Goal: Task Accomplishment & Management: Complete application form

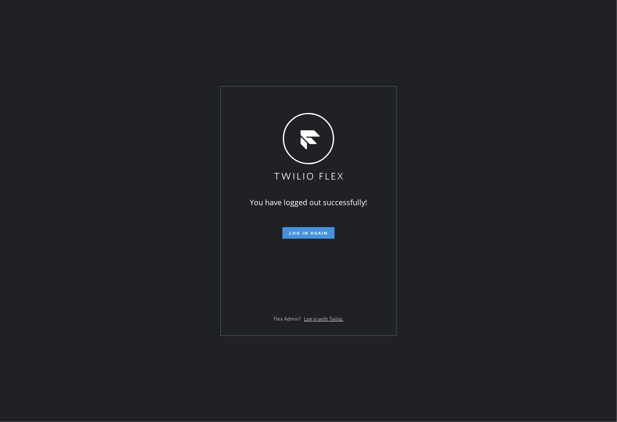
click at [317, 232] on span "Log in again" at bounding box center [308, 233] width 39 height 6
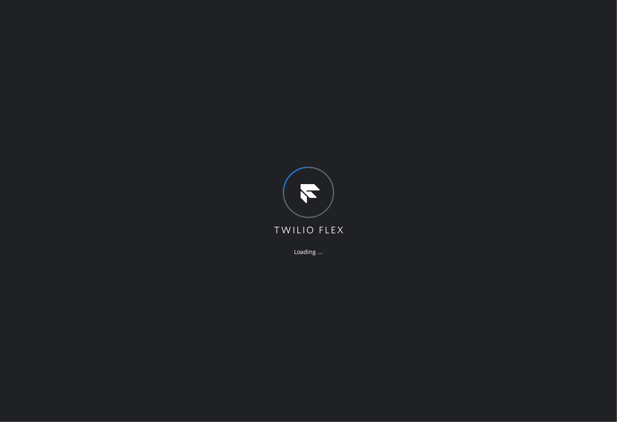
click at [21, 196] on div "Loading ..." at bounding box center [308, 211] width 617 height 422
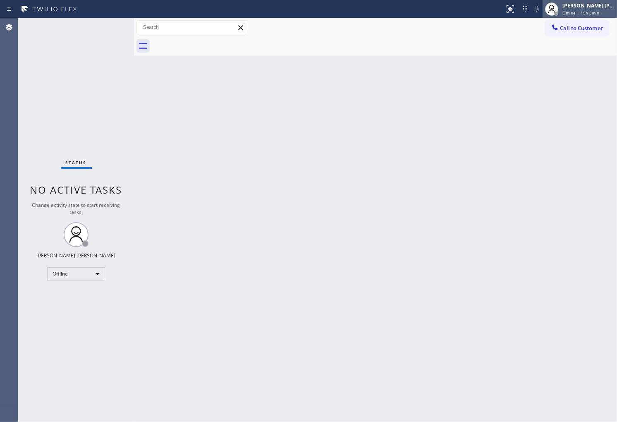
drag, startPoint x: 606, startPoint y: 19, endPoint x: 605, endPoint y: 14, distance: 4.7
click at [605, 17] on div "Status report No issues detected If you experience an issue, please download th…" at bounding box center [308, 211] width 617 height 422
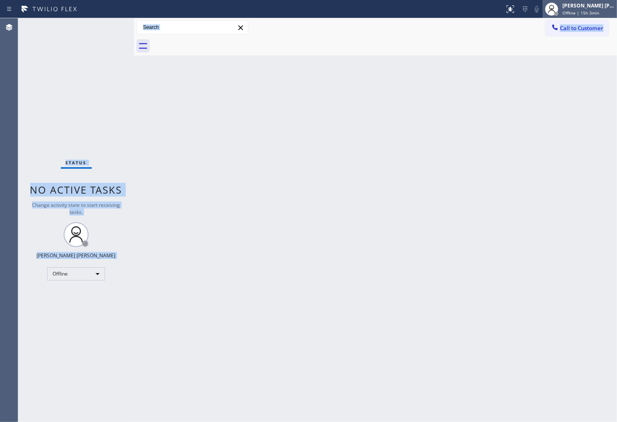
click at [599, 11] on span "Offline | 15h 3min" at bounding box center [580, 13] width 37 height 6
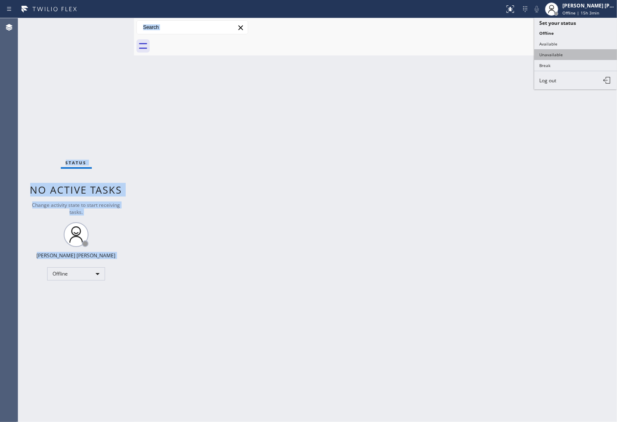
click at [585, 55] on button "Unavailable" at bounding box center [575, 54] width 83 height 11
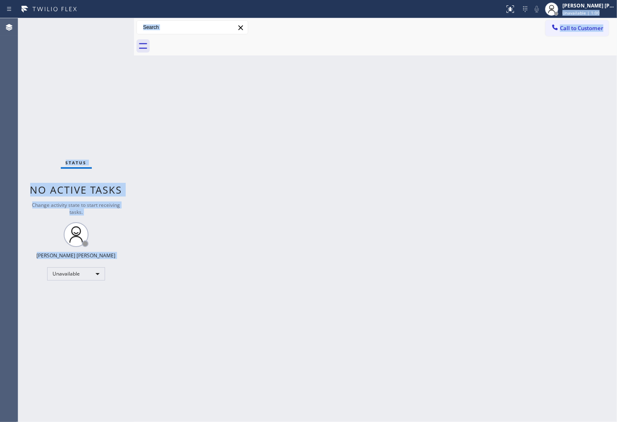
click at [396, 160] on div "Back to Dashboard Change Sender ID Customers Technicians Select a contact Outbo…" at bounding box center [375, 219] width 483 height 403
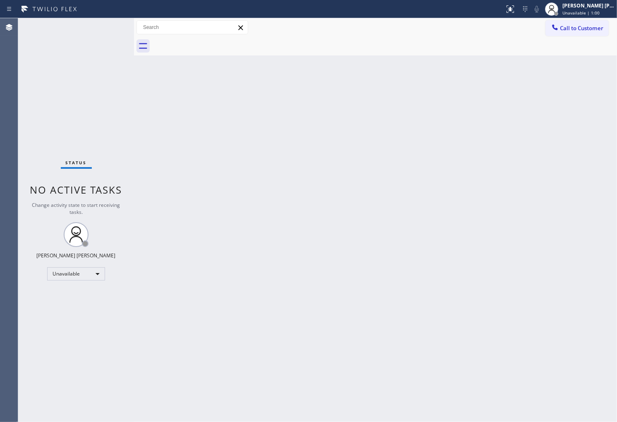
click at [396, 160] on div "Back to Dashboard Change Sender ID Customers Technicians Select a contact Outbo…" at bounding box center [375, 219] width 483 height 403
click at [0, 134] on div "Agent Desktop" at bounding box center [9, 219] width 18 height 403
click at [5, 214] on div "Agent Desktop" at bounding box center [9, 219] width 18 height 403
drag, startPoint x: 0, startPoint y: 319, endPoint x: 0, endPoint y: 311, distance: 7.4
click at [0, 318] on div "Agent Desktop" at bounding box center [9, 219] width 18 height 403
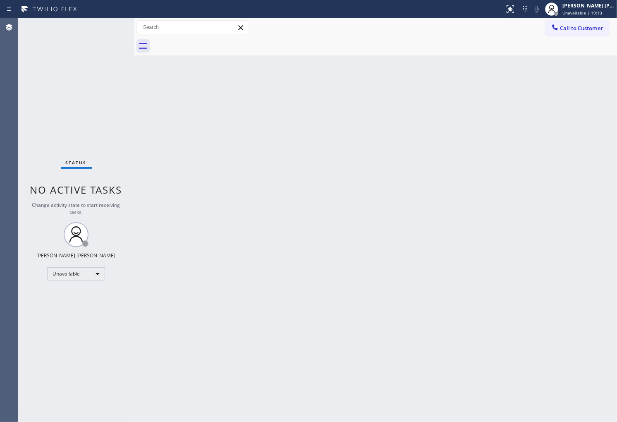
click at [0, 210] on div "Agent Desktop" at bounding box center [9, 219] width 18 height 403
click at [0, 187] on div "Agent Desktop" at bounding box center [9, 219] width 18 height 403
click at [99, 315] on div "Status No active tasks Change activity state to start receiving tasks. [PERSON_…" at bounding box center [76, 219] width 116 height 403
click at [576, 29] on span "Call to Customer" at bounding box center [581, 27] width 43 height 7
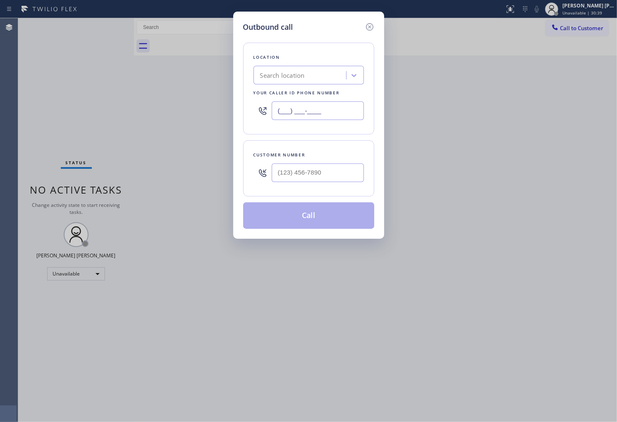
click at [306, 106] on input "(___) ___-____" at bounding box center [317, 110] width 92 height 19
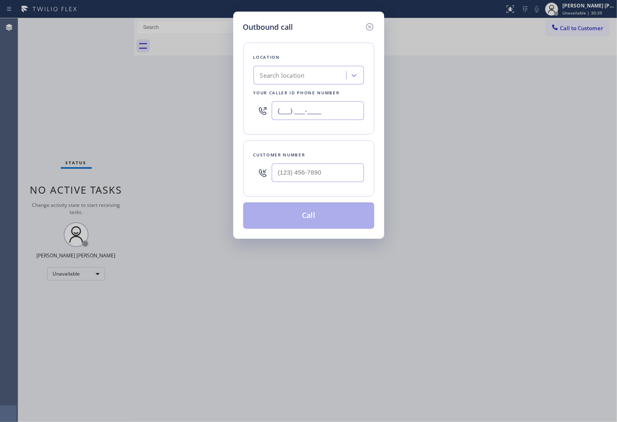
paste input "469) 523-5125"
type input "[PHONE_NUMBER]"
click at [0, 188] on div "Outbound call Location 4B2.Paid Subzero Repair Professionals (Google Ads, [GEOG…" at bounding box center [308, 211] width 617 height 422
click at [0, 154] on div "Outbound call Location 4B2.Paid Subzero Repair Professionals (Google Ads, [GEOG…" at bounding box center [308, 211] width 617 height 422
click at [320, 170] on input "text" at bounding box center [317, 172] width 92 height 19
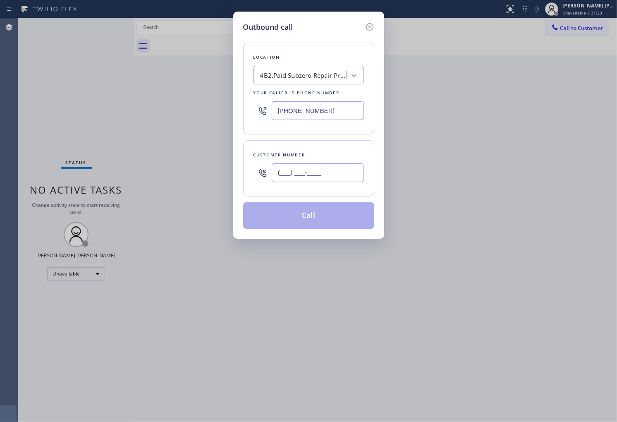
click at [320, 170] on input "(___) ___-____" at bounding box center [317, 172] width 92 height 19
paste input "9792"
click at [320, 170] on input "(___) ___-9792" at bounding box center [317, 172] width 92 height 19
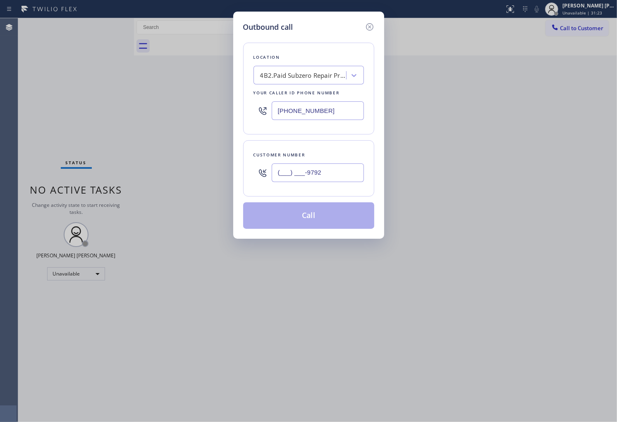
click at [320, 170] on input "(___) ___-9792" at bounding box center [317, 172] width 92 height 19
paste input "979) 229-7361"
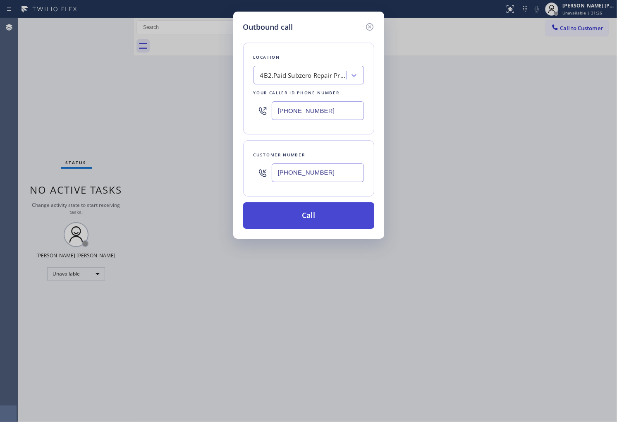
type input "[PHONE_NUMBER]"
click at [298, 228] on button "Call" at bounding box center [308, 215] width 131 height 26
click at [322, 221] on button "Call" at bounding box center [308, 215] width 131 height 26
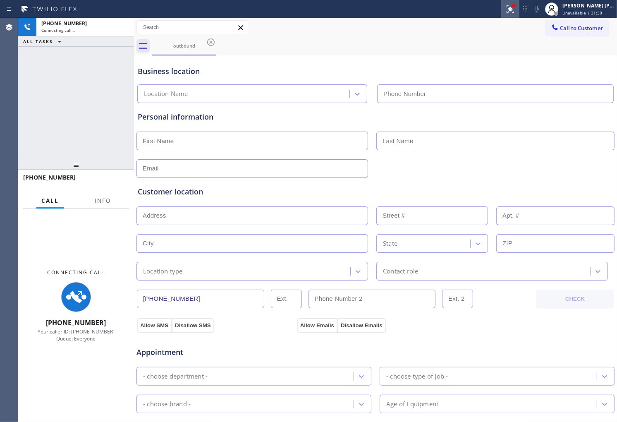
click at [517, 3] on button at bounding box center [510, 9] width 18 height 18
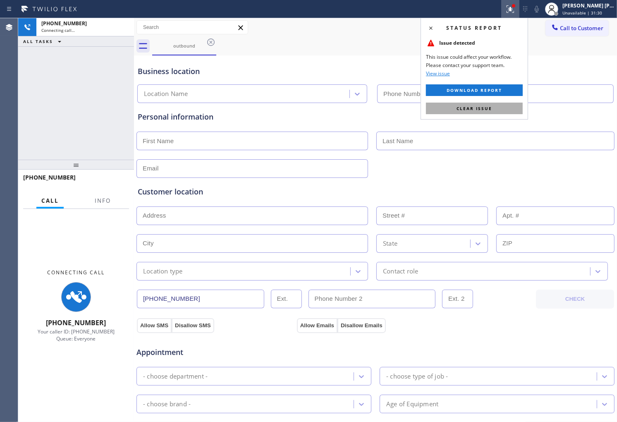
type input "[PHONE_NUMBER]"
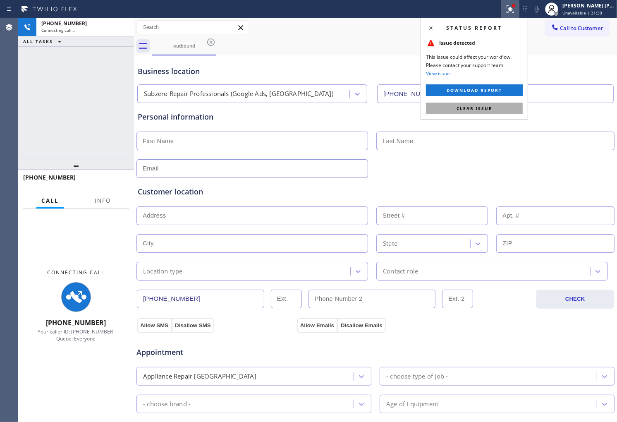
click at [488, 104] on button "Clear issue" at bounding box center [474, 108] width 97 height 12
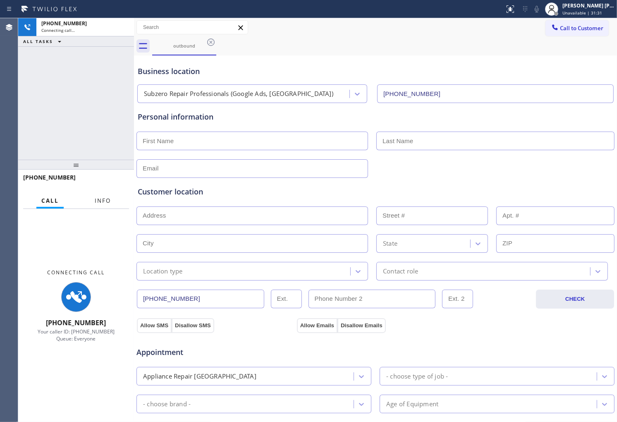
click at [94, 203] on button "Info" at bounding box center [103, 201] width 26 height 16
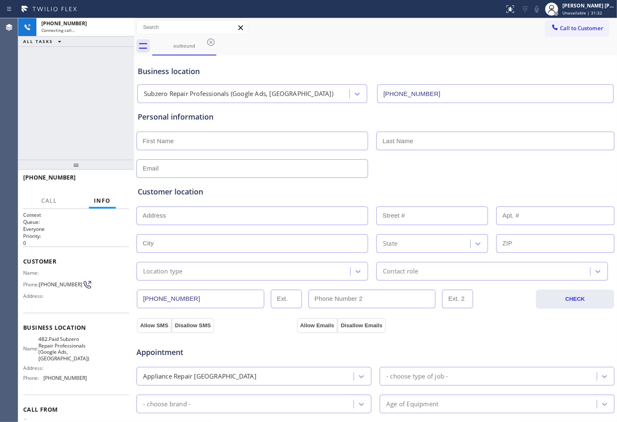
click at [91, 113] on div "[PHONE_NUMBER] Connecting call… ALL TASKS ALL TASKS ACTIVE TASKS TASKS IN WRAP …" at bounding box center [76, 88] width 116 height 141
click at [78, 117] on div "[PHONE_NUMBER] Connecting call… ALL TASKS ALL TASKS ACTIVE TASKS TASKS IN WRAP …" at bounding box center [76, 88] width 116 height 141
drag, startPoint x: 196, startPoint y: 72, endPoint x: 145, endPoint y: 68, distance: 50.6
click at [145, 68] on div "Business location" at bounding box center [375, 71] width 475 height 11
click at [200, 70] on div "Business location" at bounding box center [375, 71] width 475 height 11
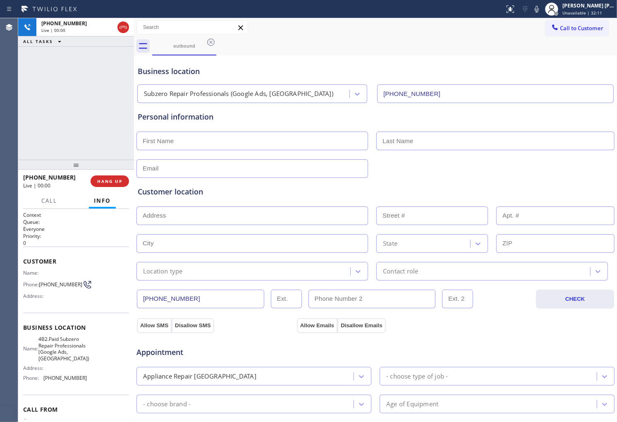
click at [205, 72] on div "Business location" at bounding box center [375, 71] width 475 height 11
drag, startPoint x: 205, startPoint y: 72, endPoint x: 87, endPoint y: 71, distance: 118.2
click at [169, 69] on div "Business location" at bounding box center [375, 71] width 475 height 11
click at [73, 70] on div "[PHONE_NUMBER] Live | 00:00 ALL TASKS ALL TASKS ACTIVE TASKS TASKS IN WRAP UP" at bounding box center [76, 88] width 116 height 141
click at [17, 97] on div "Agent Desktop" at bounding box center [9, 219] width 18 height 403
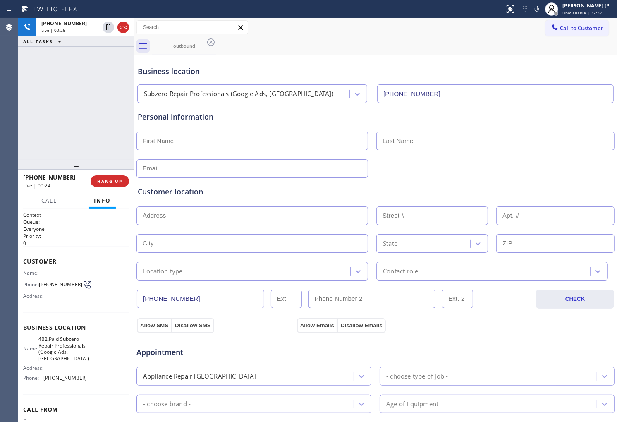
click at [21, 117] on div "[PHONE_NUMBER] Live | 00:25 ALL TASKS ALL TASKS ACTIVE TASKS TASKS IN WRAP UP" at bounding box center [76, 88] width 116 height 141
click at [123, 29] on icon at bounding box center [123, 27] width 10 height 10
click at [109, 181] on span "COMPLETE" at bounding box center [108, 181] width 29 height 6
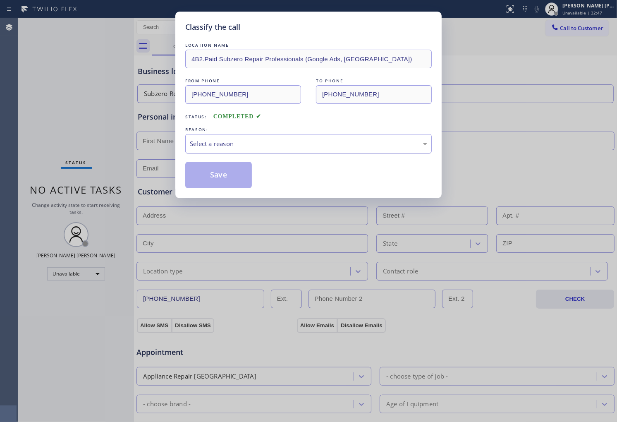
click at [226, 147] on div "Select a reason" at bounding box center [308, 144] width 237 height 10
click at [242, 151] on div "Tech, Unknown/didnt ring" at bounding box center [308, 143] width 246 height 19
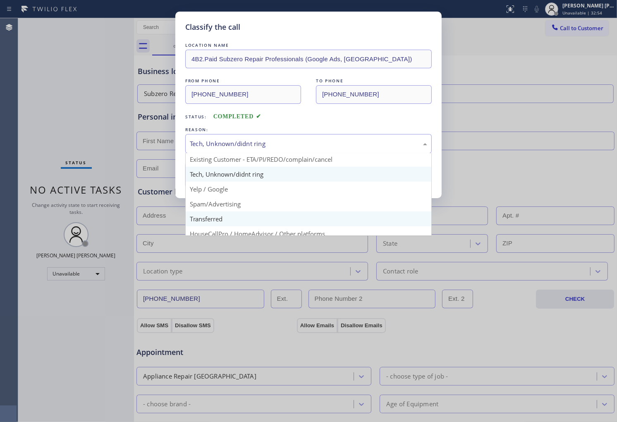
scroll to position [46, 0]
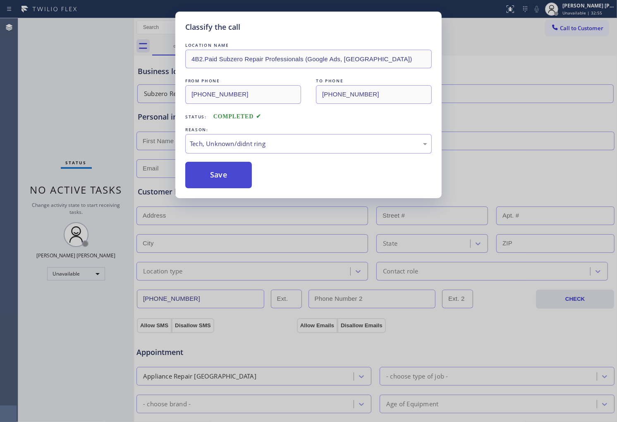
click at [220, 167] on button "Save" at bounding box center [218, 175] width 67 height 26
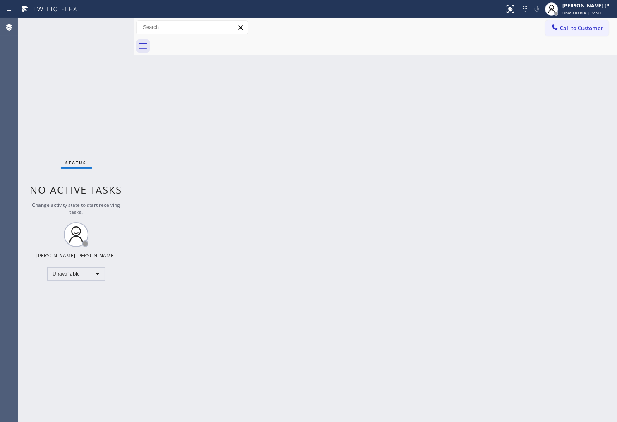
click at [0, 151] on div "Agent Desktop" at bounding box center [9, 219] width 18 height 403
click at [599, 12] on span "Unavailable | 34:42" at bounding box center [582, 13] width 40 height 6
click at [575, 43] on button "Available" at bounding box center [575, 43] width 83 height 11
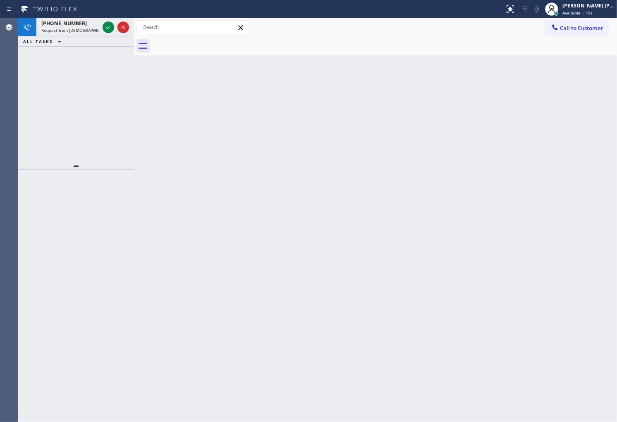
click at [13, 140] on div "Agent Desktop" at bounding box center [9, 219] width 18 height 403
click at [109, 27] on icon at bounding box center [108, 27] width 10 height 10
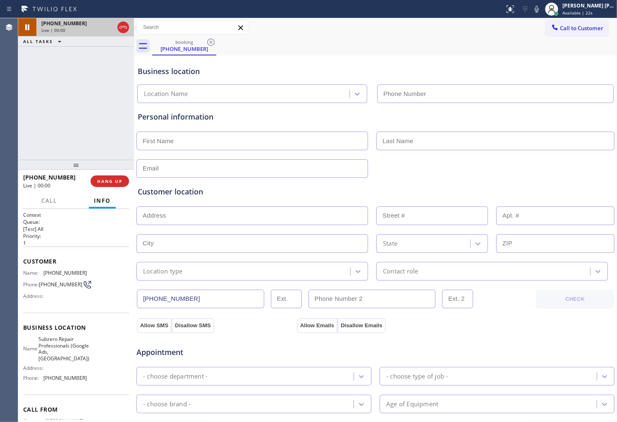
type input "[PHONE_NUMBER]"
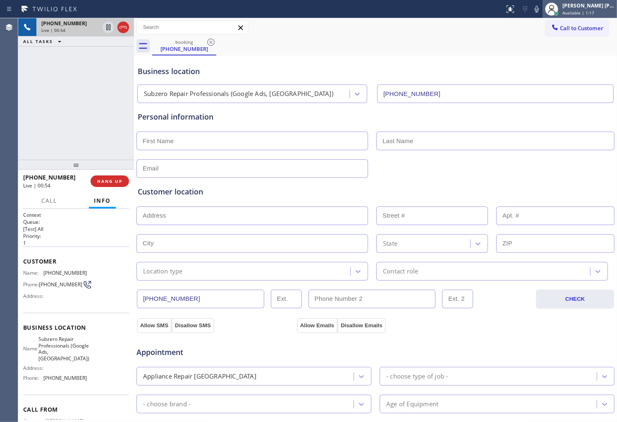
click at [579, 7] on div "[PERSON_NAME] [PERSON_NAME]" at bounding box center [588, 5] width 52 height 7
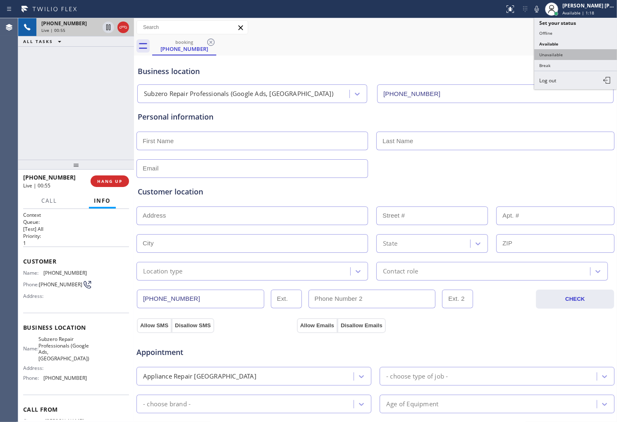
click at [557, 51] on button "Unavailable" at bounding box center [575, 54] width 83 height 11
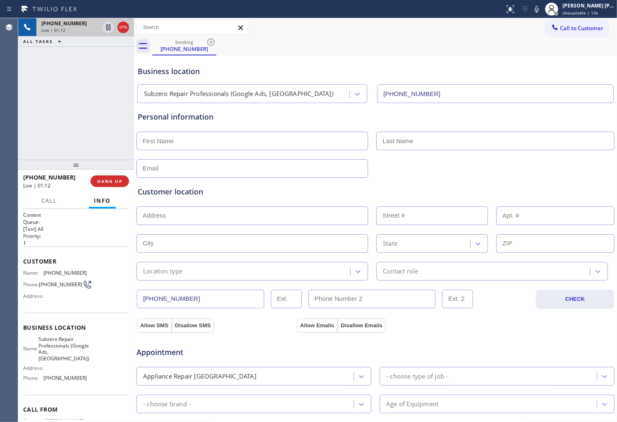
drag, startPoint x: 0, startPoint y: 136, endPoint x: 51, endPoint y: 106, distance: 59.7
click at [0, 136] on div "Agent Desktop" at bounding box center [9, 219] width 18 height 403
click at [541, 10] on icon at bounding box center [536, 9] width 10 height 10
click at [111, 27] on icon at bounding box center [108, 27] width 10 height 10
click at [30, 89] on div "[PHONE_NUMBER] Live | 02:17 ALL TASKS ALL TASKS ACTIVE TASKS TASKS IN WRAP UP" at bounding box center [76, 88] width 116 height 141
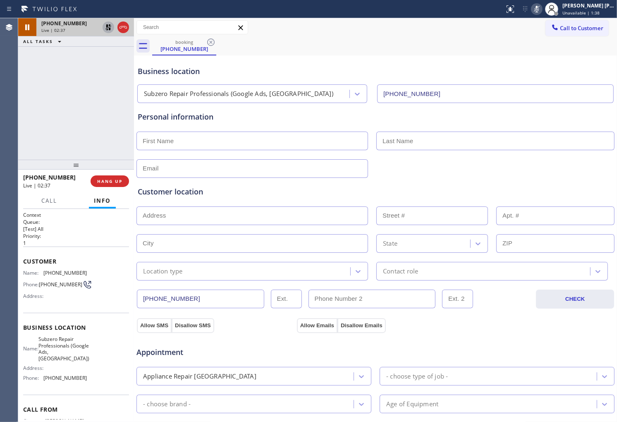
click at [40, 115] on div "[PHONE_NUMBER] Live | 02:37 ALL TASKS ALL TASKS ACTIVE TASKS TASKS IN WRAP UP" at bounding box center [76, 88] width 116 height 141
click at [541, 10] on icon at bounding box center [536, 9] width 10 height 10
click at [108, 27] on icon at bounding box center [108, 27] width 6 height 6
click at [201, 113] on div "Personal information" at bounding box center [375, 116] width 475 height 11
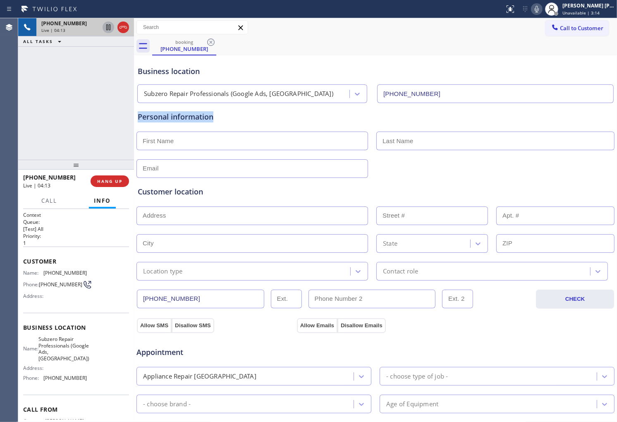
click at [201, 113] on div "Personal information" at bounding box center [375, 116] width 475 height 11
click at [420, 54] on div "Business location Subzero Repair Professionals (Google Ads, [GEOGRAPHIC_DATA]) …" at bounding box center [375, 78] width 479 height 49
click at [202, 114] on div "Personal information" at bounding box center [375, 116] width 475 height 11
click at [540, 11] on icon at bounding box center [536, 9] width 10 height 10
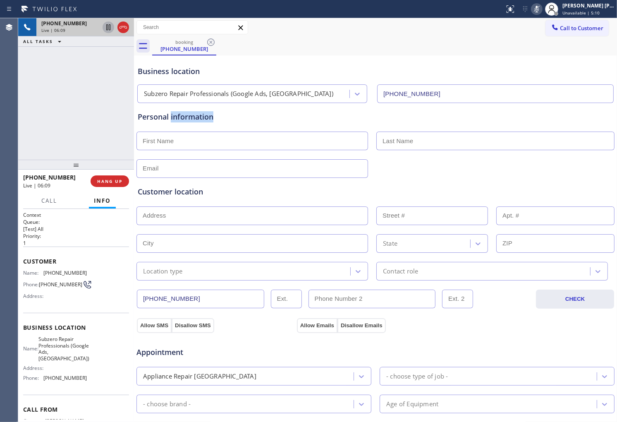
click at [250, 121] on div "Personal information" at bounding box center [375, 116] width 475 height 11
click at [229, 141] on input "text" at bounding box center [251, 140] width 231 height 19
click at [38, 91] on div "[PHONE_NUMBER] Live | 06:24 ALL TASKS ALL TASKS ACTIVE TASKS TASKS IN WRAP UP" at bounding box center [76, 88] width 116 height 141
click at [11, 135] on div "Agent Desktop" at bounding box center [9, 219] width 18 height 403
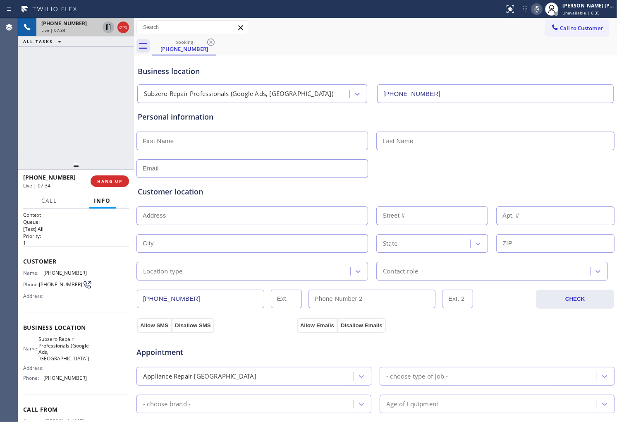
click at [541, 13] on icon at bounding box center [536, 9] width 10 height 10
click at [541, 10] on icon at bounding box center [536, 9] width 10 height 10
click at [538, 7] on icon at bounding box center [536, 9] width 4 height 7
click at [11, 110] on div "Agent Desktop" at bounding box center [9, 219] width 18 height 403
click at [28, 125] on div "[PHONE_NUMBER] Live | 08:16 ALL TASKS ALL TASKS ACTIVE TASKS TASKS IN WRAP UP" at bounding box center [76, 88] width 116 height 141
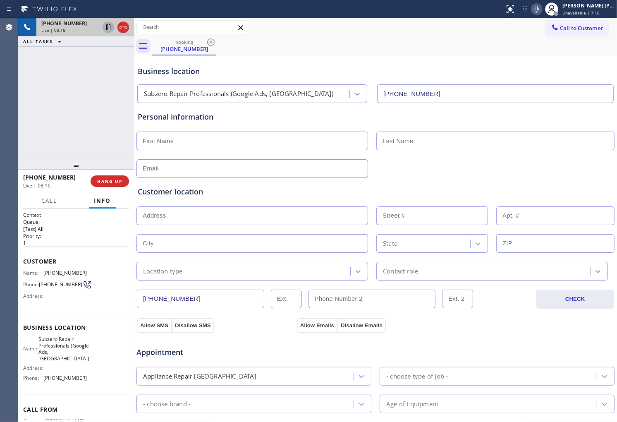
click at [28, 125] on div "[PHONE_NUMBER] Live | 08:16 ALL TASKS ALL TASKS ACTIVE TASKS TASKS IN WRAP UP" at bounding box center [76, 88] width 116 height 141
click at [168, 115] on div "Personal information" at bounding box center [375, 116] width 475 height 11
click at [198, 119] on div "Personal information" at bounding box center [375, 116] width 475 height 11
click at [219, 117] on div "Personal information" at bounding box center [375, 116] width 475 height 11
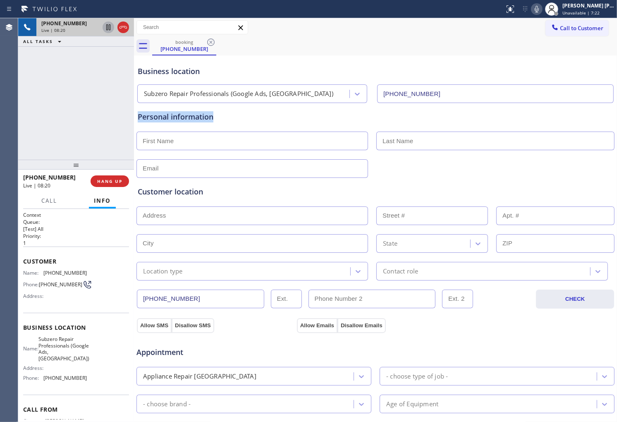
drag, startPoint x: 219, startPoint y: 117, endPoint x: 167, endPoint y: 116, distance: 51.7
click at [167, 116] on div "Personal information" at bounding box center [375, 116] width 475 height 11
drag, startPoint x: 167, startPoint y: 116, endPoint x: 187, endPoint y: 119, distance: 20.0
click at [168, 116] on div "Personal information" at bounding box center [375, 116] width 475 height 11
click at [541, 11] on icon at bounding box center [536, 9] width 10 height 10
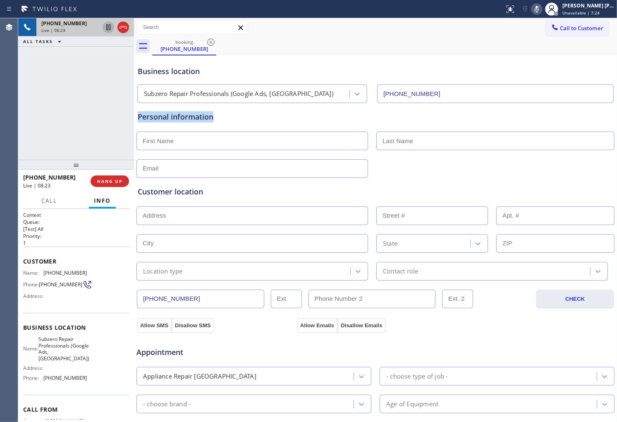
click at [541, 11] on icon at bounding box center [536, 9] width 10 height 10
click at [28, 131] on div "[PHONE_NUMBER] Live | 08:23 ALL TASKS ALL TASKS ACTIVE TASKS TASKS IN WRAP UP" at bounding box center [76, 88] width 116 height 141
click at [67, 121] on div "[PHONE_NUMBER] Live | 08:28 ALL TASKS ALL TASKS ACTIVE TASKS TASKS IN WRAP UP" at bounding box center [76, 88] width 116 height 141
click at [86, 133] on div "[PHONE_NUMBER] Live | 08:34 ALL TASKS ALL TASKS ACTIVE TASKS TASKS IN WRAP UP" at bounding box center [76, 88] width 116 height 141
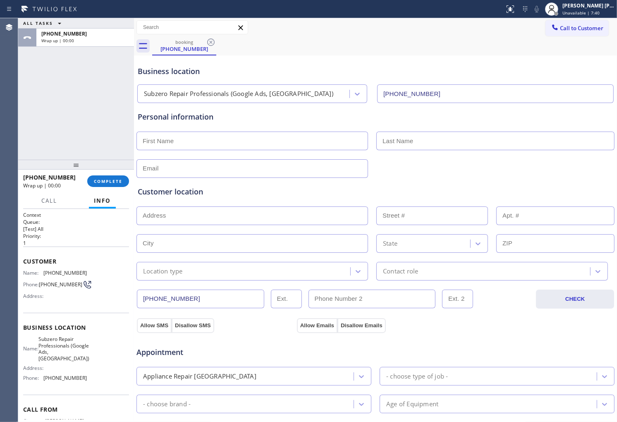
click at [188, 145] on input "text" at bounding box center [251, 140] width 231 height 19
click at [30, 133] on div "ALL TASKS ALL TASKS ACTIVE TASKS TASKS IN WRAP UP [PHONE_NUMBER] Wrap up | 00:14" at bounding box center [76, 88] width 116 height 141
click at [182, 153] on div "Personal information" at bounding box center [375, 144] width 475 height 67
click at [182, 141] on input "text" at bounding box center [251, 140] width 231 height 19
type input "Phil"
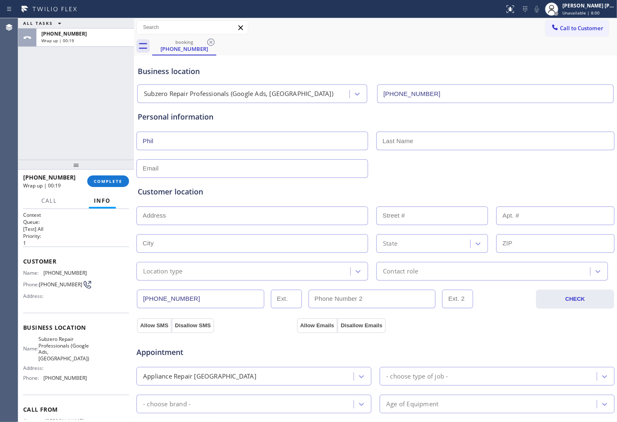
click at [404, 141] on input "text" at bounding box center [495, 140] width 238 height 19
type input "Higg"
click at [304, 162] on input "text" at bounding box center [251, 168] width 231 height 19
click at [0, 151] on div "Agent Desktop" at bounding box center [9, 219] width 18 height 403
click at [264, 150] on input "Phil" at bounding box center [251, 140] width 231 height 19
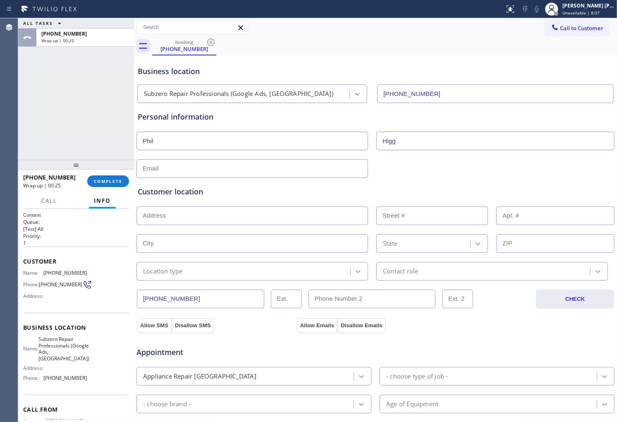
click at [263, 150] on input "Phil" at bounding box center [251, 140] width 231 height 19
click at [232, 171] on input "text" at bounding box center [251, 168] width 231 height 19
paste input "[EMAIL_ADDRESS][DOMAIN_NAME]"
type input "[EMAIL_ADDRESS][DOMAIN_NAME]"
click at [391, 184] on div "Customer location >> ADD NEW ADDRESS << + NEW ADDRESS State Location type Conta…" at bounding box center [375, 229] width 479 height 102
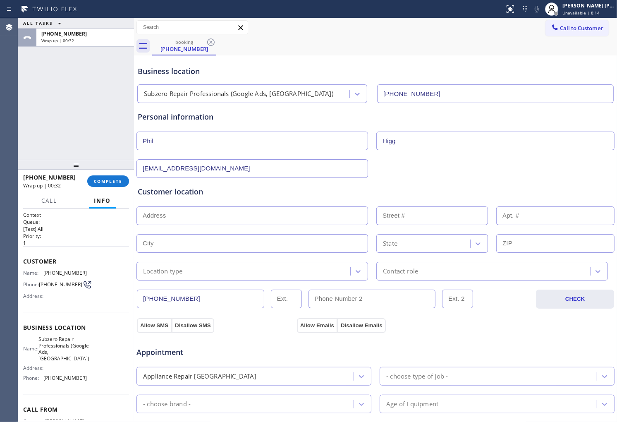
click at [256, 221] on input "text" at bounding box center [251, 215] width 231 height 19
paste input "[STREET_ADDRESS]"
type input "[STREET_ADDRESS]"
type input "2917"
type input "[GEOGRAPHIC_DATA]"
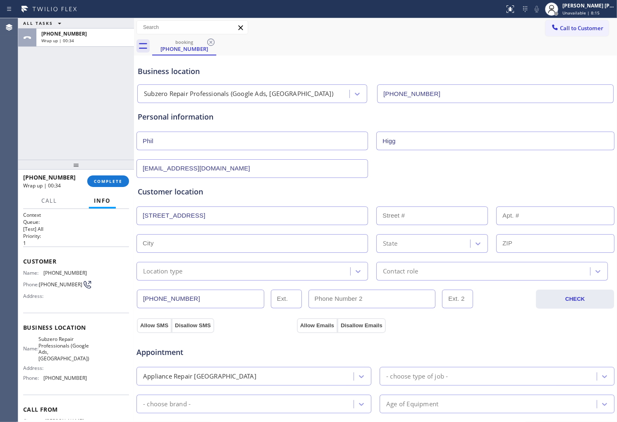
type input "75022"
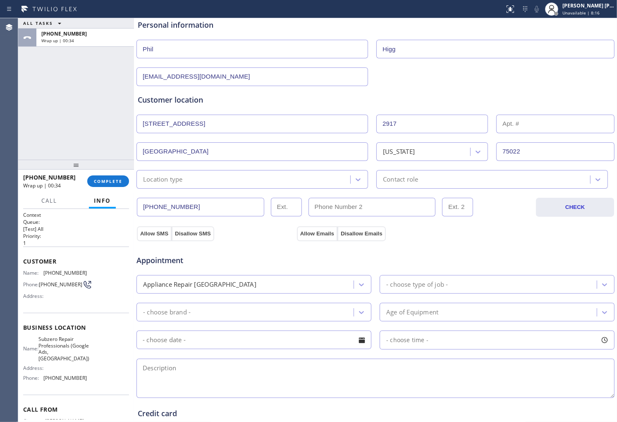
click at [188, 174] on div "Location type" at bounding box center [244, 179] width 211 height 14
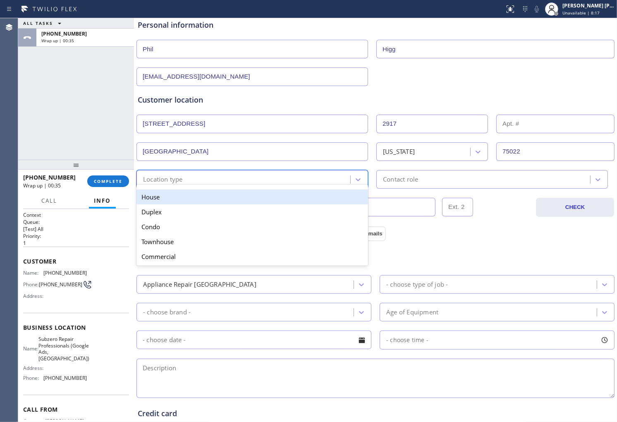
click at [196, 201] on div "House" at bounding box center [251, 196] width 231 height 15
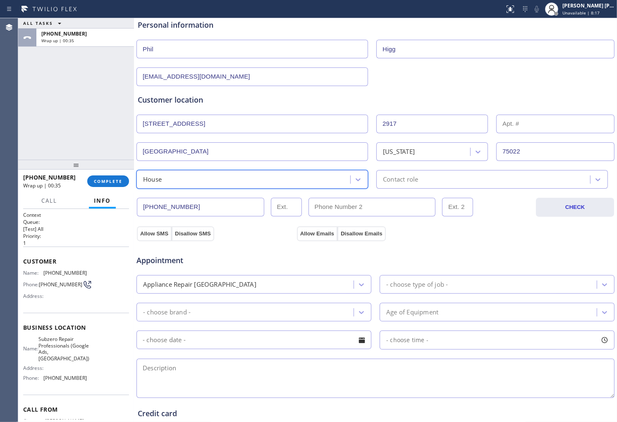
click at [397, 180] on div "Contact role" at bounding box center [400, 179] width 35 height 10
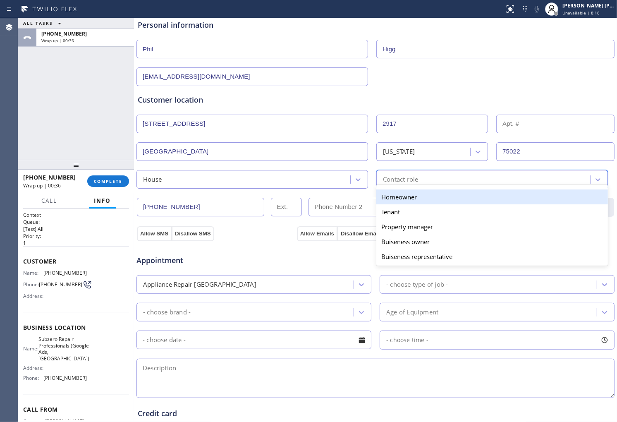
click at [395, 194] on div "Homeowner" at bounding box center [491, 196] width 231 height 15
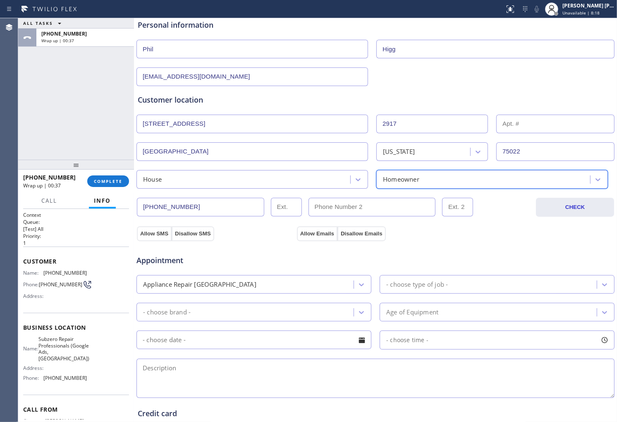
scroll to position [219, 0]
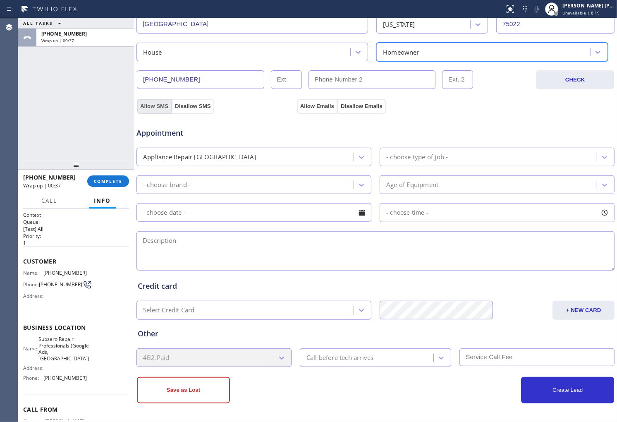
click at [150, 104] on button "Allow SMS" at bounding box center [154, 106] width 35 height 15
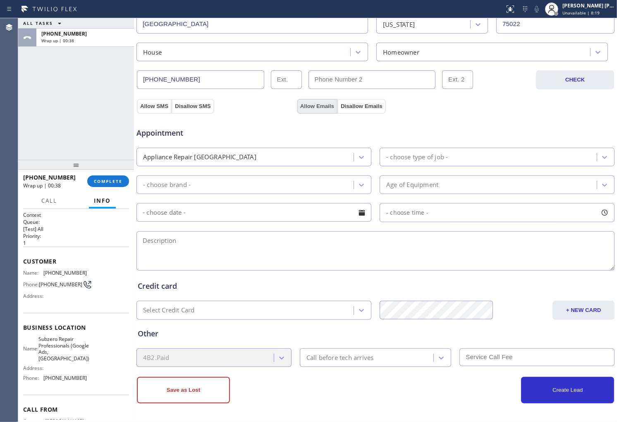
click at [317, 105] on button "Allow Emails" at bounding box center [317, 106] width 40 height 15
click at [466, 154] on div "- choose type of job -" at bounding box center [489, 157] width 214 height 14
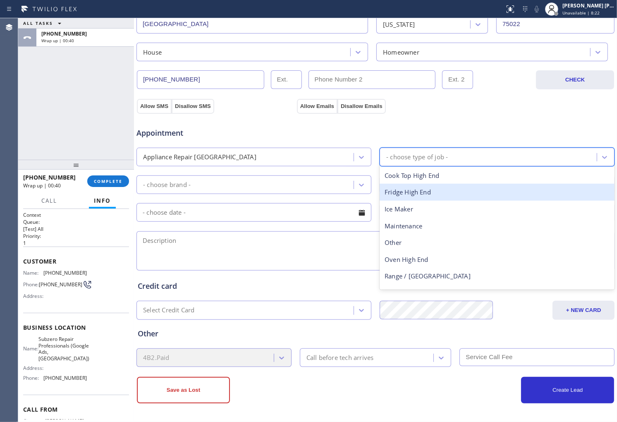
click at [439, 192] on div "Fridge High End" at bounding box center [496, 191] width 235 height 17
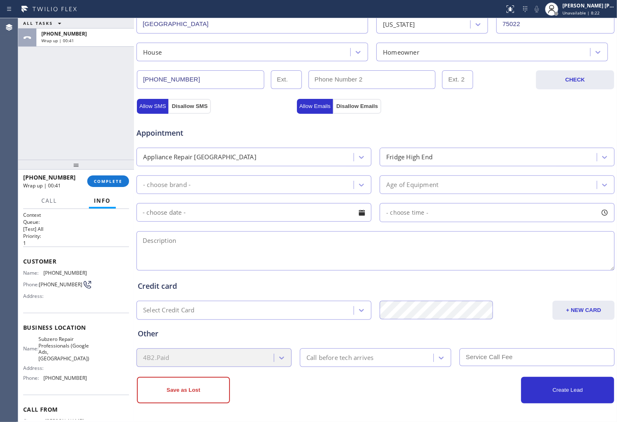
click at [324, 196] on div "Appointment Appliance Repair High End Fridge High End - choose brand - Age of E…" at bounding box center [375, 194] width 475 height 155
click at [324, 189] on div "- choose brand -" at bounding box center [246, 184] width 214 height 14
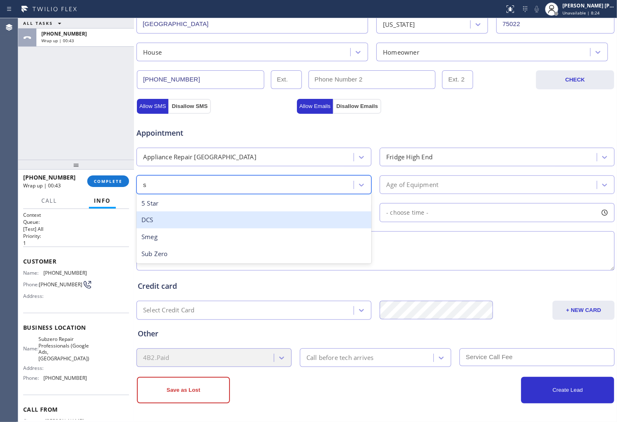
type input "su"
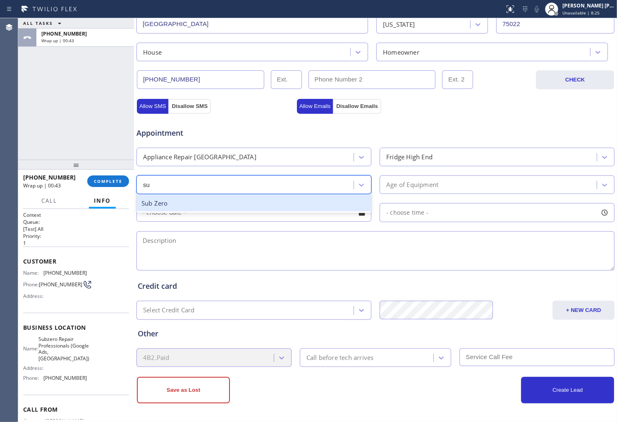
click at [222, 203] on div "Sub Zero" at bounding box center [253, 203] width 235 height 17
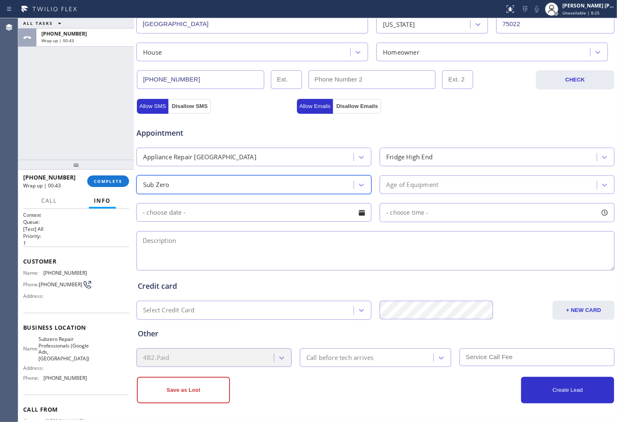
click at [423, 177] on div "Age of Equipment" at bounding box center [496, 184] width 235 height 19
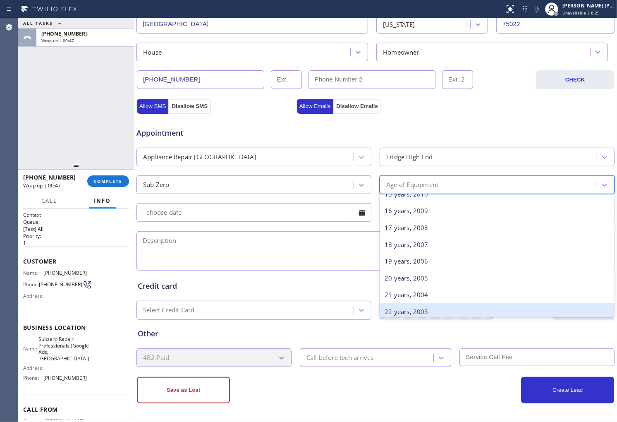
scroll to position [275, 0]
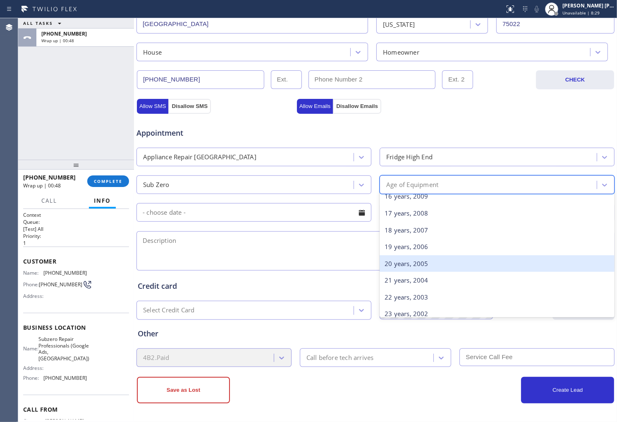
click at [407, 266] on div "20 years, 2005" at bounding box center [496, 263] width 235 height 17
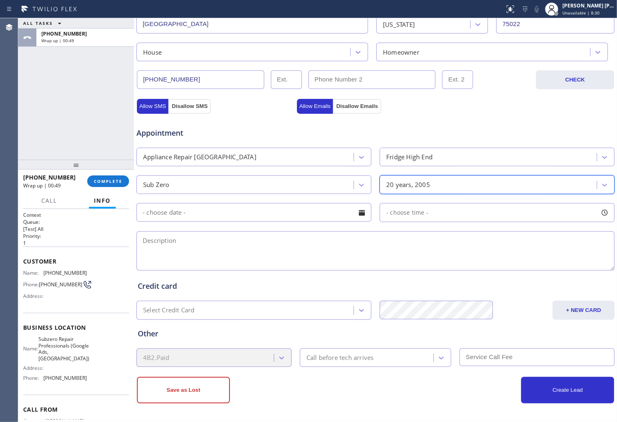
click at [358, 212] on div at bounding box center [362, 212] width 14 height 14
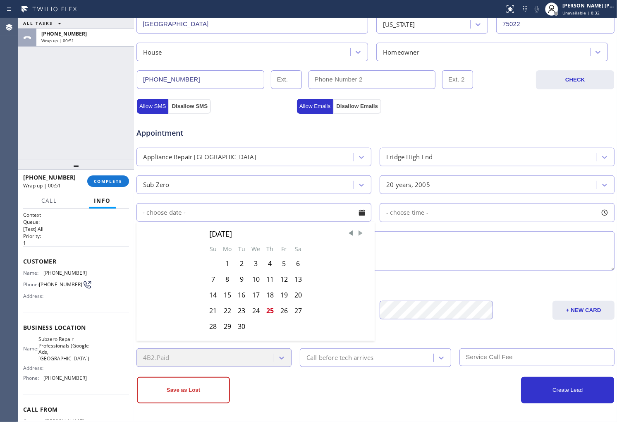
click at [357, 233] on span "Next Month" at bounding box center [360, 233] width 8 height 8
click at [357, 234] on span "Next Month" at bounding box center [360, 233] width 8 height 8
click at [346, 235] on span "Previous Month" at bounding box center [350, 233] width 8 height 8
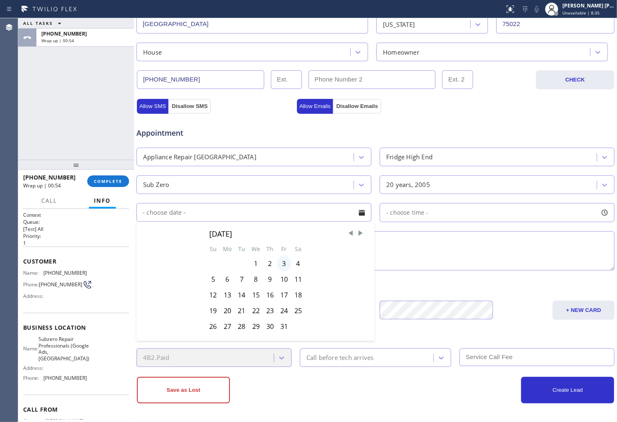
click at [283, 265] on div "3" at bounding box center [284, 263] width 14 height 16
type input "[DATE]"
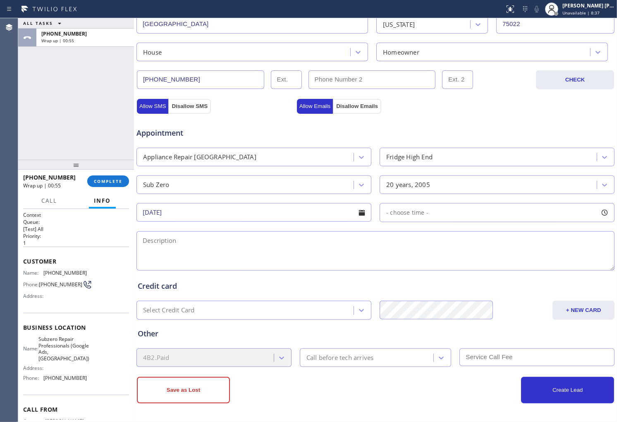
click at [597, 213] on div at bounding box center [604, 212] width 14 height 14
click at [395, 261] on div "FROM TILL 8:00 AM 8:00 AM" at bounding box center [490, 252] width 222 height 60
click at [430, 247] on div "8:00 AM 8:00 AM" at bounding box center [491, 246] width 210 height 8
click at [384, 263] on div at bounding box center [388, 262] width 10 height 17
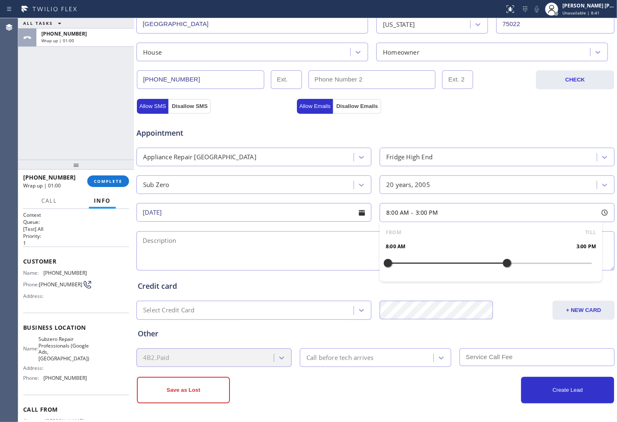
drag, startPoint x: 410, startPoint y: 264, endPoint x: 501, endPoint y: 266, distance: 91.8
click at [502, 266] on div at bounding box center [507, 262] width 10 height 17
click at [424, 262] on div "FROM TILL 8:00 AM 3:00 PM" at bounding box center [490, 252] width 222 height 60
click at [417, 264] on div "FROM TILL 8:00 AM 3:00 PM" at bounding box center [490, 252] width 222 height 60
click at [418, 264] on div "FROM TILL 8:00 AM 3:00 PM" at bounding box center [490, 252] width 222 height 60
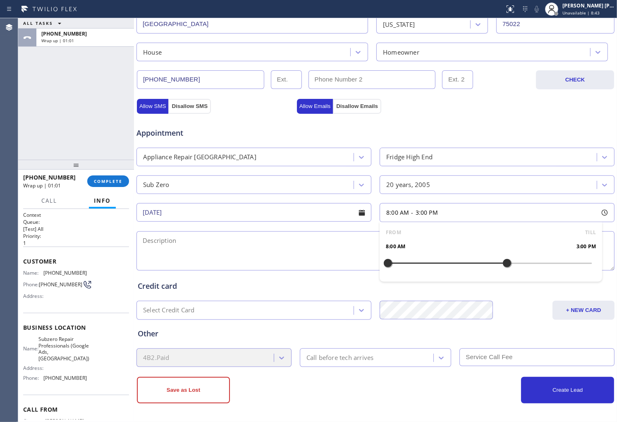
click at [418, 263] on div "FROM TILL 8:00 AM 3:00 PM" at bounding box center [490, 252] width 222 height 60
click at [418, 263] on div at bounding box center [490, 263] width 204 height 0
click at [429, 263] on div at bounding box center [490, 263] width 204 height 0
click at [440, 265] on div "FROM TILL 10:30 AM 3:00 PM" at bounding box center [490, 252] width 222 height 60
click at [439, 263] on div at bounding box center [490, 263] width 204 height 0
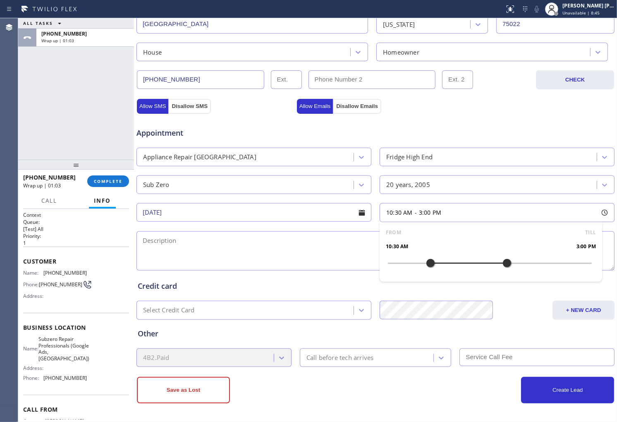
click at [435, 263] on div at bounding box center [430, 262] width 10 height 17
click at [448, 263] on div at bounding box center [490, 263] width 204 height 0
click at [311, 246] on textarea at bounding box center [375, 250] width 478 height 39
click at [476, 239] on textarea "12-3|$75|Subzero|Fridge (BI)|i want my front doors to be replaced into stainles…" at bounding box center [375, 250] width 478 height 39
click at [476, 241] on textarea "12-3|$75|Subzero|Fridge (BI)|i want my front doors to be replaced into stainles…" at bounding box center [375, 250] width 478 height 39
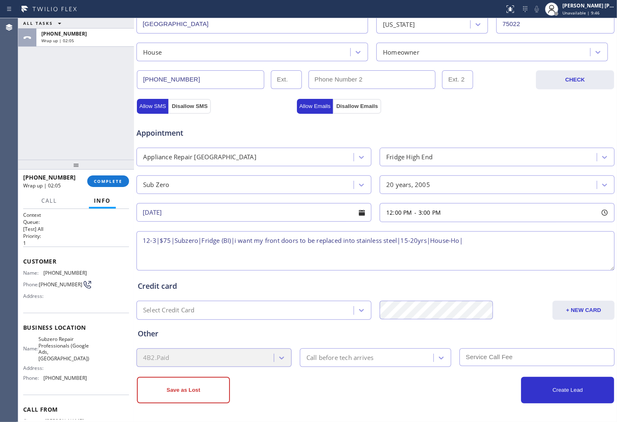
click at [476, 241] on textarea "12-3|$75|Subzero|Fridge (BI)|i want my front doors to be replaced into stainles…" at bounding box center [375, 250] width 478 height 39
paste textarea "[STREET_ADDRESS]"
click at [459, 242] on textarea "12-3|$75|Subzero|Fridge (BI)|i want my front doors to be replaced into stainles…" at bounding box center [375, 250] width 478 height 39
click at [462, 242] on textarea "12-3|$75|Subzero|Fridge (BI)|i want my front doors to be replaced into stainles…" at bounding box center [375, 250] width 478 height 39
click at [277, 262] on textarea "12-3|$75|Subzero|Fridge (BI)|i want my front doors to be replaced into stainles…" at bounding box center [375, 250] width 478 height 39
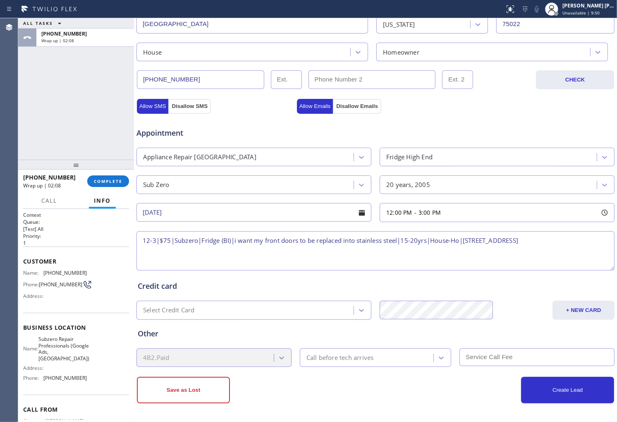
click at [278, 254] on textarea "12-3|$75|Subzero|Fridge (BI)|i want my front doors to be replaced into stainles…" at bounding box center [375, 250] width 478 height 39
click at [57, 348] on span "Subzero Repair Professionals (Google Ads, [GEOGRAPHIC_DATA])" at bounding box center [63, 349] width 51 height 26
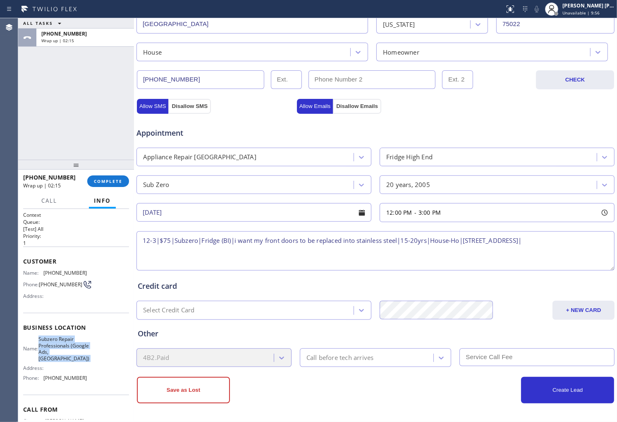
click at [57, 348] on span "Subzero Repair Professionals (Google Ads, [GEOGRAPHIC_DATA])" at bounding box center [63, 349] width 51 height 26
copy span "Subzero Repair Professionals (Google Ads, [GEOGRAPHIC_DATA])"
click at [600, 244] on textarea "12-3|$75|Subzero|Fridge (BI)|i want my front doors to be replaced into stainles…" at bounding box center [375, 250] width 478 height 39
paste textarea "Subzero Repair Professionals (Google Ads, [GEOGRAPHIC_DATA])"
click at [379, 248] on textarea "12-3|$75|Subzero|Fridge (BI)|i want my front doors to be replaced into stainles…" at bounding box center [375, 250] width 478 height 39
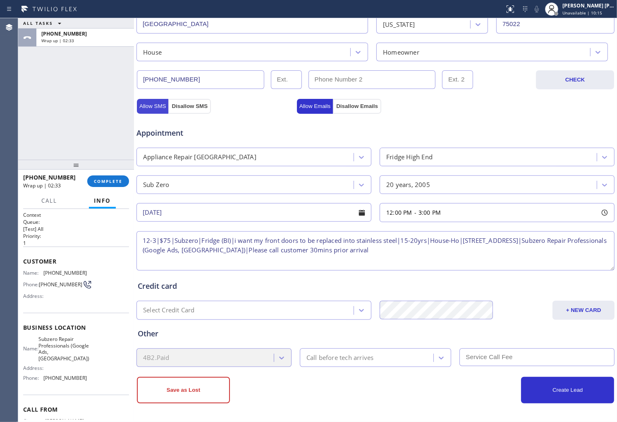
type textarea "12-3|$75|Subzero|Fridge (BI)|i want my front doors to be replaced into stainles…"
click at [155, 109] on button "Allow SMS" at bounding box center [152, 106] width 31 height 15
click at [311, 108] on button "Allow Emails" at bounding box center [315, 106] width 36 height 15
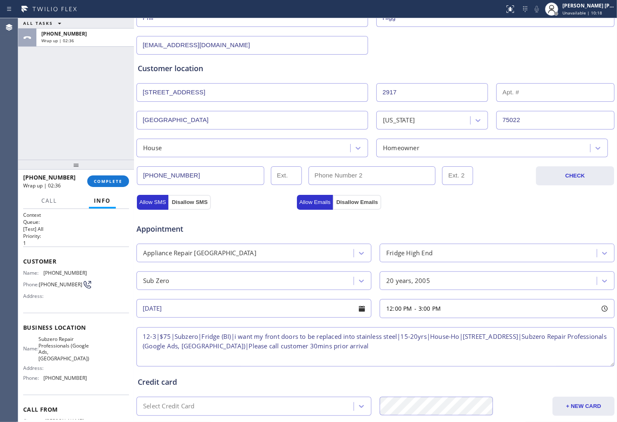
scroll to position [219, 0]
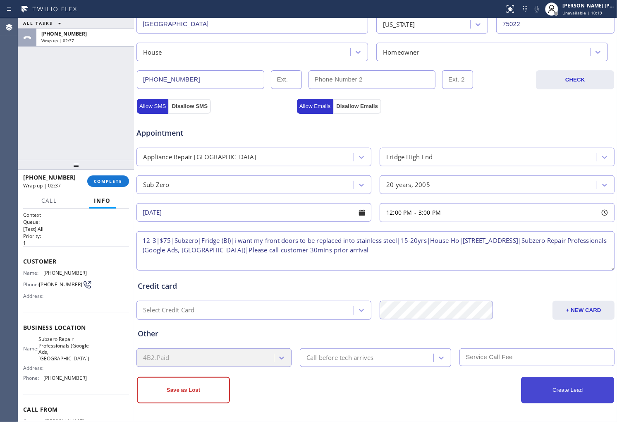
click at [570, 391] on button "Create Lead" at bounding box center [567, 389] width 93 height 26
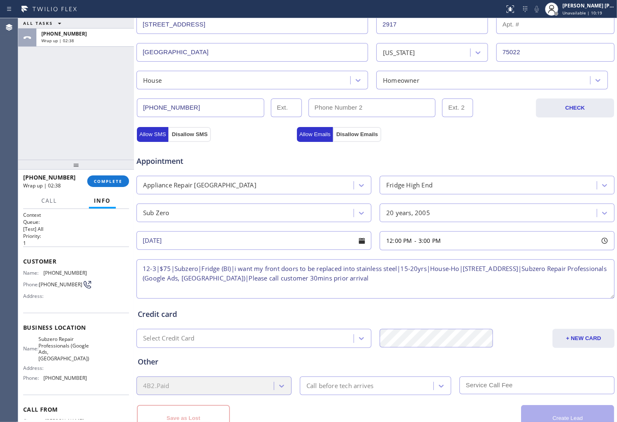
scroll to position [247, 0]
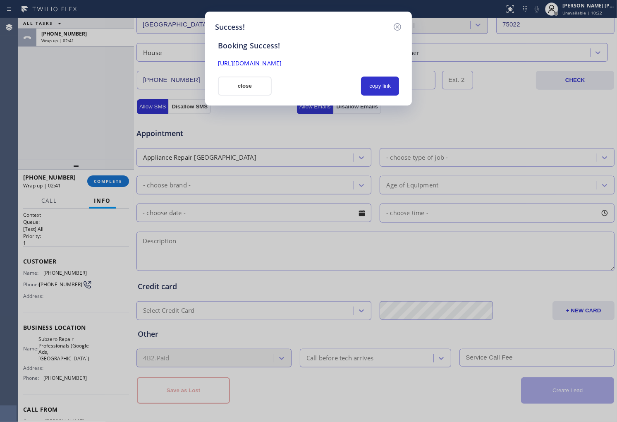
click at [281, 64] on link "[URL][DOMAIN_NAME]" at bounding box center [250, 63] width 64 height 8
click at [247, 79] on button "close" at bounding box center [245, 85] width 54 height 19
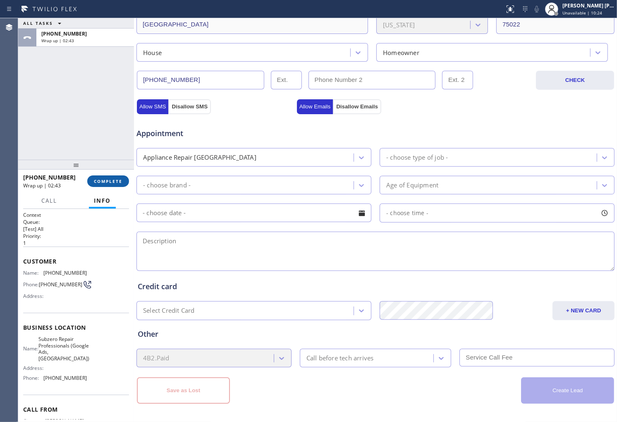
click at [106, 183] on span "COMPLETE" at bounding box center [108, 181] width 29 height 6
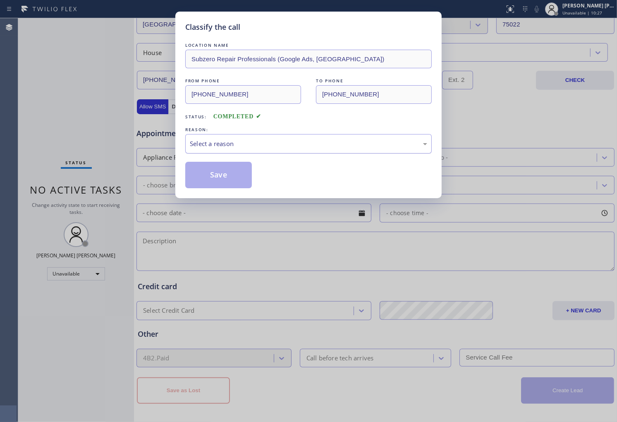
click at [303, 141] on div "Select a reason" at bounding box center [308, 144] width 237 height 10
click at [237, 143] on div "Existing Customer - ETA/PI/REDO/complain/cancel" at bounding box center [308, 144] width 237 height 10
click at [214, 169] on button "Save" at bounding box center [218, 175] width 67 height 26
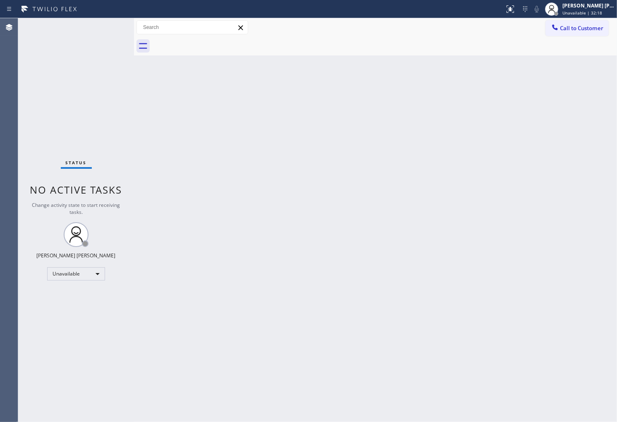
click at [0, 198] on div "Agent Desktop" at bounding box center [9, 219] width 18 height 403
click at [561, 32] on button "Call to Customer" at bounding box center [576, 28] width 63 height 16
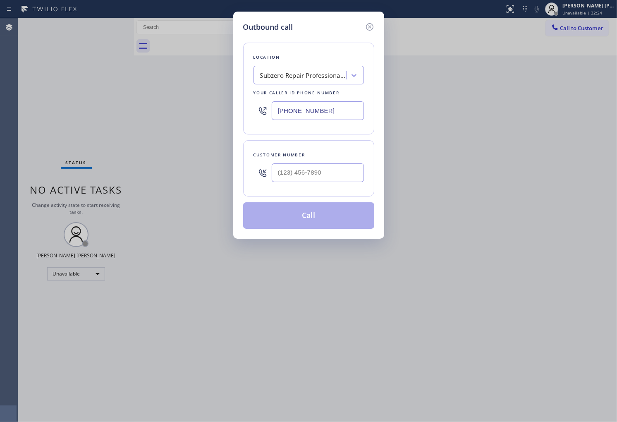
click at [308, 112] on input "[PHONE_NUMBER]" at bounding box center [317, 110] width 92 height 19
paste input "15) 483-458"
type input "[PHONE_NUMBER]"
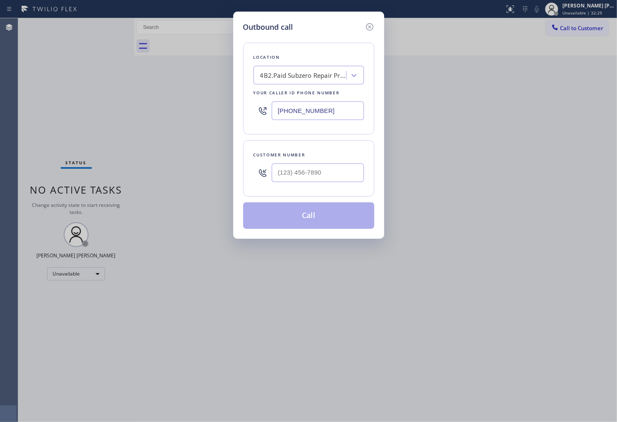
click at [308, 162] on div at bounding box center [317, 172] width 92 height 27
click at [301, 176] on input "(___) ___-____" at bounding box center [317, 172] width 92 height 19
paste input "650) 678-0428"
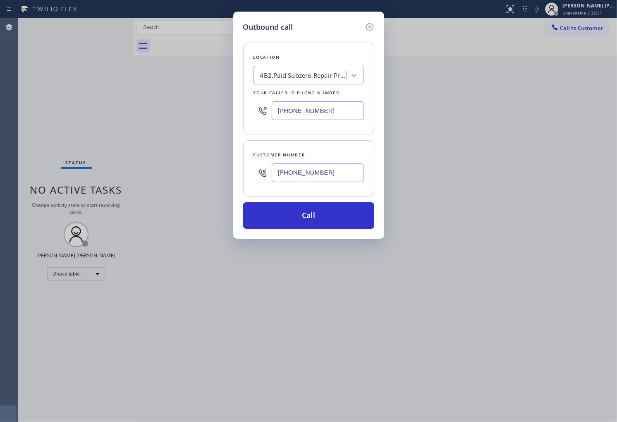
type input "[PHONE_NUMBER]"
click at [333, 115] on input "[PHONE_NUMBER]" at bounding box center [317, 110] width 92 height 19
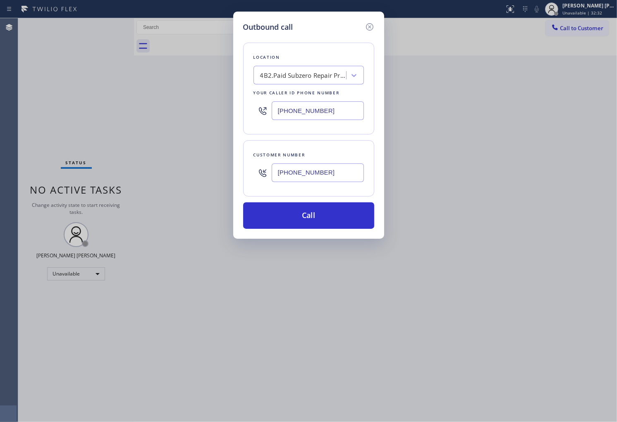
click at [333, 115] on input "[PHONE_NUMBER]" at bounding box center [317, 110] width 92 height 19
paste input "855) 731-4952"
type input "[PHONE_NUMBER]"
click at [339, 219] on button "Call" at bounding box center [308, 215] width 131 height 26
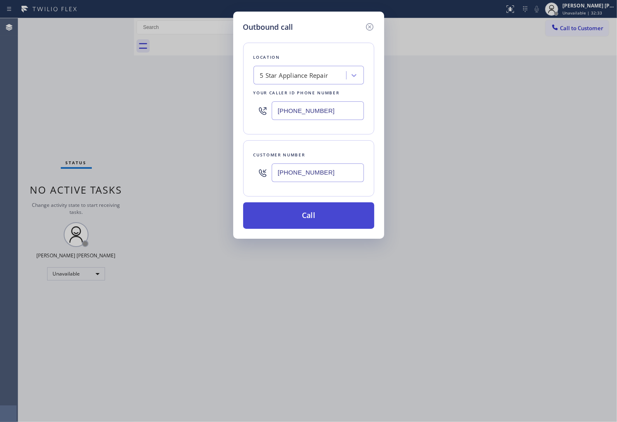
click at [339, 219] on button "Call" at bounding box center [308, 215] width 131 height 26
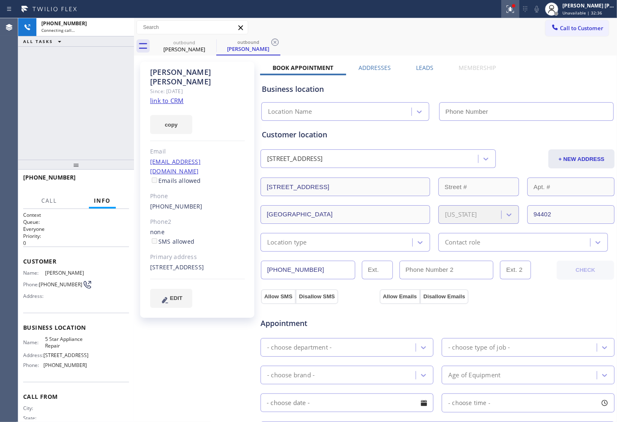
click at [515, 5] on icon at bounding box center [510, 9] width 10 height 10
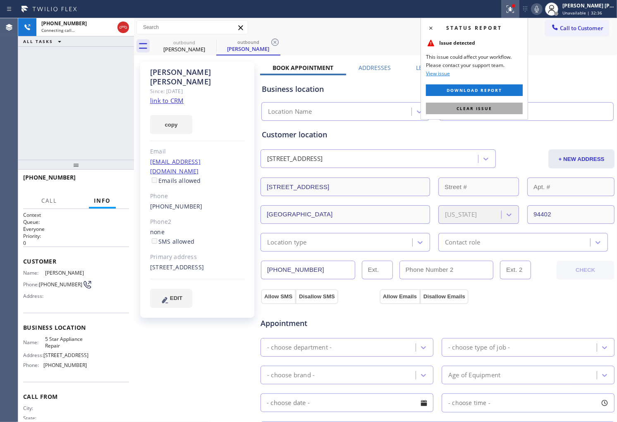
click at [485, 109] on span "Clear issue" at bounding box center [474, 108] width 36 height 6
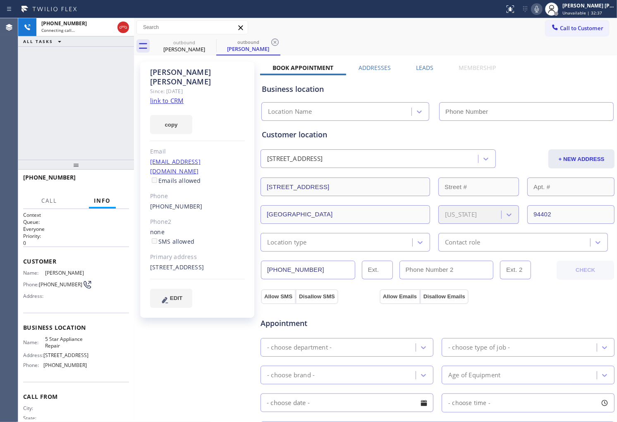
click at [196, 72] on div "[PERSON_NAME]" at bounding box center [197, 76] width 95 height 19
copy div "[PERSON_NAME]"
type input "[PHONE_NUMBER]"
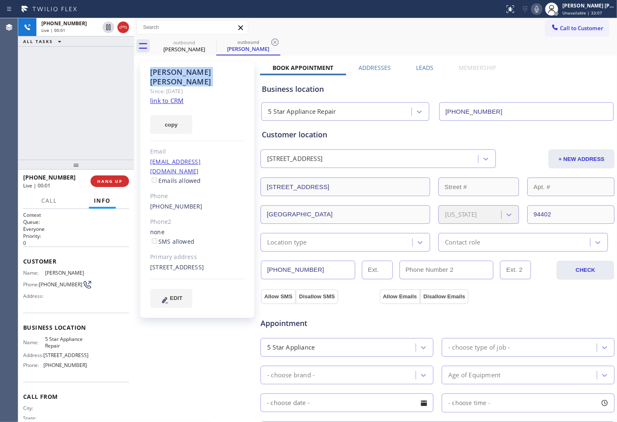
click at [27, 115] on div "[PHONE_NUMBER] Live | 00:01 ALL TASKS ALL TASKS ACTIVE TASKS TASKS IN WRAP UP" at bounding box center [76, 88] width 116 height 141
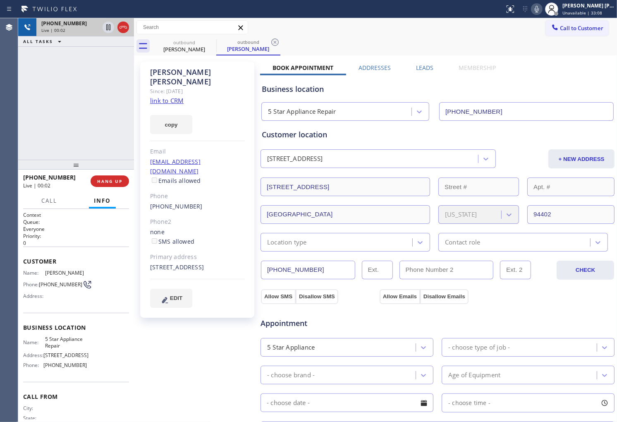
click at [130, 31] on div at bounding box center [116, 27] width 30 height 18
click at [127, 27] on icon at bounding box center [123, 27] width 10 height 10
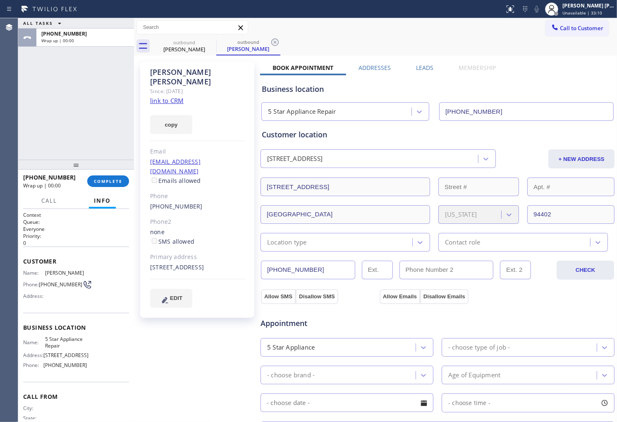
click at [424, 67] on label "Leads" at bounding box center [424, 68] width 17 height 8
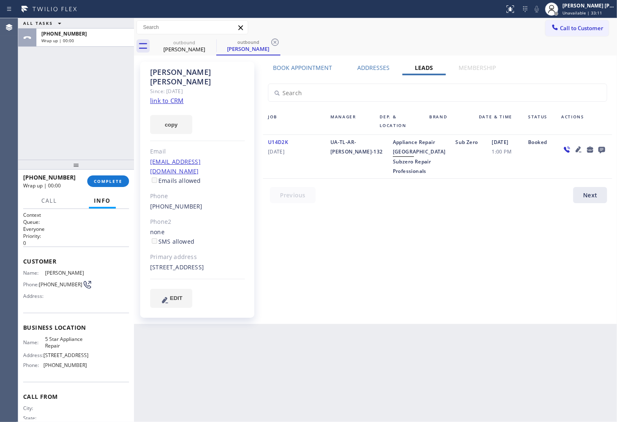
click at [601, 148] on icon at bounding box center [601, 150] width 7 height 7
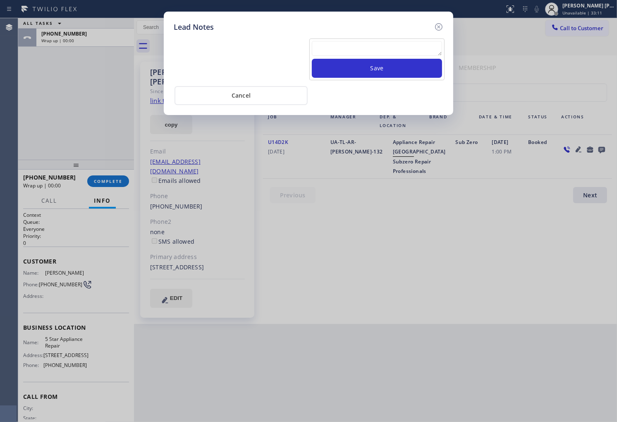
drag, startPoint x: 403, startPoint y: 58, endPoint x: 402, endPoint y: 51, distance: 7.1
click at [403, 57] on div at bounding box center [377, 50] width 130 height 18
click at [402, 47] on textarea at bounding box center [377, 48] width 130 height 15
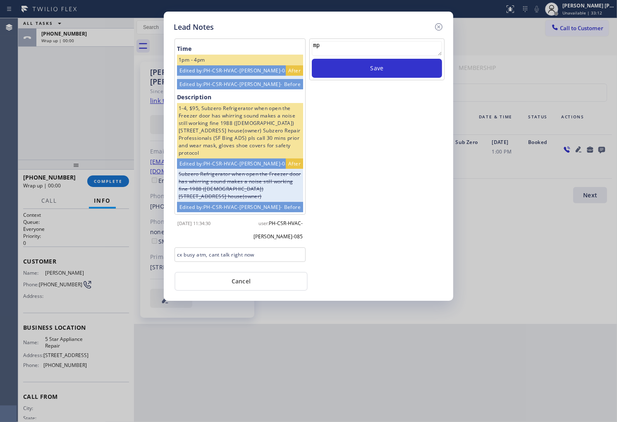
type textarea "m"
type textarea "no answer"
click at [411, 66] on button "Save" at bounding box center [377, 68] width 130 height 19
click at [438, 26] on icon at bounding box center [438, 27] width 10 height 10
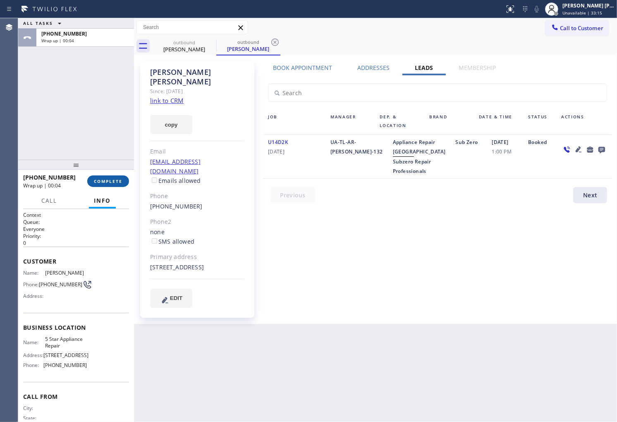
click at [111, 179] on span "COMPLETE" at bounding box center [108, 181] width 29 height 6
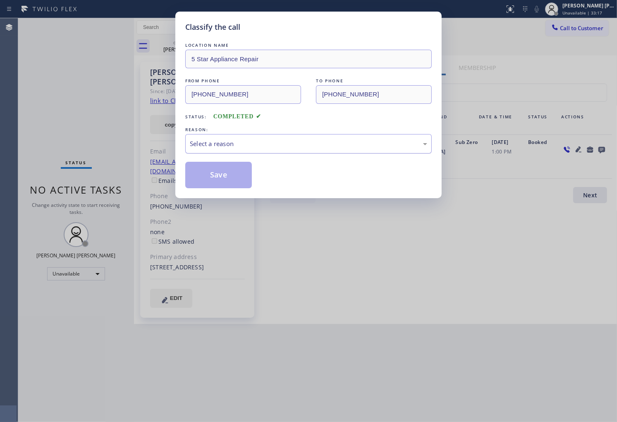
click at [216, 137] on div "Select a reason" at bounding box center [308, 143] width 246 height 19
click at [203, 172] on button "Save" at bounding box center [218, 175] width 67 height 26
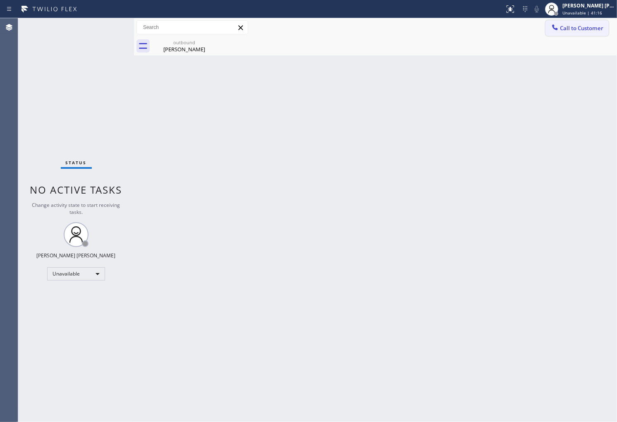
click at [591, 32] on button "Call to Customer" at bounding box center [576, 28] width 63 height 16
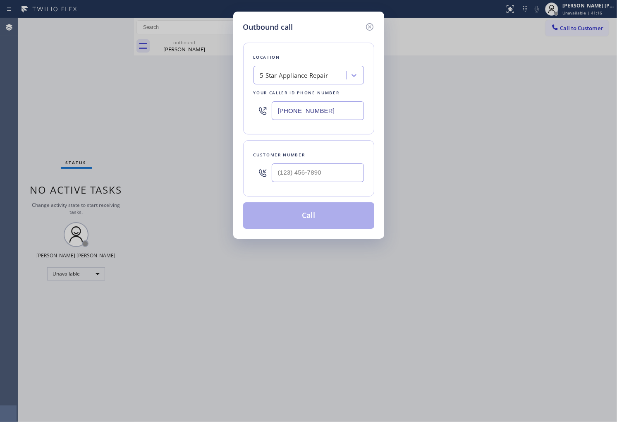
click at [308, 115] on input "[PHONE_NUMBER]" at bounding box center [317, 110] width 92 height 19
paste input "425) 906-176"
type input "[PHONE_NUMBER]"
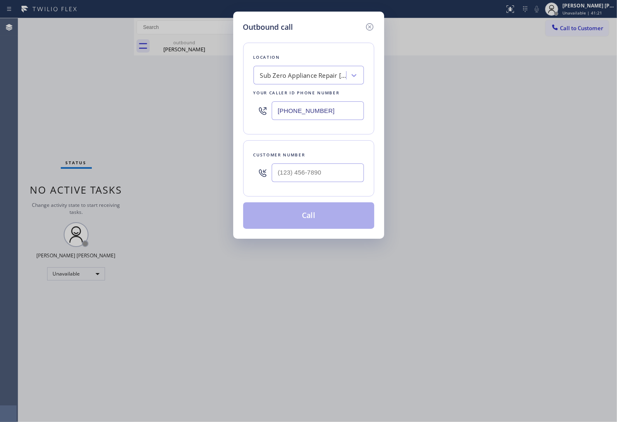
click at [297, 163] on div at bounding box center [317, 172] width 92 height 27
click at [298, 171] on input "(___) ___-____" at bounding box center [317, 172] width 92 height 19
paste input "206) 900-6602"
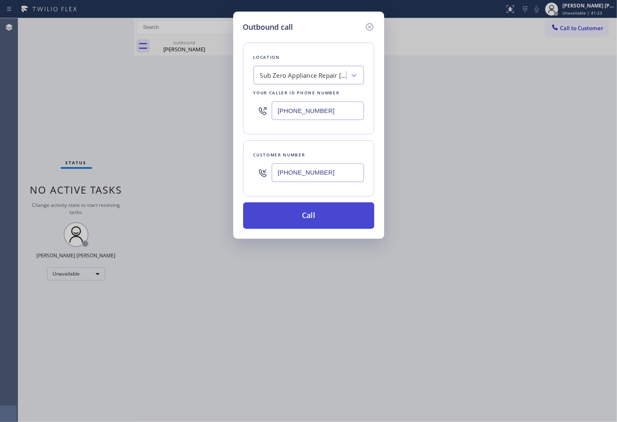
type input "[PHONE_NUMBER]"
click at [320, 221] on button "Call" at bounding box center [308, 215] width 131 height 26
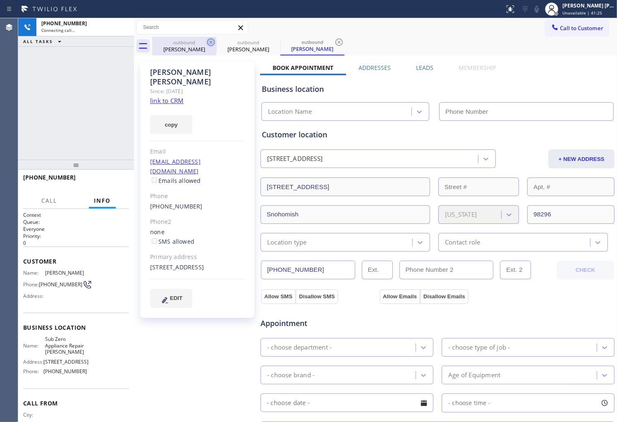
click at [210, 41] on icon at bounding box center [210, 41] width 7 height 7
click at [188, 76] on div "[PERSON_NAME]" at bounding box center [197, 76] width 95 height 19
click at [188, 72] on div "[PERSON_NAME]" at bounding box center [197, 76] width 95 height 19
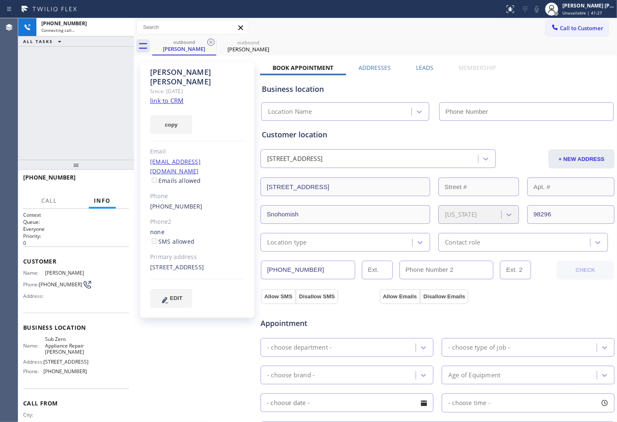
type input "[PHONE_NUMBER]"
click at [188, 72] on div "[PERSON_NAME]" at bounding box center [197, 76] width 95 height 19
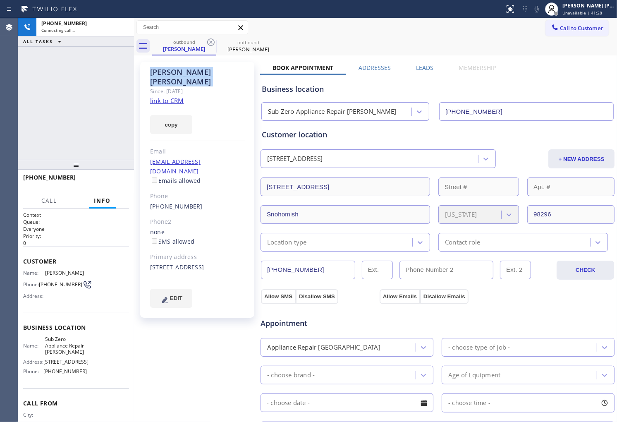
click at [188, 72] on div "[PERSON_NAME]" at bounding box center [197, 76] width 95 height 19
click at [0, 108] on div "Agent Desktop" at bounding box center [9, 219] width 18 height 403
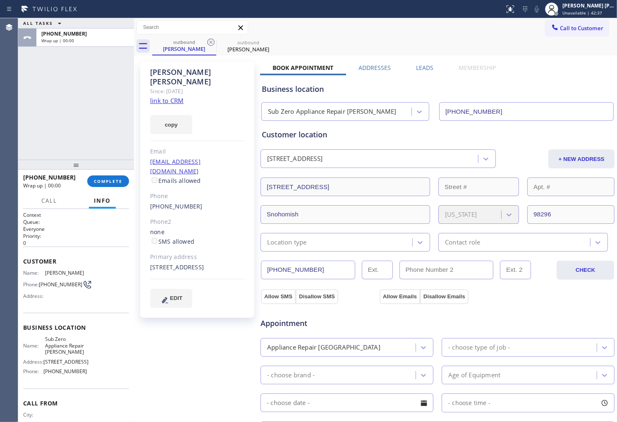
click at [424, 71] on label "Leads" at bounding box center [424, 68] width 17 height 8
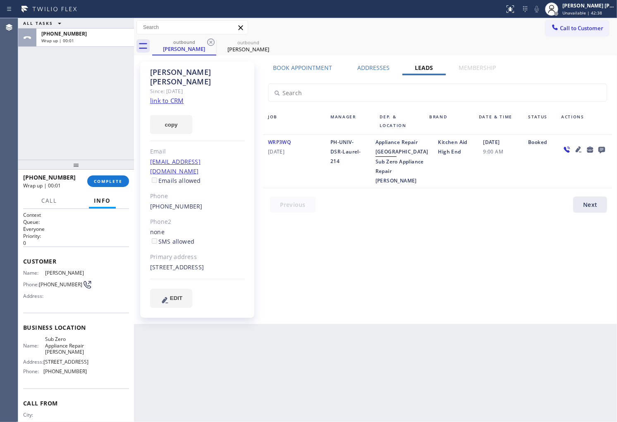
click at [600, 150] on icon at bounding box center [601, 150] width 7 height 7
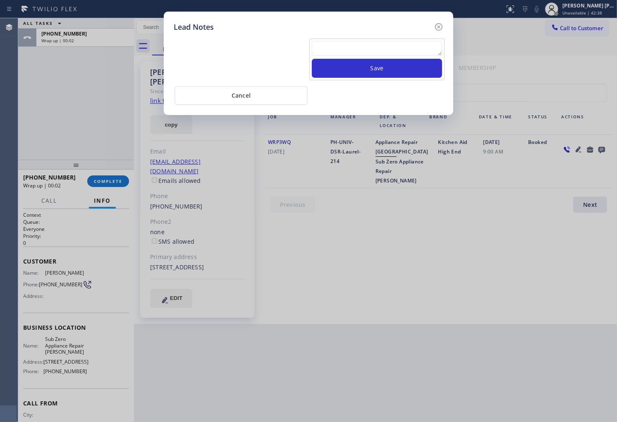
click at [423, 47] on textarea at bounding box center [377, 48] width 130 height 15
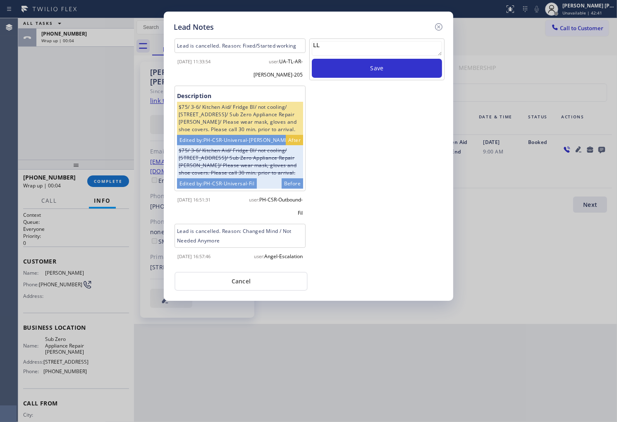
type textarea "L"
type textarea "ALL GOOD"
click at [374, 61] on button "Save" at bounding box center [377, 68] width 130 height 19
click at [442, 24] on icon at bounding box center [438, 27] width 10 height 10
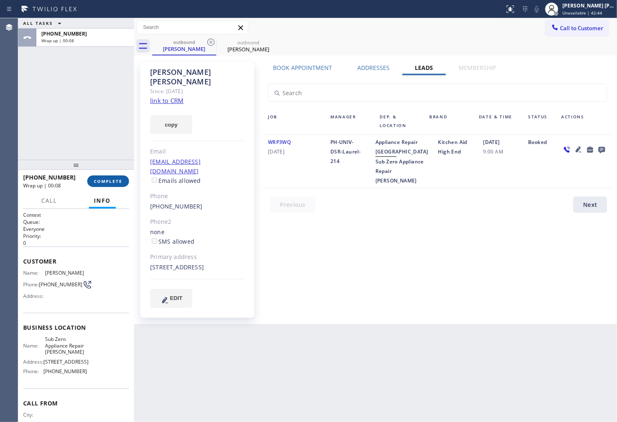
click at [121, 178] on span "COMPLETE" at bounding box center [108, 181] width 29 height 6
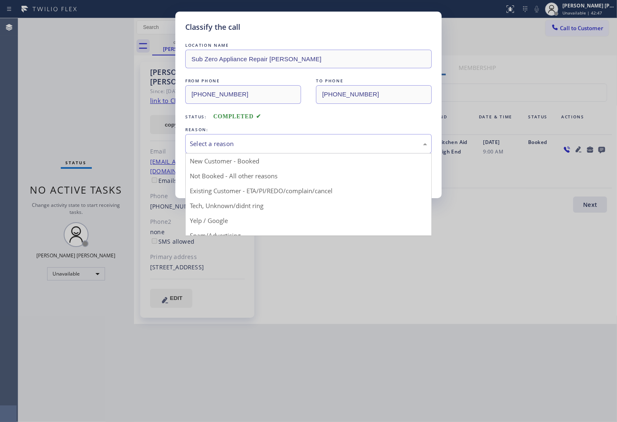
click at [279, 153] on div "Select a reason New Customer - Booked Not Booked - All other reasons Existing C…" at bounding box center [308, 143] width 246 height 19
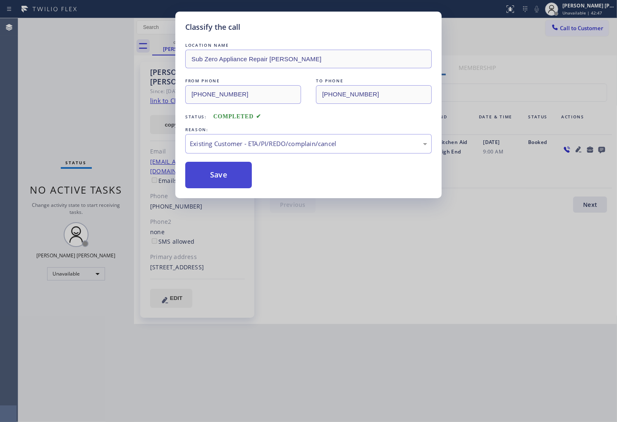
click at [225, 181] on button "Save" at bounding box center [218, 175] width 67 height 26
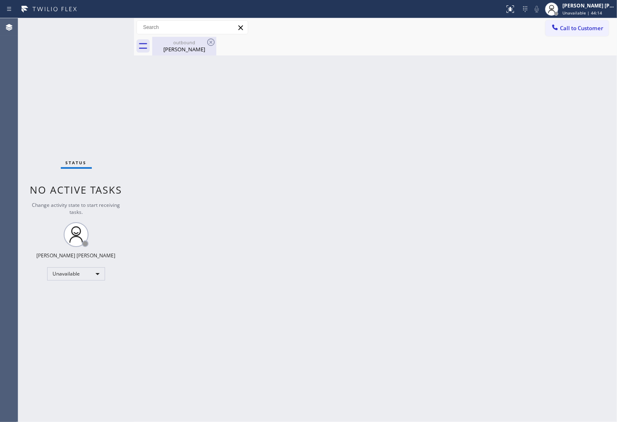
click at [199, 54] on div "outbound [PERSON_NAME]" at bounding box center [184, 46] width 62 height 19
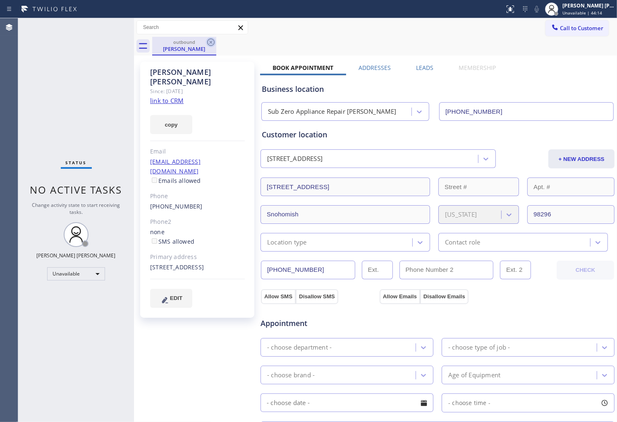
click at [209, 40] on icon at bounding box center [211, 42] width 10 height 10
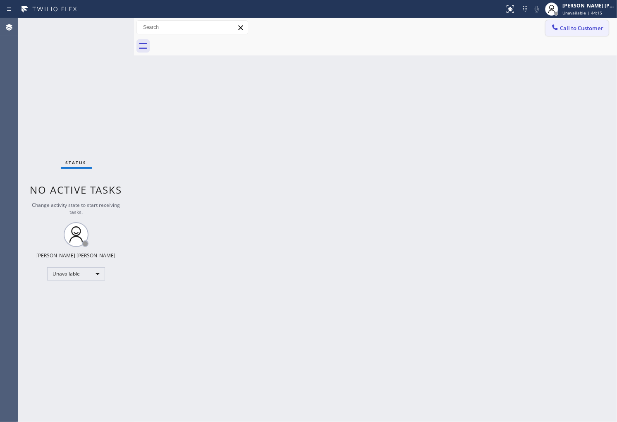
click at [579, 26] on span "Call to Customer" at bounding box center [581, 27] width 43 height 7
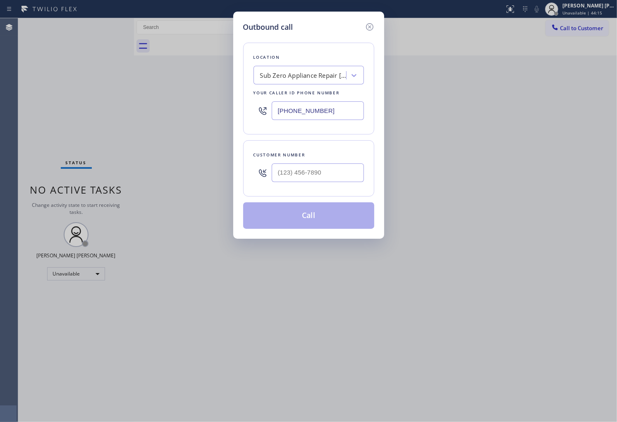
click at [305, 113] on input "[PHONE_NUMBER]" at bounding box center [317, 110] width 92 height 19
paste input "786) 661-1787"
type input "[PHONE_NUMBER]"
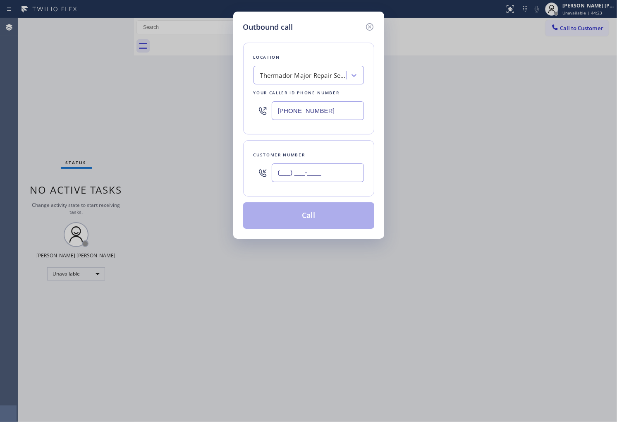
click at [331, 179] on input "(___) ___-____" at bounding box center [317, 172] width 92 height 19
paste input "954) 962-6627"
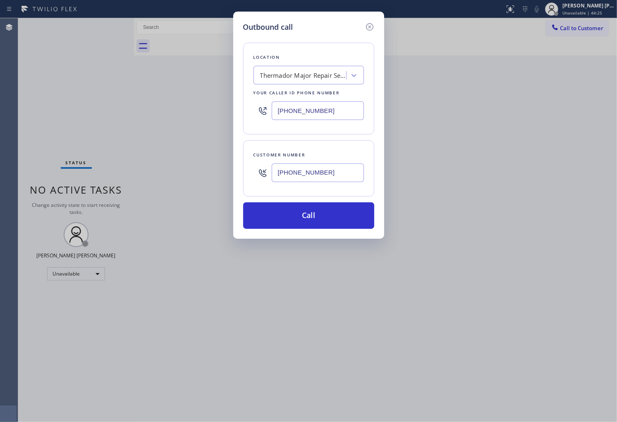
type input "[PHONE_NUMBER]"
click at [23, 253] on div "Outbound call Location Thermador Major Repair Service Your caller id phone numb…" at bounding box center [308, 211] width 617 height 422
click at [319, 220] on button "Call" at bounding box center [308, 215] width 131 height 26
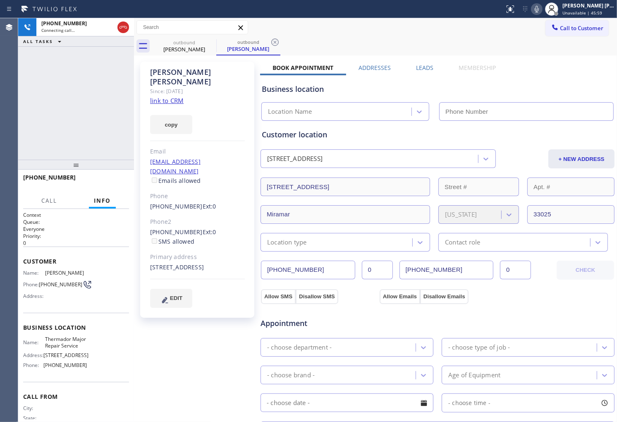
click at [193, 68] on div "[PERSON_NAME]" at bounding box center [197, 76] width 95 height 19
copy div "[PERSON_NAME]"
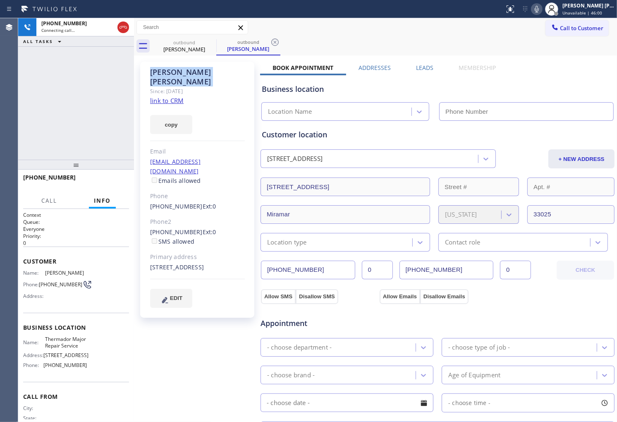
type input "[PHONE_NUMBER]"
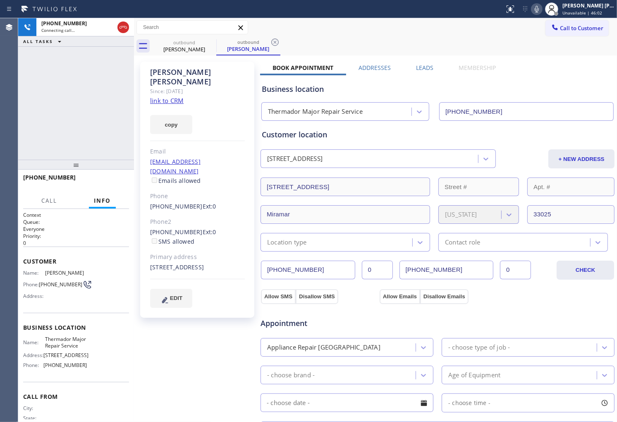
drag, startPoint x: 105, startPoint y: 98, endPoint x: 230, endPoint y: 241, distance: 189.2
click at [105, 98] on div "[PHONE_NUMBER] Connecting call… ALL TASKS ALL TASKS ACTIVE TASKS TASKS IN WRAP …" at bounding box center [76, 88] width 116 height 141
click at [17, 148] on div "Agent Desktop" at bounding box center [9, 219] width 18 height 403
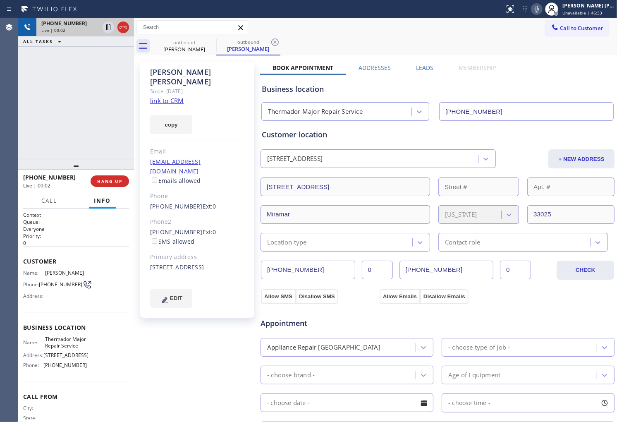
click at [119, 24] on icon at bounding box center [123, 27] width 10 height 10
click at [419, 64] on label "Leads" at bounding box center [424, 68] width 17 height 8
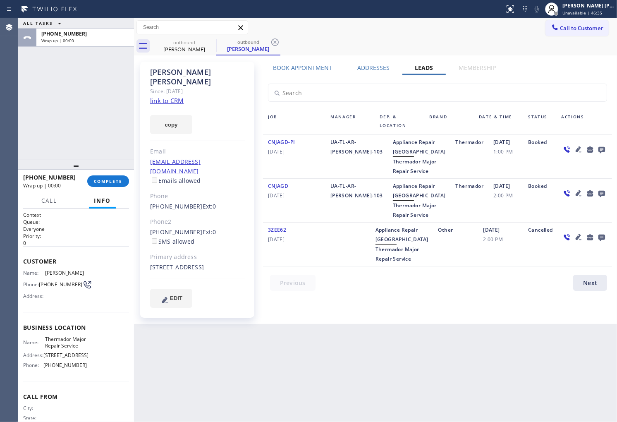
click at [603, 146] on icon at bounding box center [601, 149] width 10 height 10
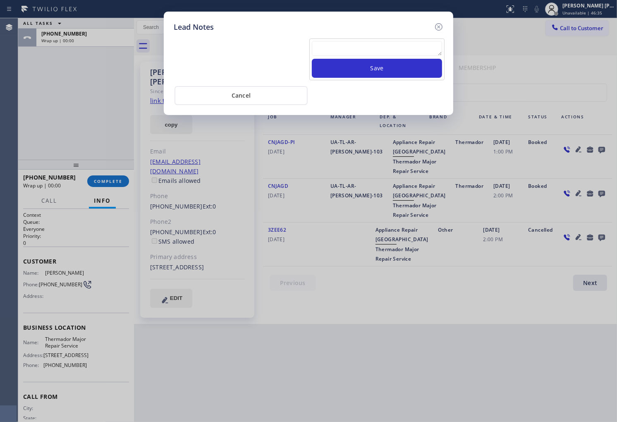
click at [366, 46] on textarea at bounding box center [377, 48] width 130 height 15
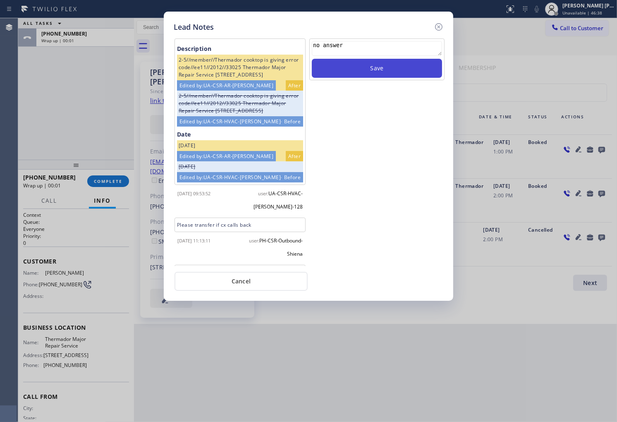
type textarea "no answer"
click at [388, 60] on button "Save" at bounding box center [377, 68] width 130 height 19
click at [442, 27] on icon at bounding box center [438, 26] width 7 height 7
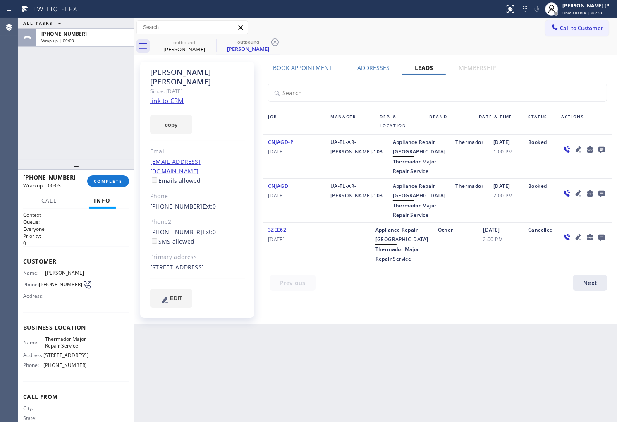
click at [128, 169] on div at bounding box center [76, 165] width 116 height 10
click at [120, 178] on span "COMPLETE" at bounding box center [108, 181] width 29 height 6
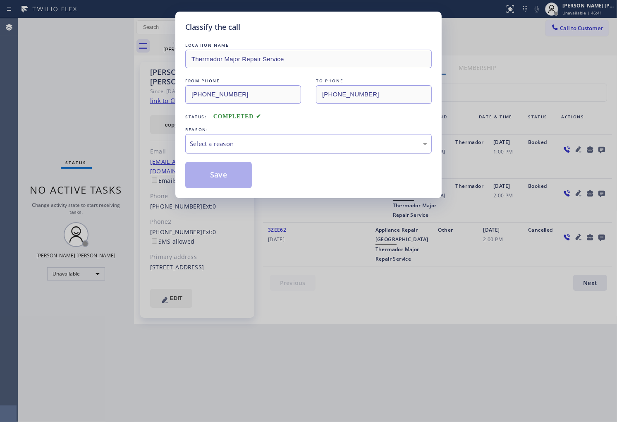
click at [276, 147] on div "Select a reason" at bounding box center [308, 144] width 237 height 10
drag, startPoint x: 203, startPoint y: 183, endPoint x: 189, endPoint y: 182, distance: 13.7
click at [203, 183] on button "Save" at bounding box center [218, 175] width 67 height 26
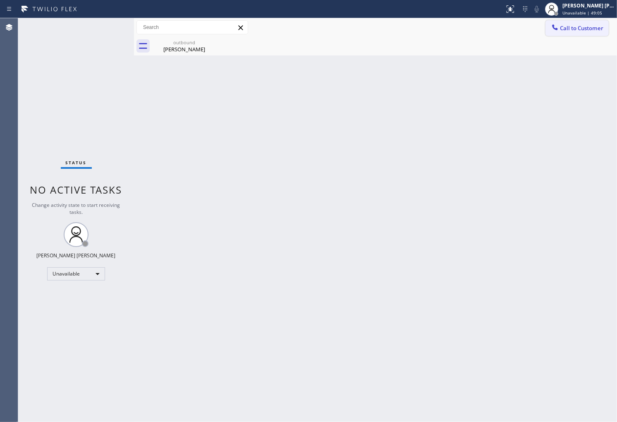
click at [576, 31] on span "Call to Customer" at bounding box center [581, 27] width 43 height 7
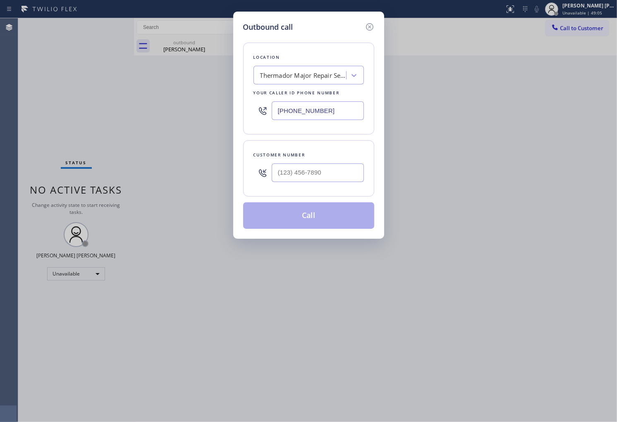
click at [336, 113] on input "[PHONE_NUMBER]" at bounding box center [317, 110] width 92 height 19
paste input "949) 537-2434"
type input "[PHONE_NUMBER]"
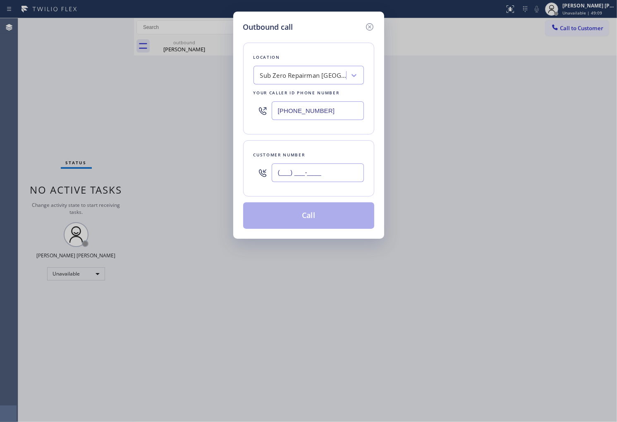
click at [350, 174] on input "(___) ___-____" at bounding box center [317, 172] width 92 height 19
paste input "801) 332-0207"
type input "[PHONE_NUMBER]"
click at [338, 218] on button "Call" at bounding box center [308, 215] width 131 height 26
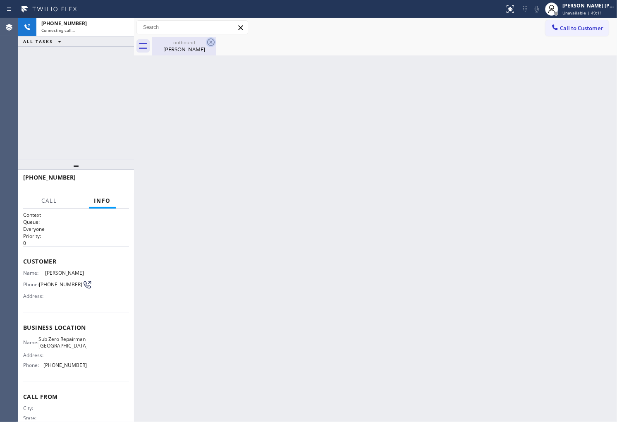
click at [213, 41] on icon at bounding box center [211, 42] width 10 height 10
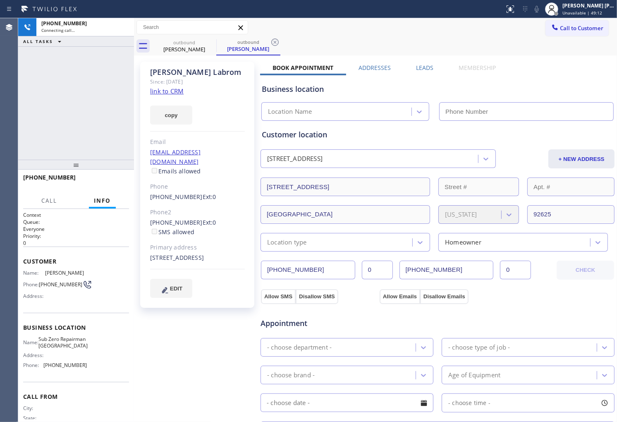
click at [174, 75] on div "[PERSON_NAME]" at bounding box center [197, 72] width 95 height 10
copy div "[PERSON_NAME]"
click at [45, 100] on div "[PHONE_NUMBER] Connecting call… ALL TASKS ALL TASKS ACTIVE TASKS TASKS IN WRAP …" at bounding box center [76, 88] width 116 height 141
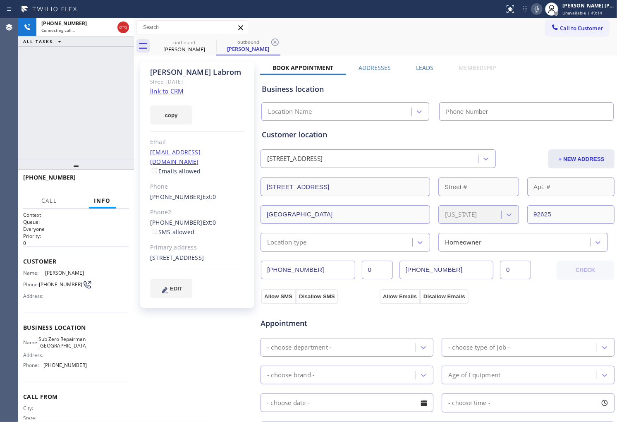
type input "[PHONE_NUMBER]"
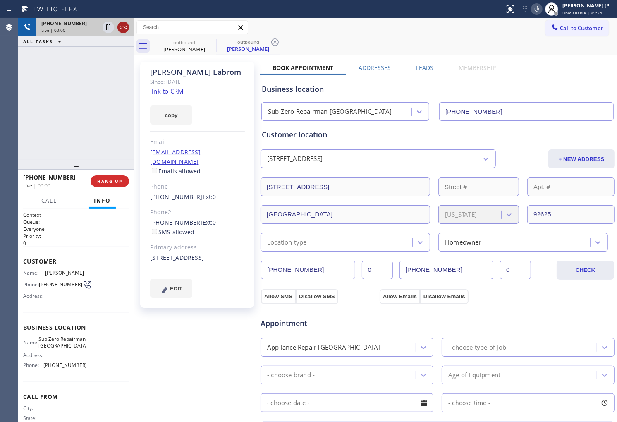
click at [120, 25] on icon at bounding box center [123, 27] width 10 height 10
click at [416, 71] on label "Leads" at bounding box center [424, 68] width 17 height 8
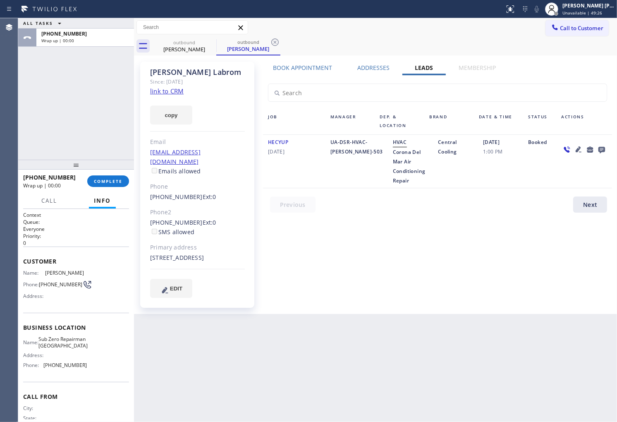
click at [605, 150] on icon at bounding box center [601, 149] width 10 height 10
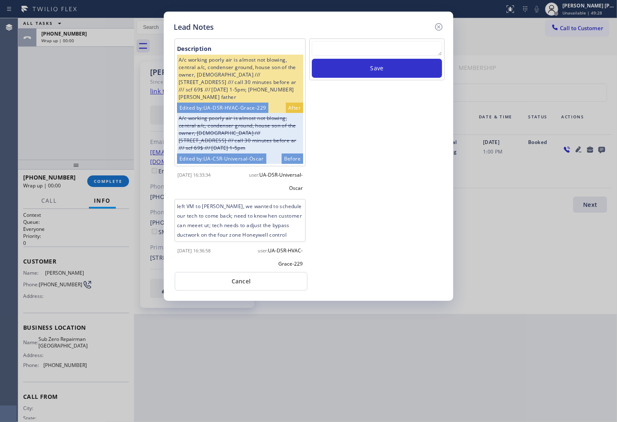
click at [382, 38] on div "Save" at bounding box center [376, 59] width 135 height 42
click at [376, 48] on textarea at bounding box center [377, 48] width 130 height 15
paste textarea "N/A - Please transfer"
type textarea "N/A - Please transfer"
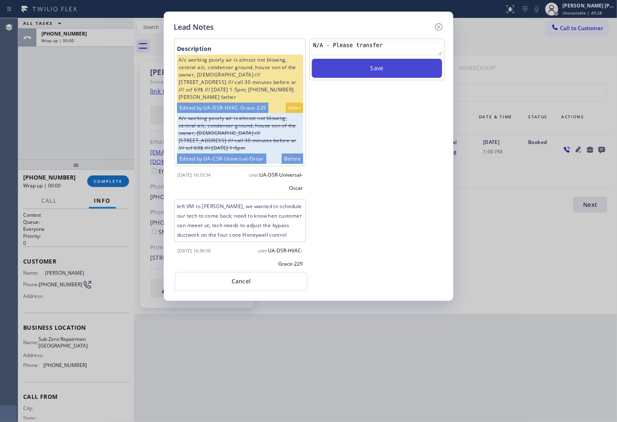
click at [351, 70] on button "Save" at bounding box center [377, 68] width 130 height 19
click at [436, 26] on icon at bounding box center [438, 27] width 10 height 10
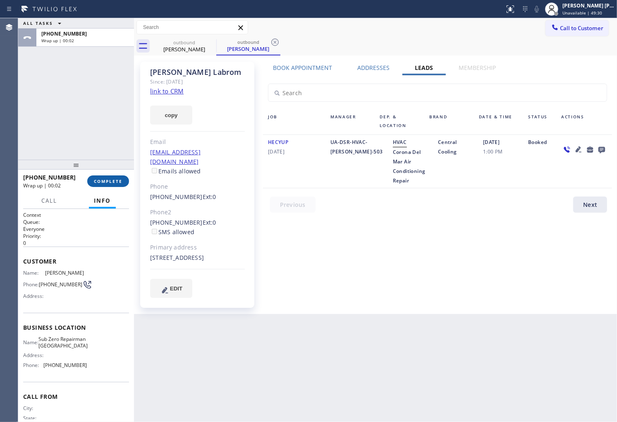
click at [105, 180] on span "COMPLETE" at bounding box center [108, 181] width 29 height 6
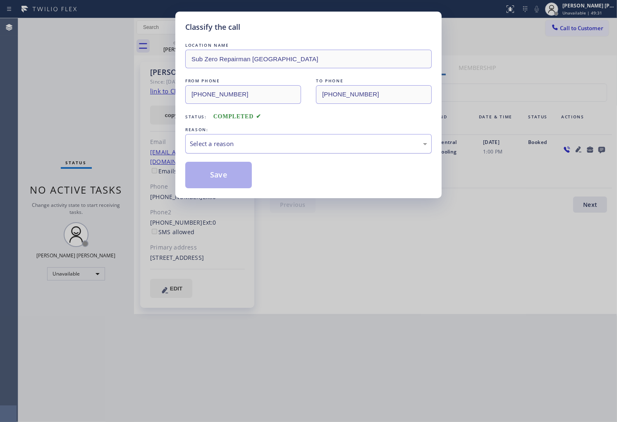
click at [289, 146] on div "Select a reason" at bounding box center [308, 144] width 237 height 10
click at [217, 182] on button "Save" at bounding box center [218, 175] width 67 height 26
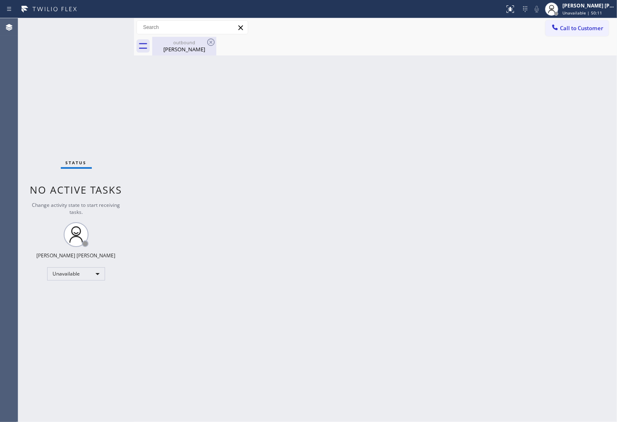
click at [202, 50] on div "[PERSON_NAME]" at bounding box center [184, 48] width 62 height 7
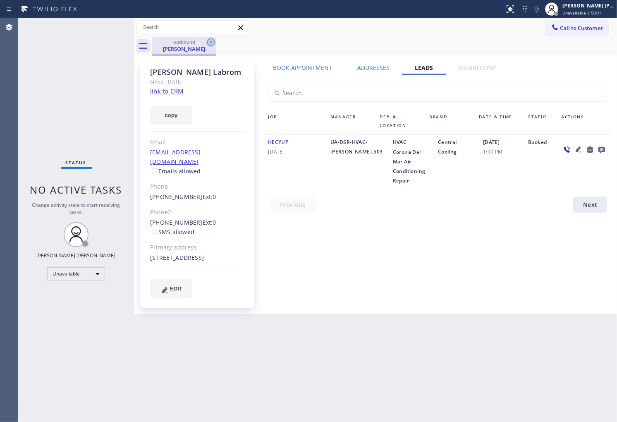
click at [207, 45] on icon at bounding box center [211, 42] width 10 height 10
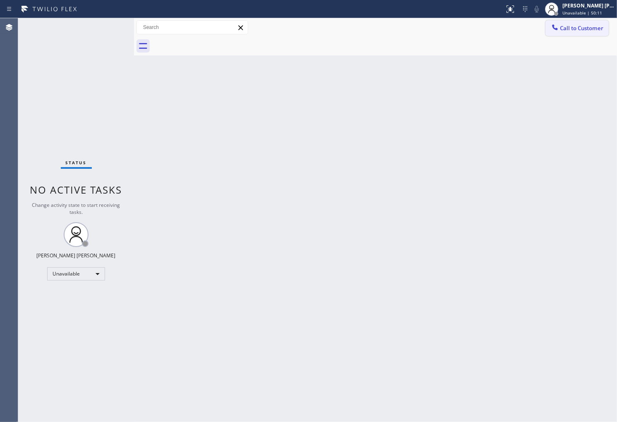
click at [582, 28] on span "Call to Customer" at bounding box center [581, 27] width 43 height 7
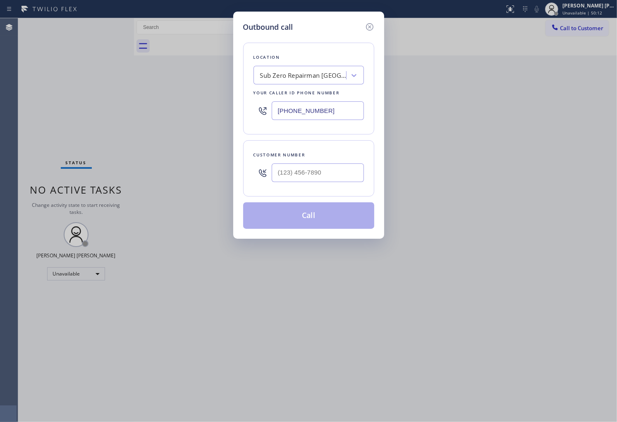
click at [325, 114] on input "[PHONE_NUMBER]" at bounding box center [317, 110] width 92 height 19
paste input "54) 504-9857"
type input "[PHONE_NUMBER]"
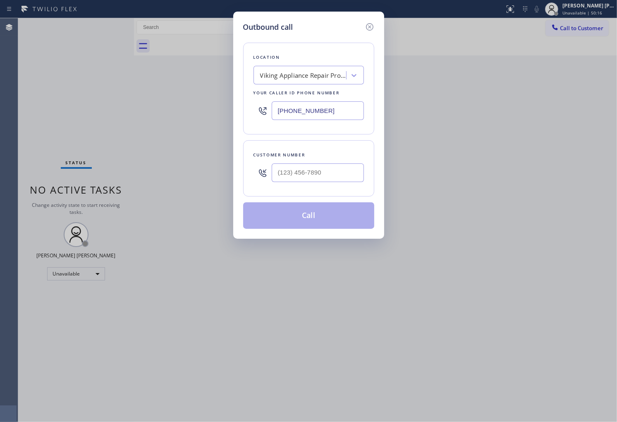
click at [324, 158] on div "Customer number" at bounding box center [308, 154] width 110 height 9
click at [323, 171] on input "(___) ___-____" at bounding box center [317, 172] width 92 height 19
paste input "323) 540-2448"
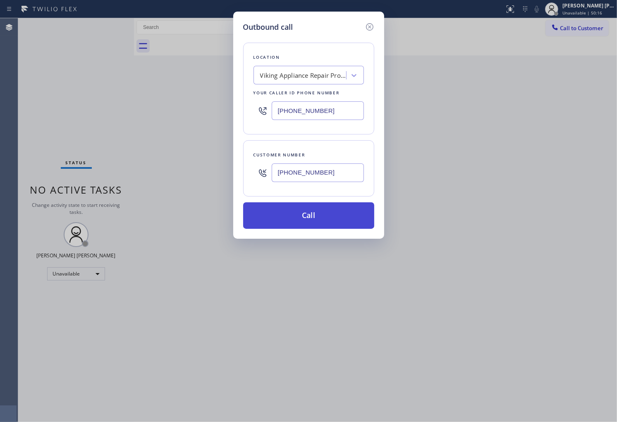
type input "[PHONE_NUMBER]"
click at [331, 215] on button "Call" at bounding box center [308, 215] width 131 height 26
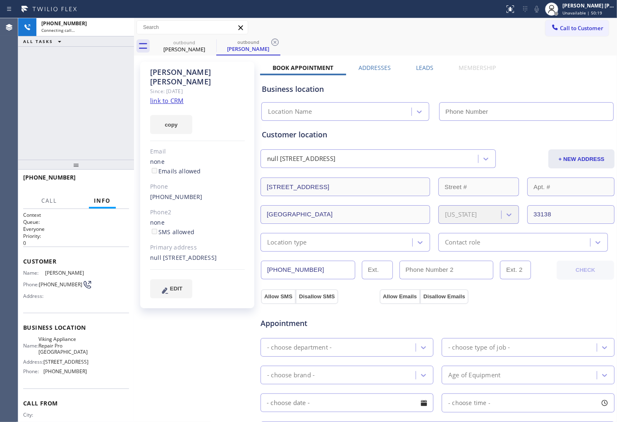
click at [168, 73] on div "[PERSON_NAME]" at bounding box center [197, 76] width 95 height 19
type input "[PHONE_NUMBER]"
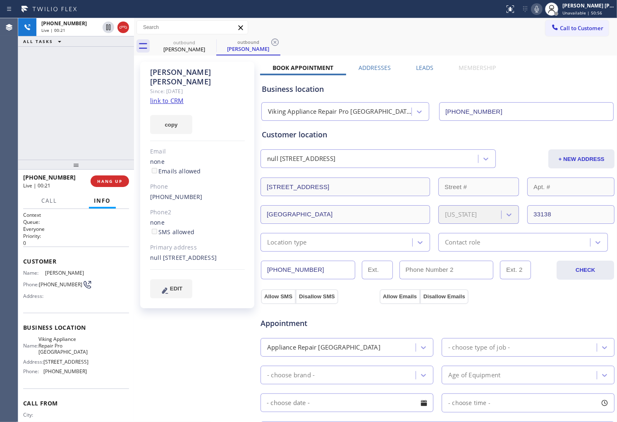
click at [11, 79] on div "Agent Desktop" at bounding box center [9, 219] width 18 height 403
click at [116, 23] on div at bounding box center [116, 27] width 30 height 18
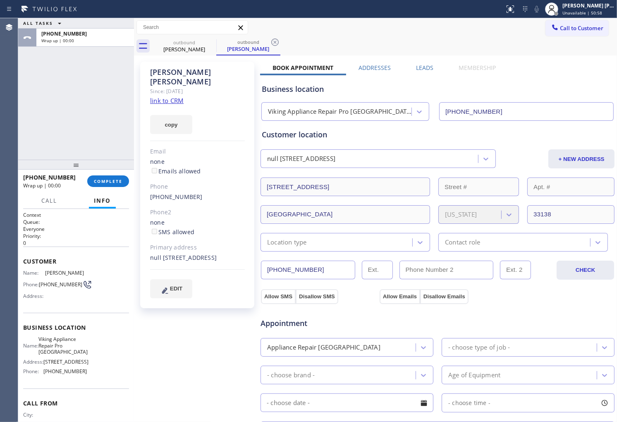
click at [420, 66] on label "Leads" at bounding box center [424, 68] width 17 height 8
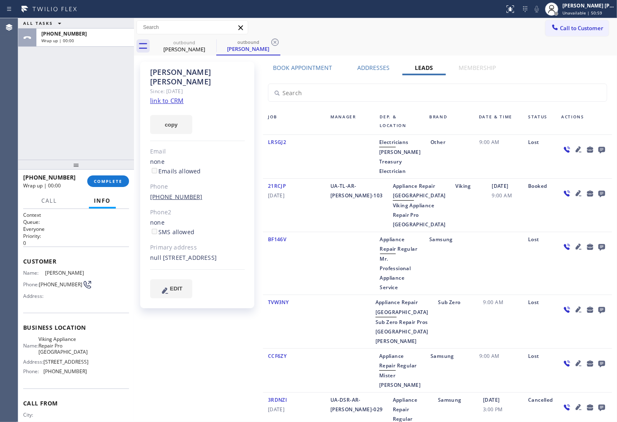
click at [176, 193] on link "[PHONE_NUMBER]" at bounding box center [176, 197] width 52 height 8
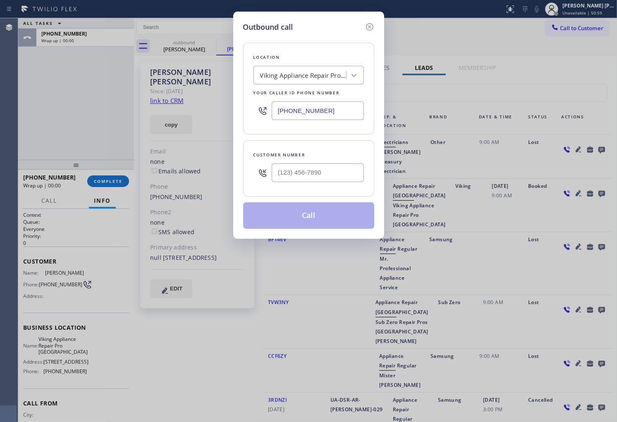
type input "[PHONE_NUMBER]"
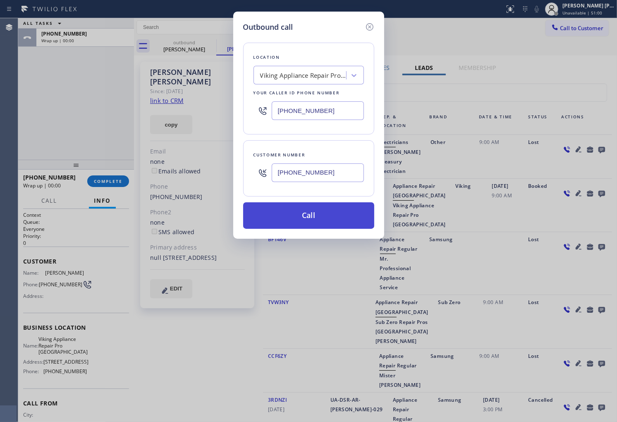
click at [317, 217] on button "Call" at bounding box center [308, 215] width 131 height 26
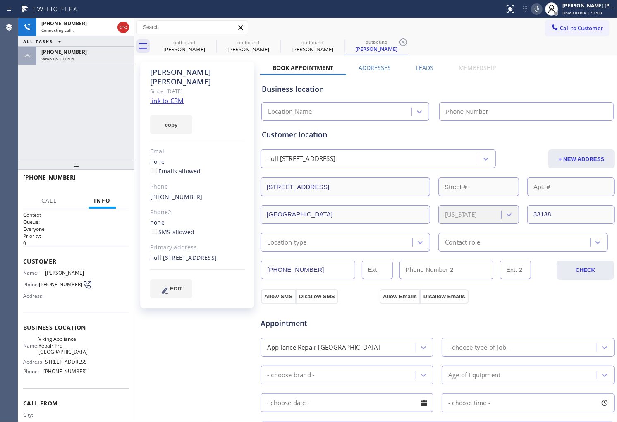
type input "[PHONE_NUMBER]"
click at [59, 123] on div "[PHONE_NUMBER] Connecting call… ALL TASKS ALL TASKS ACTIVE TASKS TASKS IN WRAP …" at bounding box center [76, 88] width 116 height 141
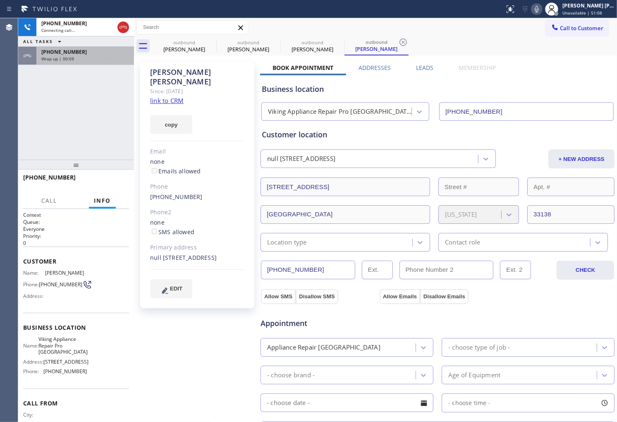
click at [55, 48] on span "[PHONE_NUMBER]" at bounding box center [63, 51] width 45 height 7
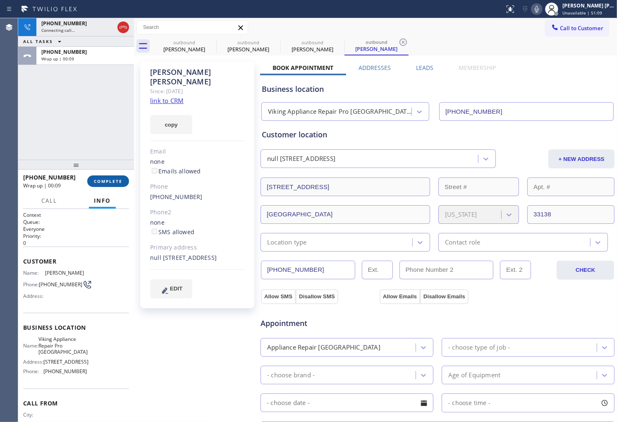
click at [96, 176] on button "COMPLETE" at bounding box center [108, 181] width 42 height 12
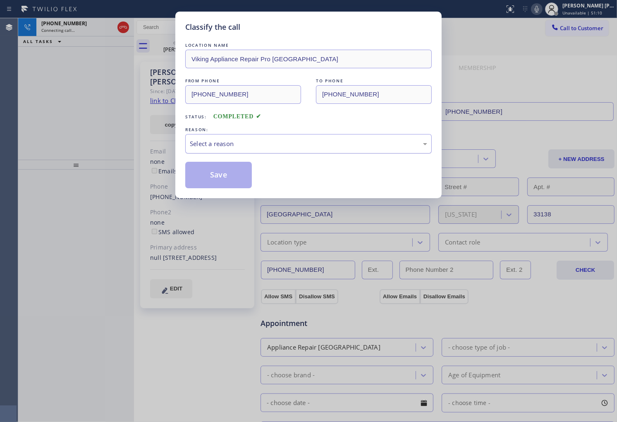
click at [215, 149] on div "Select a reason" at bounding box center [308, 143] width 246 height 19
click at [207, 176] on button "Save" at bounding box center [218, 175] width 67 height 26
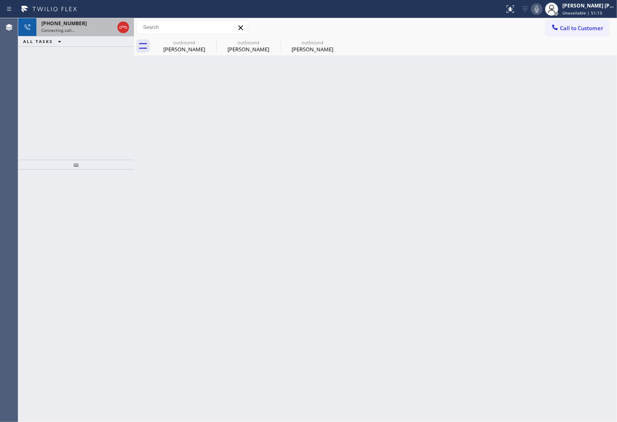
click at [89, 26] on div "[PHONE_NUMBER]" at bounding box center [77, 23] width 73 height 7
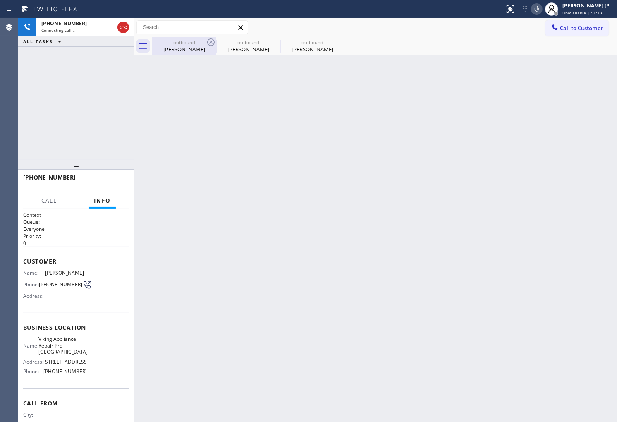
click at [181, 46] on div "[PERSON_NAME]" at bounding box center [184, 48] width 62 height 7
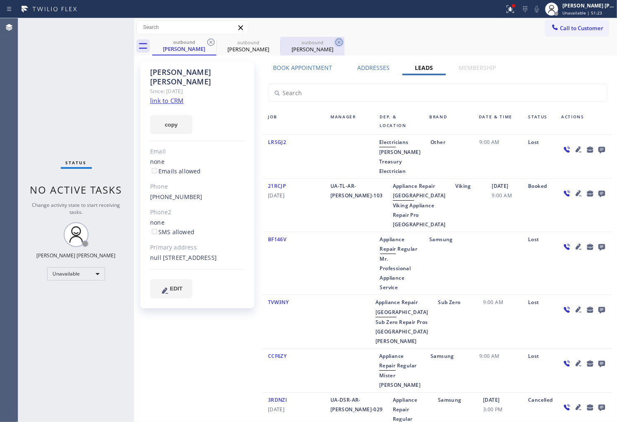
click at [214, 45] on icon at bounding box center [211, 42] width 10 height 10
click at [0, 0] on icon at bounding box center [0, 0] width 0 height 0
click at [334, 43] on icon at bounding box center [339, 42] width 10 height 10
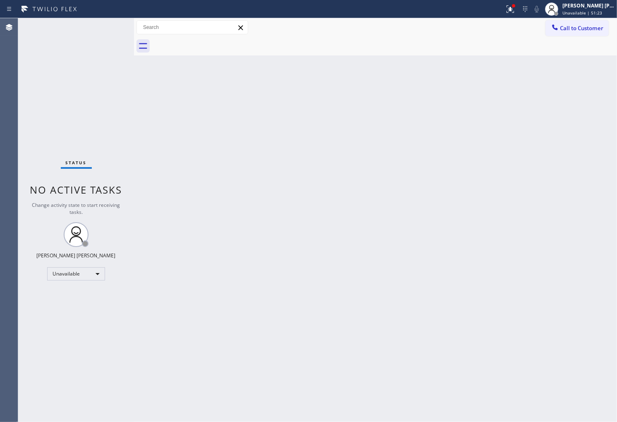
click at [213, 43] on div at bounding box center [384, 46] width 464 height 19
click at [515, 10] on icon at bounding box center [510, 9] width 10 height 10
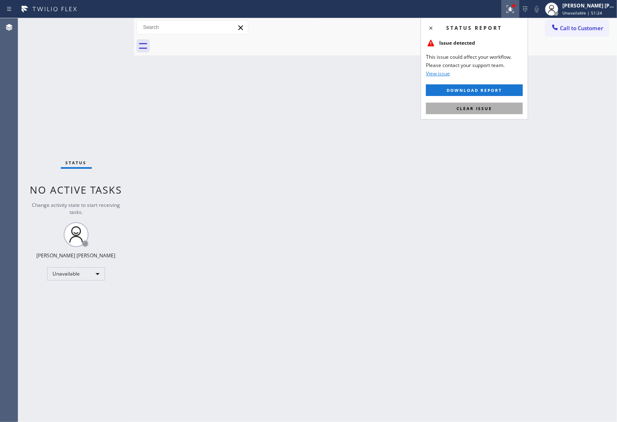
click at [478, 106] on span "Clear issue" at bounding box center [474, 108] width 36 height 6
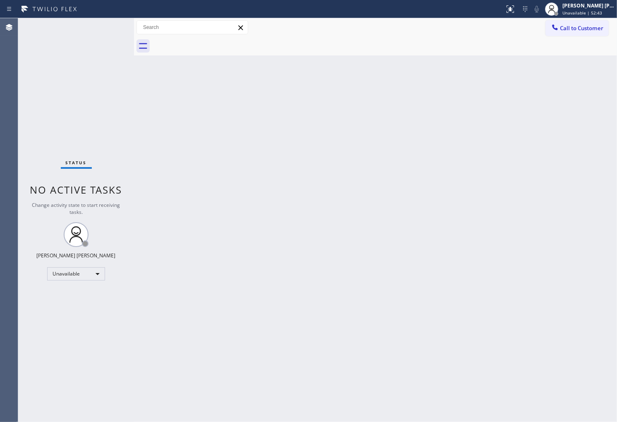
click at [0, 144] on div "Agent Desktop" at bounding box center [9, 219] width 18 height 403
click at [589, 26] on span "Call to Customer" at bounding box center [581, 27] width 43 height 7
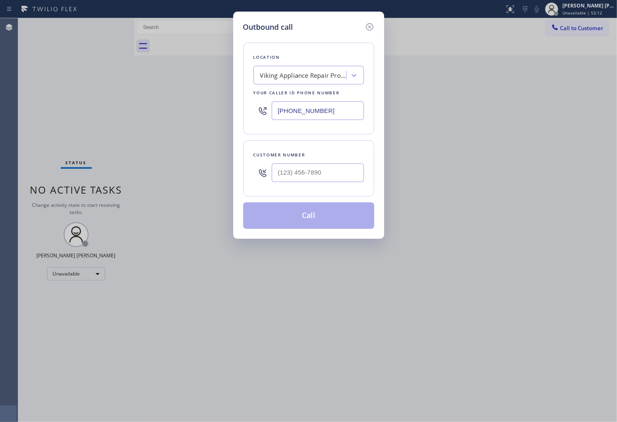
click at [312, 106] on input "[PHONE_NUMBER]" at bounding box center [317, 110] width 92 height 19
paste input "807-1441"
type input "[PHONE_NUMBER]"
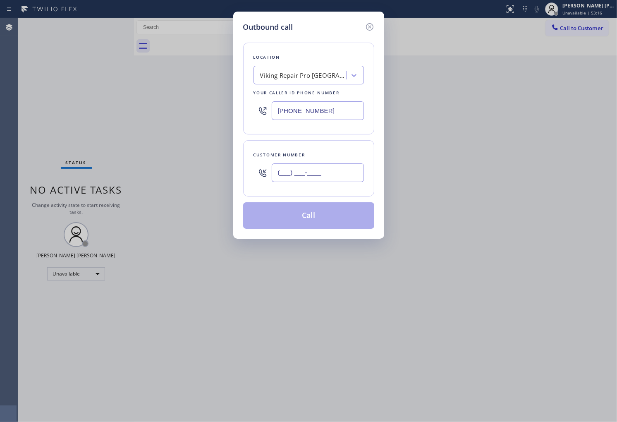
click at [305, 167] on input "(___) ___-____" at bounding box center [317, 172] width 92 height 19
paste input "954) 647-4474"
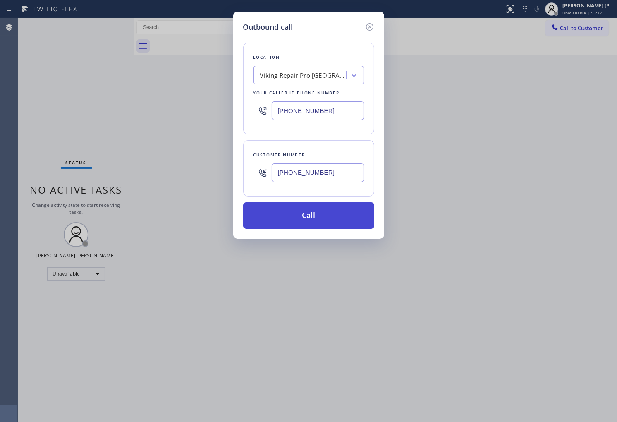
type input "[PHONE_NUMBER]"
click at [314, 212] on button "Call" at bounding box center [308, 215] width 131 height 26
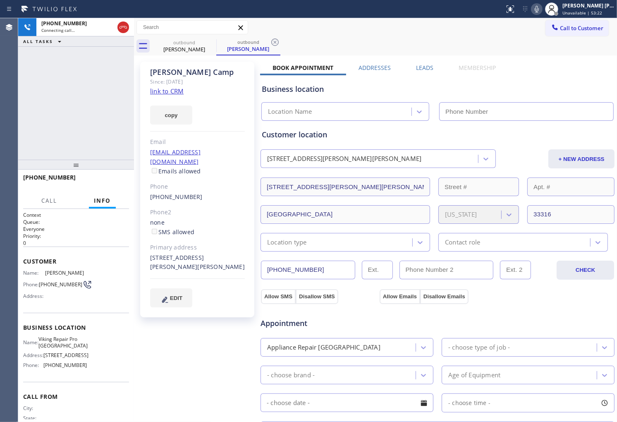
type input "[PHONE_NUMBER]"
click at [86, 95] on div "[PHONE_NUMBER] Live | 00:14 ALL TASKS ALL TASKS ACTIVE TASKS TASKS IN WRAP UP" at bounding box center [76, 88] width 116 height 141
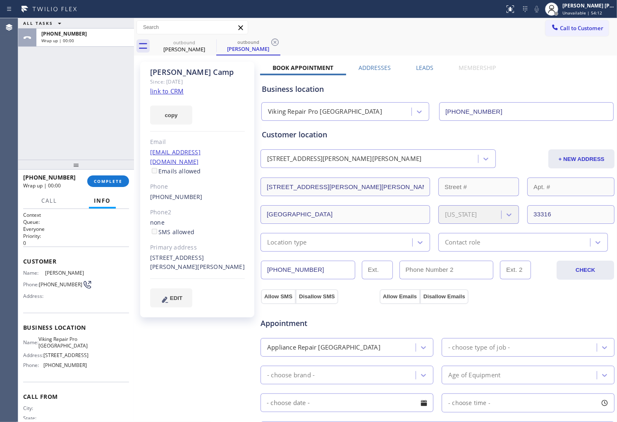
click at [426, 68] on label "Leads" at bounding box center [424, 68] width 17 height 8
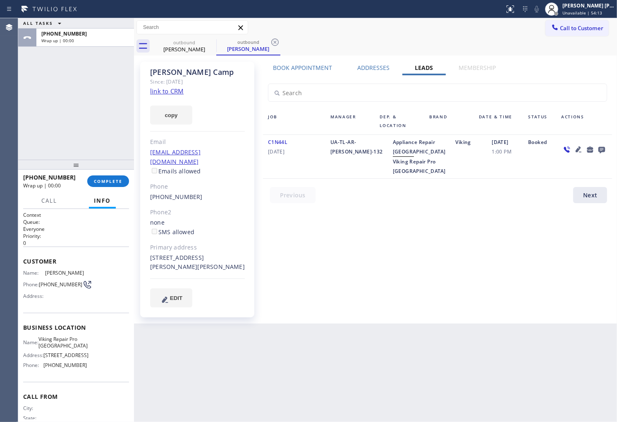
click at [599, 152] on icon at bounding box center [601, 149] width 10 height 10
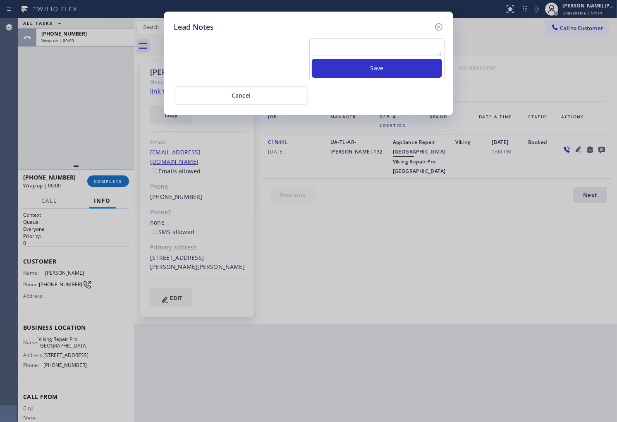
click at [394, 52] on textarea at bounding box center [377, 48] width 130 height 15
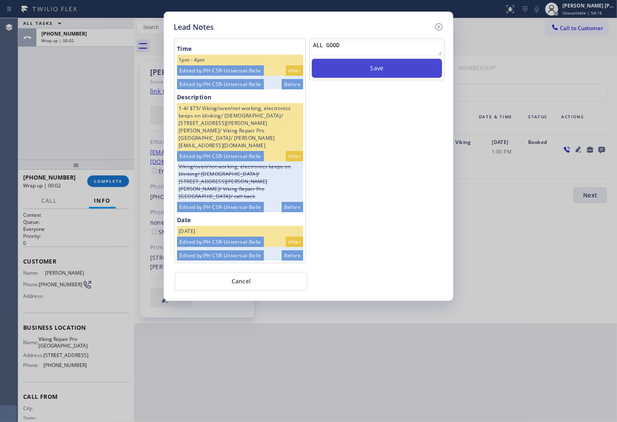
type textarea "ALL GOOD"
click at [402, 60] on button "Save" at bounding box center [377, 68] width 130 height 19
click at [440, 24] on icon at bounding box center [438, 27] width 10 height 10
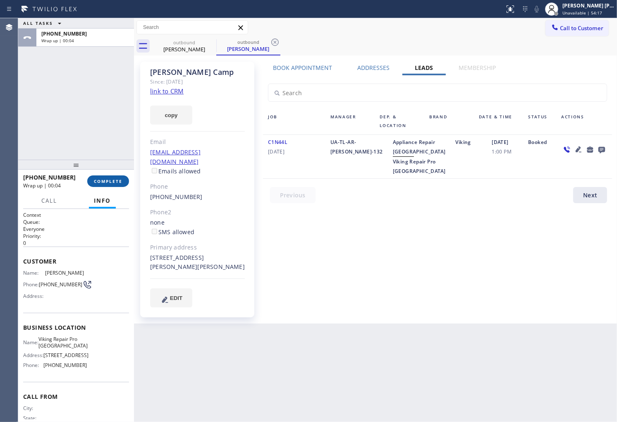
click at [120, 176] on button "COMPLETE" at bounding box center [108, 181] width 42 height 12
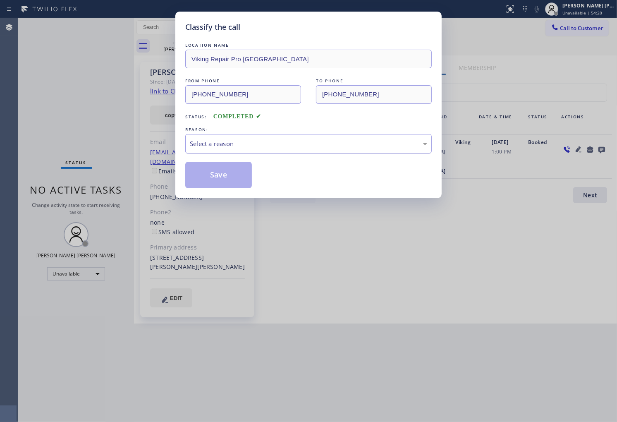
click at [262, 141] on div "Select a reason" at bounding box center [308, 144] width 237 height 10
click at [222, 179] on button "Save" at bounding box center [218, 175] width 67 height 26
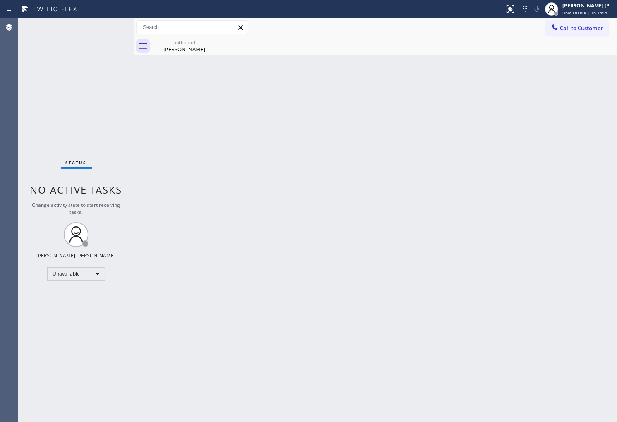
click at [0, 191] on div "Agent Desktop" at bounding box center [9, 219] width 18 height 403
click at [192, 52] on div "[PERSON_NAME]" at bounding box center [184, 48] width 62 height 7
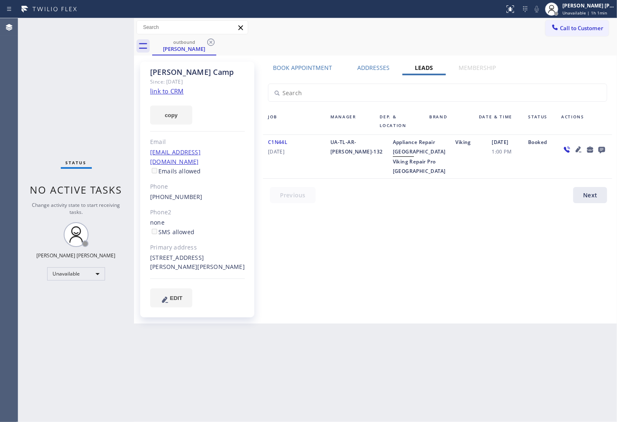
click at [212, 42] on icon at bounding box center [211, 42] width 10 height 10
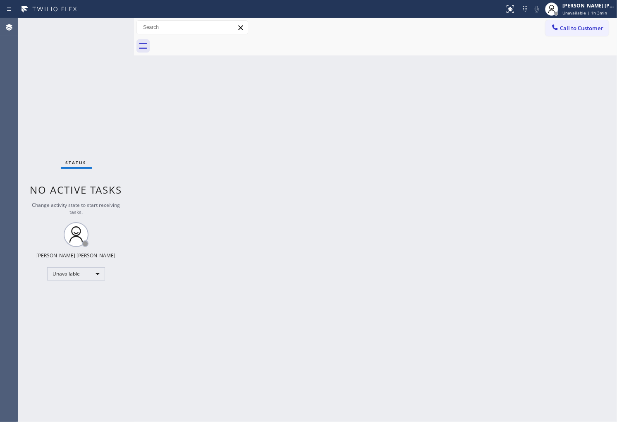
click at [609, 27] on div "Call to Customer Outbound call Location Viking Repair Pro [GEOGRAPHIC_DATA] You…" at bounding box center [580, 27] width 71 height 14
click at [558, 32] on div at bounding box center [555, 28] width 10 height 10
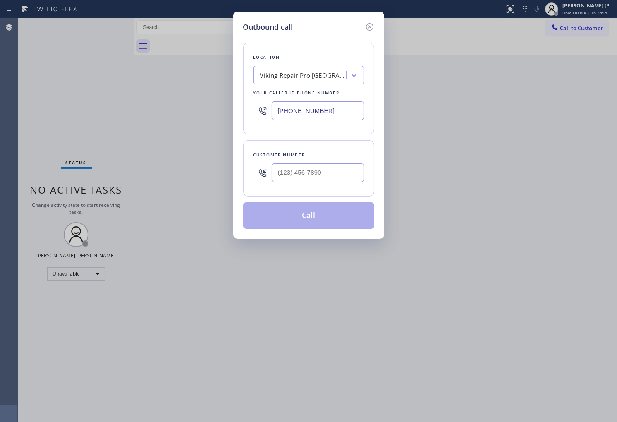
click at [294, 115] on input "[PHONE_NUMBER]" at bounding box center [317, 110] width 92 height 19
paste input "855) 731-4952"
type input "[PHONE_NUMBER]"
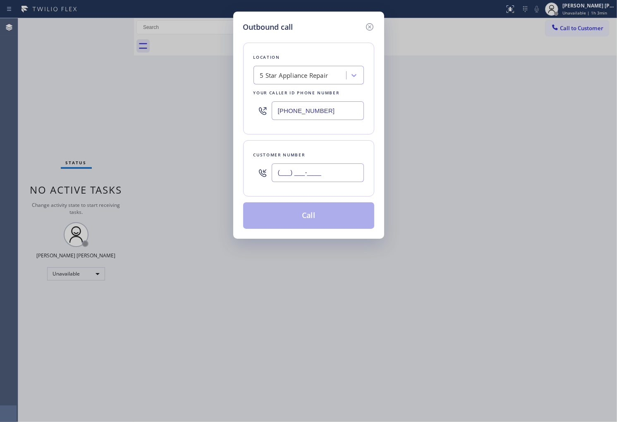
click at [298, 171] on input "(___) ___-____" at bounding box center [317, 172] width 92 height 19
paste input "425-6413"
click at [300, 173] on input "(___) 425-6413" at bounding box center [317, 172] width 92 height 19
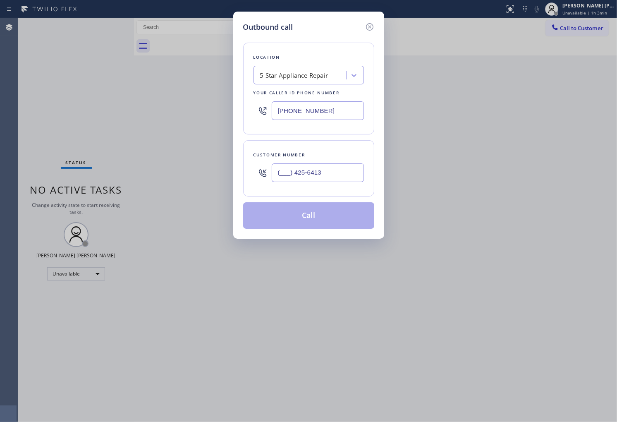
click at [300, 173] on input "(___) 425-6413" at bounding box center [317, 172] width 92 height 19
paste input "425) 641-3837"
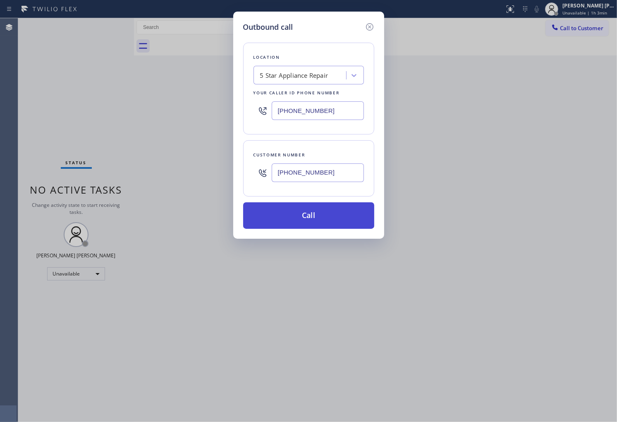
type input "[PHONE_NUMBER]"
click at [324, 221] on button "Call" at bounding box center [308, 215] width 131 height 26
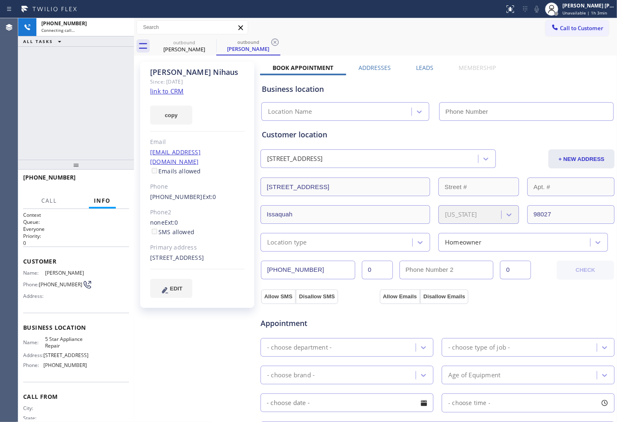
click at [165, 67] on div "[PERSON_NAME] Since: [DATE] link to CRM copy Email [EMAIL_ADDRESS][DOMAIN_NAME]…" at bounding box center [197, 185] width 114 height 246
click at [165, 67] on div "[PERSON_NAME]" at bounding box center [197, 72] width 95 height 10
copy div "[PERSON_NAME]"
type input "[PHONE_NUMBER]"
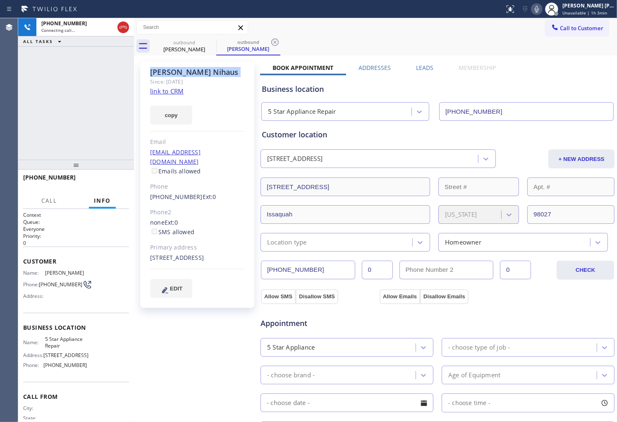
click at [0, 100] on div "Agent Desktop" at bounding box center [9, 219] width 18 height 403
click at [541, 11] on icon at bounding box center [536, 9] width 10 height 10
click at [32, 71] on div "[PHONE_NUMBER] Live | 00:00 ALL TASKS ALL TASKS ACTIVE TASKS TASKS IN WRAP UP" at bounding box center [76, 88] width 116 height 141
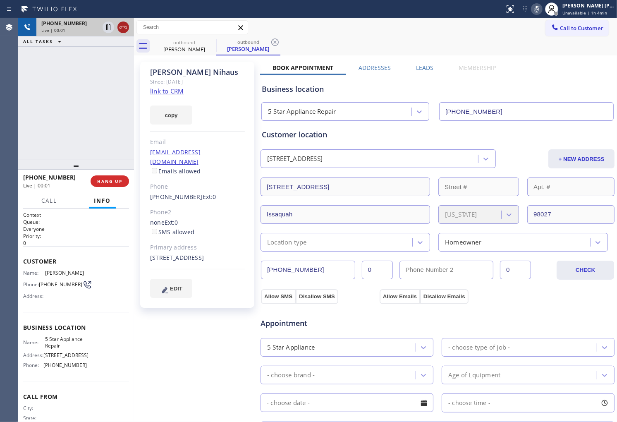
click at [123, 28] on icon at bounding box center [123, 27] width 10 height 10
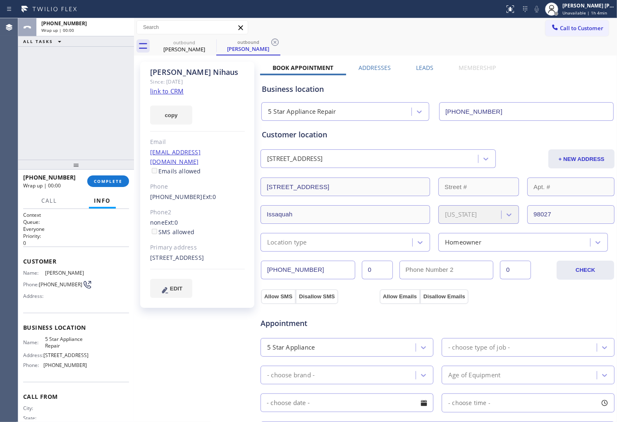
click at [410, 64] on div "Leads" at bounding box center [424, 70] width 43 height 12
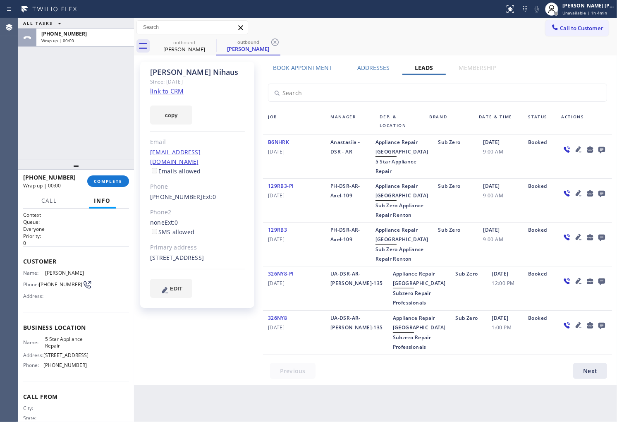
click at [598, 148] on icon at bounding box center [601, 150] width 7 height 7
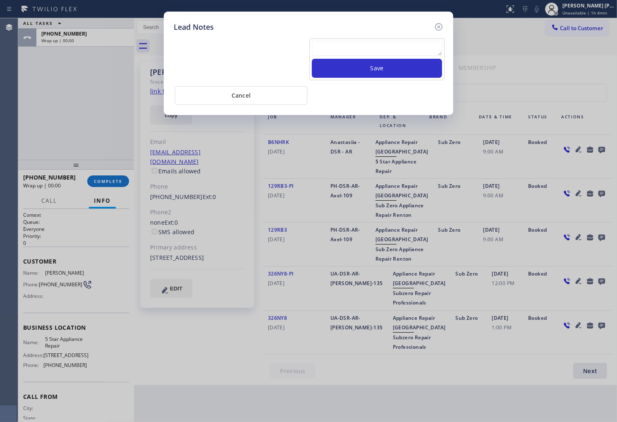
click at [388, 50] on textarea at bounding box center [377, 48] width 130 height 15
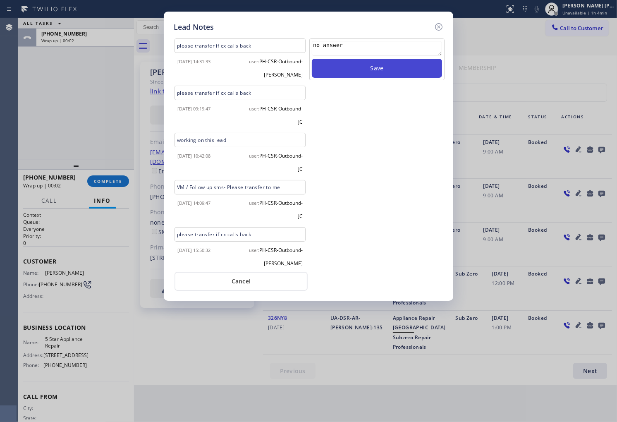
type textarea "no answer"
click at [374, 74] on button "Save" at bounding box center [377, 68] width 130 height 19
click at [441, 26] on icon at bounding box center [438, 27] width 10 height 10
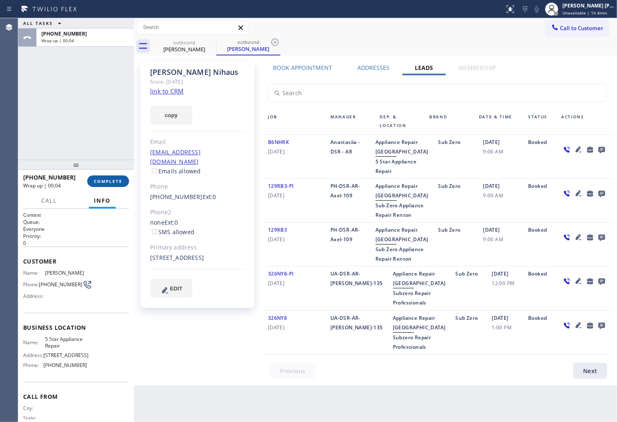
click at [122, 178] on span "COMPLETE" at bounding box center [108, 181] width 29 height 6
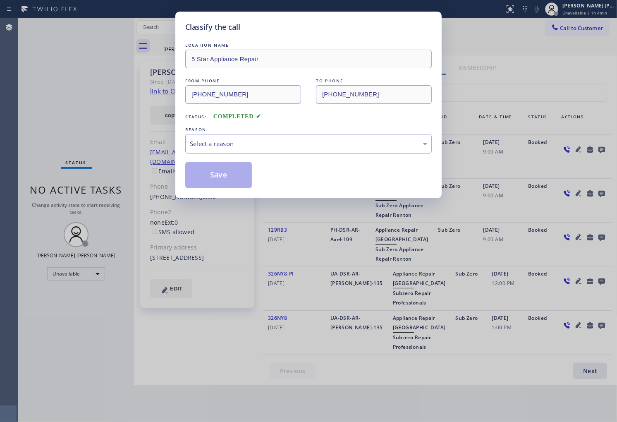
click at [238, 159] on div "LOCATION NAME 5 Star Appliance Repair FROM PHONE [PHONE_NUMBER] TO PHONE [PHONE…" at bounding box center [308, 114] width 246 height 147
click at [245, 144] on div "Select a reason" at bounding box center [308, 144] width 237 height 10
click at [205, 178] on button "Save" at bounding box center [218, 175] width 67 height 26
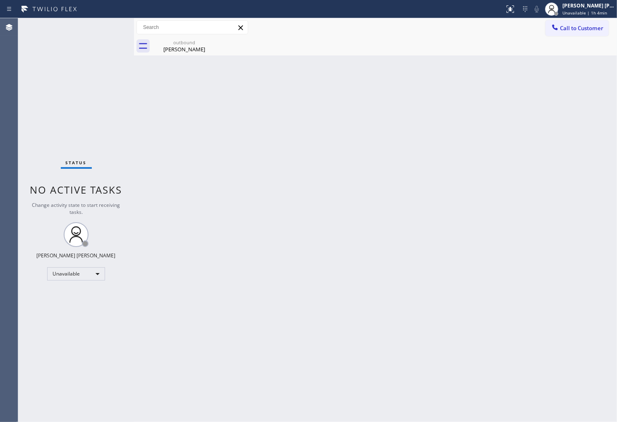
click at [36, 248] on div "Status No active tasks Change activity state to start receiving tasks. [PERSON_…" at bounding box center [76, 219] width 116 height 403
click at [201, 46] on div "[PERSON_NAME]" at bounding box center [184, 48] width 62 height 7
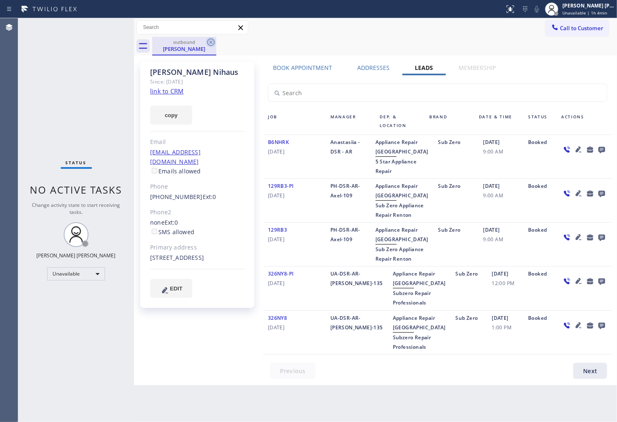
click at [207, 43] on icon at bounding box center [211, 42] width 10 height 10
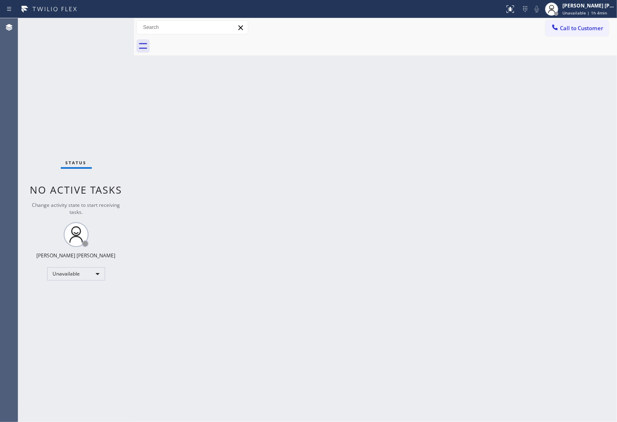
click at [571, 30] on span "Call to Customer" at bounding box center [581, 27] width 43 height 7
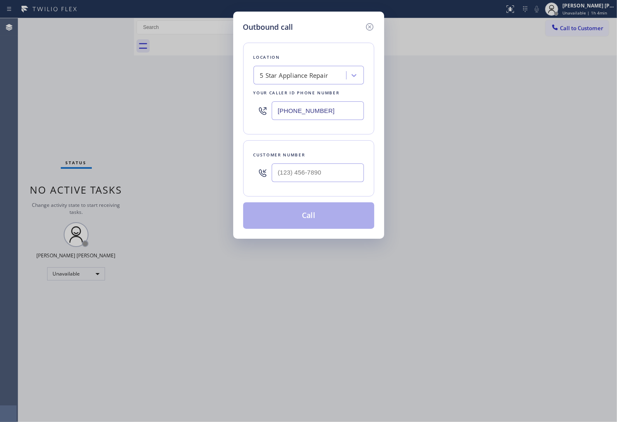
click at [329, 110] on input "[PHONE_NUMBER]" at bounding box center [317, 110] width 92 height 19
paste input "44) 334-4687"
type input "[PHONE_NUMBER]"
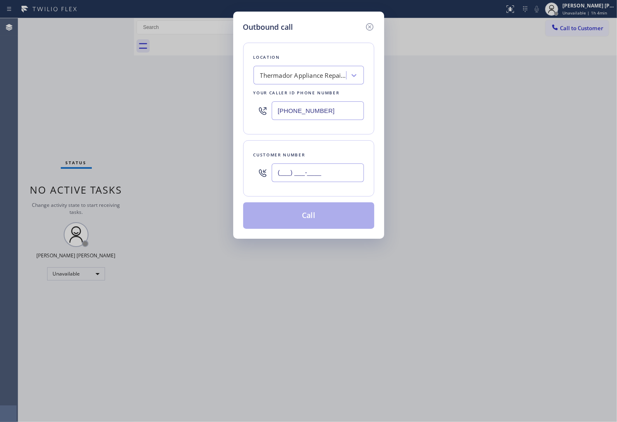
click at [320, 176] on input "(___) ___-____" at bounding box center [317, 172] width 92 height 19
paste input "626) 797-5598"
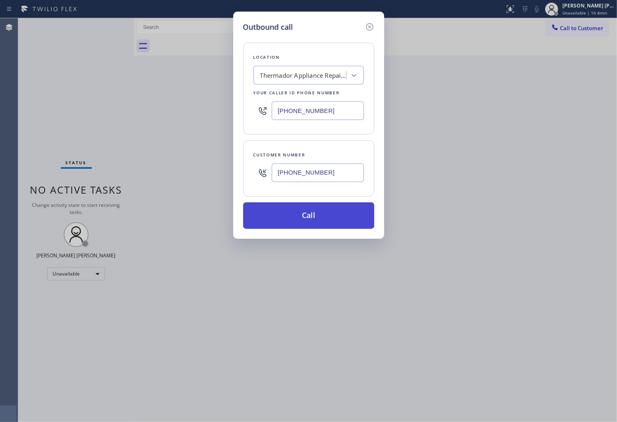
type input "[PHONE_NUMBER]"
click at [307, 214] on button "Call" at bounding box center [308, 215] width 131 height 26
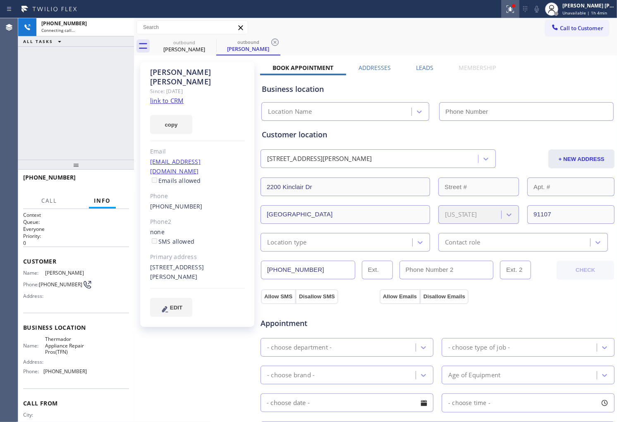
click at [514, 8] on icon at bounding box center [509, 8] width 7 height 7
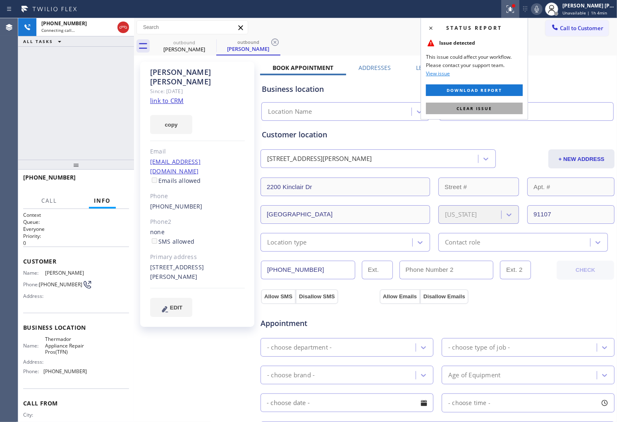
click at [501, 107] on button "Clear issue" at bounding box center [474, 108] width 97 height 12
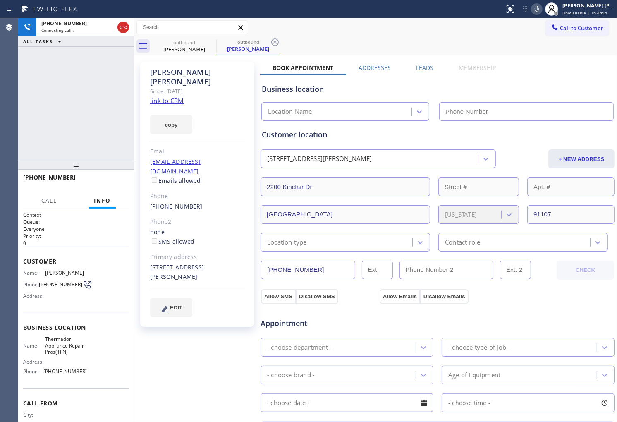
click at [172, 69] on div "[PERSON_NAME]" at bounding box center [197, 76] width 95 height 19
copy div "[PERSON_NAME]"
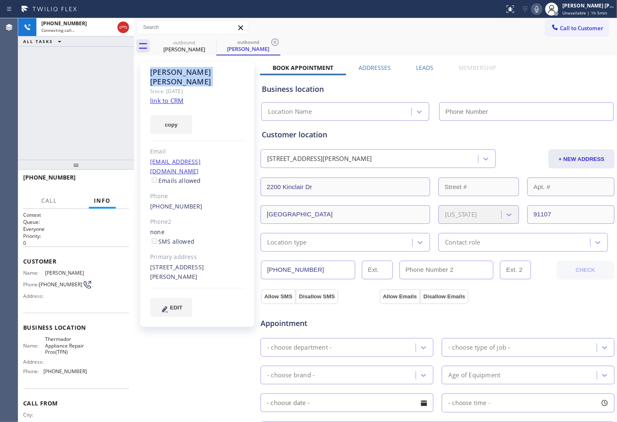
type input "[PHONE_NUMBER]"
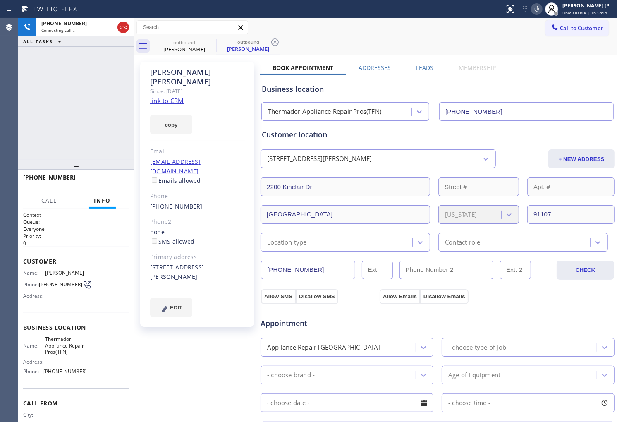
click at [28, 79] on div "[PHONE_NUMBER] Connecting call… ALL TASKS ALL TASKS ACTIVE TASKS TASKS IN WRAP …" at bounding box center [76, 88] width 116 height 141
click at [32, 80] on div "[PHONE_NUMBER] Connecting call… ALL TASKS ALL TASKS ACTIVE TASKS TASKS IN WRAP …" at bounding box center [76, 88] width 116 height 141
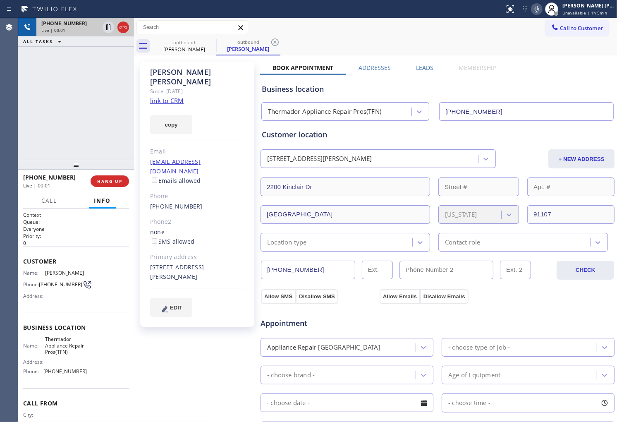
click at [120, 24] on icon at bounding box center [123, 27] width 10 height 10
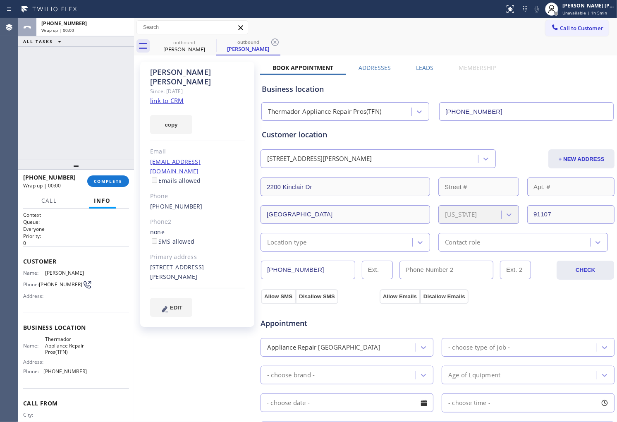
click at [428, 64] on label "Leads" at bounding box center [424, 68] width 17 height 8
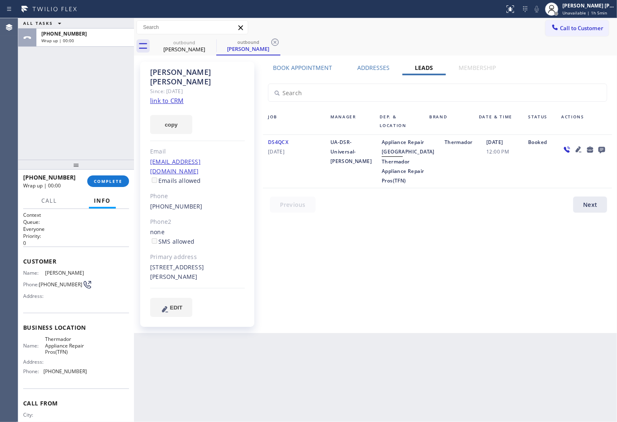
click at [602, 145] on icon at bounding box center [601, 149] width 10 height 10
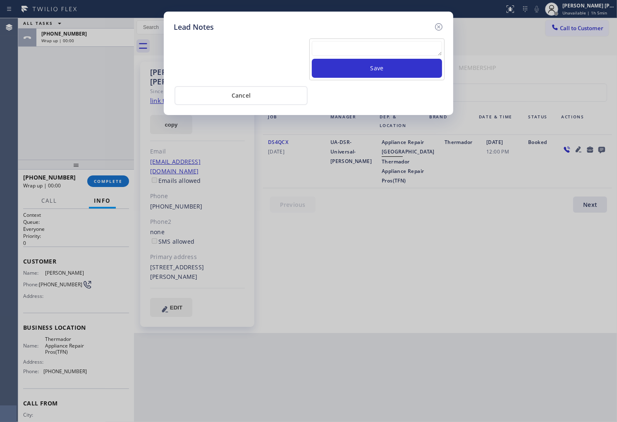
click at [409, 55] on textarea at bounding box center [377, 48] width 130 height 15
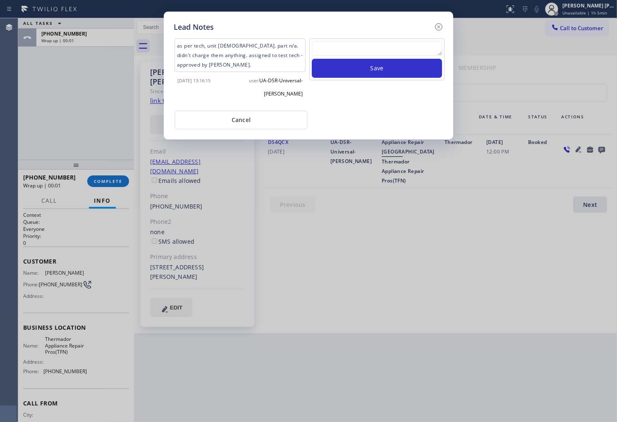
click at [378, 50] on textarea at bounding box center [377, 48] width 130 height 15
paste textarea "N/A - Please transfer"
type textarea "N/A - Please transfer"
click at [369, 69] on button "Save" at bounding box center [377, 68] width 130 height 19
click at [443, 29] on icon at bounding box center [438, 27] width 10 height 10
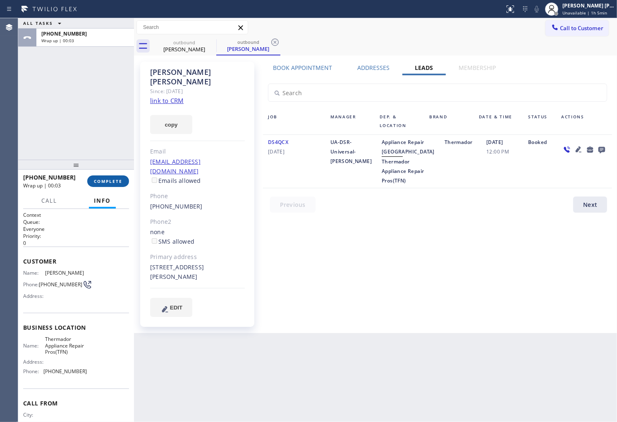
click at [106, 180] on span "COMPLETE" at bounding box center [108, 181] width 29 height 6
click at [278, 153] on span "[DATE]" at bounding box center [294, 152] width 52 height 10
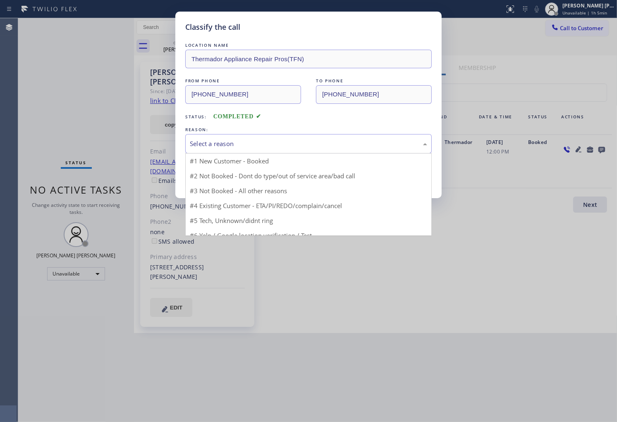
click at [284, 149] on div "Select a reason" at bounding box center [308, 143] width 246 height 19
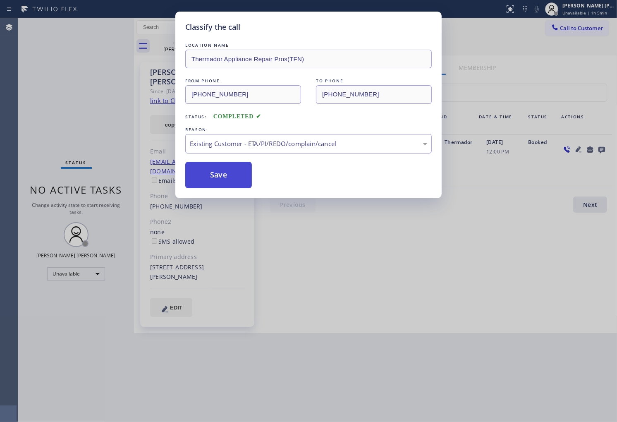
click at [233, 180] on button "Save" at bounding box center [218, 175] width 67 height 26
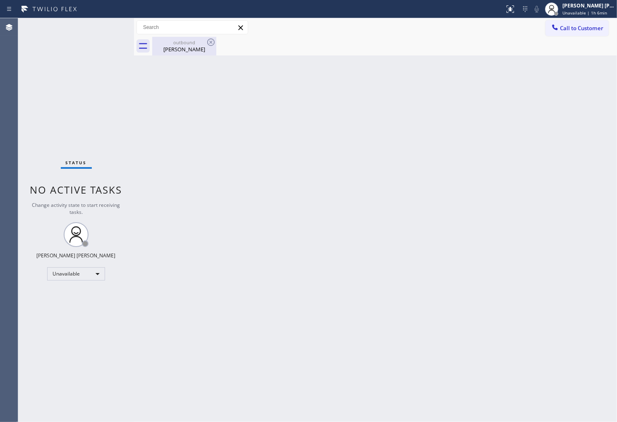
click at [188, 48] on div "[PERSON_NAME]" at bounding box center [184, 48] width 62 height 7
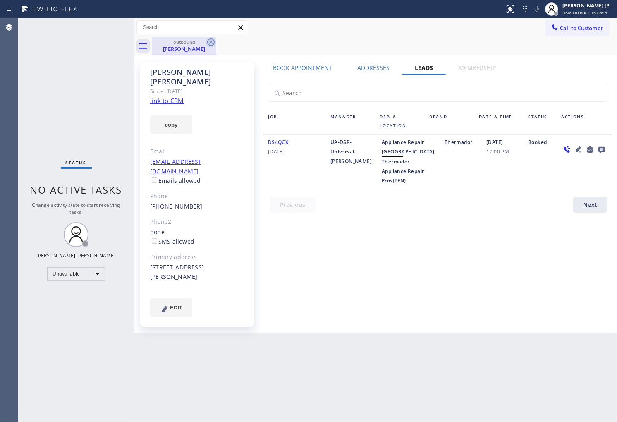
click at [212, 44] on icon at bounding box center [211, 42] width 10 height 10
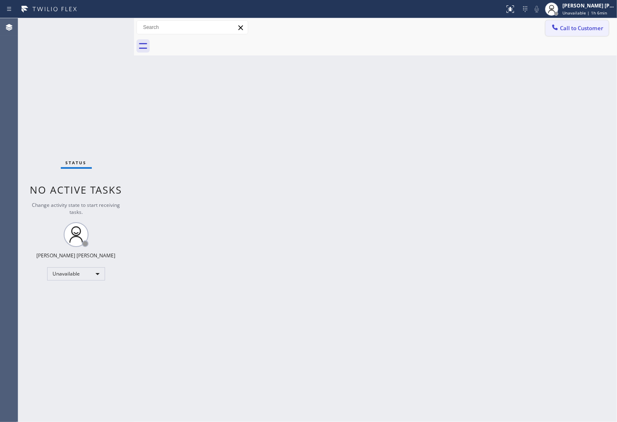
click at [582, 21] on button "Call to Customer" at bounding box center [576, 28] width 63 height 16
click at [0, 0] on div "Outbound call Location Thermador Appliance Repair Pros(TFN) Your caller id phon…" at bounding box center [0, 0] width 0 height 0
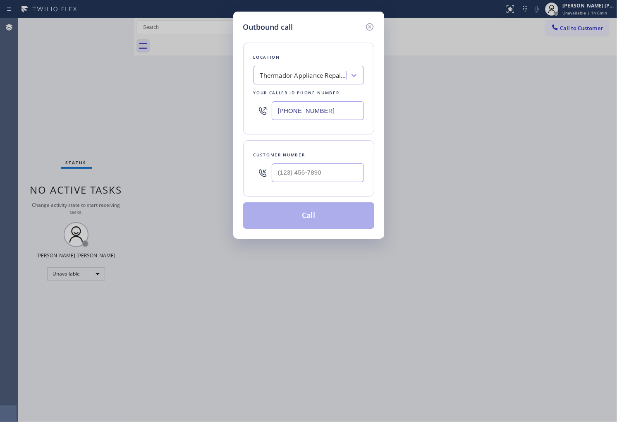
click at [321, 105] on input "[PHONE_NUMBER]" at bounding box center [317, 110] width 92 height 19
paste input "323) 416-2342"
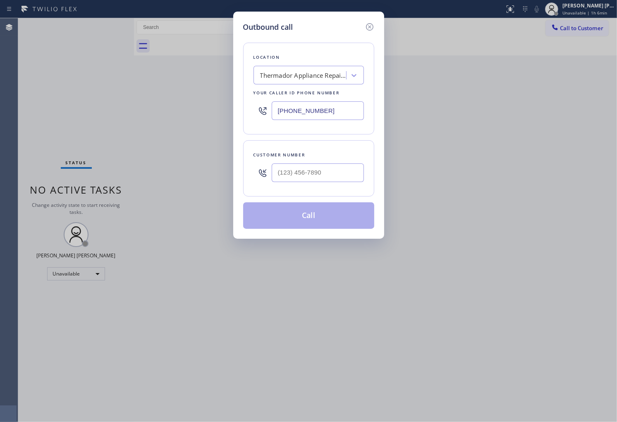
type input "[PHONE_NUMBER]"
click at [299, 169] on input "(___) ___-____" at bounding box center [317, 172] width 92 height 19
paste input "310) 425-6239"
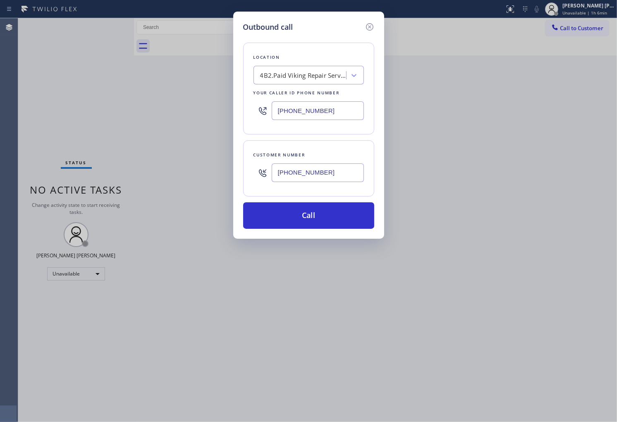
type input "[PHONE_NUMBER]"
click at [296, 110] on input "[PHONE_NUMBER]" at bounding box center [317, 110] width 92 height 19
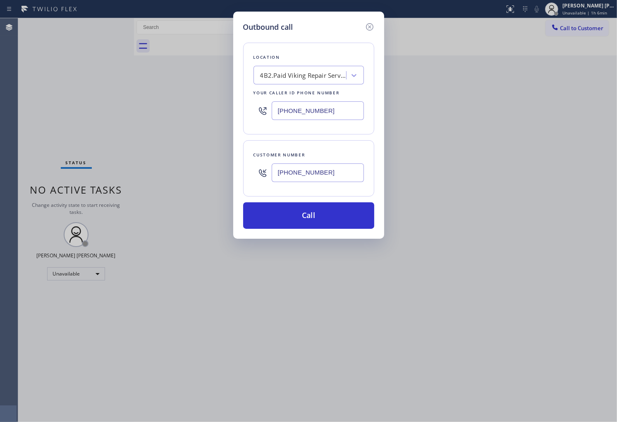
paste input "855) 731-495"
type input "[PHONE_NUMBER]"
click at [317, 217] on button "Call" at bounding box center [308, 215] width 131 height 26
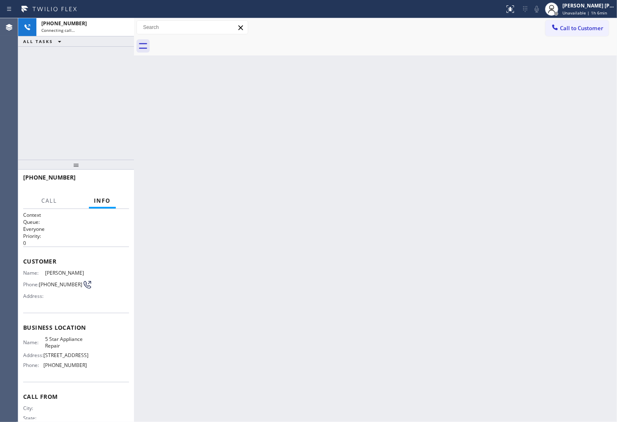
click at [57, 271] on span "[PERSON_NAME]" at bounding box center [65, 272] width 41 height 6
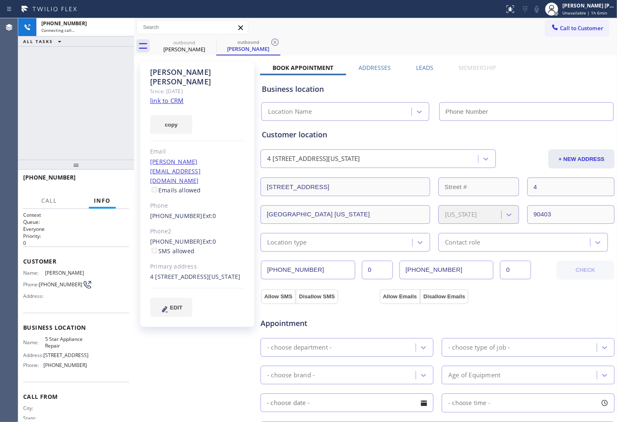
click at [57, 271] on span "[PERSON_NAME]" at bounding box center [65, 272] width 41 height 6
type input "[PHONE_NUMBER]"
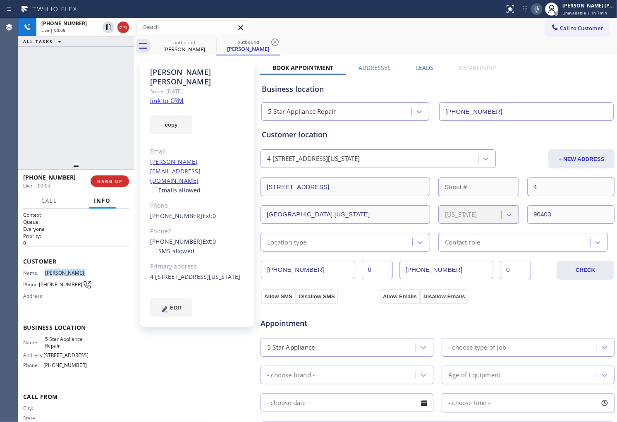
click at [0, 90] on div "Agent Desktop" at bounding box center [9, 219] width 18 height 403
click at [124, 26] on icon at bounding box center [122, 27] width 7 height 2
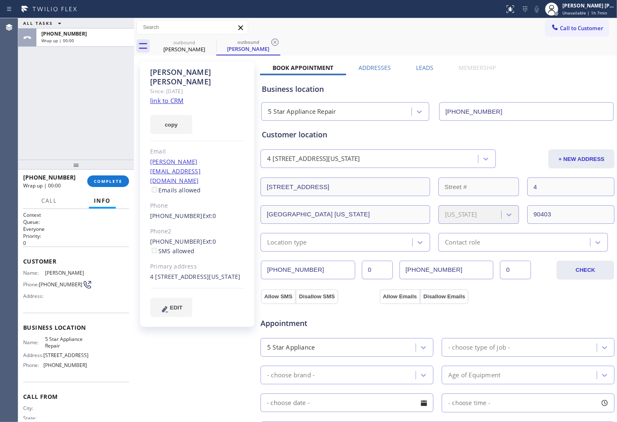
click at [427, 67] on label "Leads" at bounding box center [424, 68] width 17 height 8
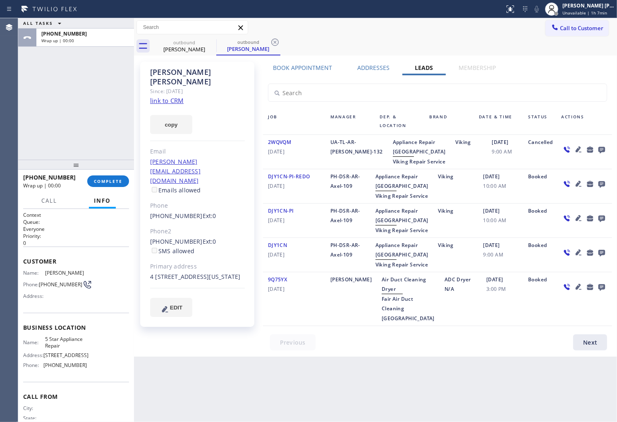
click at [596, 148] on icon at bounding box center [601, 149] width 10 height 10
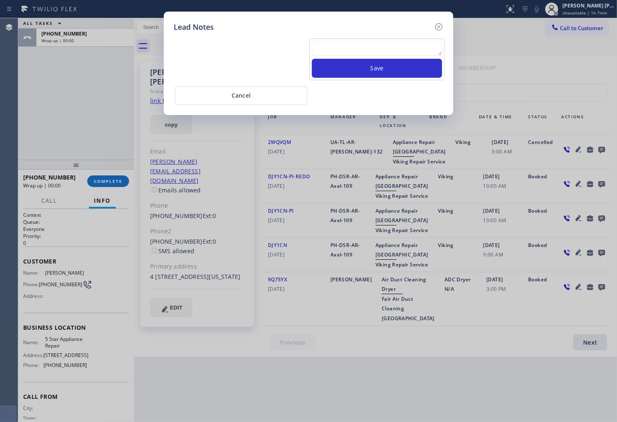
click at [389, 50] on textarea at bounding box center [377, 48] width 130 height 15
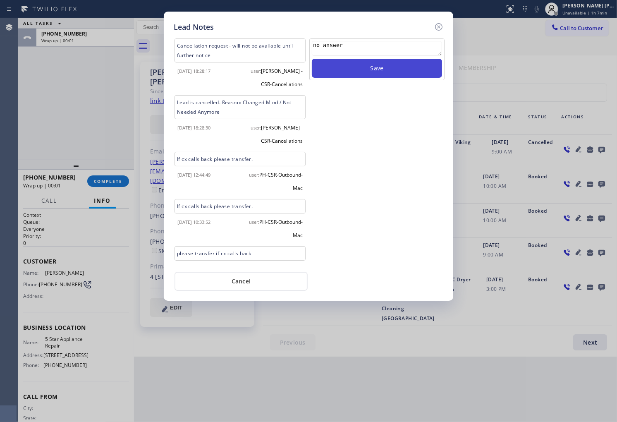
type textarea "no answer"
click at [385, 66] on button "Save" at bounding box center [377, 68] width 130 height 19
click at [436, 27] on icon at bounding box center [438, 27] width 10 height 10
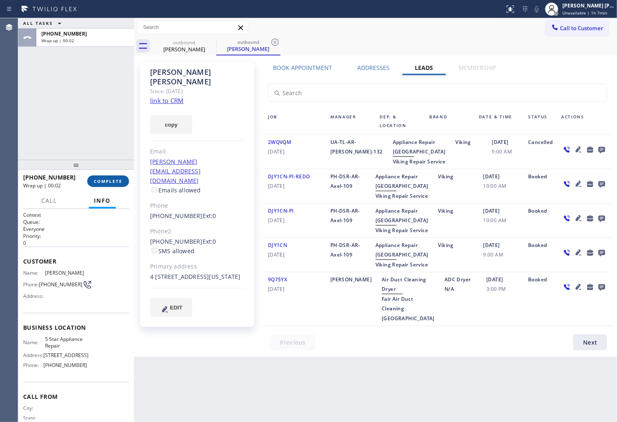
click at [107, 181] on span "COMPLETE" at bounding box center [108, 181] width 29 height 6
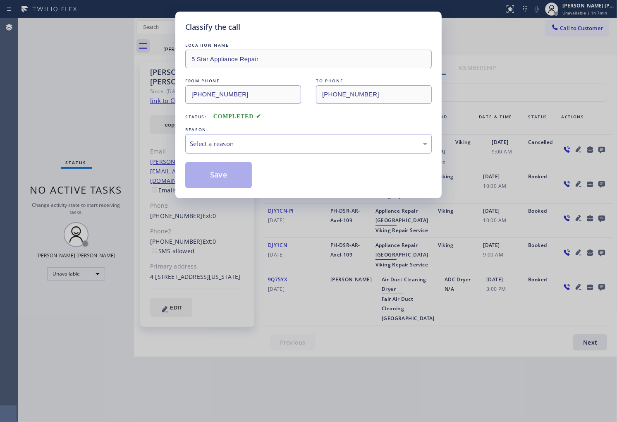
click at [279, 148] on div "Select a reason" at bounding box center [308, 144] width 237 height 10
click at [225, 172] on button "Save" at bounding box center [218, 175] width 67 height 26
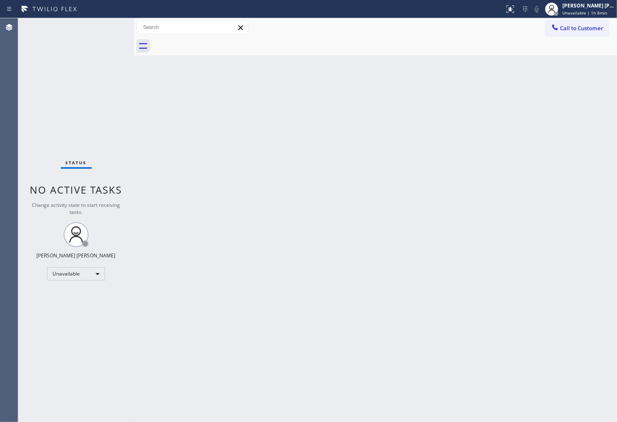
click at [0, 176] on div "Agent Desktop" at bounding box center [9, 219] width 18 height 403
click at [592, 30] on span "Call to Customer" at bounding box center [581, 27] width 43 height 7
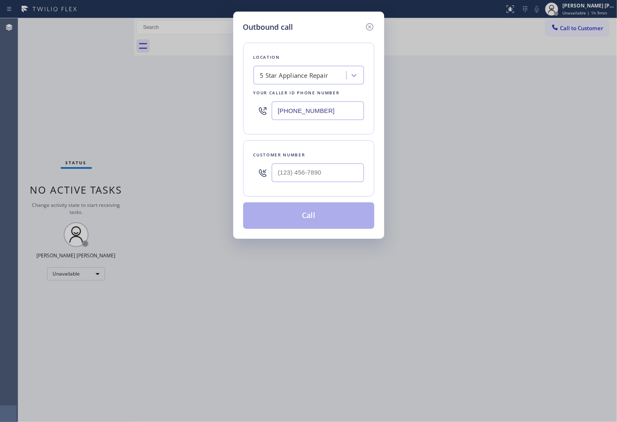
click at [302, 104] on input "[PHONE_NUMBER]" at bounding box center [317, 110] width 92 height 19
paste input "206) 309-402"
type input "[PHONE_NUMBER]"
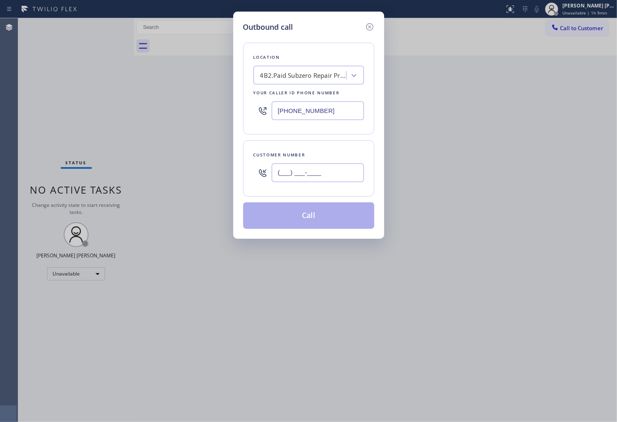
click at [311, 175] on input "(___) ___-____" at bounding box center [317, 172] width 92 height 19
paste input "253) 347-3528"
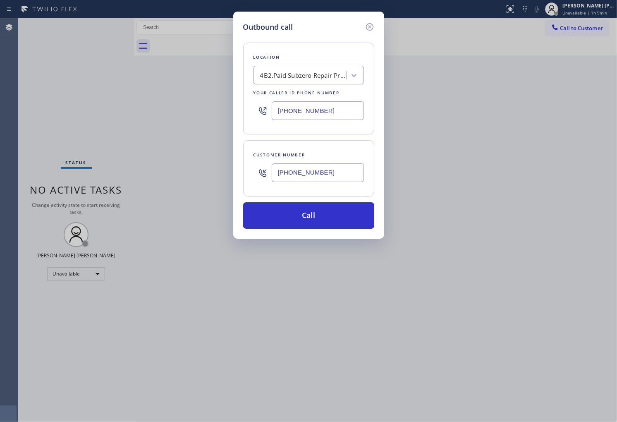
type input "[PHONE_NUMBER]"
click at [329, 114] on input "[PHONE_NUMBER]" at bounding box center [317, 110] width 92 height 19
paste input "855) 731-495"
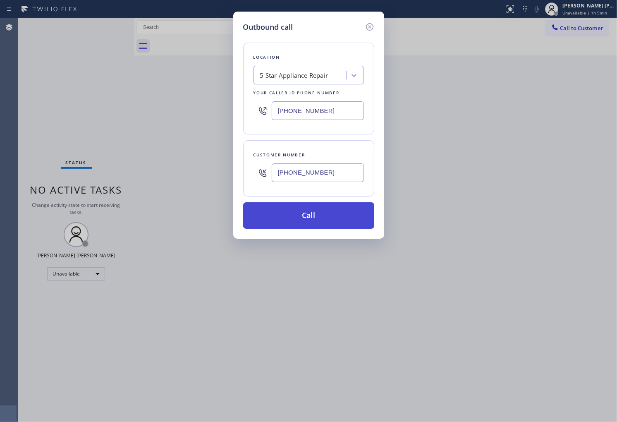
type input "[PHONE_NUMBER]"
click at [321, 218] on button "Call" at bounding box center [308, 215] width 131 height 26
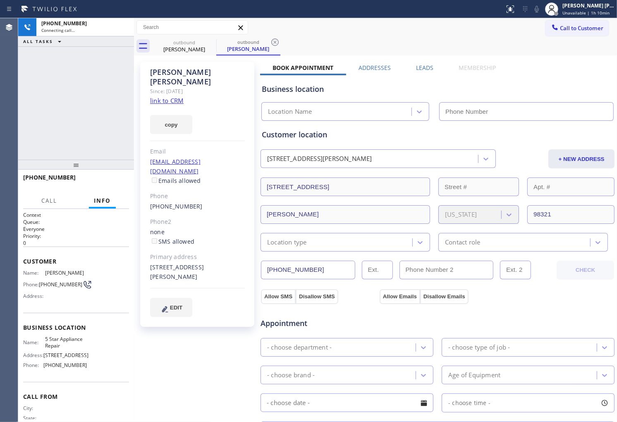
click at [170, 68] on div "[PERSON_NAME]" at bounding box center [197, 76] width 95 height 19
type input "[PHONE_NUMBER]"
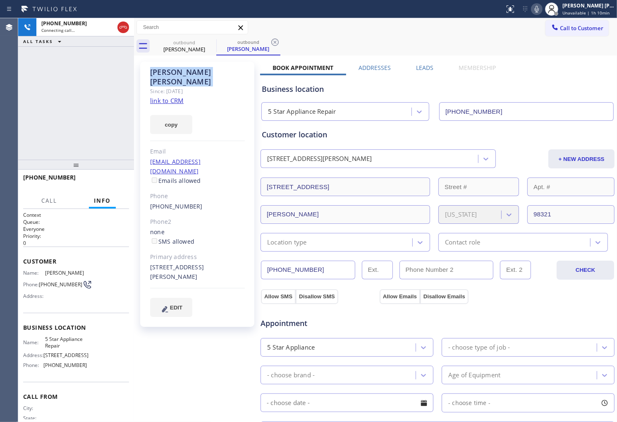
click at [0, 84] on div "Agent Desktop" at bounding box center [9, 219] width 18 height 403
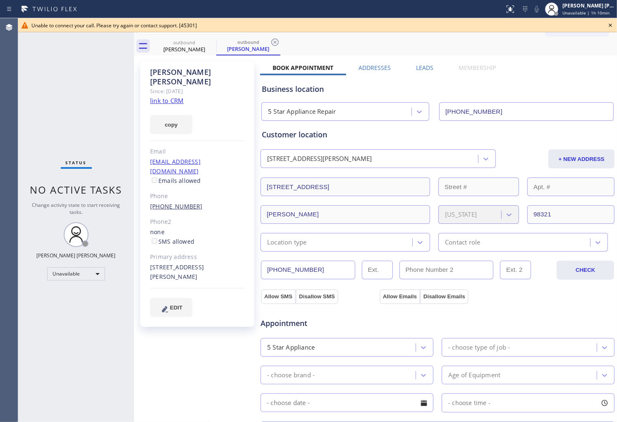
click at [176, 202] on link "[PHONE_NUMBER]" at bounding box center [176, 206] width 52 height 8
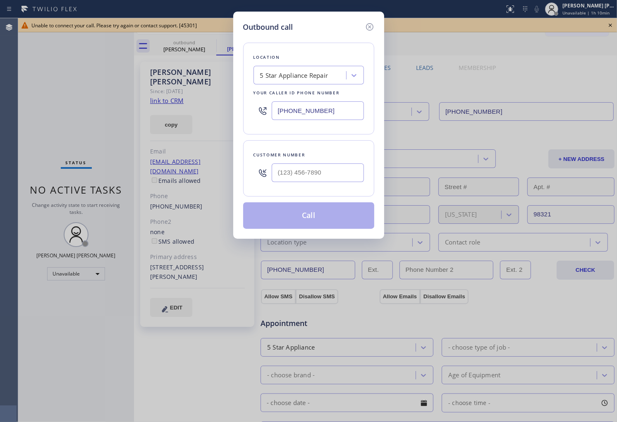
type input "[PHONE_NUMBER]"
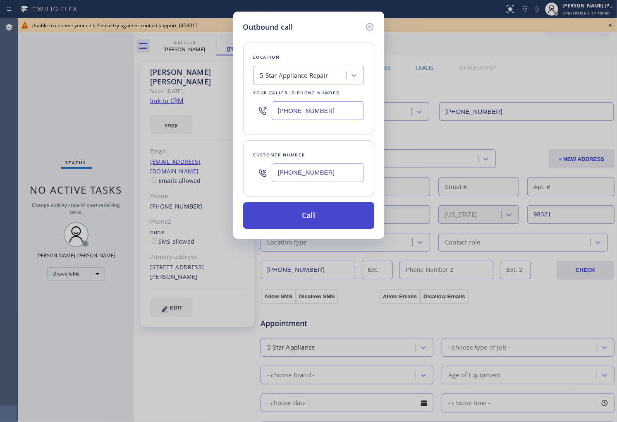
click at [323, 211] on button "Call" at bounding box center [308, 215] width 131 height 26
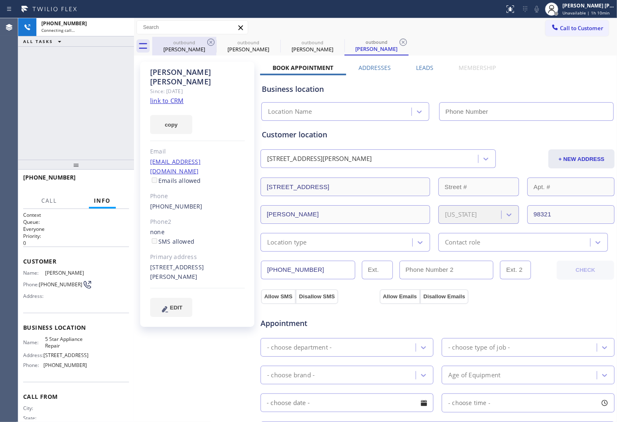
type input "[PHONE_NUMBER]"
click at [0, 0] on icon at bounding box center [0, 0] width 0 height 0
click at [270, 42] on icon at bounding box center [275, 42] width 10 height 10
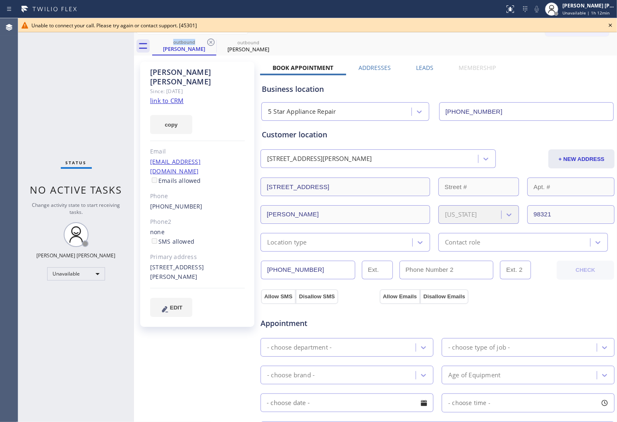
click at [17, 119] on div "Agent Desktop" at bounding box center [9, 219] width 18 height 403
click at [610, 25] on icon at bounding box center [609, 25] width 3 height 3
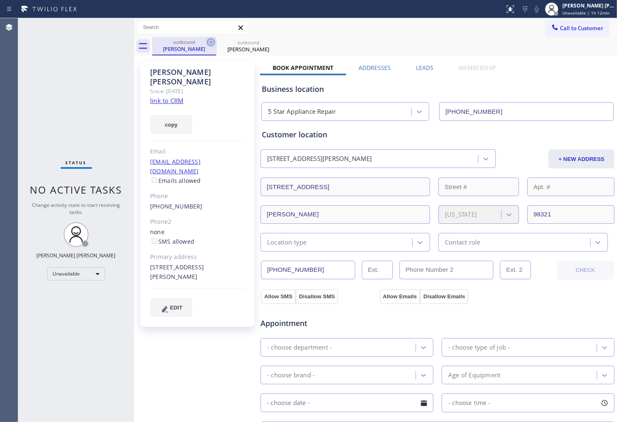
click at [211, 40] on icon at bounding box center [211, 42] width 10 height 10
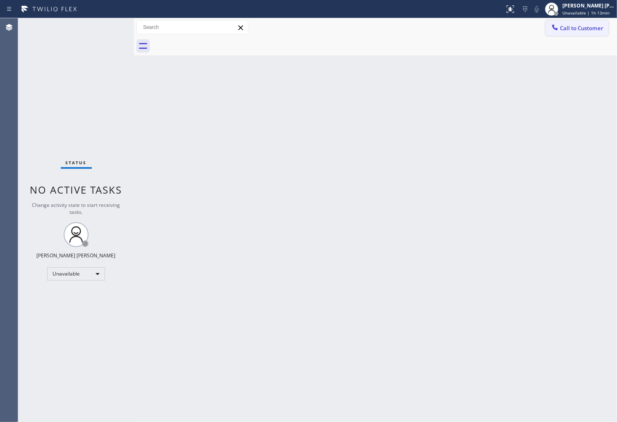
click at [579, 25] on span "Call to Customer" at bounding box center [581, 27] width 43 height 7
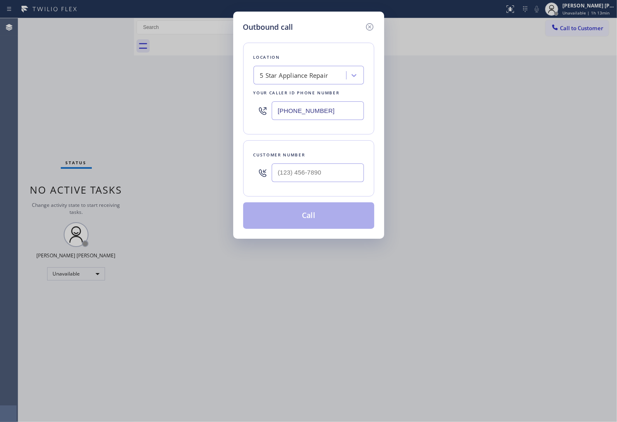
click at [315, 110] on input "[PHONE_NUMBER]" at bounding box center [317, 110] width 92 height 19
paste input "408) 478-9673"
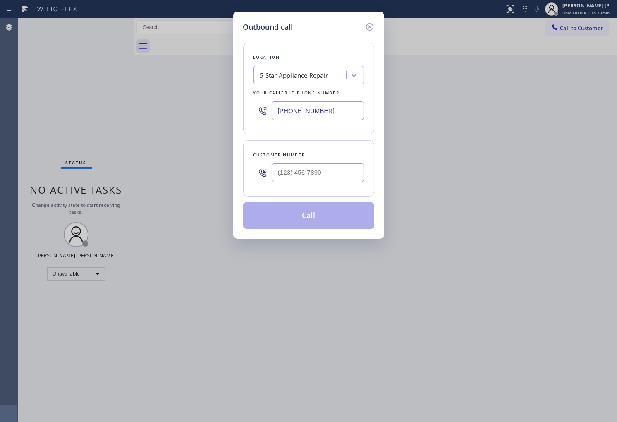
type input "[PHONE_NUMBER]"
click at [307, 164] on input "text" at bounding box center [317, 172] width 92 height 19
click at [307, 164] on input "(___) ___-____" at bounding box center [317, 172] width 92 height 19
paste input "4088"
click at [307, 164] on input "(___) ___-4088" at bounding box center [317, 172] width 92 height 19
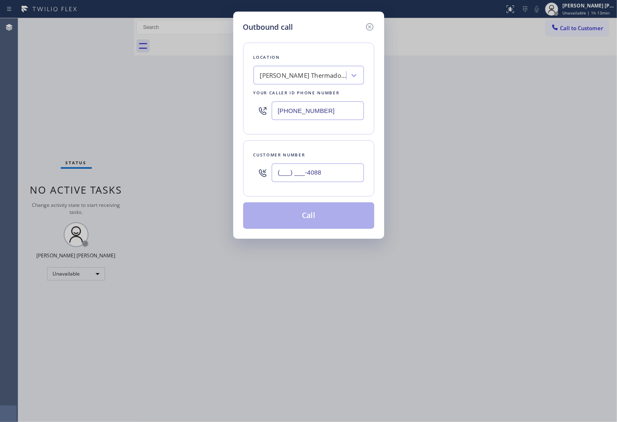
click at [307, 164] on input "(___) ___-4088" at bounding box center [317, 172] width 92 height 19
paste input "408) 859-461"
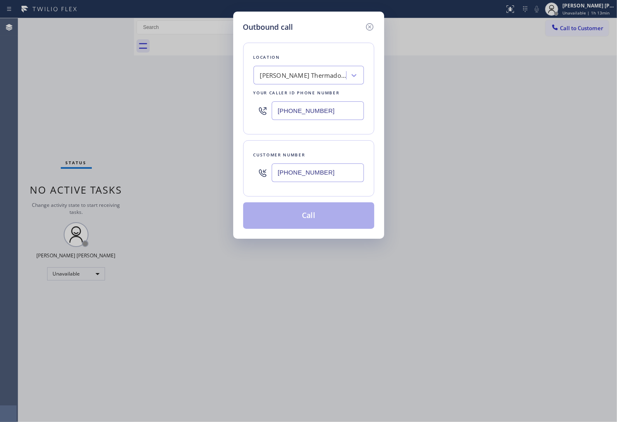
type input "[PHONE_NUMBER]"
click at [316, 212] on button "Call" at bounding box center [308, 215] width 131 height 26
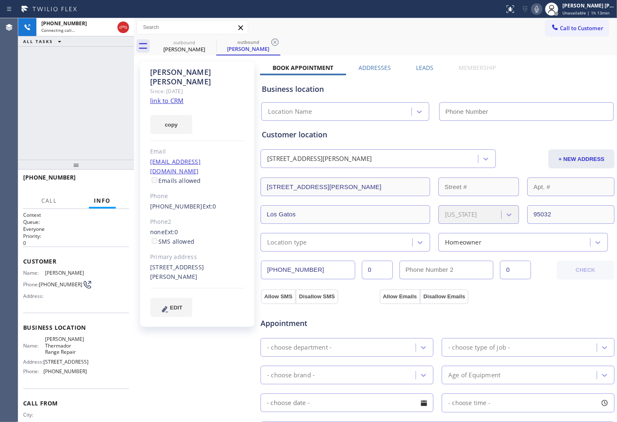
click at [163, 68] on div "[PERSON_NAME]" at bounding box center [197, 76] width 95 height 19
type input "[PHONE_NUMBER]"
drag, startPoint x: 36, startPoint y: 107, endPoint x: 44, endPoint y: 114, distance: 11.1
click at [36, 107] on div "[PHONE_NUMBER] Connecting call… ALL TASKS ALL TASKS ACTIVE TASKS TASKS IN WRAP …" at bounding box center [76, 88] width 116 height 141
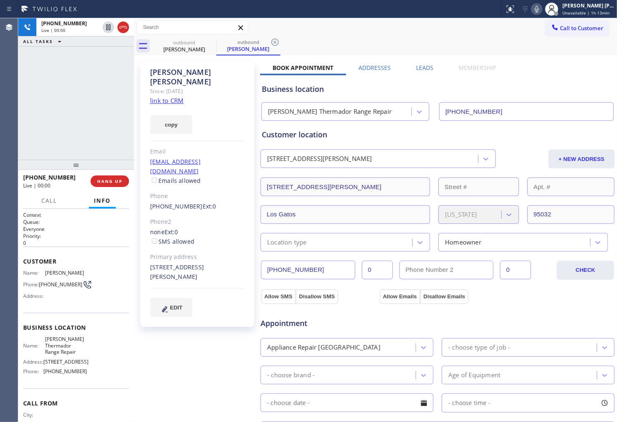
click at [15, 84] on div "Agent Desktop" at bounding box center [9, 219] width 18 height 403
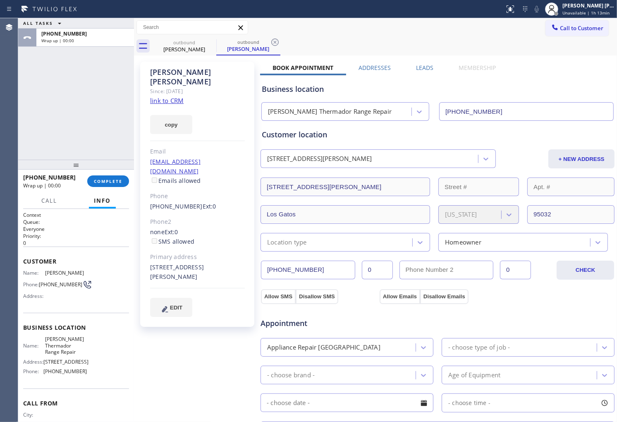
click at [426, 64] on label "Leads" at bounding box center [424, 68] width 17 height 8
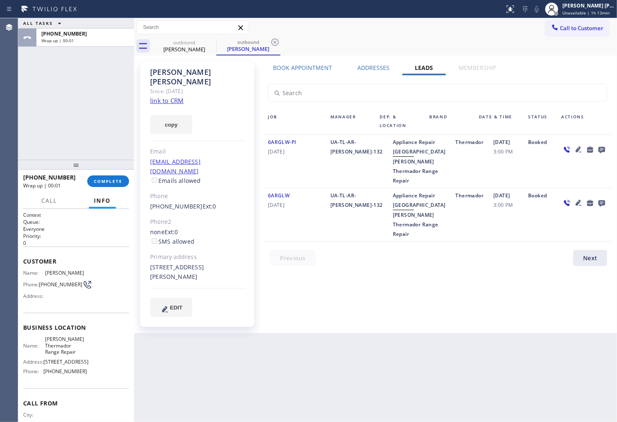
click at [588, 145] on icon at bounding box center [590, 149] width 10 height 10
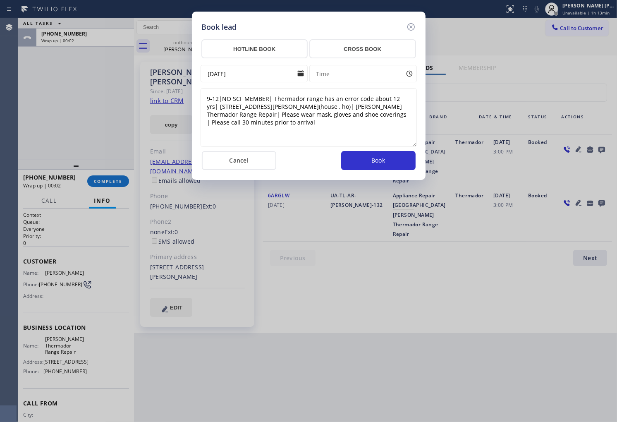
click at [406, 28] on icon at bounding box center [411, 27] width 10 height 10
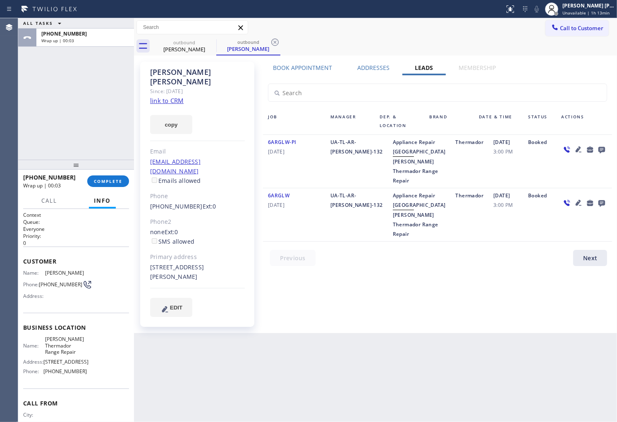
click at [408, 26] on div "Call to Customer Outbound call Location [PERSON_NAME] Thermador Range Repair Yo…" at bounding box center [375, 27] width 483 height 14
click at [597, 145] on icon at bounding box center [601, 149] width 10 height 10
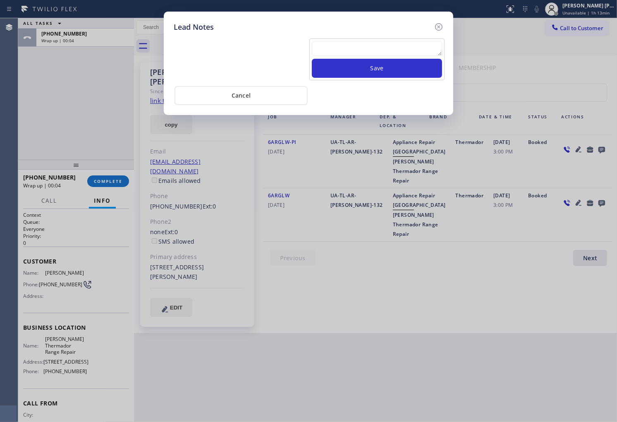
click at [379, 50] on textarea at bounding box center [377, 48] width 130 height 15
type textarea "no answer"
click at [380, 69] on button "Save" at bounding box center [377, 68] width 130 height 19
click at [443, 26] on icon at bounding box center [438, 27] width 10 height 10
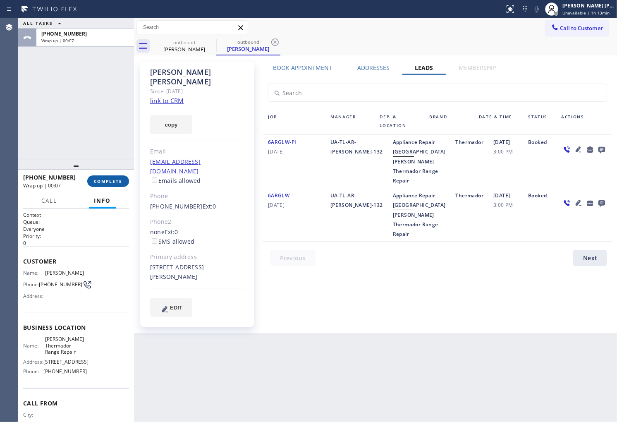
click at [110, 175] on button "COMPLETE" at bounding box center [108, 181] width 42 height 12
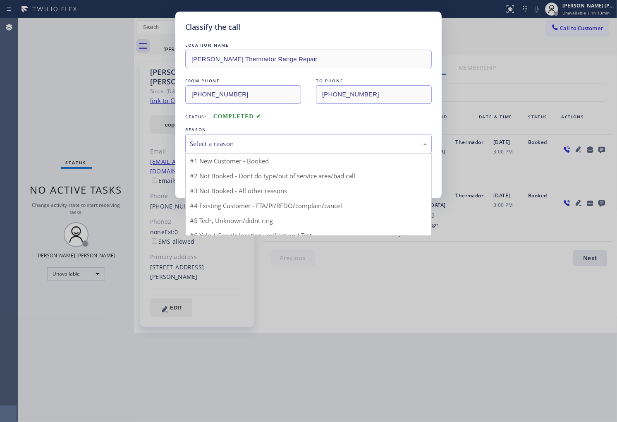
click at [251, 148] on div "Select a reason" at bounding box center [308, 144] width 237 height 10
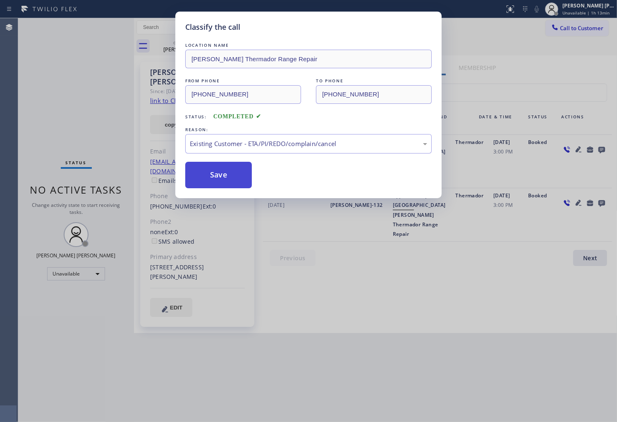
click at [217, 179] on button "Save" at bounding box center [218, 175] width 67 height 26
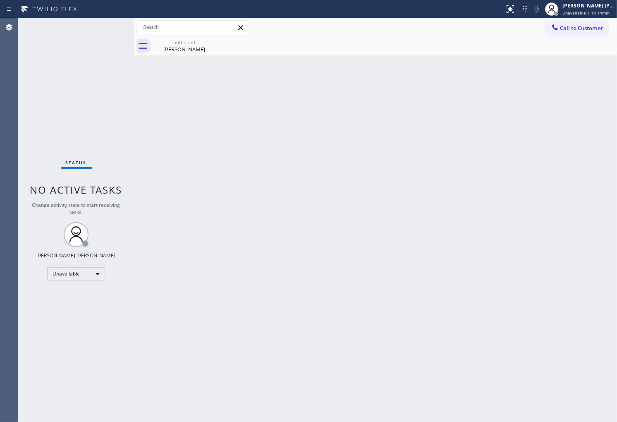
click at [19, 126] on div "Status No active tasks Change activity state to start receiving tasks. [PERSON_…" at bounding box center [76, 219] width 116 height 403
click at [199, 46] on div "[PERSON_NAME]" at bounding box center [184, 48] width 62 height 7
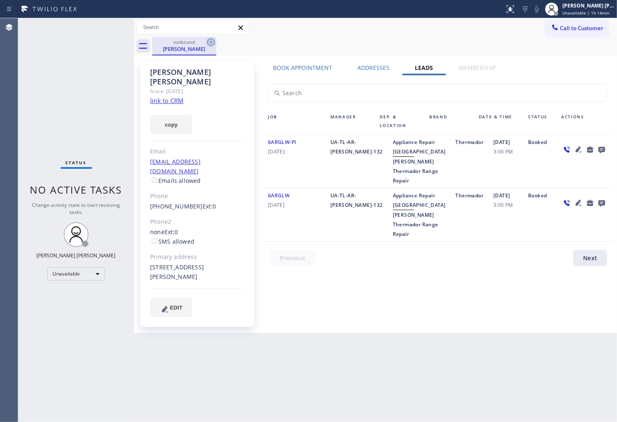
click at [212, 40] on icon at bounding box center [211, 42] width 10 height 10
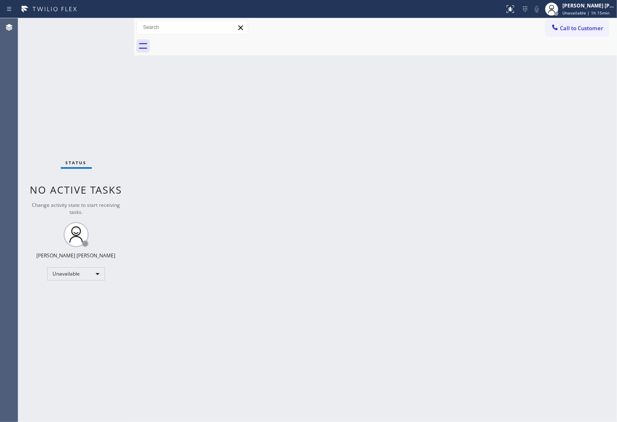
click at [560, 38] on div at bounding box center [384, 46] width 464 height 19
click at [572, 28] on span "Call to Customer" at bounding box center [581, 27] width 43 height 7
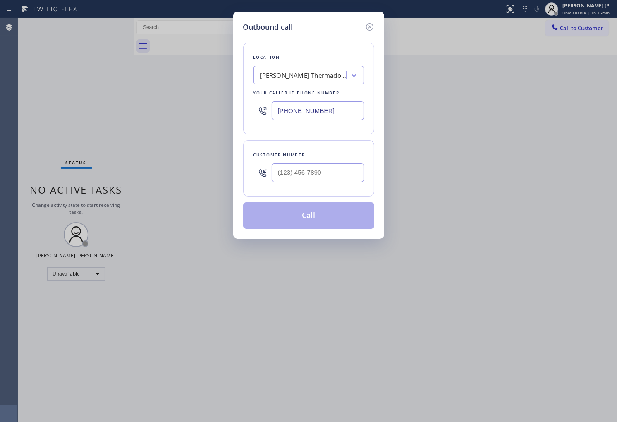
click at [331, 109] on input "[PHONE_NUMBER]" at bounding box center [317, 110] width 92 height 19
paste input "561) 600-8679"
click at [372, 25] on icon at bounding box center [368, 26] width 7 height 7
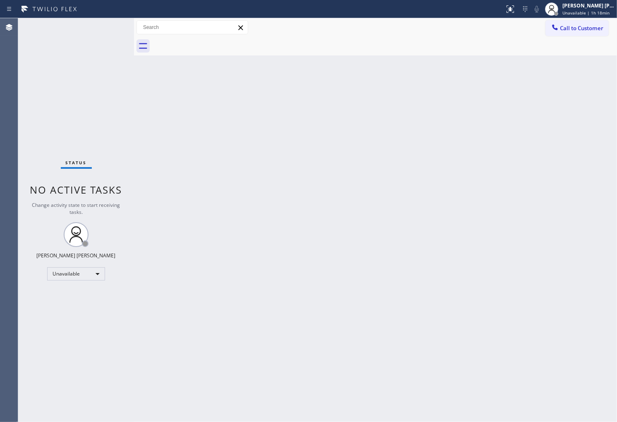
click at [0, 126] on div "Agent Desktop" at bounding box center [9, 219] width 18 height 403
click at [0, 86] on div "Agent Desktop" at bounding box center [9, 219] width 18 height 403
click at [600, 15] on span "Unavailable | 1h 22min" at bounding box center [585, 13] width 47 height 6
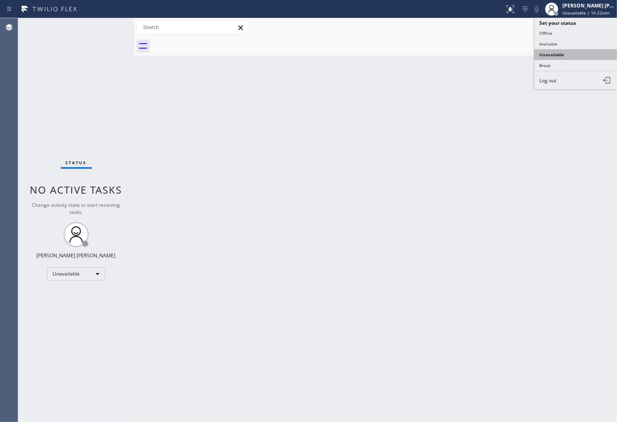
click at [585, 59] on button "Unavailable" at bounding box center [575, 54] width 83 height 11
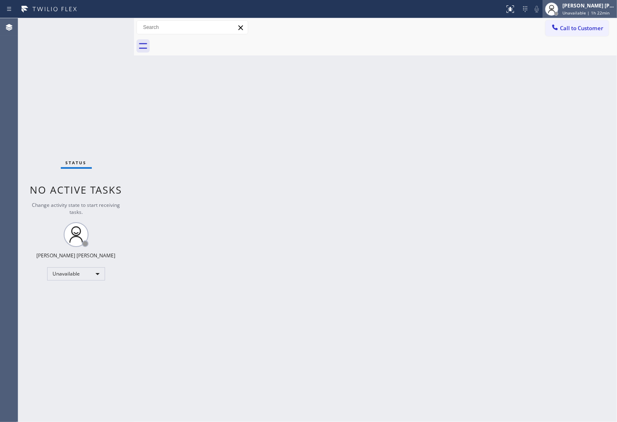
click at [590, 6] on div "[PERSON_NAME] [PERSON_NAME]" at bounding box center [588, 5] width 52 height 7
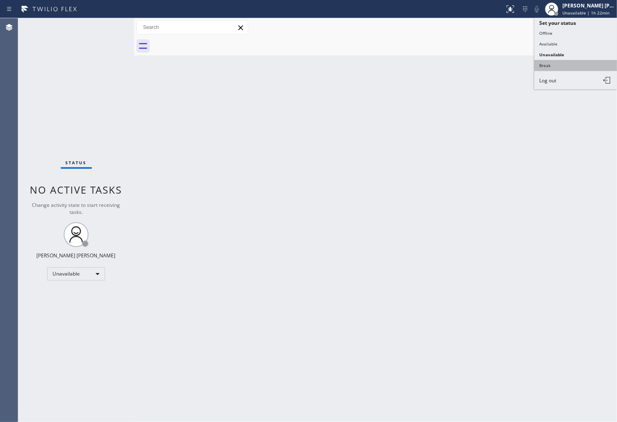
click at [567, 66] on button "Break" at bounding box center [575, 65] width 83 height 11
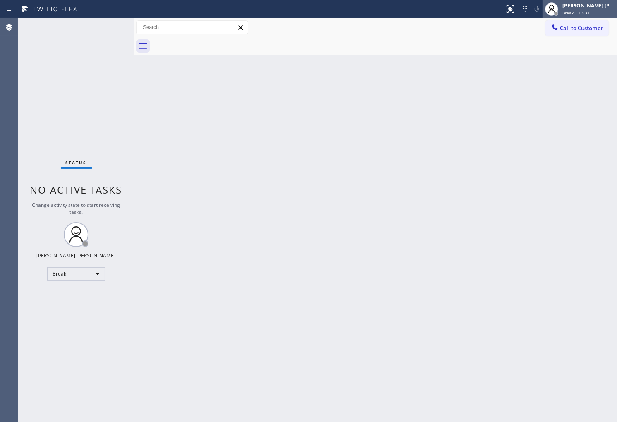
click at [598, 7] on div "[PERSON_NAME] [PERSON_NAME]" at bounding box center [588, 5] width 52 height 7
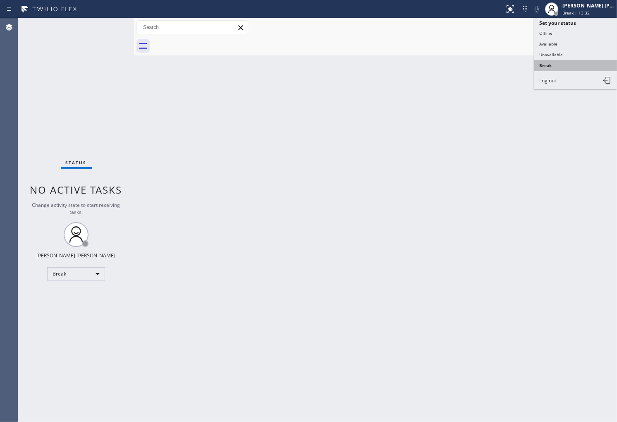
click at [561, 60] on button "Break" at bounding box center [575, 65] width 83 height 11
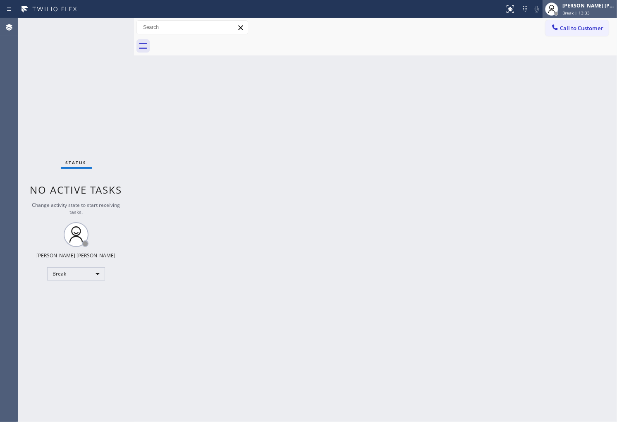
click at [576, 11] on span "Break | 13:33" at bounding box center [575, 13] width 27 height 6
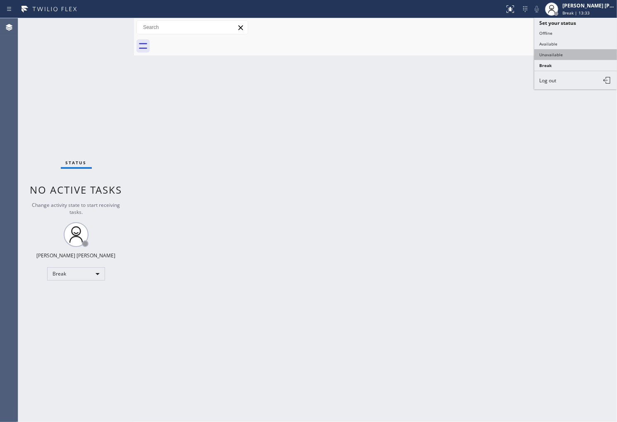
click at [566, 55] on button "Unavailable" at bounding box center [575, 54] width 83 height 11
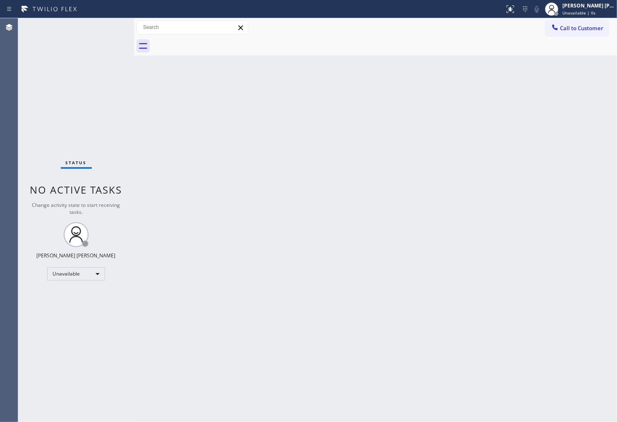
click at [0, 188] on div "Agent Desktop" at bounding box center [9, 219] width 18 height 403
click at [551, 34] on button "Call to Customer" at bounding box center [576, 28] width 63 height 16
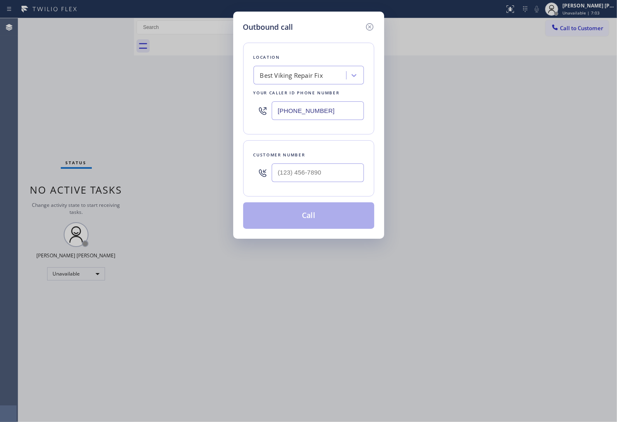
click at [314, 113] on input "[PHONE_NUMBER]" at bounding box center [317, 110] width 92 height 19
paste input "text"
type input "[PHONE_NUMBER]"
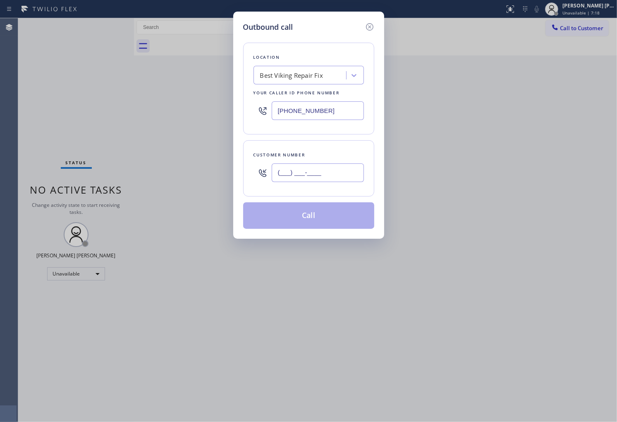
click at [330, 169] on input "(___) ___-____" at bounding box center [317, 172] width 92 height 19
paste input "305) 492-9112"
type input "[PHONE_NUMBER]"
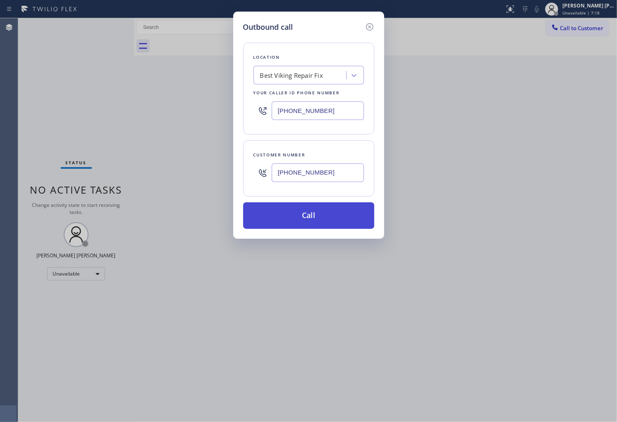
click at [329, 212] on button "Call" at bounding box center [308, 215] width 131 height 26
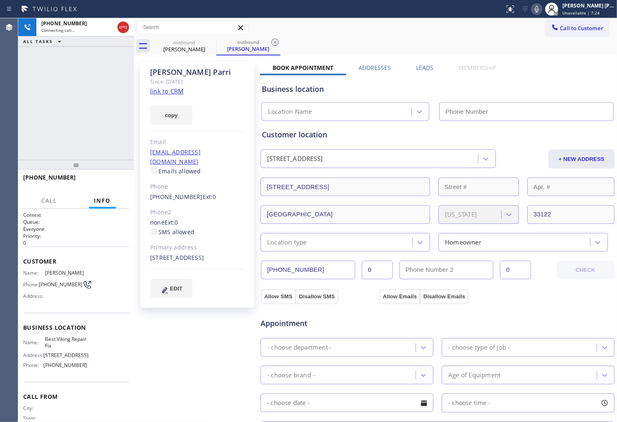
type input "[PHONE_NUMBER]"
click at [0, 112] on div "Agent Desktop" at bounding box center [9, 219] width 18 height 403
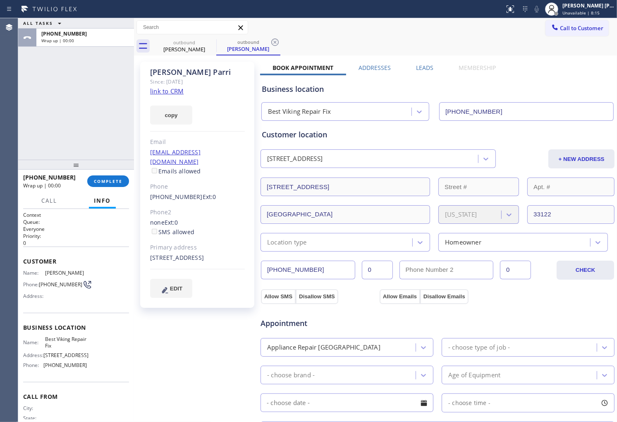
click at [434, 69] on div "Leads" at bounding box center [424, 70] width 43 height 12
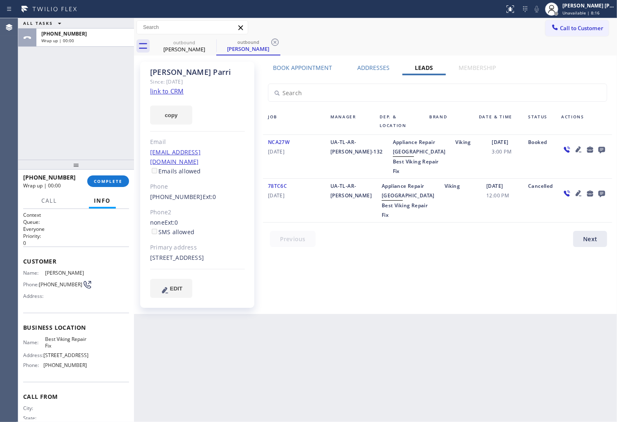
click at [598, 150] on icon at bounding box center [601, 150] width 7 height 7
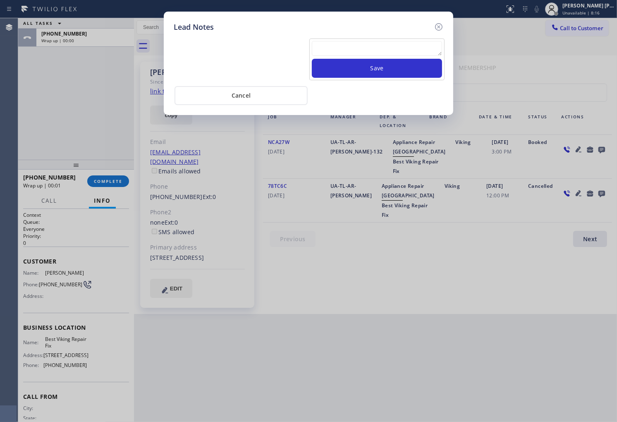
click at [393, 46] on textarea at bounding box center [377, 48] width 130 height 15
type textarea "all good"
click at [434, 68] on button "Save" at bounding box center [377, 68] width 130 height 19
click at [436, 26] on icon at bounding box center [438, 27] width 10 height 10
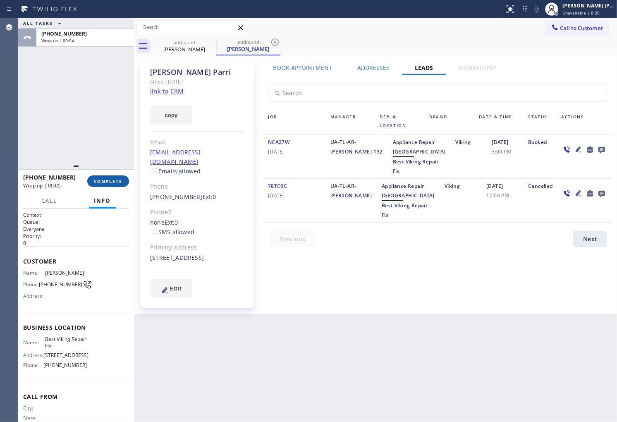
click at [106, 182] on span "COMPLETE" at bounding box center [108, 181] width 29 height 6
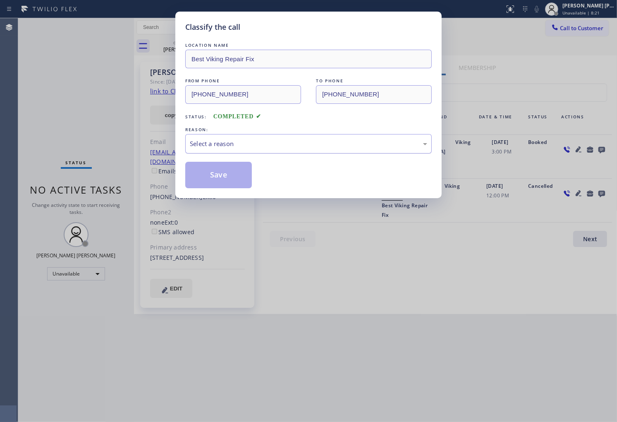
click at [260, 145] on div "Select a reason" at bounding box center [308, 144] width 237 height 10
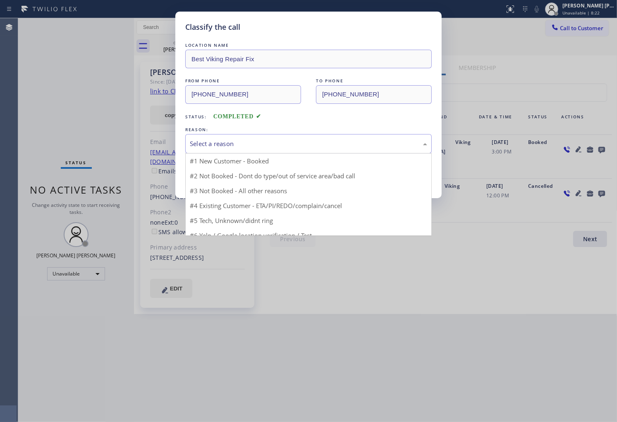
click at [252, 142] on div "Select a reason" at bounding box center [308, 144] width 237 height 10
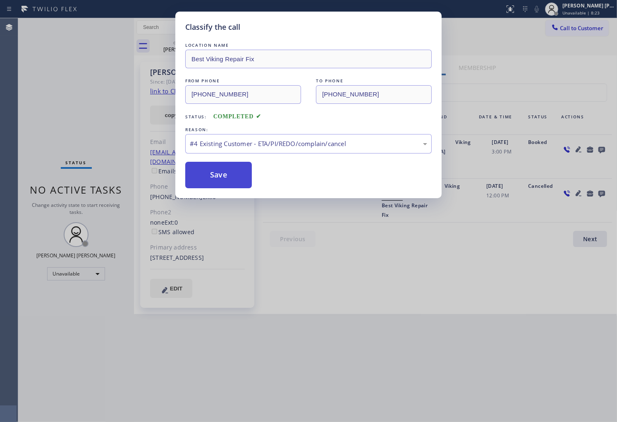
click at [212, 182] on button "Save" at bounding box center [218, 175] width 67 height 26
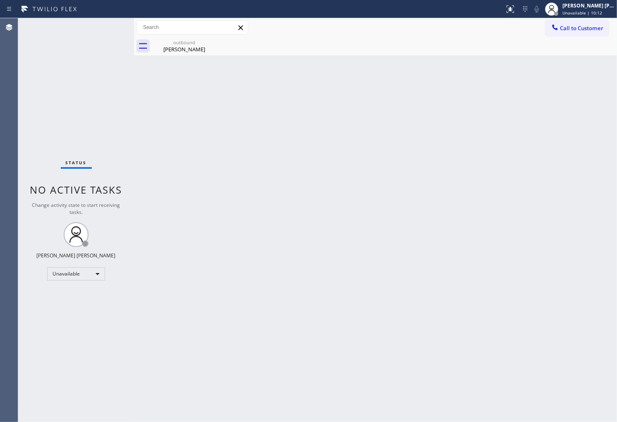
click at [2, 183] on div "Agent Desktop" at bounding box center [9, 219] width 18 height 403
click at [0, 244] on div "Agent Desktop" at bounding box center [9, 219] width 18 height 403
click at [199, 52] on div "[PERSON_NAME]" at bounding box center [184, 48] width 62 height 7
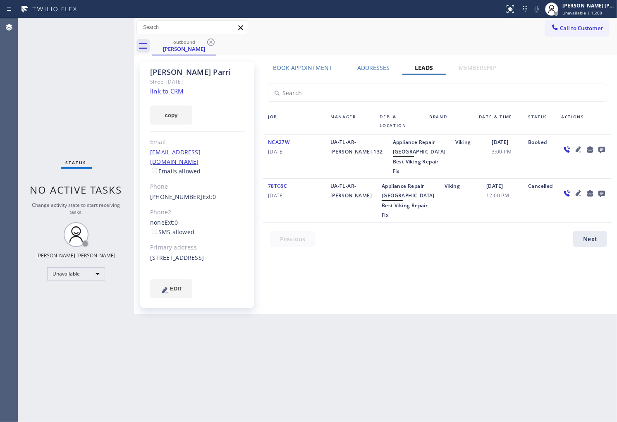
click at [219, 42] on div "outbound [PERSON_NAME]" at bounding box center [384, 46] width 464 height 19
click at [213, 43] on icon at bounding box center [211, 42] width 10 height 10
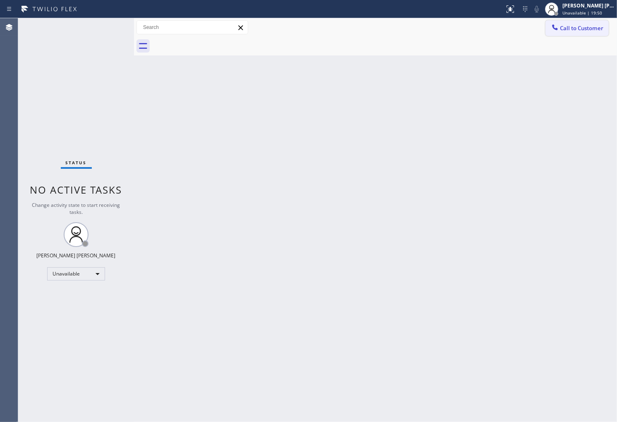
click at [571, 23] on button "Call to Customer" at bounding box center [576, 28] width 63 height 16
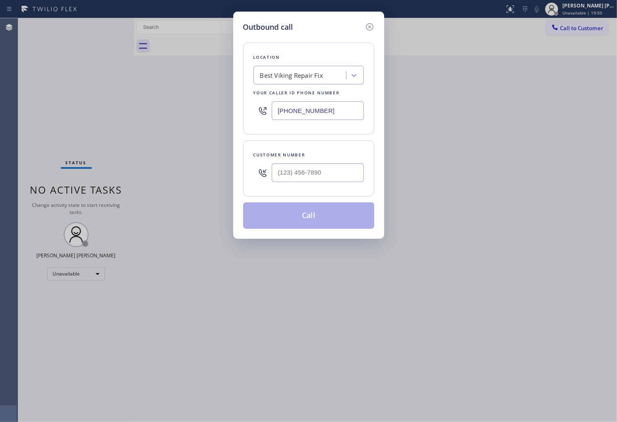
click at [318, 106] on input "[PHONE_NUMBER]" at bounding box center [317, 110] width 92 height 19
paste input "888) 990-7050"
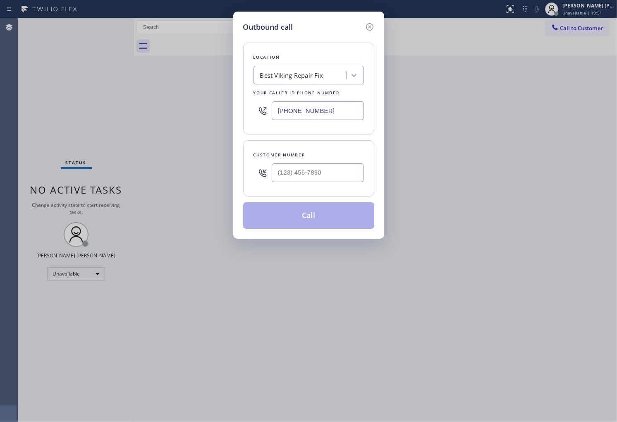
type input "[PHONE_NUMBER]"
click at [327, 173] on input "(___) ___-____" at bounding box center [317, 172] width 92 height 19
paste input "408) 313-7000"
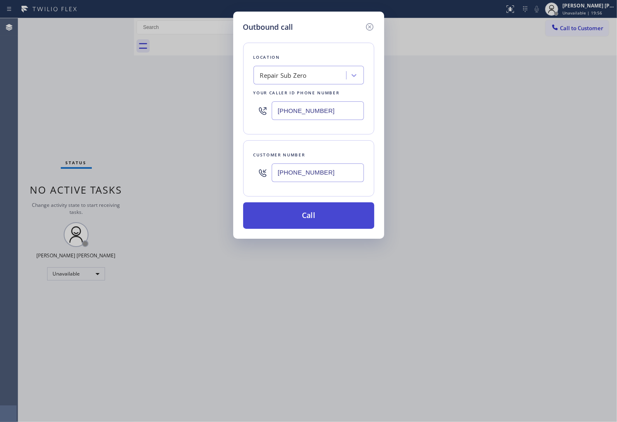
type input "[PHONE_NUMBER]"
click at [330, 217] on button "Call" at bounding box center [308, 215] width 131 height 26
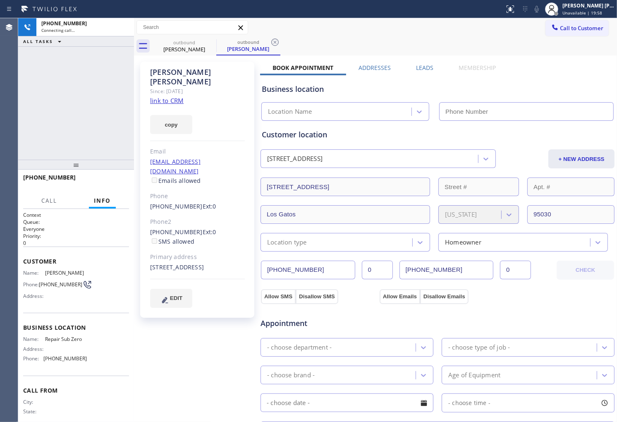
click at [183, 72] on div "[PERSON_NAME]" at bounding box center [197, 76] width 95 height 19
type input "[PHONE_NUMBER]"
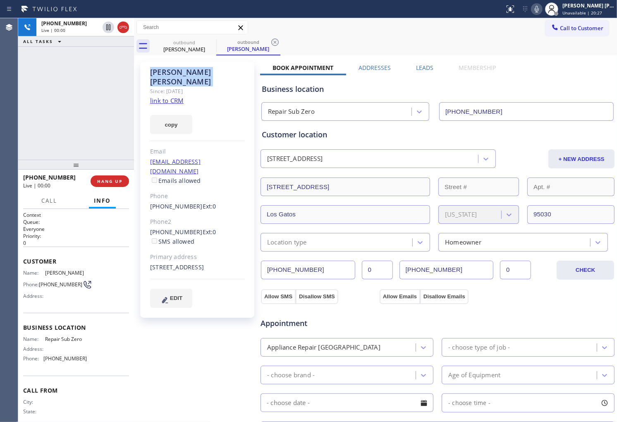
click at [4, 96] on div "Agent Desktop" at bounding box center [9, 219] width 18 height 403
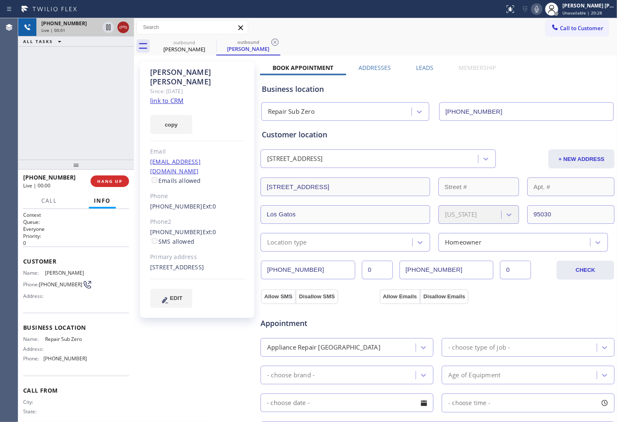
click at [121, 31] on icon at bounding box center [123, 27] width 10 height 10
click at [428, 69] on label "Leads" at bounding box center [424, 68] width 17 height 8
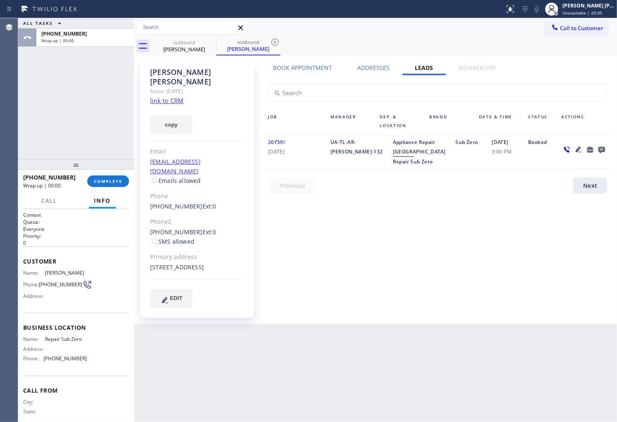
click at [601, 147] on icon at bounding box center [601, 150] width 7 height 7
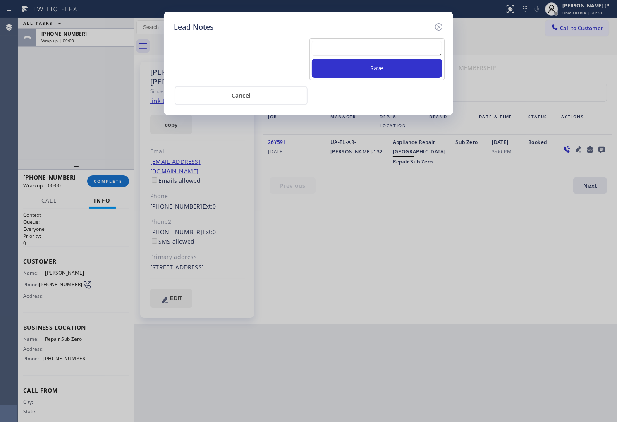
click at [402, 45] on textarea at bounding box center [377, 48] width 130 height 15
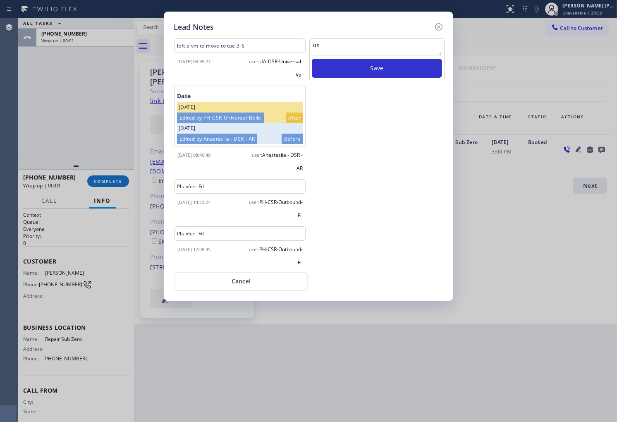
type textarea "o"
type textarea "no answer"
click at [400, 68] on button "Save" at bounding box center [377, 68] width 130 height 19
click at [440, 26] on icon at bounding box center [438, 27] width 10 height 10
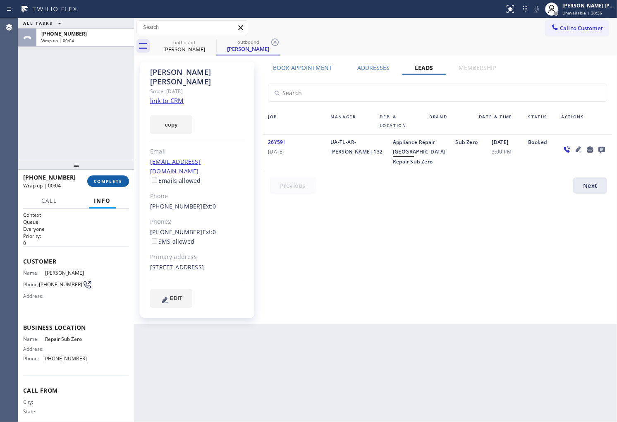
click at [99, 179] on span "COMPLETE" at bounding box center [108, 181] width 29 height 6
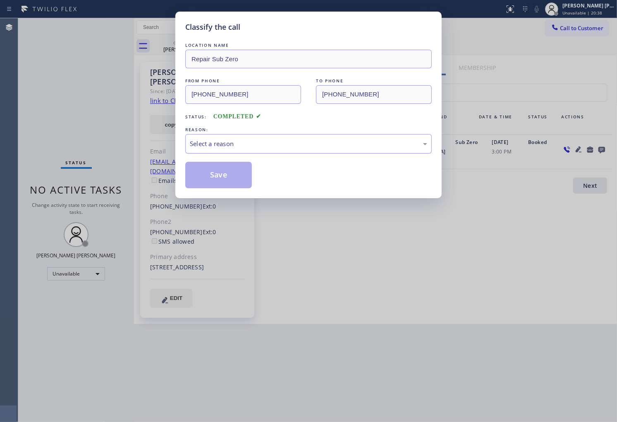
click at [241, 151] on div "Select a reason" at bounding box center [308, 143] width 246 height 19
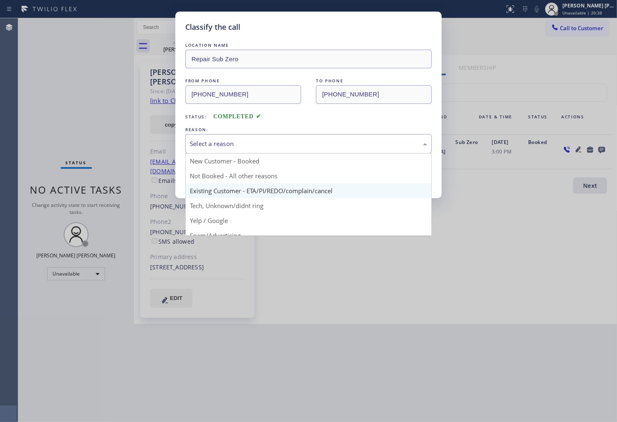
click at [238, 187] on button "Save" at bounding box center [218, 175] width 67 height 26
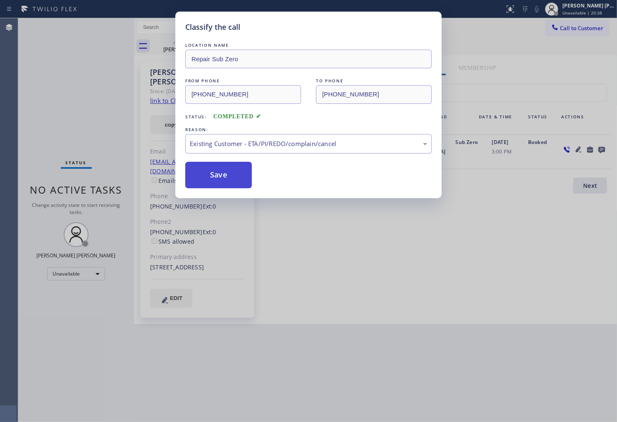
click at [225, 179] on button "Save" at bounding box center [218, 175] width 67 height 26
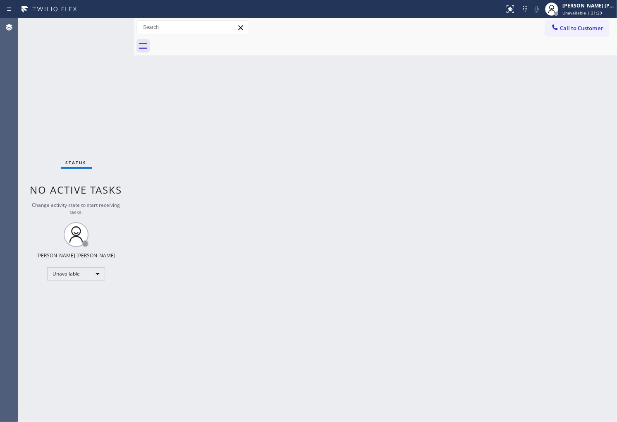
click at [0, 242] on div "Agent Desktop" at bounding box center [9, 219] width 18 height 403
click at [604, 24] on button "Call to Customer" at bounding box center [576, 28] width 63 height 16
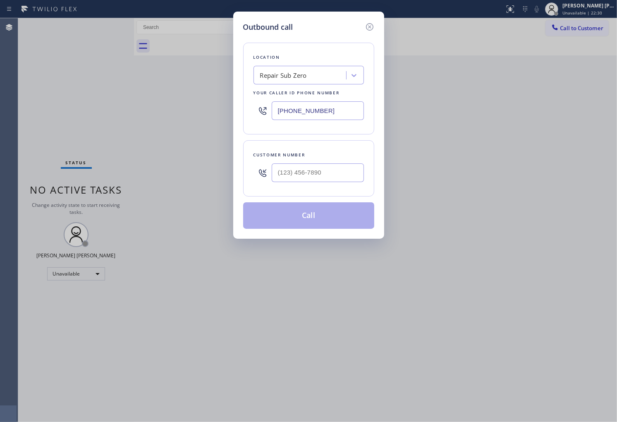
click at [278, 112] on input "[PHONE_NUMBER]" at bounding box center [317, 110] width 92 height 19
paste input "05) 608-3949"
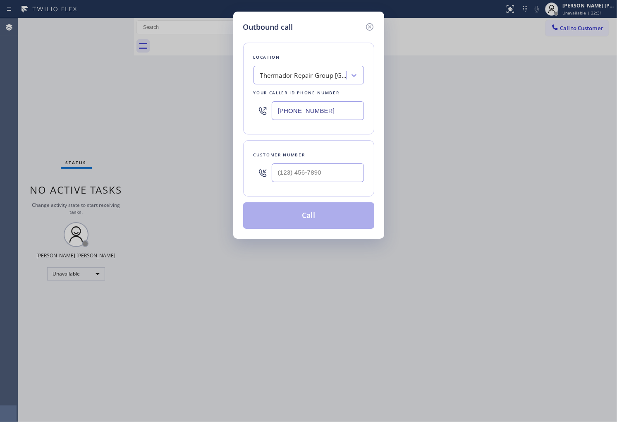
type input "[PHONE_NUMBER]"
click at [328, 180] on input "(___) ___-____" at bounding box center [317, 172] width 92 height 19
paste input "805) 451-9881"
type input "[PHONE_NUMBER]"
click at [336, 218] on button "Call" at bounding box center [308, 215] width 131 height 26
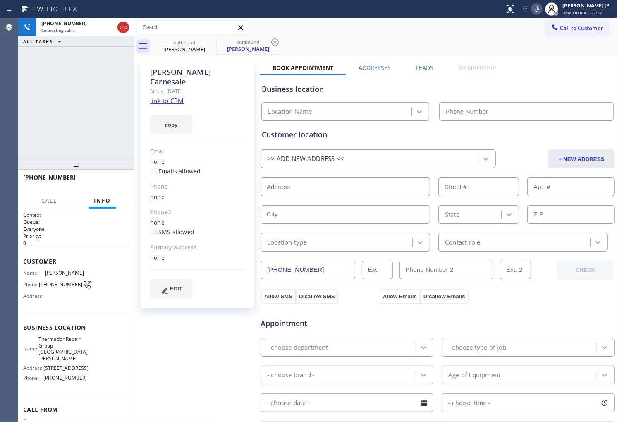
click at [187, 73] on div "[PERSON_NAME]" at bounding box center [197, 76] width 95 height 19
type input "[PHONE_NUMBER]"
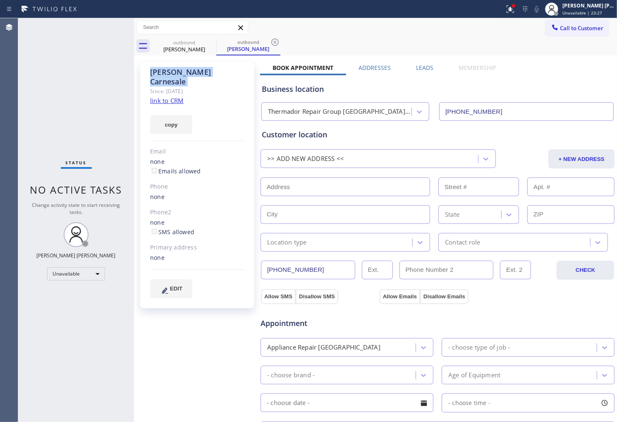
click at [0, 127] on div "Agent Desktop" at bounding box center [9, 219] width 18 height 403
click at [209, 45] on icon at bounding box center [210, 41] width 7 height 7
click at [209, 43] on icon at bounding box center [210, 41] width 7 height 7
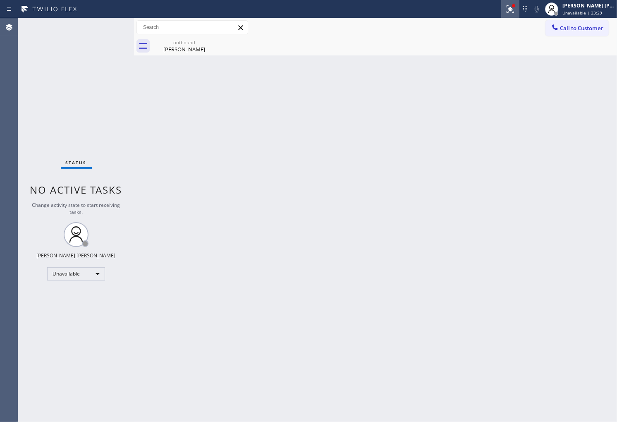
click at [519, 15] on button at bounding box center [510, 9] width 18 height 18
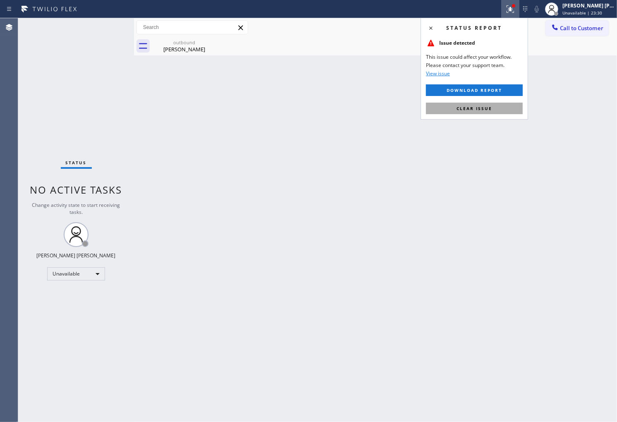
click at [488, 113] on button "Clear issue" at bounding box center [474, 108] width 97 height 12
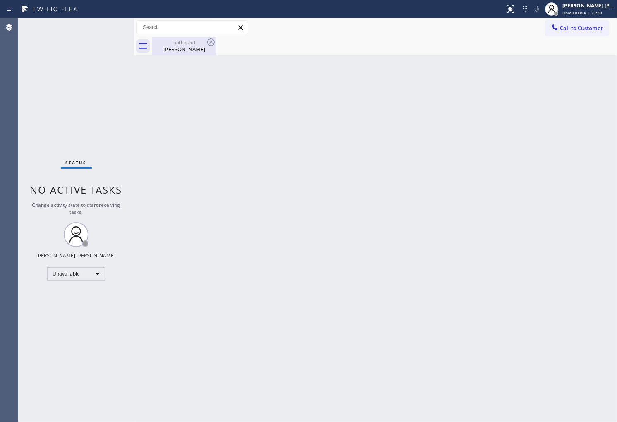
click at [203, 47] on div "[PERSON_NAME]" at bounding box center [184, 48] width 62 height 7
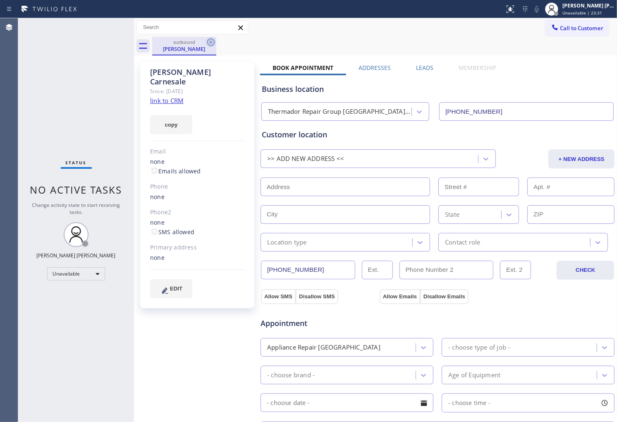
click at [207, 43] on icon at bounding box center [210, 41] width 7 height 7
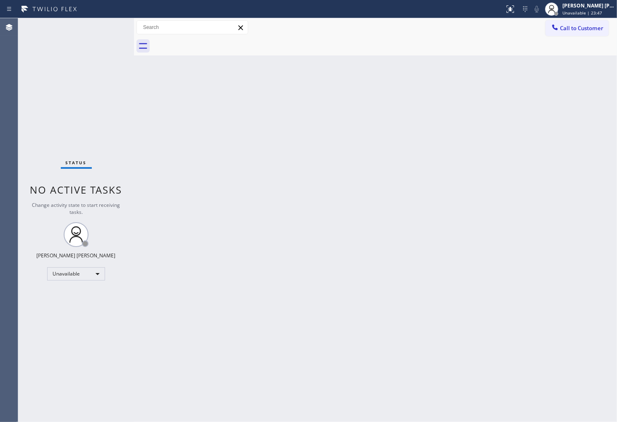
click at [555, 38] on div at bounding box center [384, 46] width 464 height 19
click at [564, 30] on span "Call to Customer" at bounding box center [581, 27] width 43 height 7
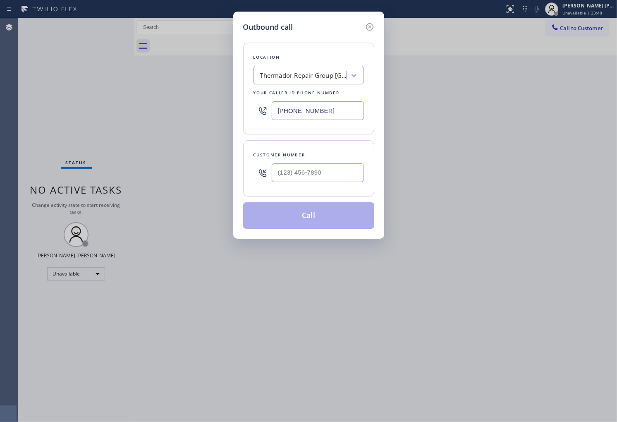
click at [317, 107] on input "[PHONE_NUMBER]" at bounding box center [317, 110] width 92 height 19
paste input "206) 905-9080"
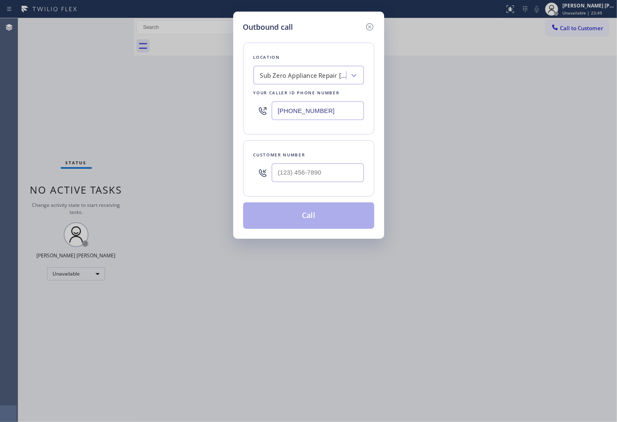
type input "[PHONE_NUMBER]"
click at [364, 174] on div "Customer number" at bounding box center [308, 168] width 131 height 56
click at [345, 170] on input "(___) ___-____" at bounding box center [317, 172] width 92 height 19
paste input "253) 222-9339"
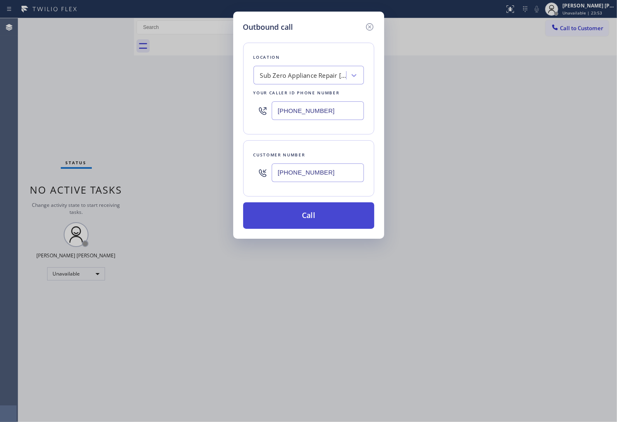
type input "[PHONE_NUMBER]"
click at [318, 210] on button "Call" at bounding box center [308, 215] width 131 height 26
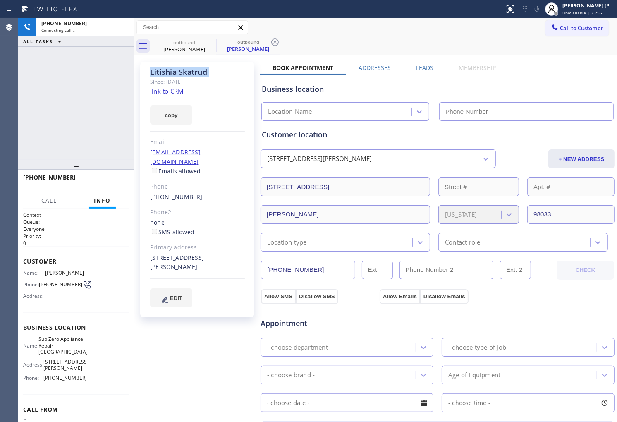
click at [190, 71] on div "[PERSON_NAME]" at bounding box center [197, 72] width 95 height 10
drag, startPoint x: 204, startPoint y: 87, endPoint x: 190, endPoint y: 71, distance: 21.1
click at [190, 71] on div "[PERSON_NAME]" at bounding box center [197, 72] width 95 height 10
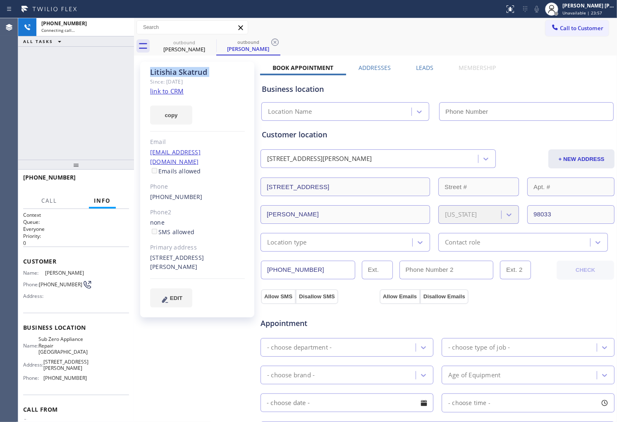
click at [48, 79] on div "[PHONE_NUMBER] Connecting call… ALL TASKS ALL TASKS ACTIVE TASKS TASKS IN WRAP …" at bounding box center [76, 88] width 116 height 141
type input "[PHONE_NUMBER]"
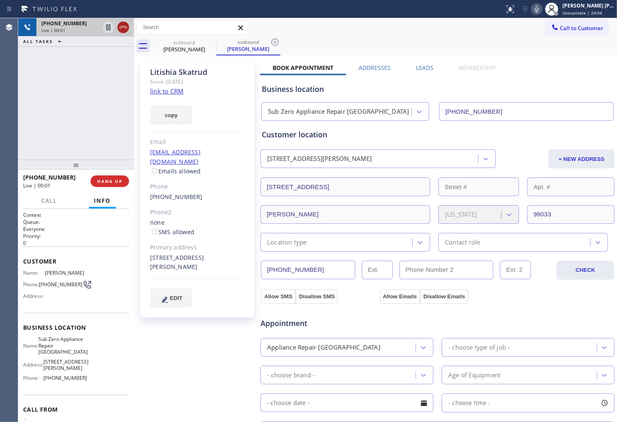
click at [122, 25] on icon at bounding box center [123, 27] width 10 height 10
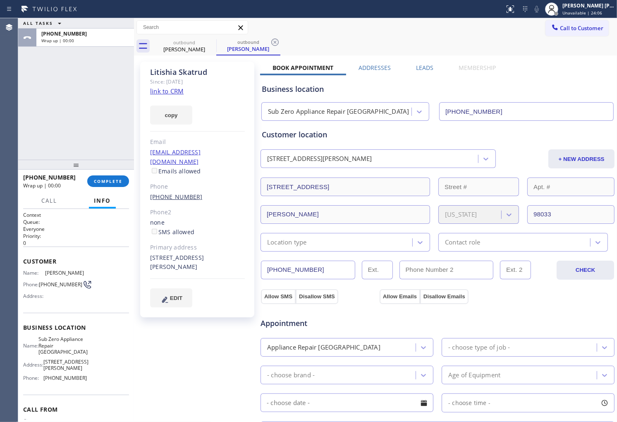
click at [180, 193] on link "[PHONE_NUMBER]" at bounding box center [176, 197] width 52 height 8
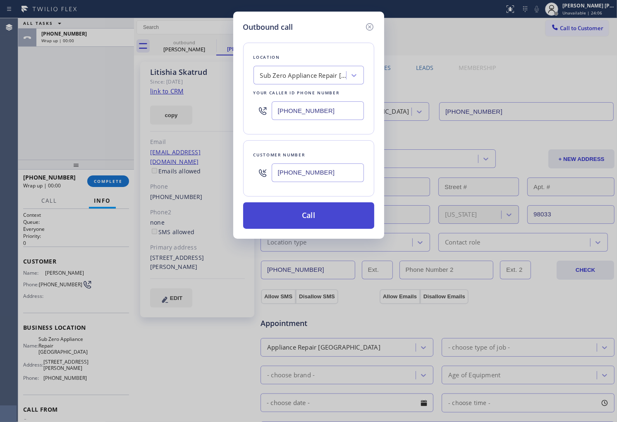
type input "[PHONE_NUMBER]"
click at [319, 214] on button "Call" at bounding box center [308, 215] width 131 height 26
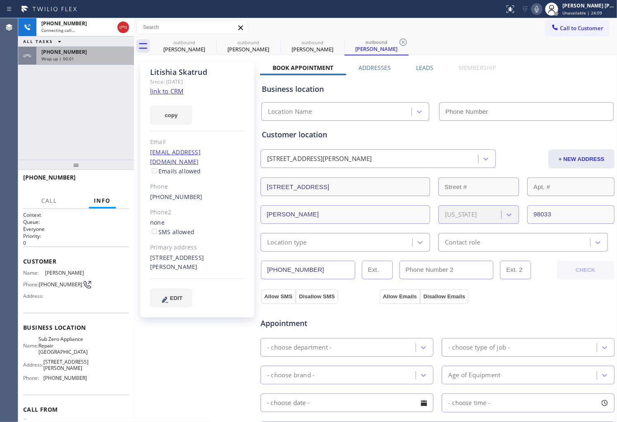
click at [88, 60] on div "Wrap up | 00:01" at bounding box center [85, 59] width 88 height 6
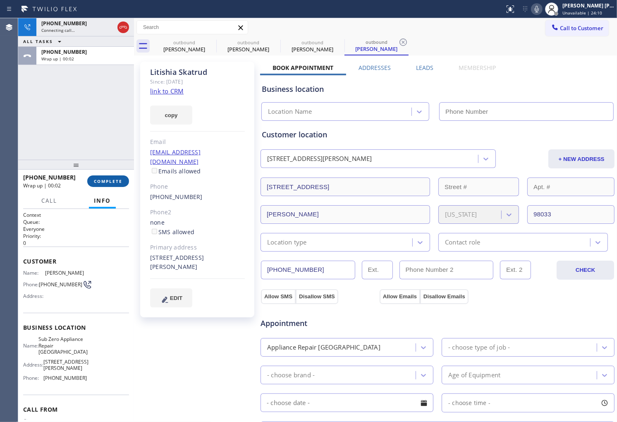
click at [117, 182] on span "COMPLETE" at bounding box center [108, 181] width 29 height 6
type input "[PHONE_NUMBER]"
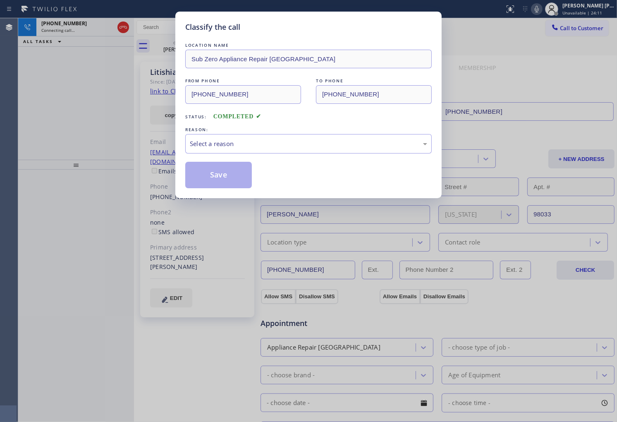
click at [317, 130] on div "REASON:" at bounding box center [308, 129] width 246 height 9
click at [316, 144] on div "Select a reason" at bounding box center [308, 144] width 237 height 10
click at [237, 180] on button "Save" at bounding box center [218, 175] width 67 height 26
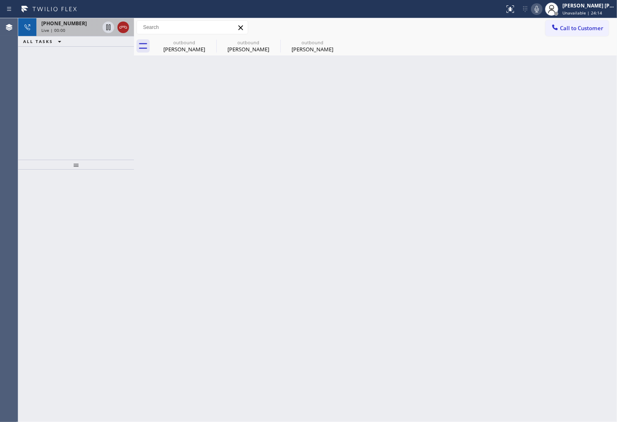
click at [121, 29] on icon at bounding box center [123, 27] width 10 height 10
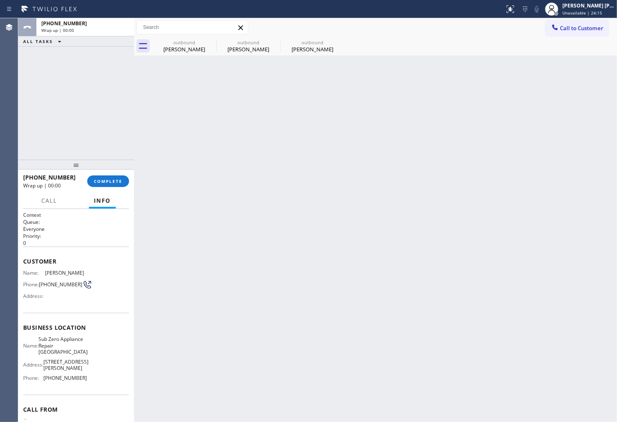
click at [120, 169] on div at bounding box center [76, 165] width 116 height 10
click at [117, 177] on button "COMPLETE" at bounding box center [108, 181] width 42 height 12
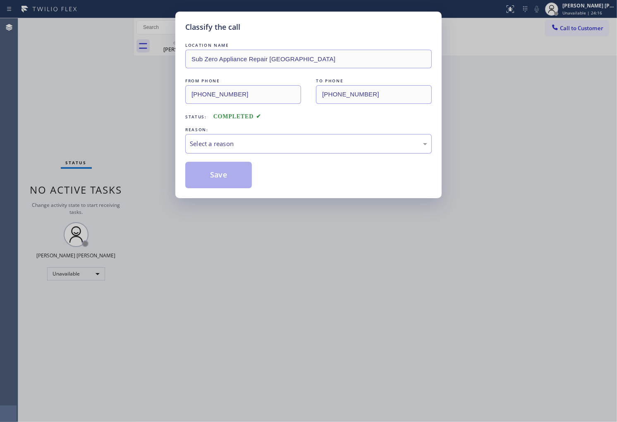
click at [265, 134] on div "Select a reason" at bounding box center [308, 143] width 246 height 19
click at [225, 170] on button "Save" at bounding box center [218, 175] width 67 height 26
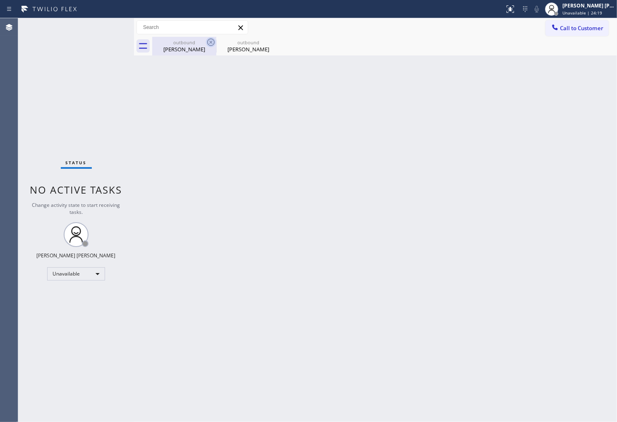
click at [209, 40] on icon at bounding box center [211, 42] width 10 height 10
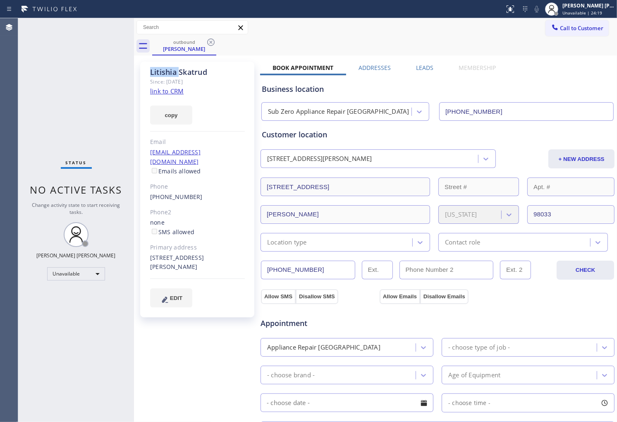
click at [209, 40] on icon at bounding box center [211, 42] width 10 height 10
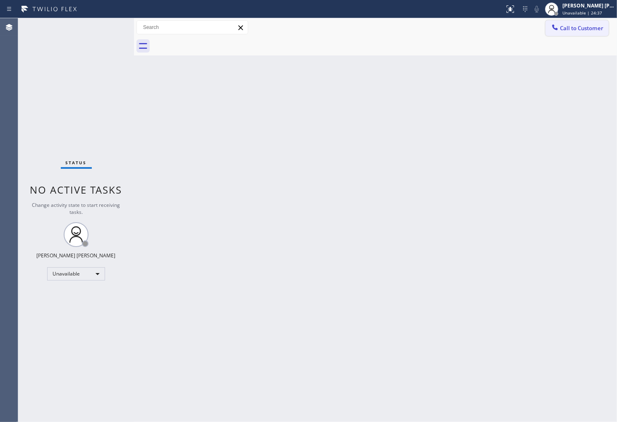
click at [595, 33] on button "Call to Customer" at bounding box center [576, 28] width 63 height 16
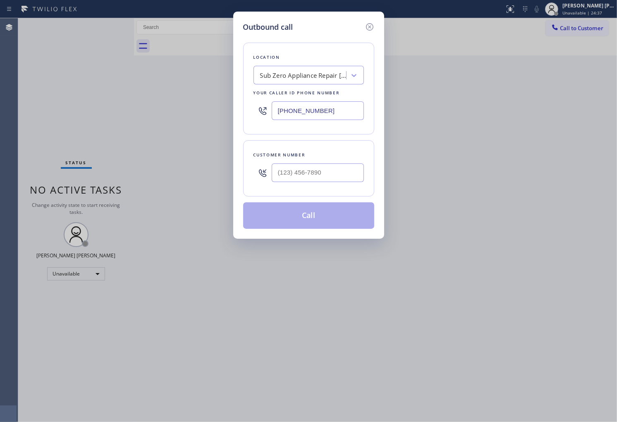
click at [305, 107] on input "[PHONE_NUMBER]" at bounding box center [317, 110] width 92 height 19
paste input "569-4206"
type input "[PHONE_NUMBER]"
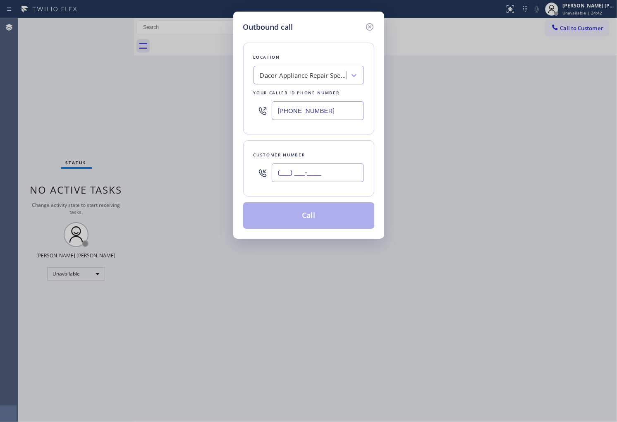
click at [316, 178] on input "(___) ___-____" at bounding box center [317, 172] width 92 height 19
paste input "206) 771-1570"
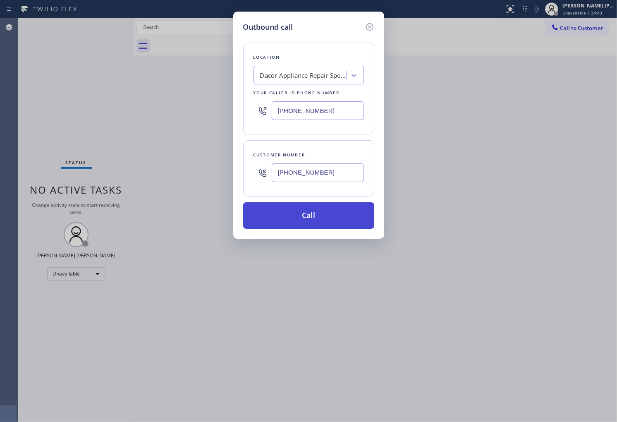
type input "[PHONE_NUMBER]"
click at [314, 219] on button "Call" at bounding box center [308, 215] width 131 height 26
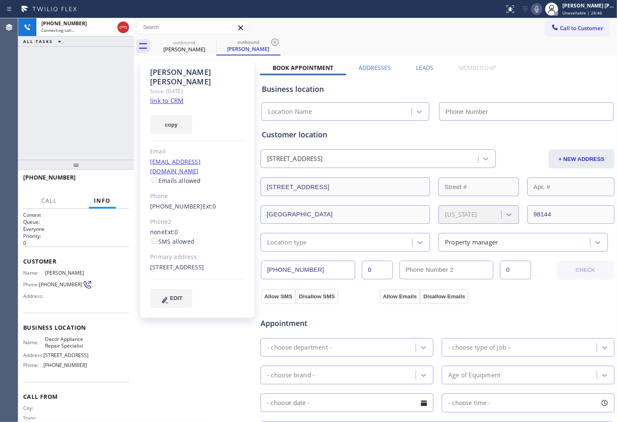
click at [179, 68] on div "[PERSON_NAME]" at bounding box center [197, 76] width 95 height 19
copy div "[PERSON_NAME]"
type input "[PHONE_NUMBER]"
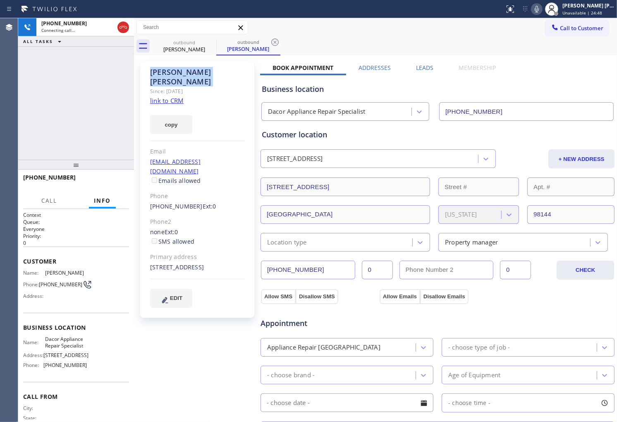
click at [105, 94] on div "[PHONE_NUMBER] Connecting call… ALL TASKS ALL TASKS ACTIVE TASKS TASKS IN WRAP …" at bounding box center [76, 88] width 116 height 141
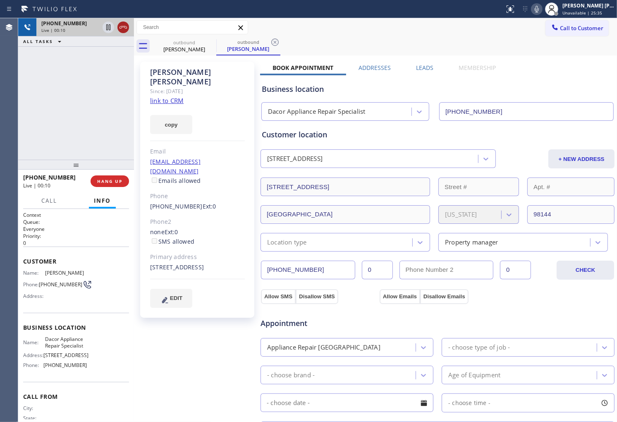
click at [121, 30] on icon at bounding box center [123, 27] width 10 height 10
click at [427, 69] on label "Leads" at bounding box center [424, 68] width 17 height 8
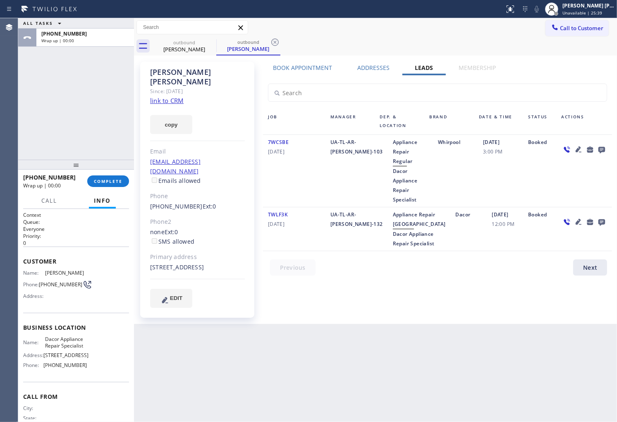
drag, startPoint x: 614, startPoint y: 31, endPoint x: 405, endPoint y: 43, distance: 209.8
click at [405, 43] on div "outbound [PERSON_NAME] outbound [PERSON_NAME]" at bounding box center [384, 46] width 464 height 19
click at [601, 146] on icon at bounding box center [601, 149] width 10 height 10
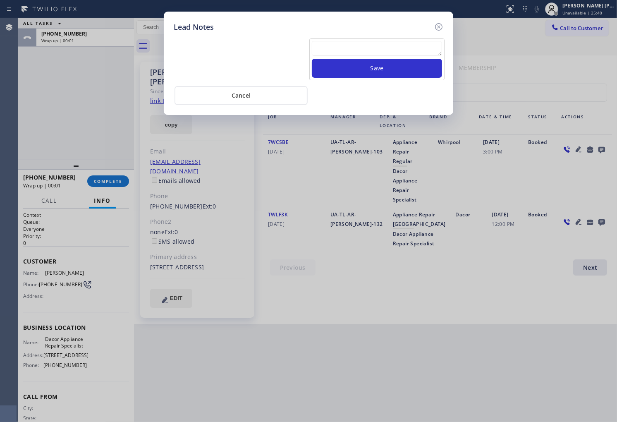
click at [414, 49] on textarea at bounding box center [377, 48] width 130 height 15
paste textarea "[PERSON_NAME]"
type textarea "[PERSON_NAME]"
click at [402, 74] on button "Save" at bounding box center [377, 68] width 130 height 19
click at [389, 45] on textarea at bounding box center [377, 48] width 130 height 15
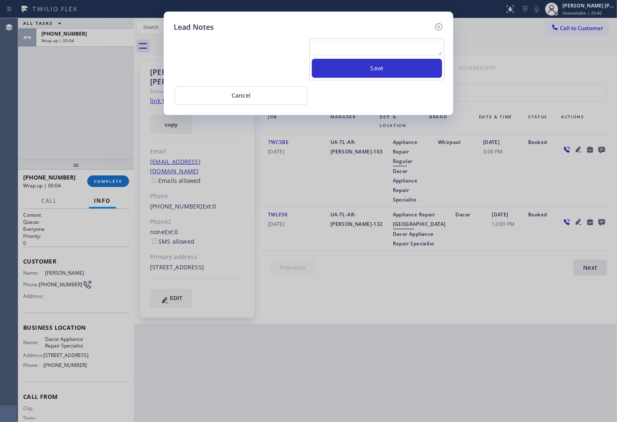
paste textarea "N/A - Please transfer"
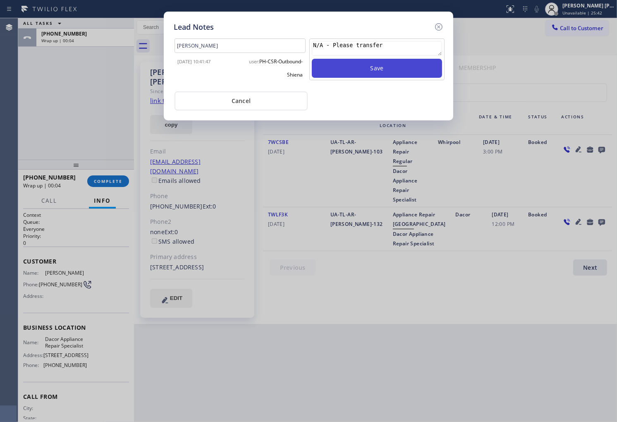
type textarea "N/A - Please transfer"
click at [383, 69] on button "Save" at bounding box center [377, 68] width 130 height 19
click at [434, 29] on icon at bounding box center [438, 27] width 10 height 10
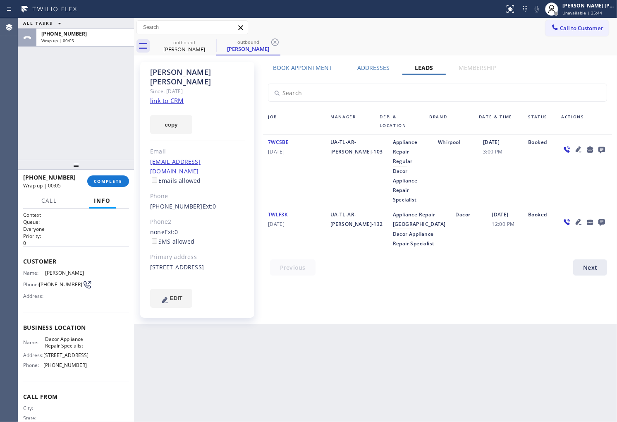
click at [118, 174] on div "[PHONE_NUMBER] Wrap up | 00:05 COMPLETE" at bounding box center [76, 180] width 106 height 21
click at [116, 179] on span "COMPLETE" at bounding box center [108, 181] width 29 height 6
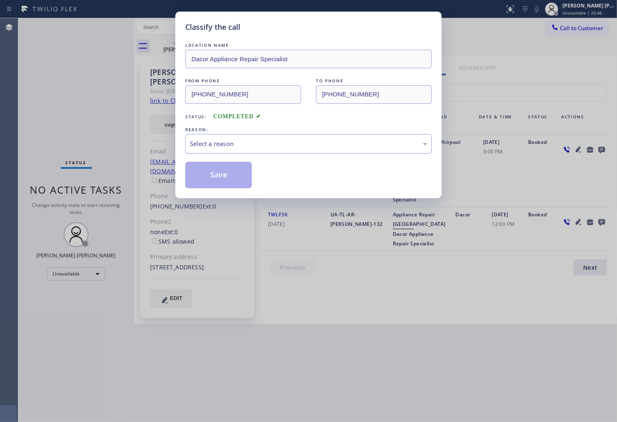
click at [274, 143] on div "Select a reason" at bounding box center [308, 144] width 237 height 10
click at [225, 172] on button "Save" at bounding box center [218, 175] width 67 height 26
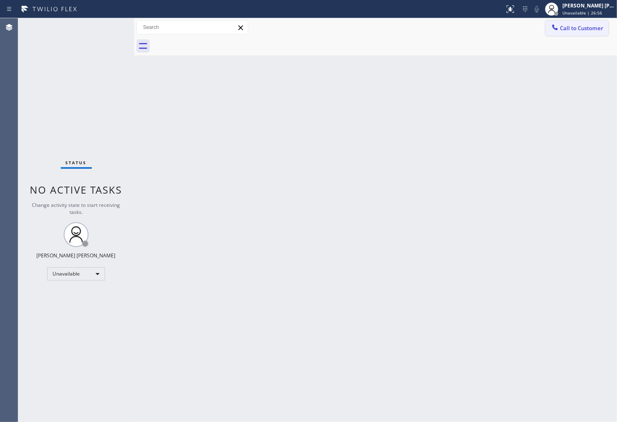
click at [574, 30] on span "Call to Customer" at bounding box center [581, 27] width 43 height 7
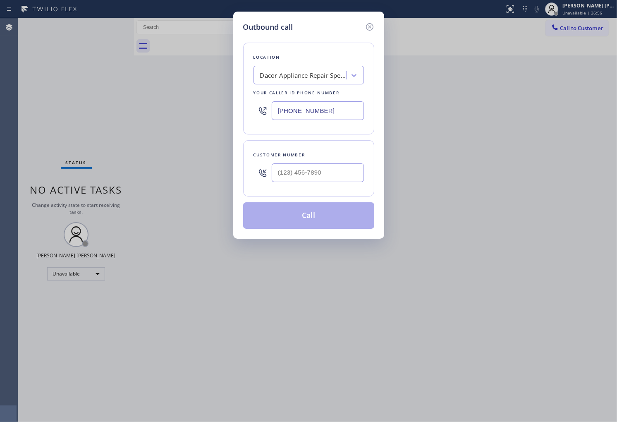
click at [320, 108] on input "[PHONE_NUMBER]" at bounding box center [317, 110] width 92 height 19
paste input "949) 537-2434"
type input "[PHONE_NUMBER]"
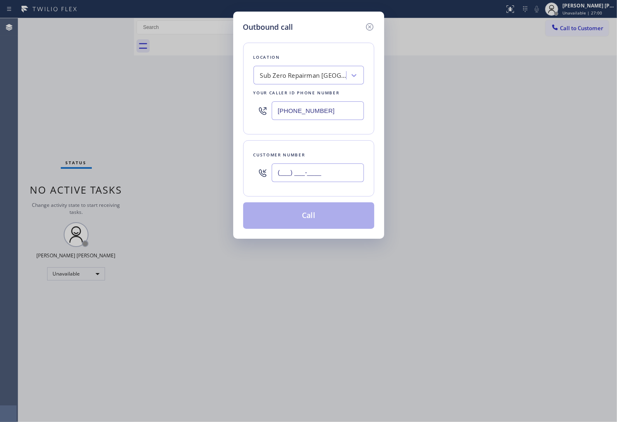
drag, startPoint x: 337, startPoint y: 173, endPoint x: 326, endPoint y: 171, distance: 11.8
click at [338, 174] on input "(___) ___-____" at bounding box center [317, 172] width 92 height 19
paste input "949) 302-4149"
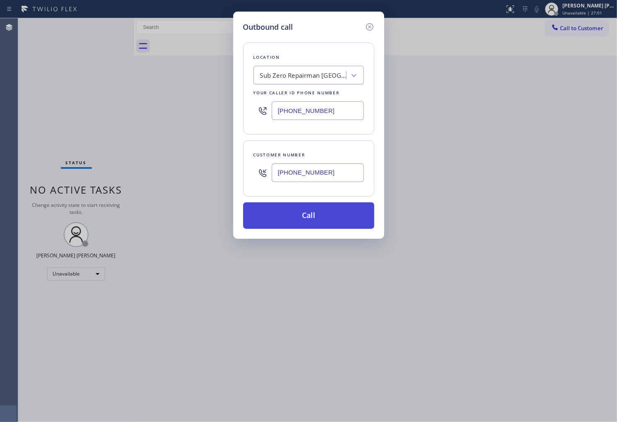
type input "[PHONE_NUMBER]"
click at [347, 218] on button "Call" at bounding box center [308, 215] width 131 height 26
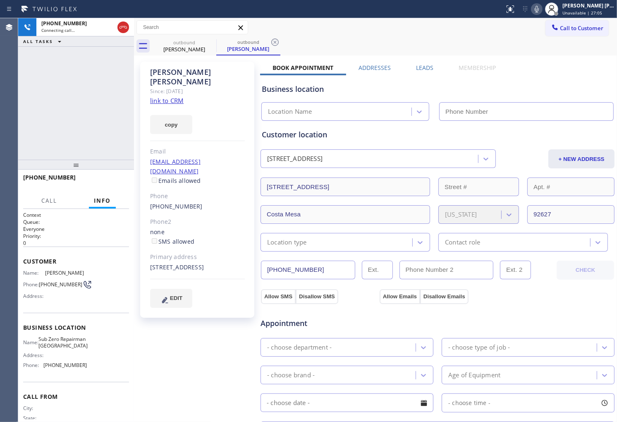
type input "[PHONE_NUMBER]"
click at [180, 73] on div "[PERSON_NAME]" at bounding box center [197, 76] width 95 height 19
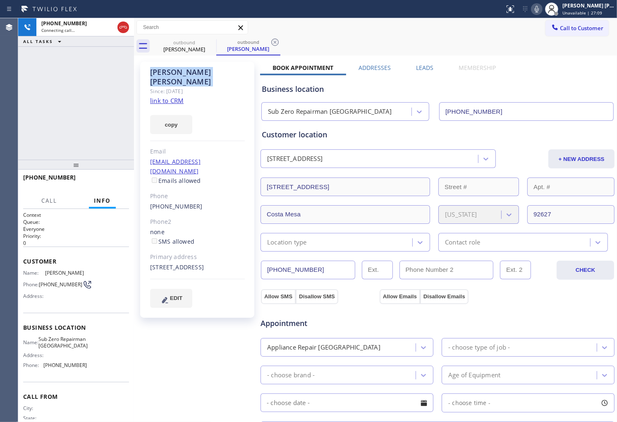
click at [180, 73] on div "[PERSON_NAME]" at bounding box center [197, 76] width 95 height 19
drag, startPoint x: 124, startPoint y: 31, endPoint x: 138, endPoint y: 38, distance: 15.0
click at [124, 31] on icon at bounding box center [123, 27] width 10 height 10
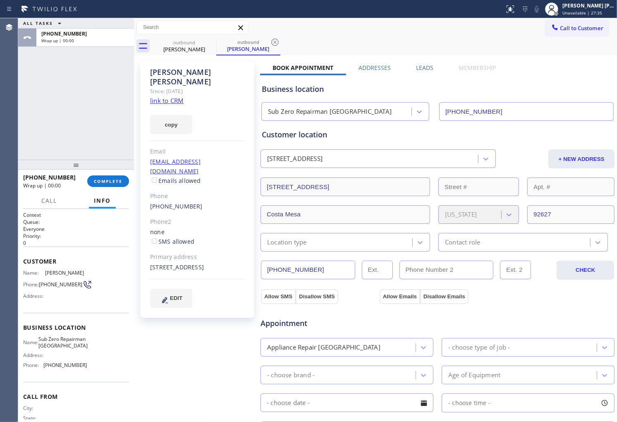
click at [422, 67] on label "Leads" at bounding box center [424, 68] width 17 height 8
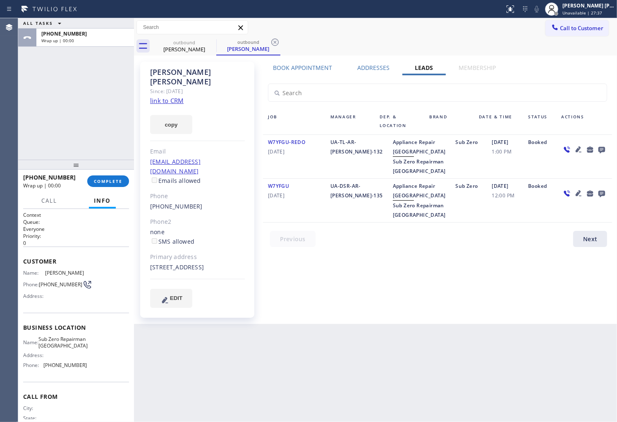
click at [603, 147] on icon at bounding box center [601, 150] width 7 height 7
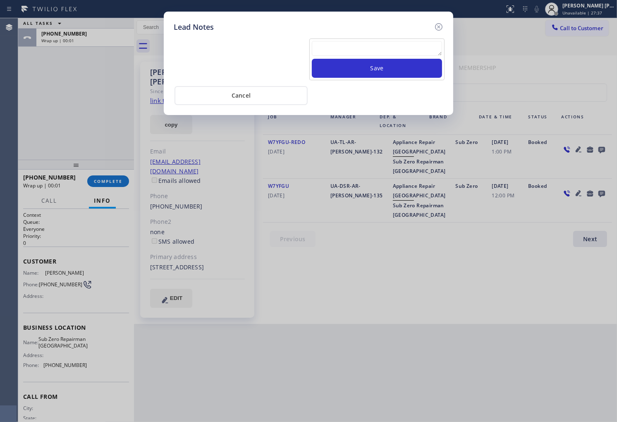
click at [412, 51] on textarea at bounding box center [377, 48] width 130 height 15
paste textarea "N/A - Please transfer"
type textarea "N/A - Please transfer"
click at [404, 72] on button "Save" at bounding box center [377, 68] width 130 height 19
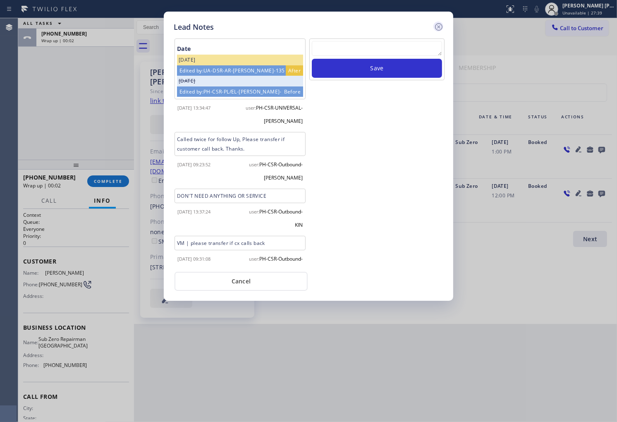
click at [438, 30] on icon at bounding box center [438, 26] width 7 height 7
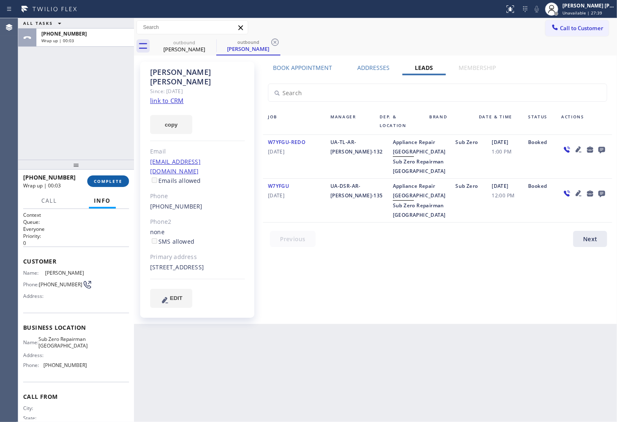
click at [108, 176] on button "COMPLETE" at bounding box center [108, 181] width 42 height 12
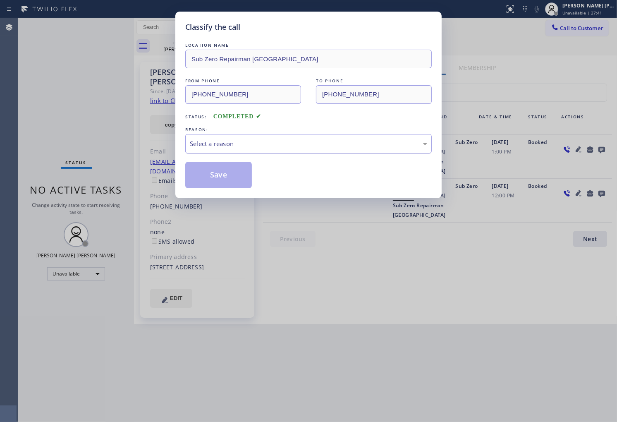
click at [286, 146] on div "Select a reason" at bounding box center [308, 144] width 237 height 10
click at [220, 176] on button "Save" at bounding box center [218, 175] width 67 height 26
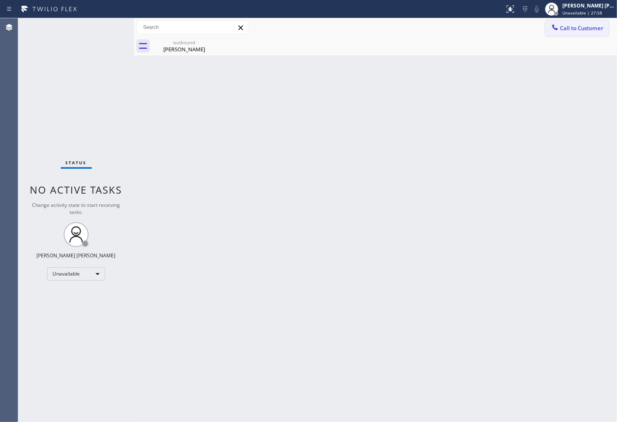
click at [581, 31] on span "Call to Customer" at bounding box center [581, 27] width 43 height 7
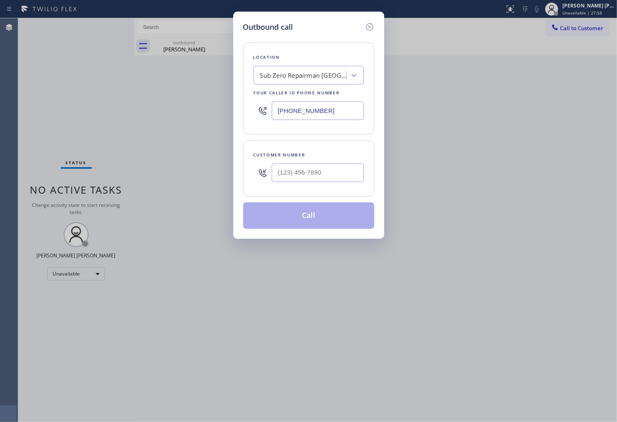
click at [296, 110] on input "[PHONE_NUMBER]" at bounding box center [317, 110] width 92 height 19
paste input "323) 825-2979"
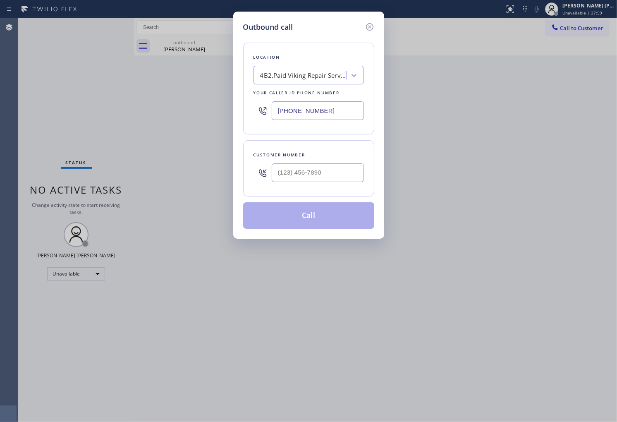
type input "[PHONE_NUMBER]"
click at [302, 169] on input "(___) ___-____" at bounding box center [317, 172] width 92 height 19
paste input "818) 406-8300"
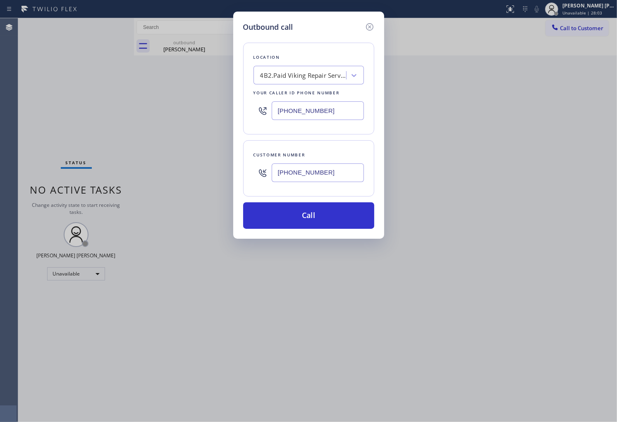
type input "[PHONE_NUMBER]"
click at [293, 112] on input "[PHONE_NUMBER]" at bounding box center [317, 110] width 92 height 19
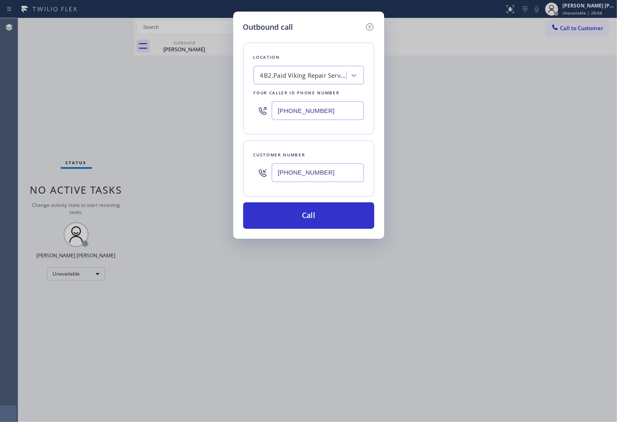
click at [293, 112] on input "[PHONE_NUMBER]" at bounding box center [317, 110] width 92 height 19
paste input "818) 406-8300"
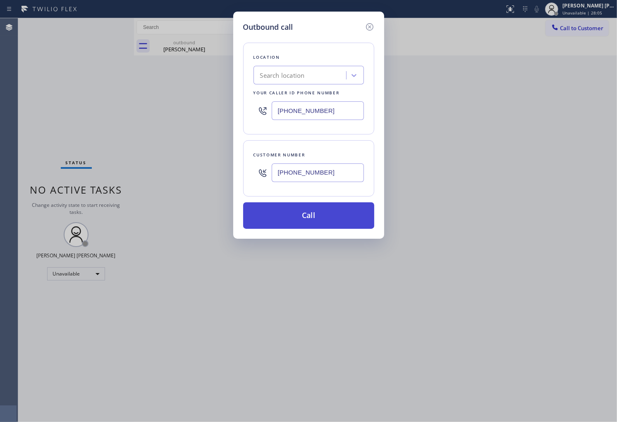
click at [329, 217] on button "Call" at bounding box center [308, 215] width 131 height 26
type input "[PHONE_NUMBER]"
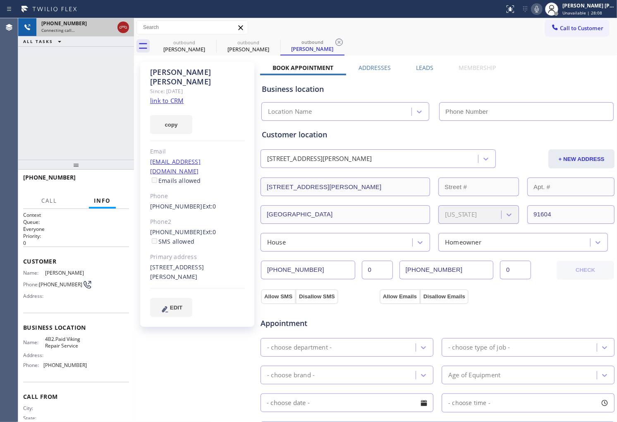
type input "[PHONE_NUMBER]"
click at [120, 23] on icon at bounding box center [123, 27] width 10 height 10
type input "[PHONE_NUMBER]"
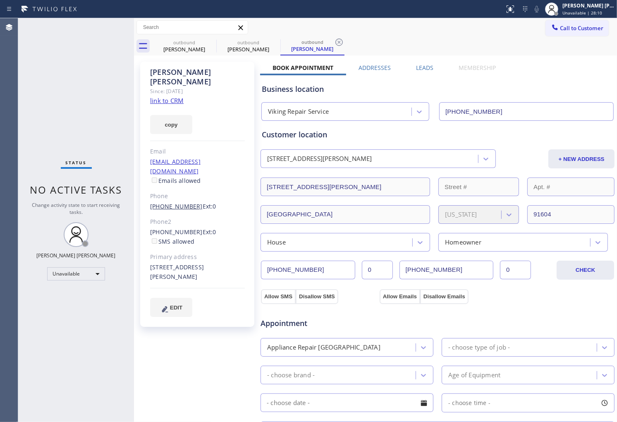
click at [182, 202] on link "[PHONE_NUMBER]" at bounding box center [176, 206] width 52 height 8
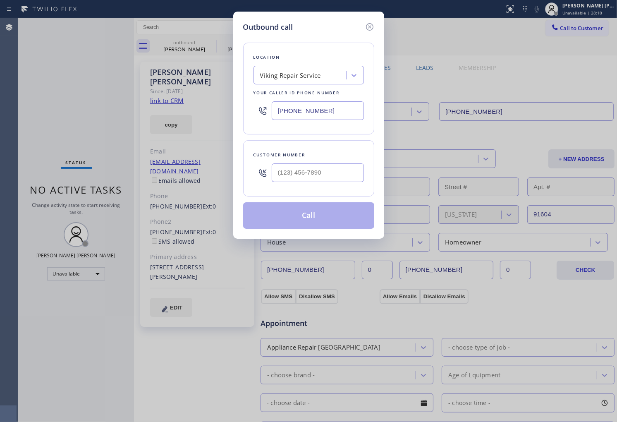
type input "[PHONE_NUMBER]"
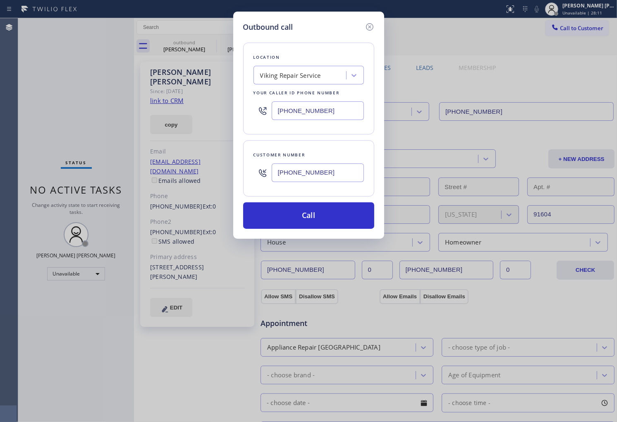
click at [333, 108] on input "[PHONE_NUMBER]" at bounding box center [317, 110] width 92 height 19
paste input "855) 731-4952"
type input "[PHONE_NUMBER]"
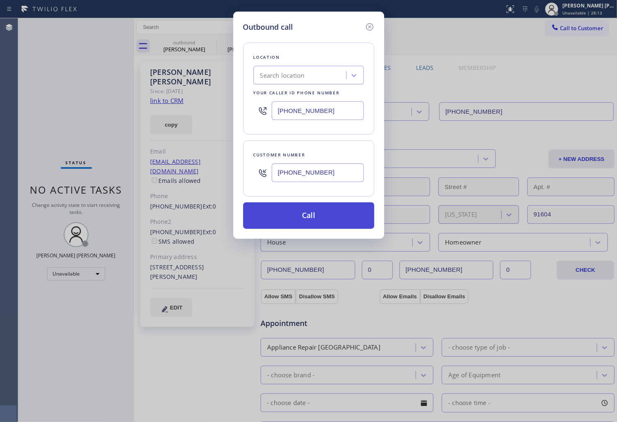
click at [321, 211] on button "Call" at bounding box center [308, 215] width 131 height 26
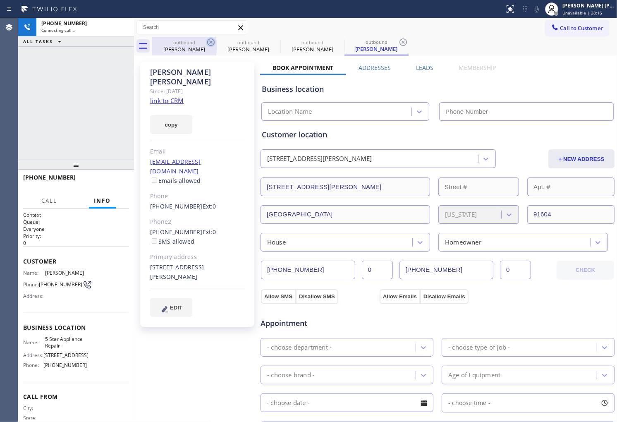
click at [208, 39] on icon at bounding box center [210, 41] width 7 height 7
click at [174, 73] on div "[PERSON_NAME]" at bounding box center [197, 76] width 95 height 19
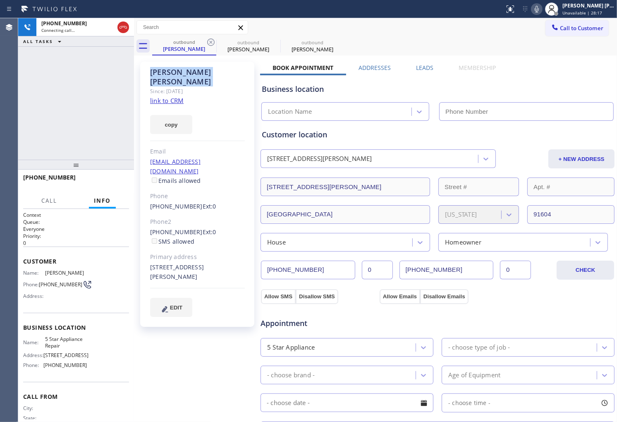
click at [174, 73] on div "[PERSON_NAME]" at bounding box center [197, 76] width 95 height 19
copy div "[PERSON_NAME]"
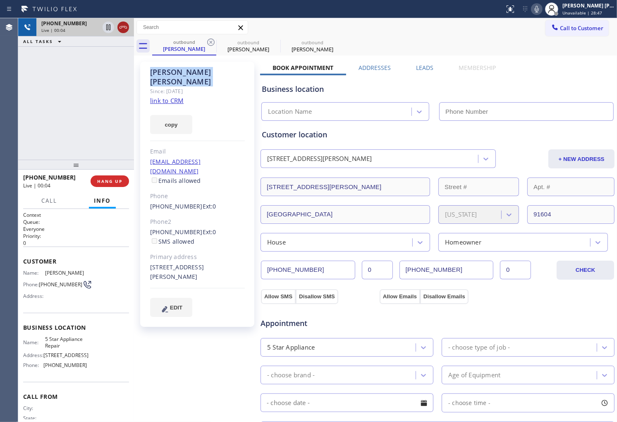
click at [117, 28] on div at bounding box center [123, 27] width 12 height 10
click at [433, 64] on div "Leads" at bounding box center [424, 70] width 43 height 12
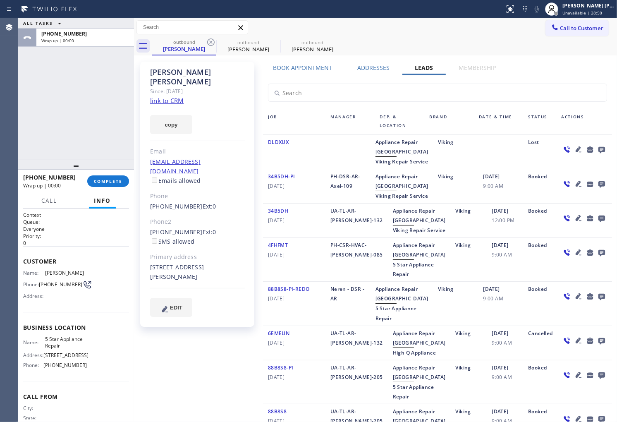
click at [602, 150] on div at bounding box center [584, 151] width 56 height 29
click at [598, 148] on icon at bounding box center [601, 150] width 7 height 7
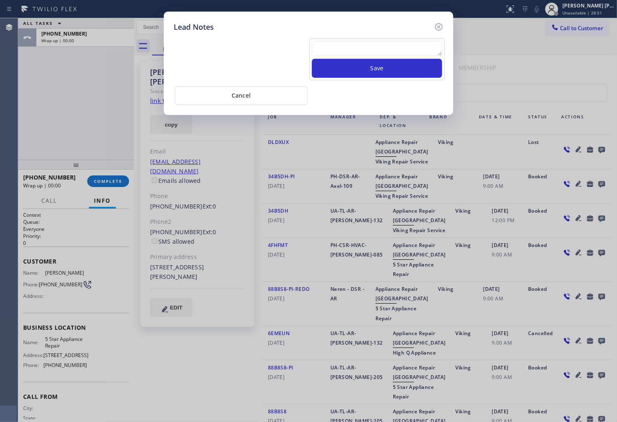
click at [407, 48] on textarea at bounding box center [377, 48] width 130 height 15
paste textarea "N/A - Please transfer"
type textarea "N/A - Please transfer"
click at [388, 74] on button "Save" at bounding box center [377, 68] width 130 height 19
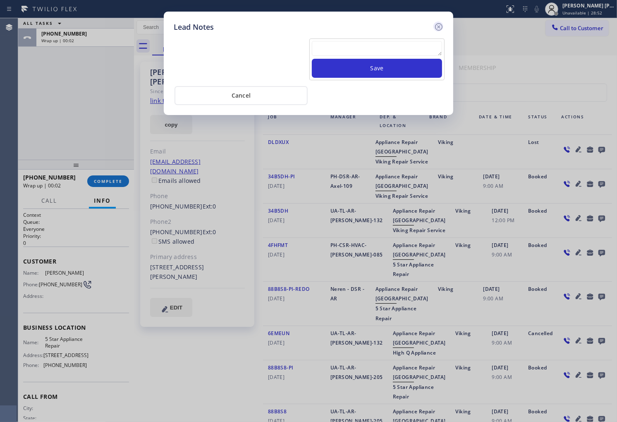
click at [434, 28] on icon at bounding box center [438, 27] width 10 height 10
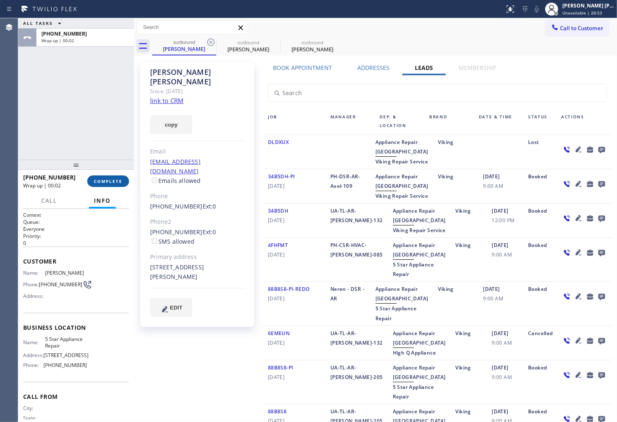
click at [122, 179] on span "COMPLETE" at bounding box center [108, 181] width 29 height 6
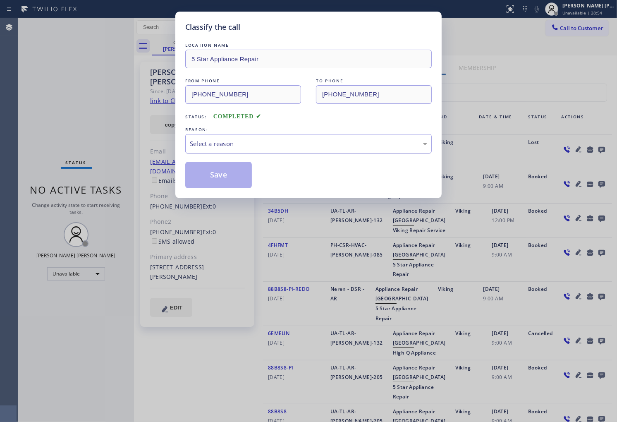
click at [303, 142] on div "Select a reason" at bounding box center [308, 144] width 237 height 10
click at [231, 183] on button "Save" at bounding box center [218, 175] width 67 height 26
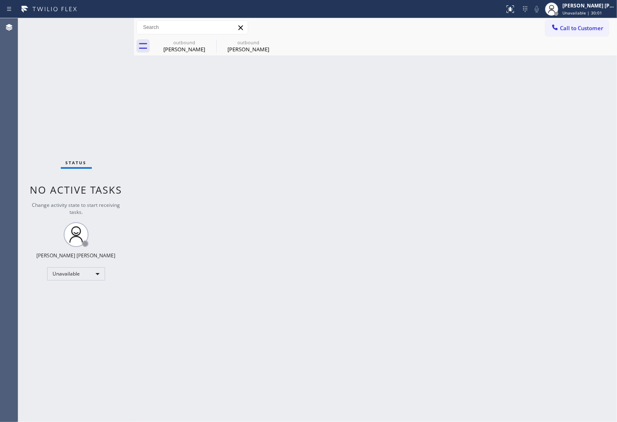
click at [581, 39] on div "outbound [PERSON_NAME] outbound [PERSON_NAME]" at bounding box center [384, 46] width 464 height 19
click at [205, 47] on div "[PERSON_NAME]" at bounding box center [184, 48] width 62 height 7
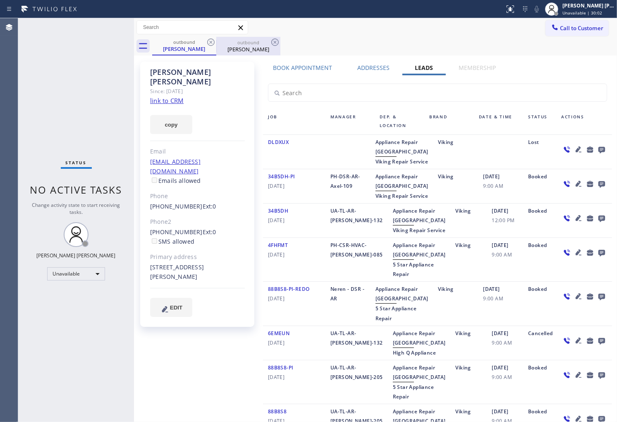
click at [217, 43] on div "outbound" at bounding box center [248, 42] width 62 height 6
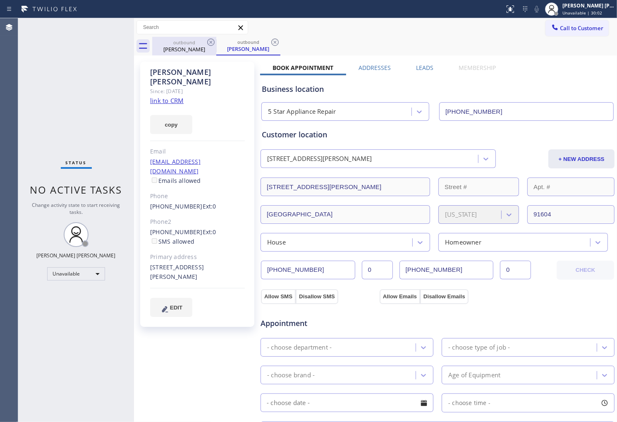
click at [212, 43] on icon at bounding box center [211, 42] width 10 height 10
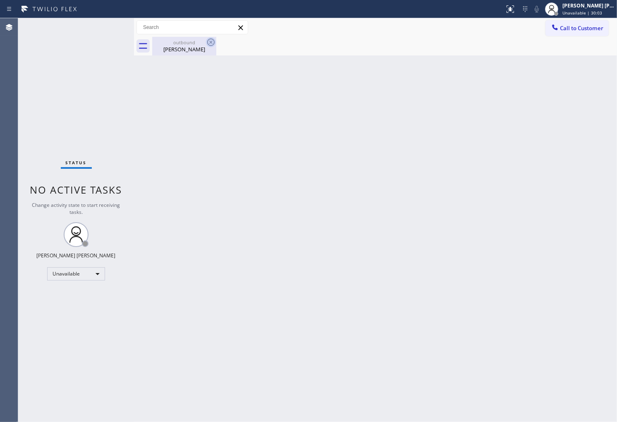
click at [209, 44] on icon at bounding box center [211, 42] width 10 height 10
click at [208, 43] on icon at bounding box center [211, 42] width 10 height 10
click at [211, 46] on icon at bounding box center [211, 42] width 10 height 10
click at [198, 55] on div "outbound [PERSON_NAME]" at bounding box center [184, 46] width 62 height 19
click at [582, 31] on span "Call to Customer" at bounding box center [581, 27] width 43 height 7
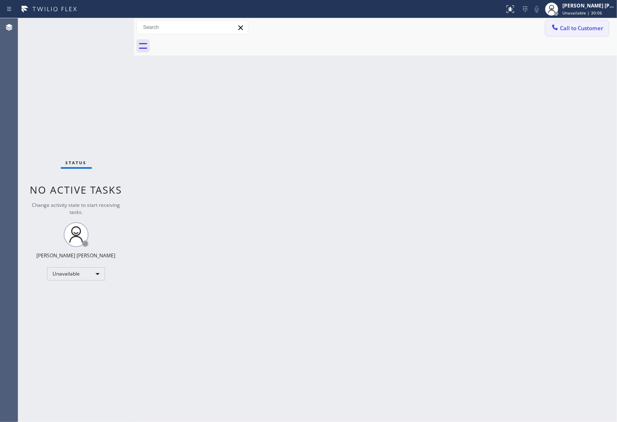
click at [0, 0] on div "Outbound call Location Search location Your caller id phone number Customer num…" at bounding box center [0, 0] width 0 height 0
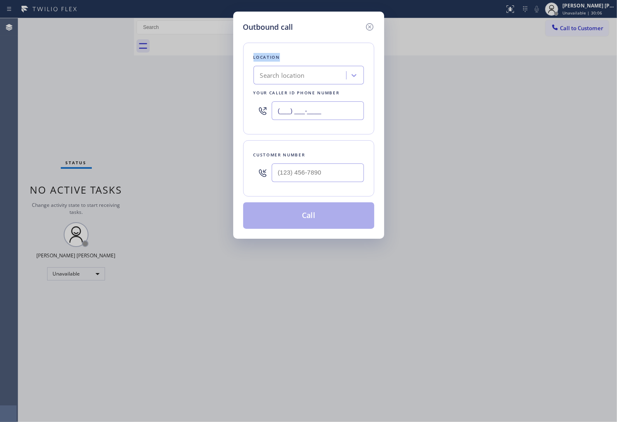
click at [317, 113] on input "(___) ___-____" at bounding box center [317, 110] width 92 height 19
paste input "3103"
click at [321, 100] on div "(___) ___-3103" at bounding box center [308, 110] width 110 height 27
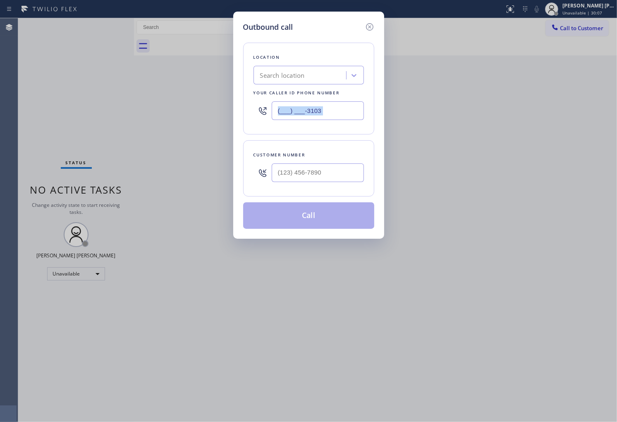
click at [321, 100] on div "(___) ___-3103" at bounding box center [308, 110] width 110 height 27
click at [345, 117] on input "(___) ___-3103" at bounding box center [317, 110] width 92 height 19
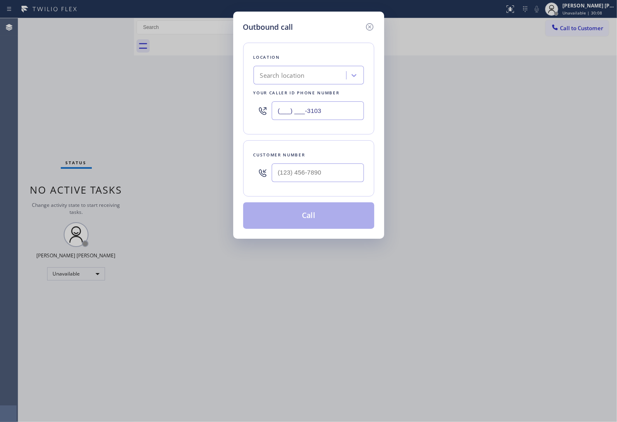
paste input "310) 362-487"
type input "[PHONE_NUMBER]"
click at [308, 176] on input "(___) ___-____" at bounding box center [317, 172] width 92 height 19
paste input "310) 560-5519"
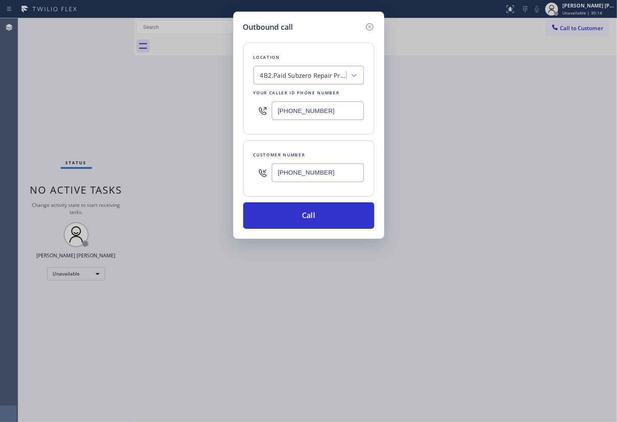
type input "[PHONE_NUMBER]"
click at [324, 104] on input "[PHONE_NUMBER]" at bounding box center [317, 110] width 92 height 19
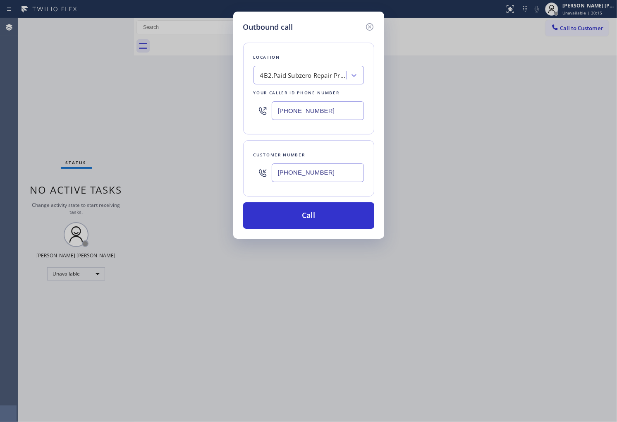
click at [324, 104] on input "[PHONE_NUMBER]" at bounding box center [317, 110] width 92 height 19
paste input "855) 731-4952"
type input "[PHONE_NUMBER]"
click at [329, 221] on button "Call" at bounding box center [308, 215] width 131 height 26
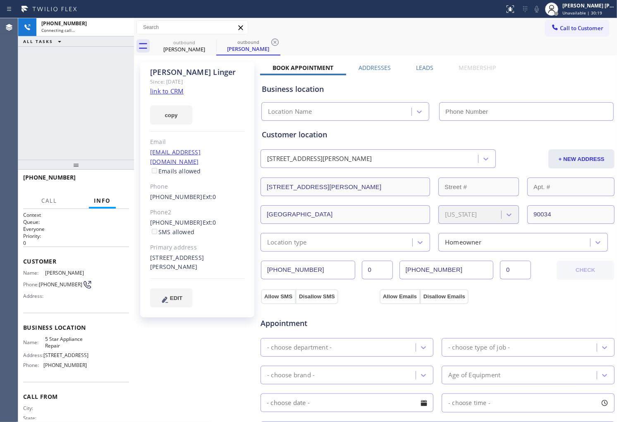
click at [184, 71] on div "[PERSON_NAME]" at bounding box center [197, 72] width 95 height 10
type input "[PHONE_NUMBER]"
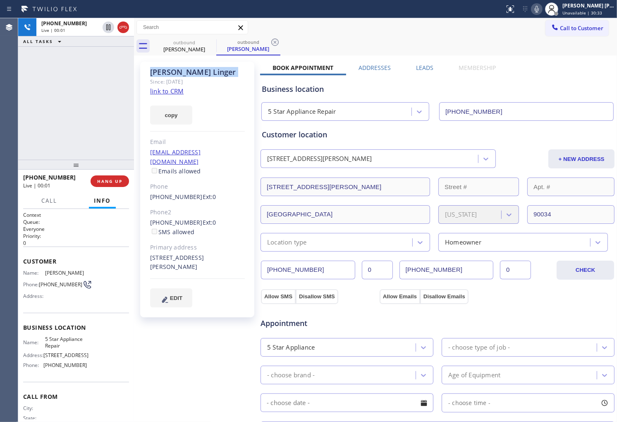
click at [36, 156] on div "[PHONE_NUMBER] Live | 00:01 ALL TASKS ALL TASKS ACTIVE TASKS TASKS IN WRAP UP" at bounding box center [76, 88] width 116 height 141
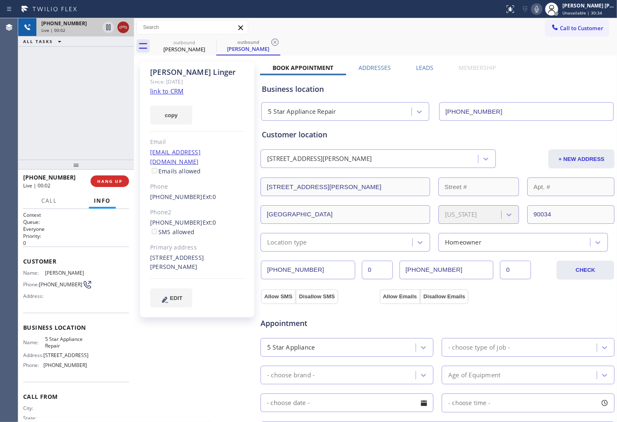
click at [126, 28] on icon at bounding box center [123, 27] width 10 height 10
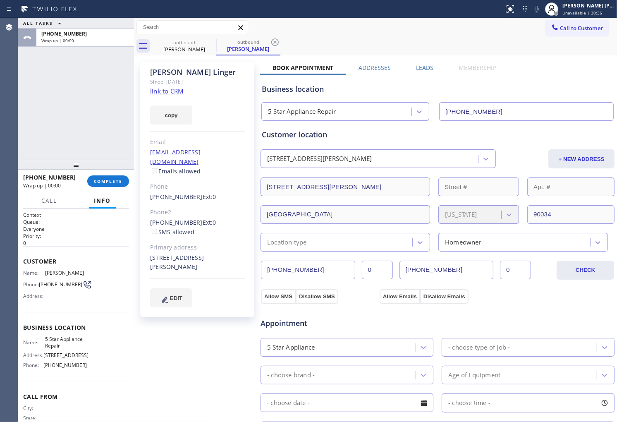
click at [202, 193] on span "Ext: 0" at bounding box center [209, 197] width 14 height 8
click at [180, 193] on link "[PHONE_NUMBER]" at bounding box center [176, 197] width 52 height 8
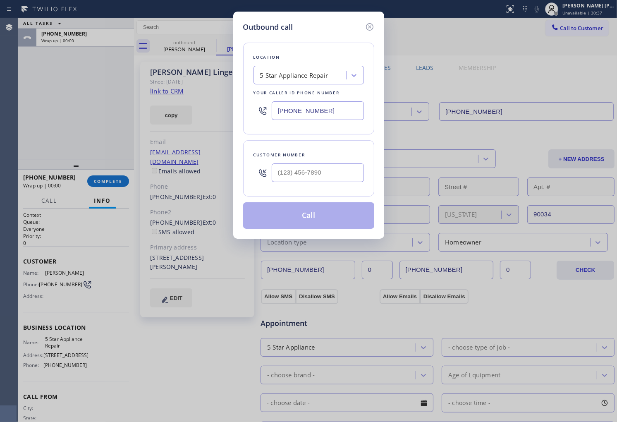
type input "[PHONE_NUMBER]"
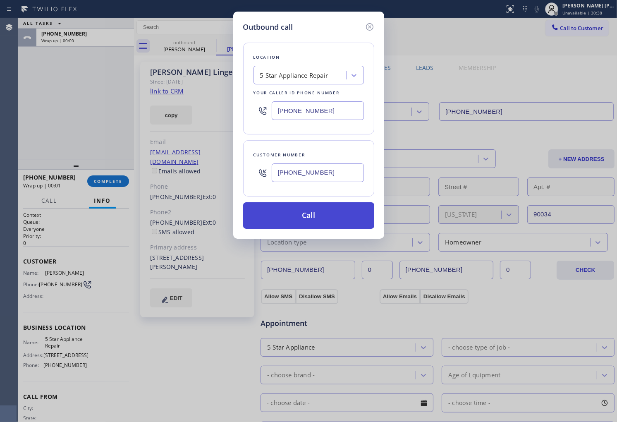
click at [335, 212] on button "Call" at bounding box center [308, 215] width 131 height 26
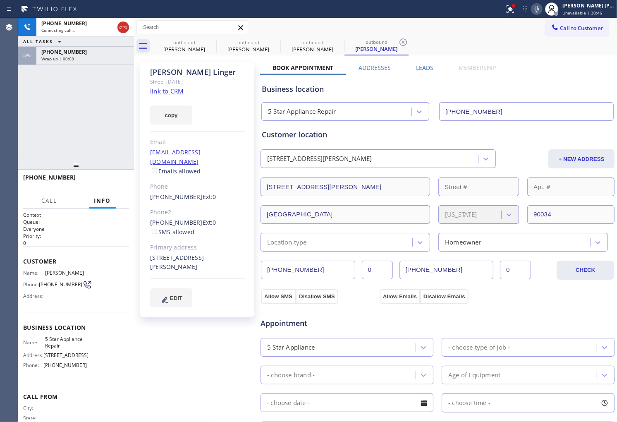
type input "[PHONE_NUMBER]"
click at [31, 91] on div "[PHONE_NUMBER] Live | 00:00 ALL TASKS ALL TASKS ACTIVE TASKS TASKS IN WRAP UP […" at bounding box center [76, 88] width 116 height 141
click at [120, 22] on icon at bounding box center [123, 27] width 10 height 10
click at [112, 181] on span "HANG UP" at bounding box center [109, 181] width 25 height 6
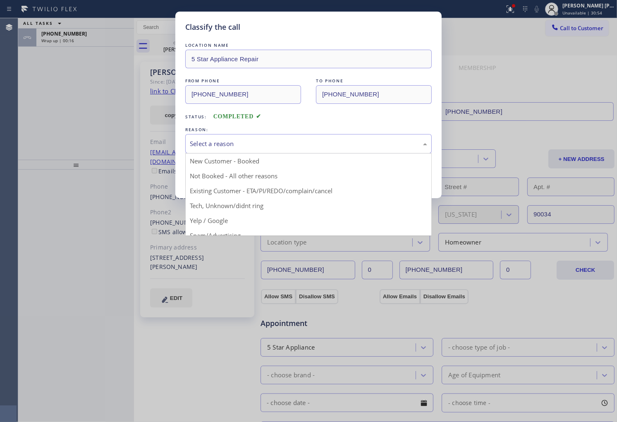
click at [246, 148] on div "Select a reason" at bounding box center [308, 144] width 237 height 10
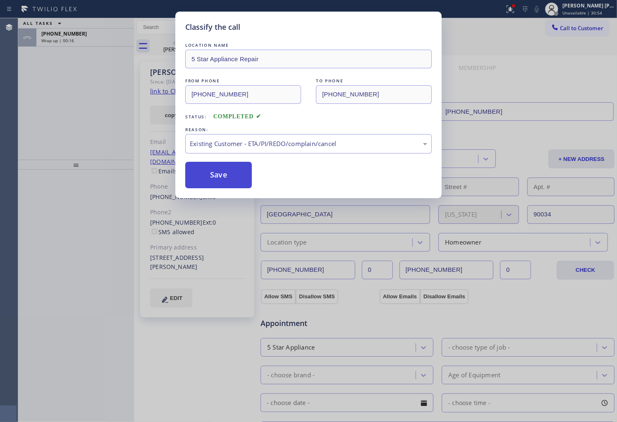
click at [208, 179] on button "Save" at bounding box center [218, 175] width 67 height 26
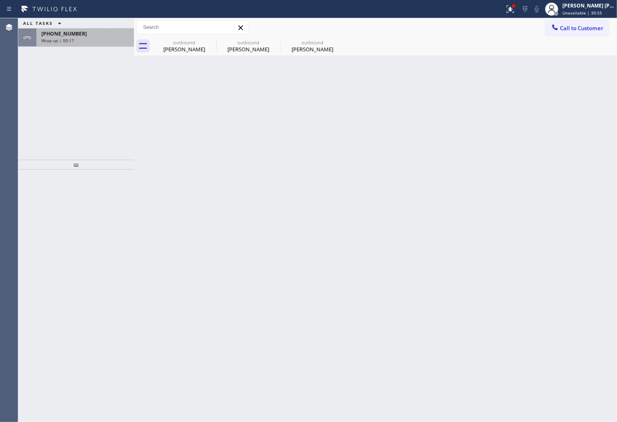
click at [112, 38] on div "Wrap up | 00:17" at bounding box center [85, 41] width 88 height 6
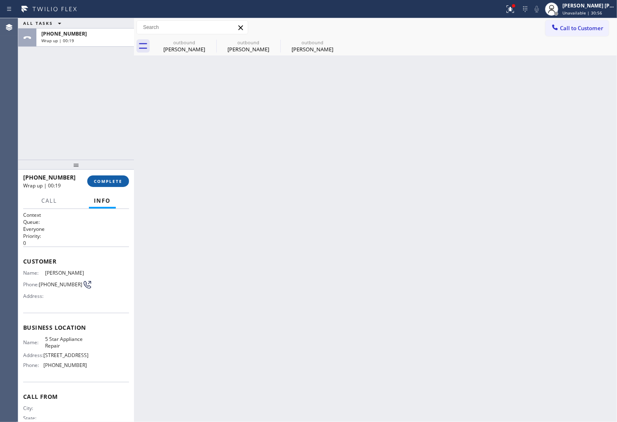
click at [109, 183] on span "COMPLETE" at bounding box center [108, 181] width 29 height 6
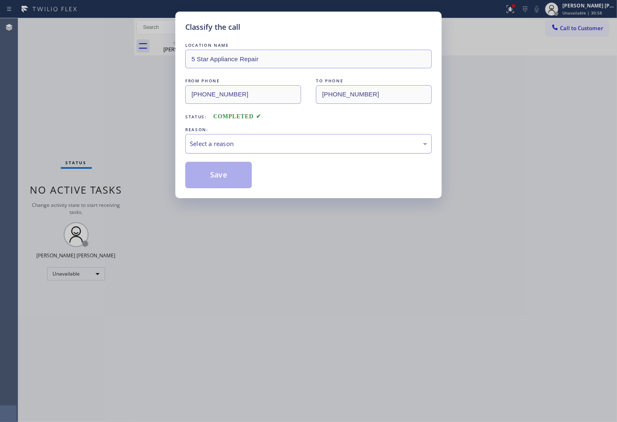
click at [269, 147] on div "Select a reason" at bounding box center [308, 144] width 237 height 10
click at [221, 179] on button "Save" at bounding box center [218, 175] width 67 height 26
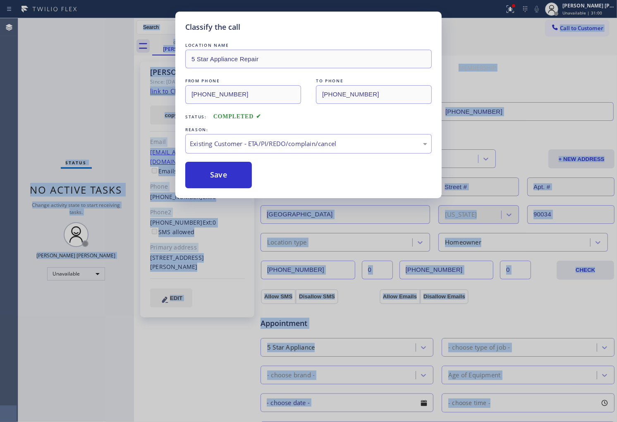
click at [346, 421] on html "Status report Issue detected This issue could affect your workflow. Please cont…" at bounding box center [308, 211] width 617 height 422
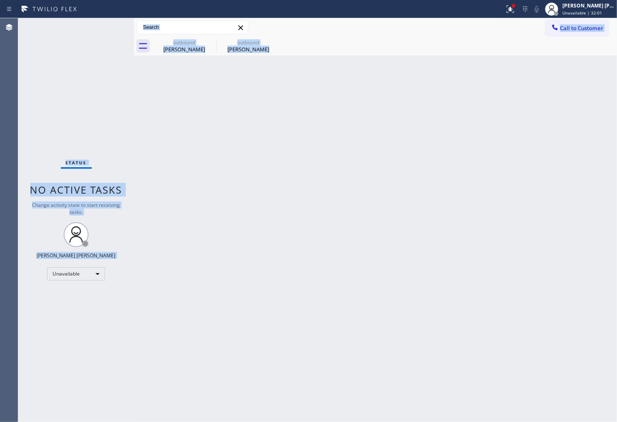
click at [3, 303] on div "Agent Desktop" at bounding box center [9, 219] width 18 height 403
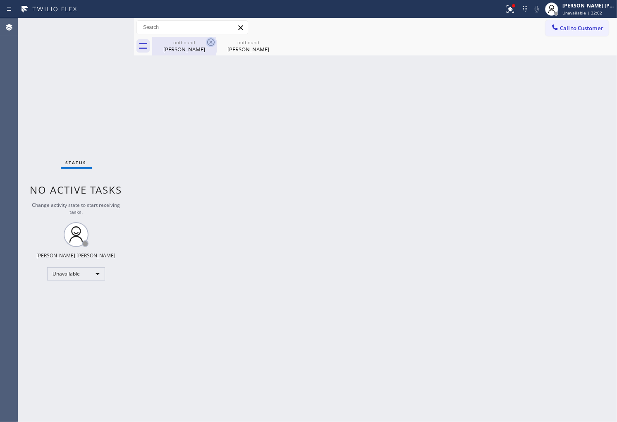
click at [211, 42] on icon at bounding box center [210, 41] width 7 height 7
click at [0, 0] on icon at bounding box center [0, 0] width 0 height 0
click at [515, 12] on icon at bounding box center [510, 9] width 10 height 10
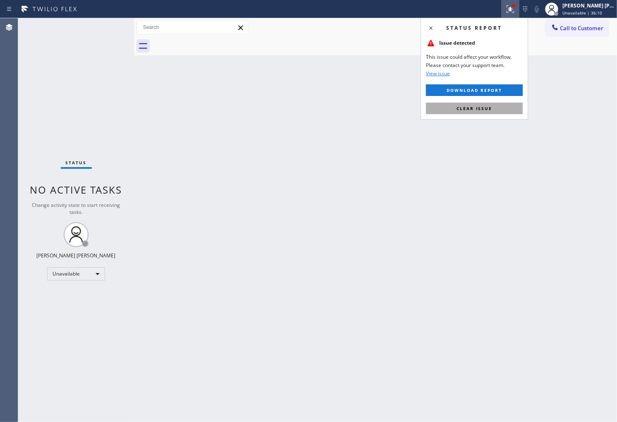
click at [490, 113] on button "Clear issue" at bounding box center [474, 108] width 97 height 12
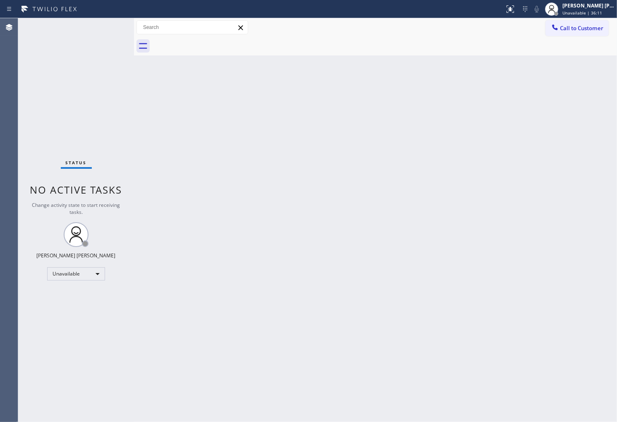
click at [561, 40] on div at bounding box center [384, 46] width 464 height 19
click at [566, 30] on span "Call to Customer" at bounding box center [581, 27] width 43 height 7
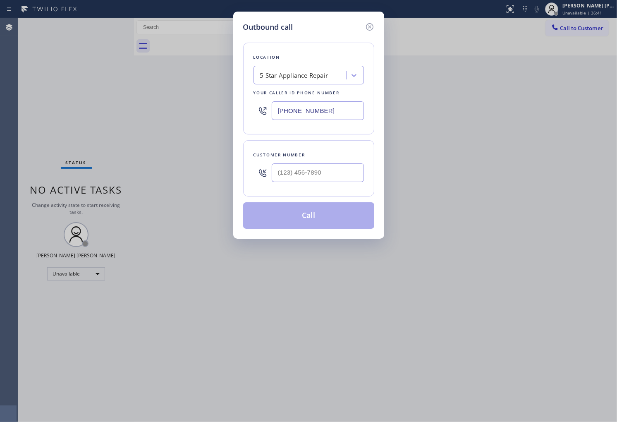
click at [300, 117] on input "[PHONE_NUMBER]" at bounding box center [317, 110] width 92 height 19
paste input "760) 670-2797"
type input "[PHONE_NUMBER]"
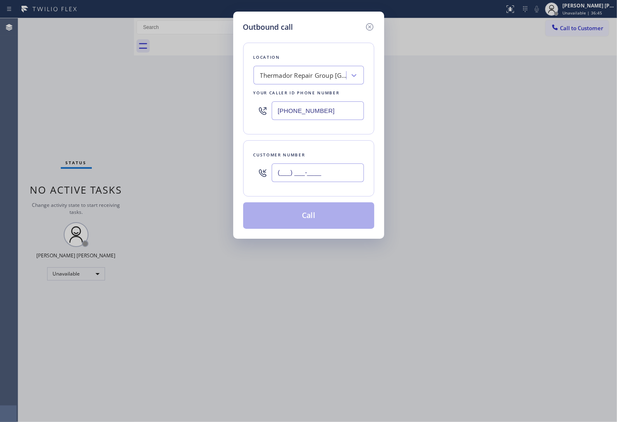
click at [329, 167] on input "(___) ___-____" at bounding box center [317, 172] width 92 height 19
paste input "831) 601-0584"
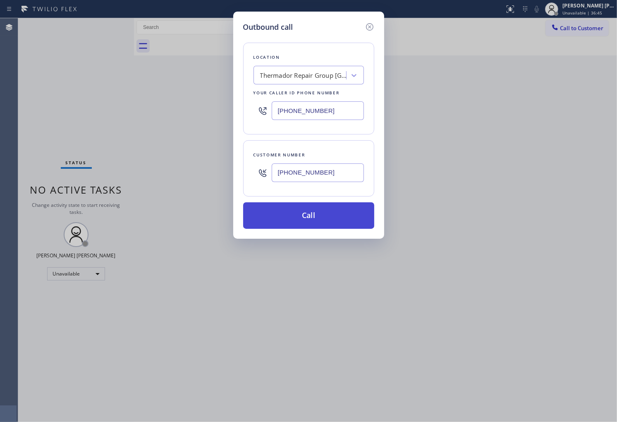
type input "[PHONE_NUMBER]"
click at [324, 218] on button "Call" at bounding box center [308, 215] width 131 height 26
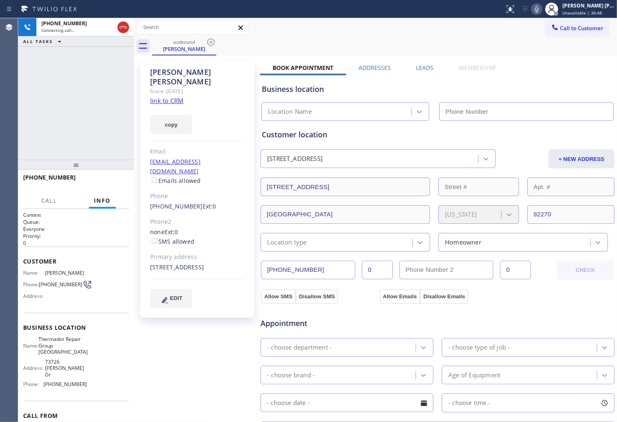
click at [174, 70] on div "[PERSON_NAME]" at bounding box center [197, 76] width 95 height 19
copy div "[PERSON_NAME]"
click at [90, 76] on div "[PHONE_NUMBER] Connecting call… ALL TASKS ALL TASKS ACTIVE TASKS TASKS IN WRAP …" at bounding box center [76, 88] width 116 height 141
type input "[PHONE_NUMBER]"
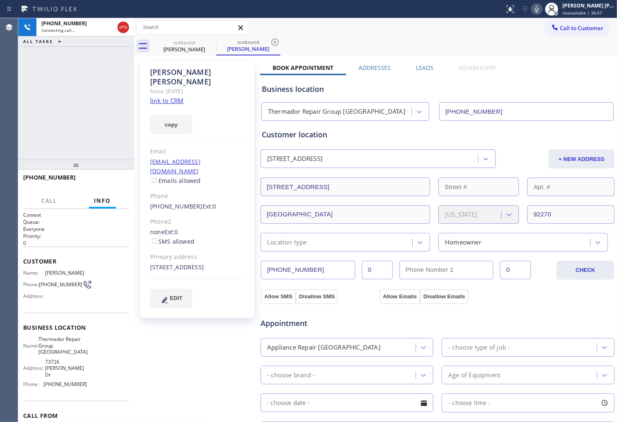
click at [170, 71] on div "[PERSON_NAME]" at bounding box center [197, 76] width 95 height 19
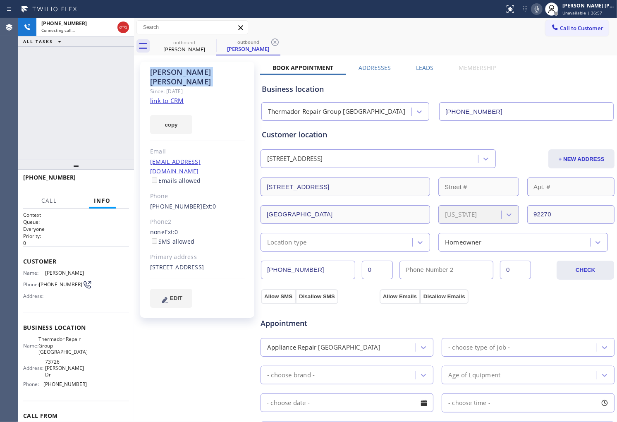
copy div "[PERSON_NAME]"
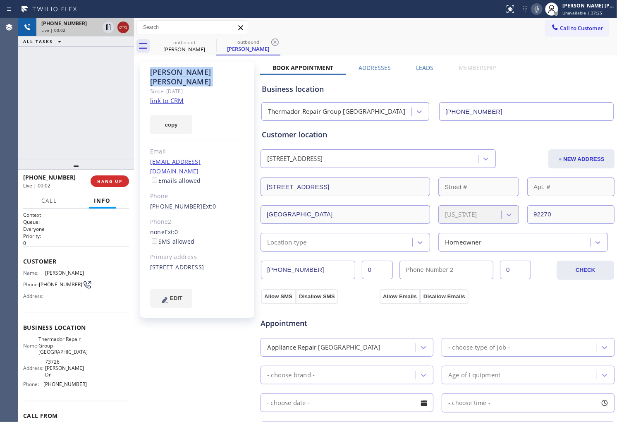
click at [123, 29] on icon at bounding box center [123, 27] width 10 height 10
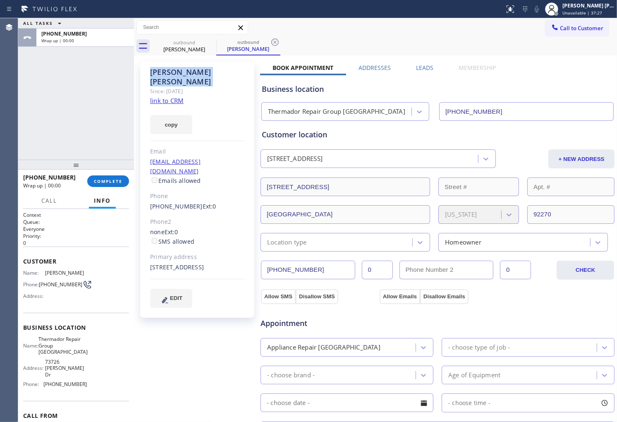
click at [424, 69] on label "Leads" at bounding box center [424, 68] width 17 height 8
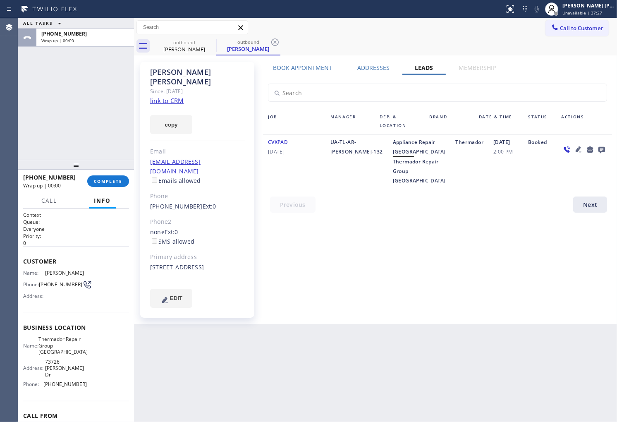
click at [606, 149] on icon at bounding box center [601, 149] width 10 height 10
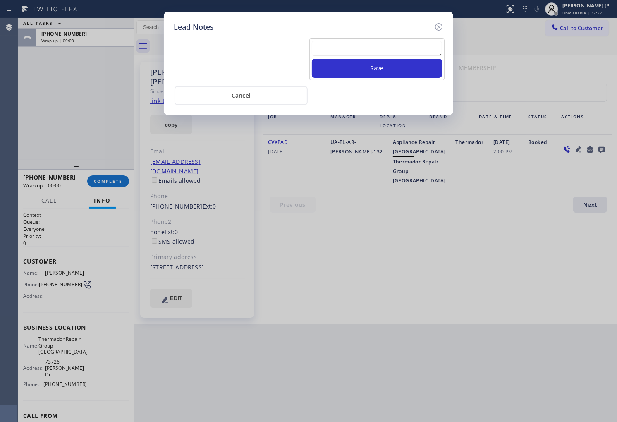
click at [411, 48] on textarea at bounding box center [377, 48] width 130 height 15
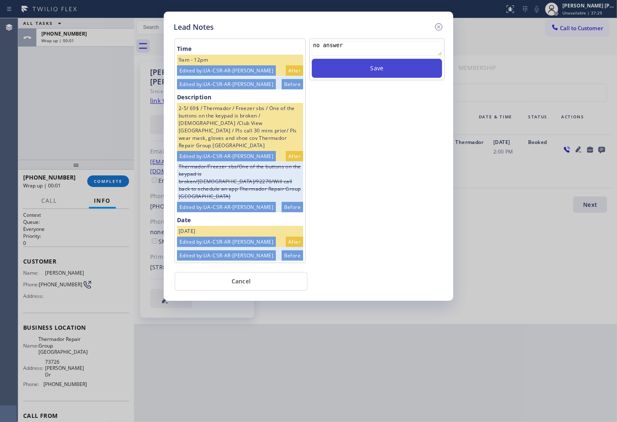
type textarea "no answer"
click at [373, 61] on button "Save" at bounding box center [377, 68] width 130 height 19
click at [439, 26] on icon at bounding box center [438, 26] width 7 height 7
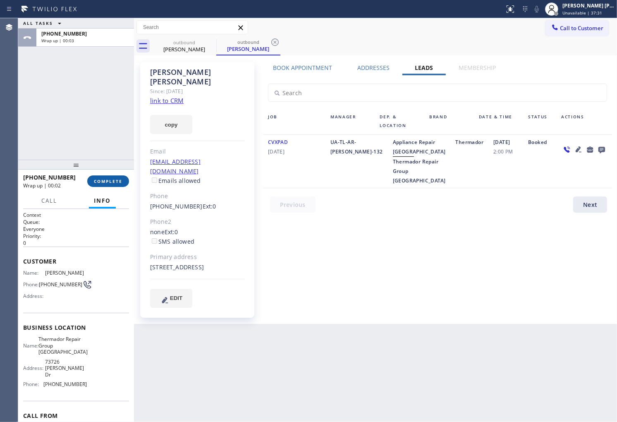
click at [113, 176] on button "COMPLETE" at bounding box center [108, 181] width 42 height 12
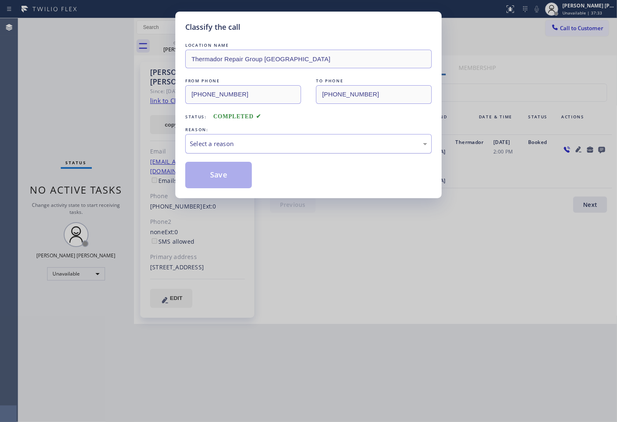
click at [286, 147] on div "Select a reason" at bounding box center [308, 144] width 237 height 10
click at [195, 180] on button "Save" at bounding box center [218, 175] width 67 height 26
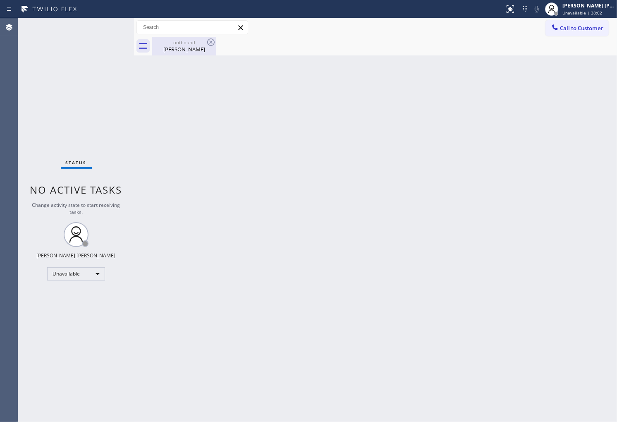
click at [200, 50] on div "[PERSON_NAME]" at bounding box center [184, 48] width 62 height 7
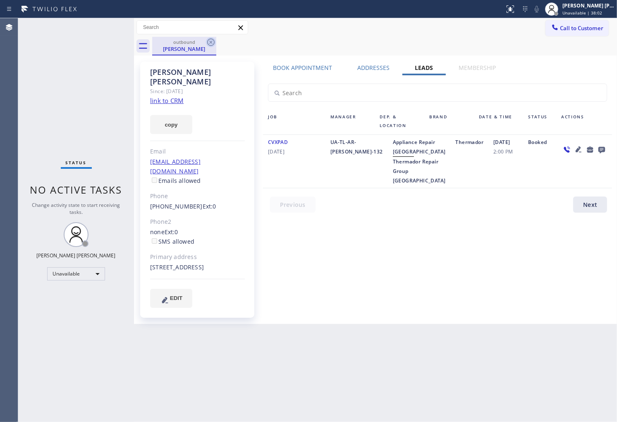
click at [208, 40] on icon at bounding box center [211, 42] width 10 height 10
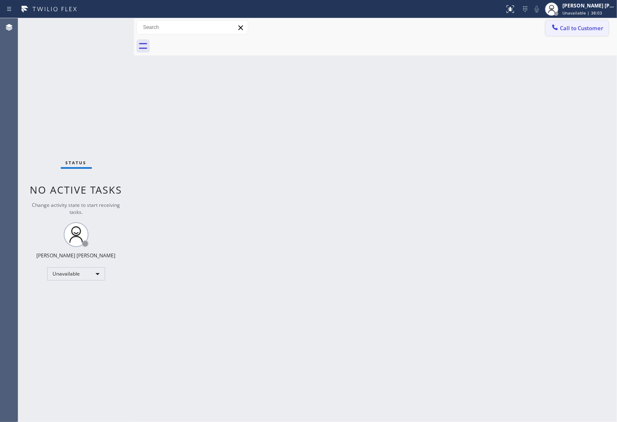
click at [588, 35] on button "Call to Customer" at bounding box center [576, 28] width 63 height 16
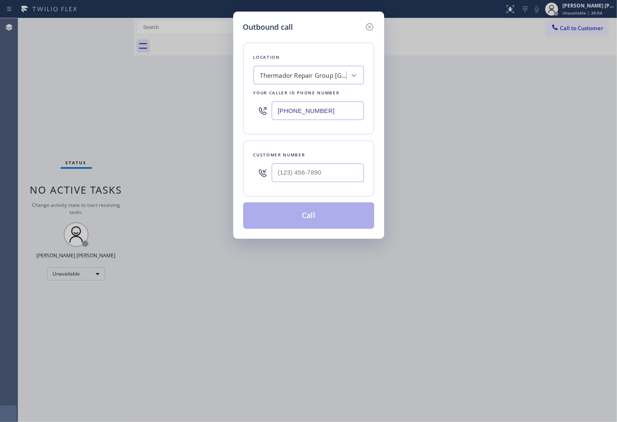
click at [317, 100] on div "[PHONE_NUMBER]" at bounding box center [308, 110] width 110 height 27
click at [312, 108] on input "[PHONE_NUMBER]" at bounding box center [317, 110] width 92 height 19
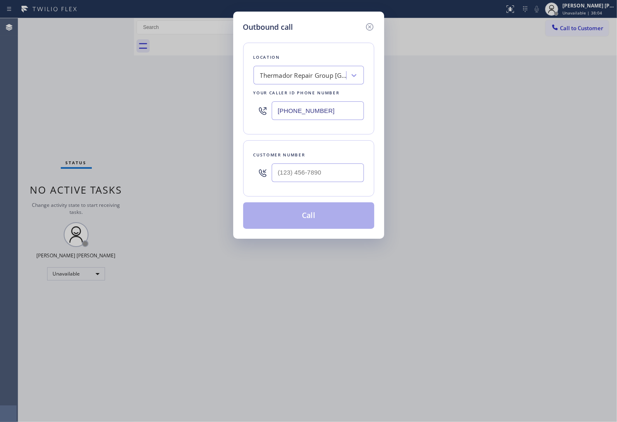
click at [312, 108] on input "[PHONE_NUMBER]" at bounding box center [317, 110] width 92 height 19
paste input "650) 203-641"
paste input "text"
type input "[PHONE_NUMBER]"
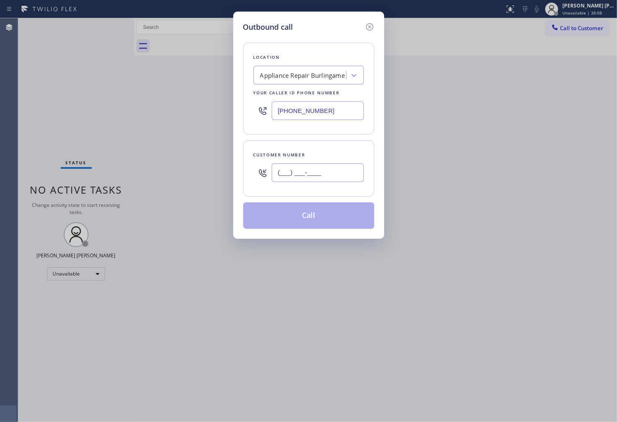
click at [322, 175] on input "(___) ___-____" at bounding box center [317, 172] width 92 height 19
paste input "650) 867-9032"
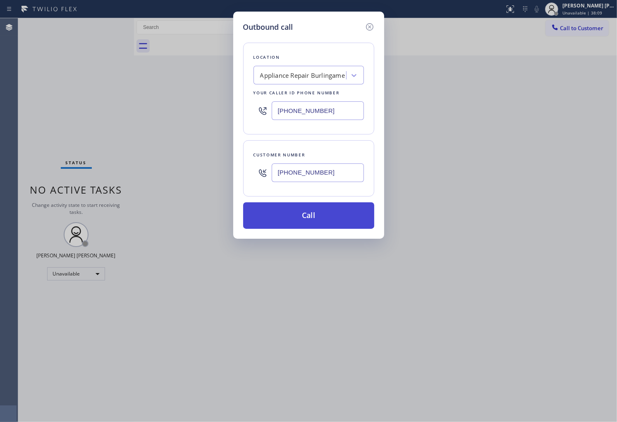
type input "[PHONE_NUMBER]"
click at [328, 225] on button "Call" at bounding box center [308, 215] width 131 height 26
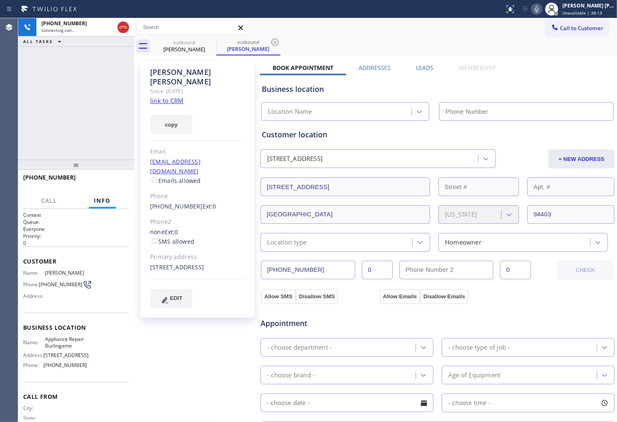
type input "[PHONE_NUMBER]"
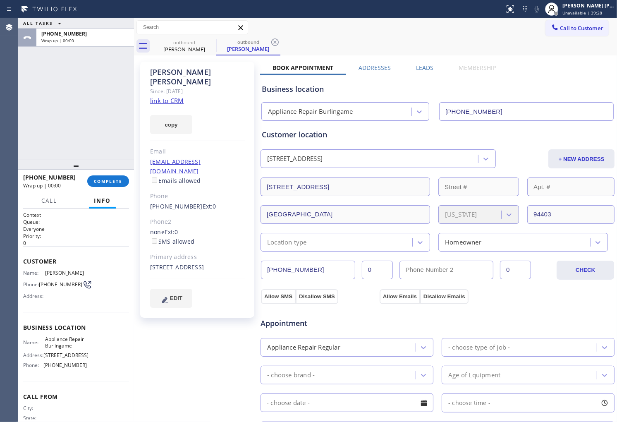
click at [436, 64] on div "Leads" at bounding box center [424, 70] width 43 height 12
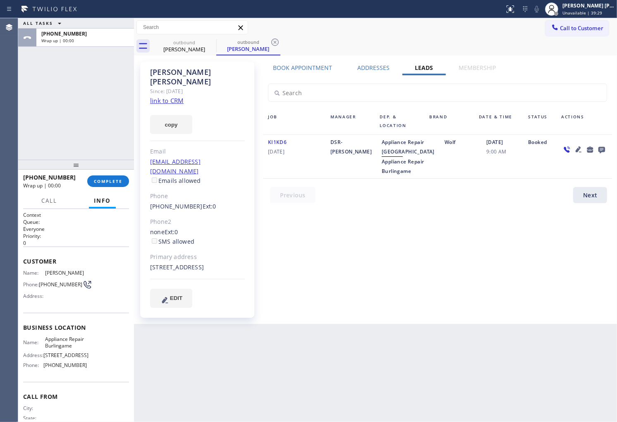
click at [601, 148] on icon at bounding box center [601, 150] width 7 height 7
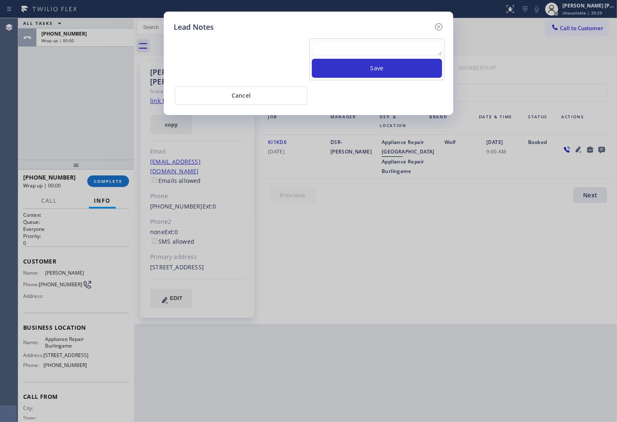
click at [418, 52] on textarea at bounding box center [377, 48] width 130 height 15
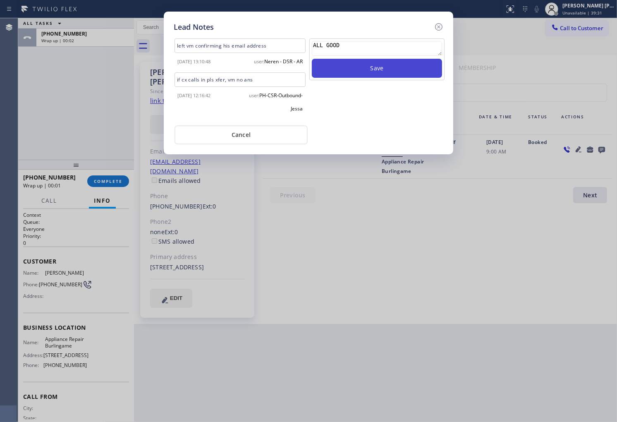
type textarea "ALL GOOD"
click at [402, 73] on button "Save" at bounding box center [377, 68] width 130 height 19
click at [436, 26] on icon at bounding box center [438, 27] width 10 height 10
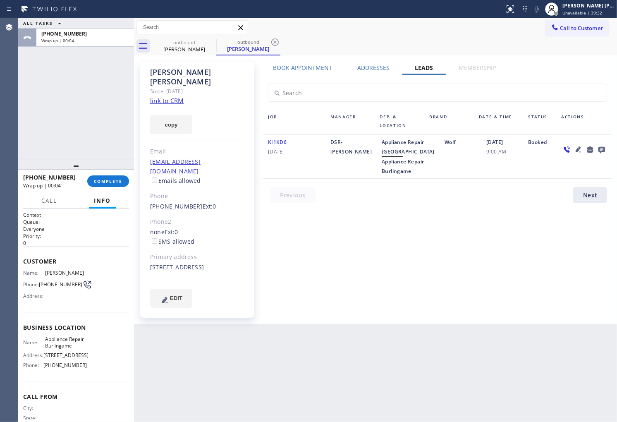
click at [81, 179] on div "[PHONE_NUMBER] Wrap up | 00:04" at bounding box center [55, 180] width 64 height 21
click at [88, 180] on button "COMPLETE" at bounding box center [108, 181] width 42 height 12
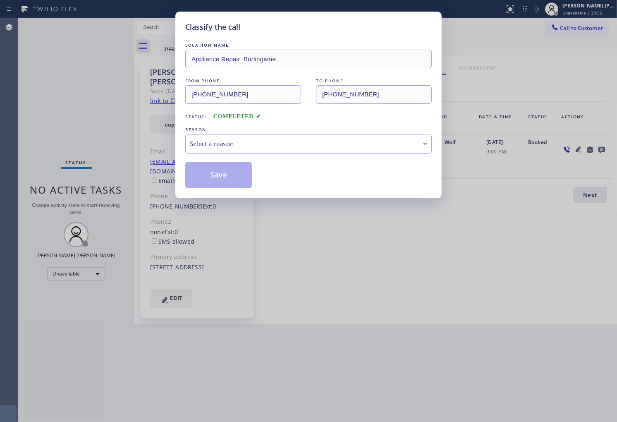
click at [233, 145] on div "Select a reason" at bounding box center [308, 144] width 237 height 10
click at [216, 177] on button "Save" at bounding box center [218, 175] width 67 height 26
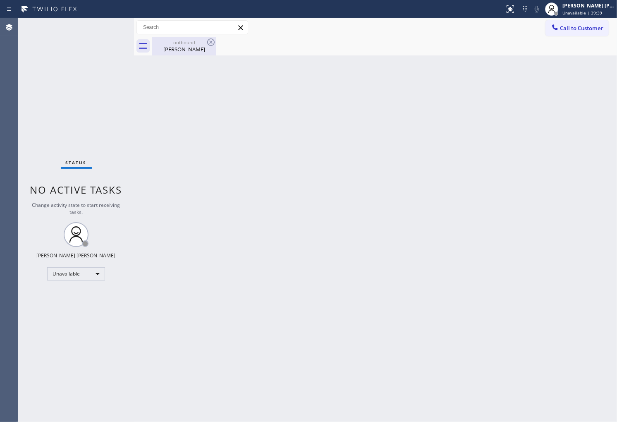
click at [207, 55] on div "Back to Dashboard Change Sender ID Customers Technicians Select a contact Outbo…" at bounding box center [375, 219] width 483 height 403
click at [198, 51] on div "[PERSON_NAME]" at bounding box center [184, 48] width 62 height 7
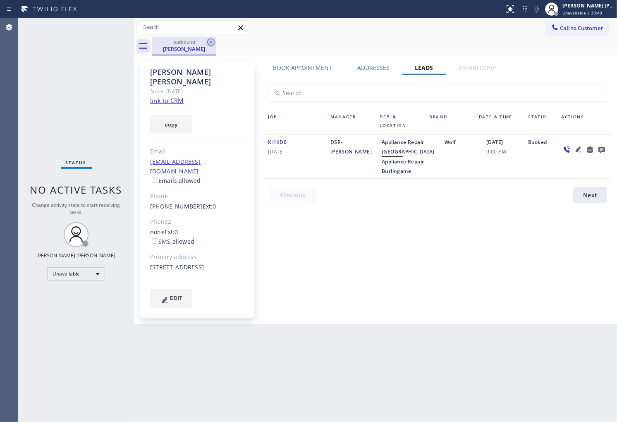
click at [209, 42] on icon at bounding box center [211, 42] width 10 height 10
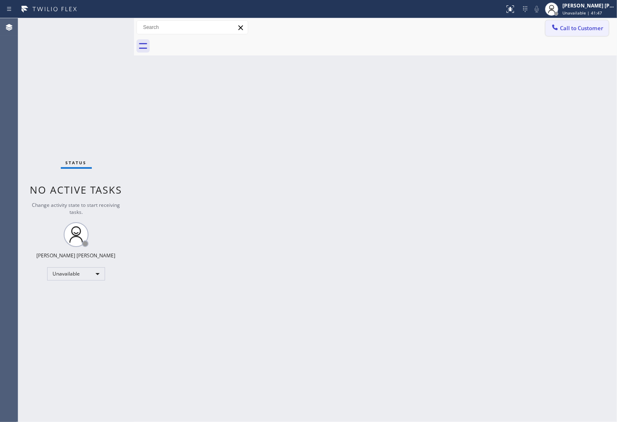
click at [564, 27] on span "Call to Customer" at bounding box center [581, 27] width 43 height 7
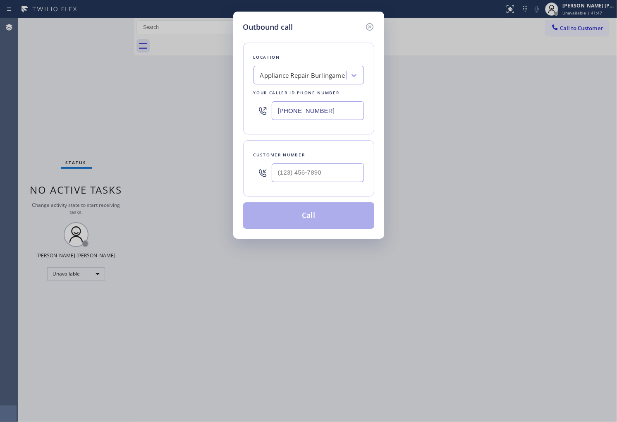
click at [319, 117] on input "[PHONE_NUMBER]" at bounding box center [317, 110] width 92 height 19
paste input "833) 348-0421"
type input "[PHONE_NUMBER]"
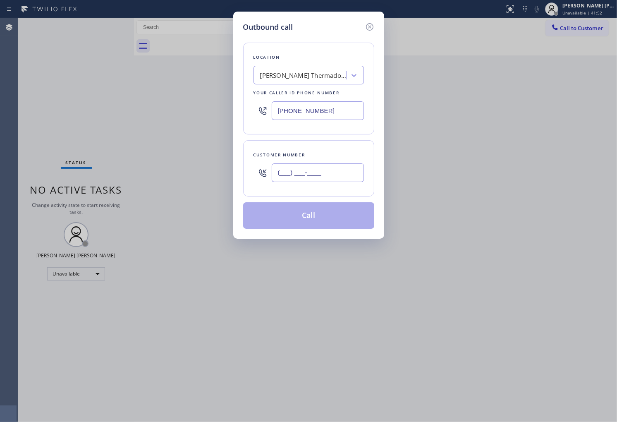
click at [319, 180] on input "(___) ___-____" at bounding box center [317, 172] width 92 height 19
paste input "909) 702-0333"
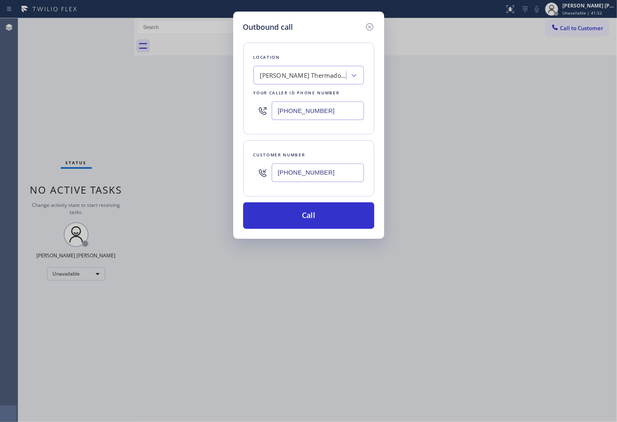
type input "[PHONE_NUMBER]"
click at [345, 198] on div "Location [PERSON_NAME] Thermador Repair Service Your caller id phone number [PH…" at bounding box center [308, 131] width 131 height 196
click at [336, 221] on button "Call" at bounding box center [308, 215] width 131 height 26
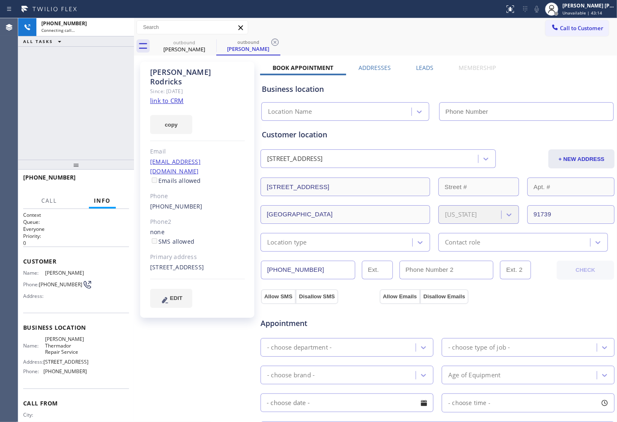
click at [172, 71] on div "[PERSON_NAME]" at bounding box center [197, 76] width 95 height 19
click at [74, 114] on div "[PHONE_NUMBER] Connecting call… ALL TASKS ALL TASKS ACTIVE TASKS TASKS IN WRAP …" at bounding box center [76, 88] width 116 height 141
type input "[PHONE_NUMBER]"
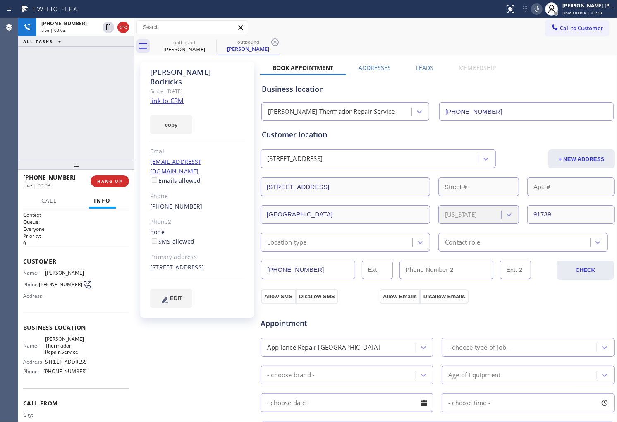
click at [0, 119] on div "Agent Desktop" at bounding box center [9, 219] width 18 height 403
click at [124, 27] on icon at bounding box center [122, 27] width 7 height 2
click at [178, 192] on div "[PERSON_NAME] Since: [DATE] link to CRM copy Email [EMAIL_ADDRESS][DOMAIN_NAME]…" at bounding box center [197, 190] width 114 height 256
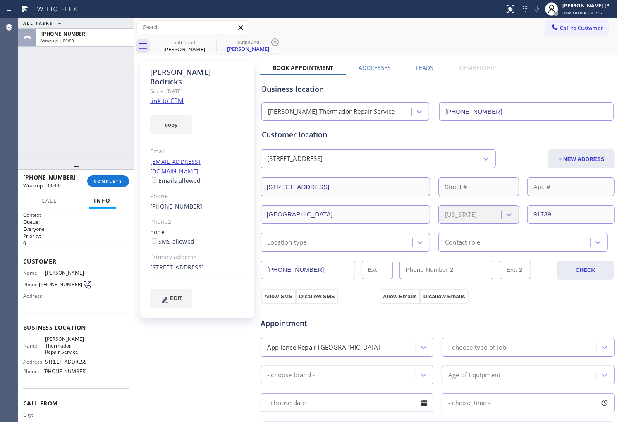
click at [181, 202] on link "[PHONE_NUMBER]" at bounding box center [176, 206] width 52 height 8
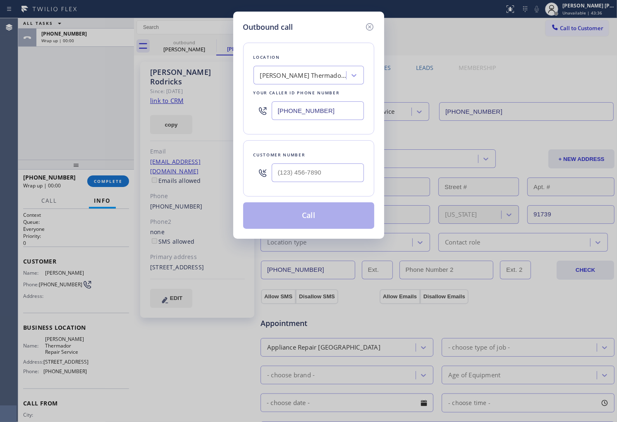
type input "[PHONE_NUMBER]"
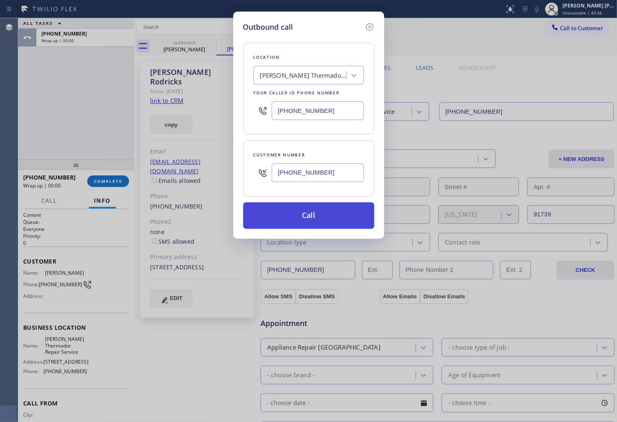
click at [314, 218] on button "Call" at bounding box center [308, 215] width 131 height 26
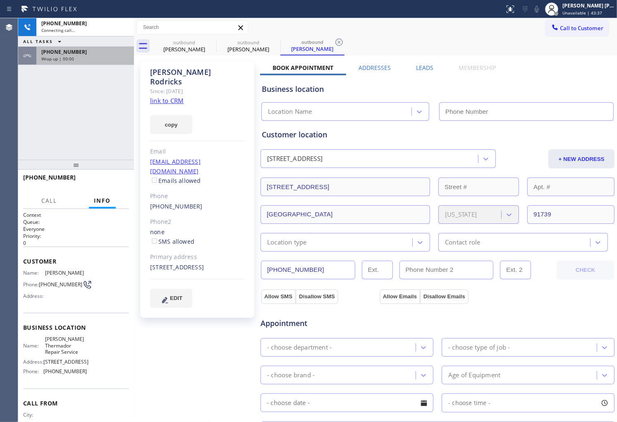
click at [114, 57] on div "Wrap up | 00:00" at bounding box center [85, 59] width 88 height 6
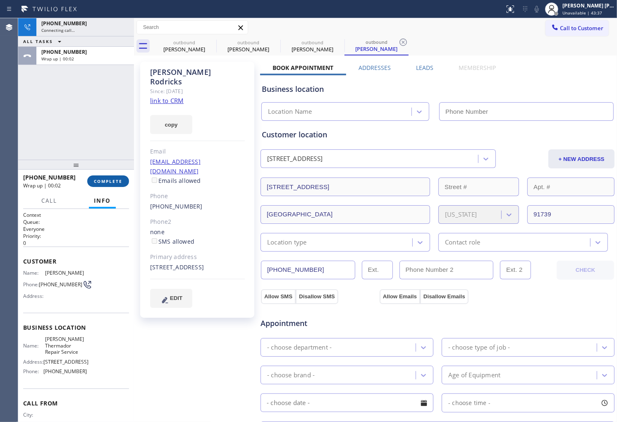
click at [124, 172] on div "[PHONE_NUMBER] Wrap up | 00:02 COMPLETE" at bounding box center [76, 180] width 106 height 21
click at [112, 179] on span "COMPLETE" at bounding box center [108, 181] width 29 height 6
type input "[PHONE_NUMBER]"
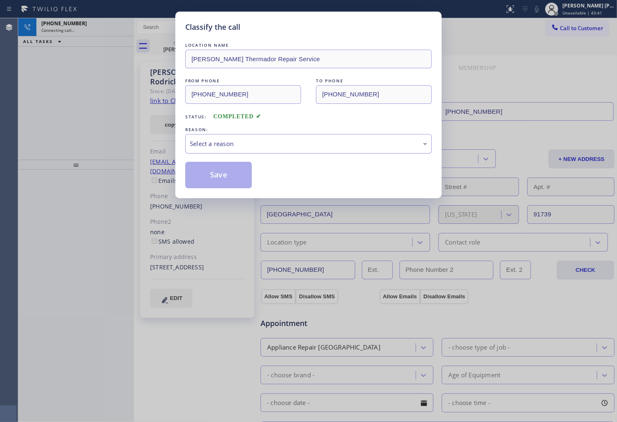
click at [247, 151] on div "Select a reason" at bounding box center [308, 143] width 246 height 19
click at [214, 178] on button "Save" at bounding box center [218, 175] width 67 height 26
click at [93, 89] on div "[PHONE_NUMBER] Connecting call… ALL TASKS ALL TASKS ACTIVE TASKS TASKS IN WRAP …" at bounding box center [76, 88] width 116 height 141
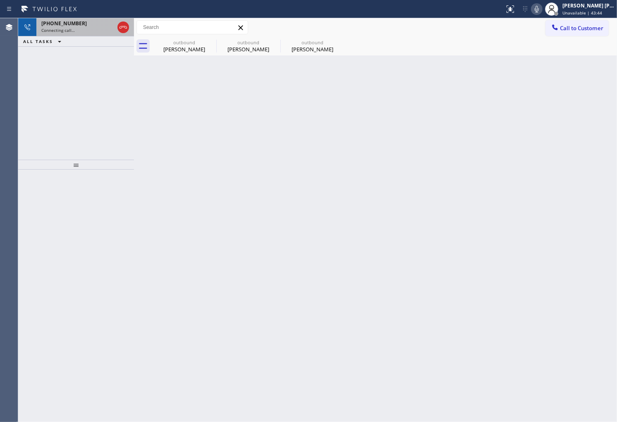
click at [99, 33] on div "Connecting call…" at bounding box center [77, 30] width 73 height 6
click at [179, 52] on div "[PERSON_NAME]" at bounding box center [184, 48] width 62 height 7
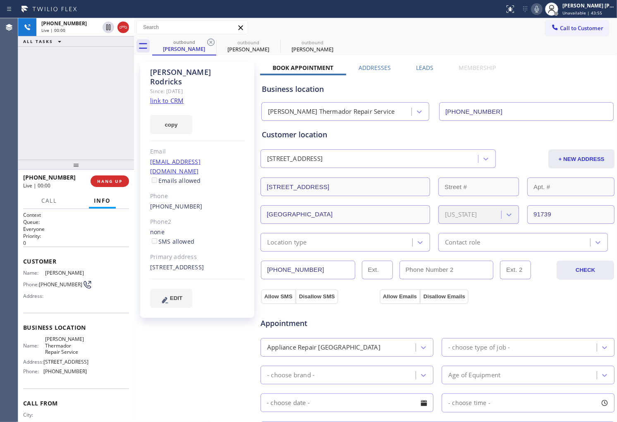
click at [0, 81] on div "Agent Desktop" at bounding box center [9, 219] width 18 height 403
click at [123, 30] on icon at bounding box center [123, 27] width 10 height 10
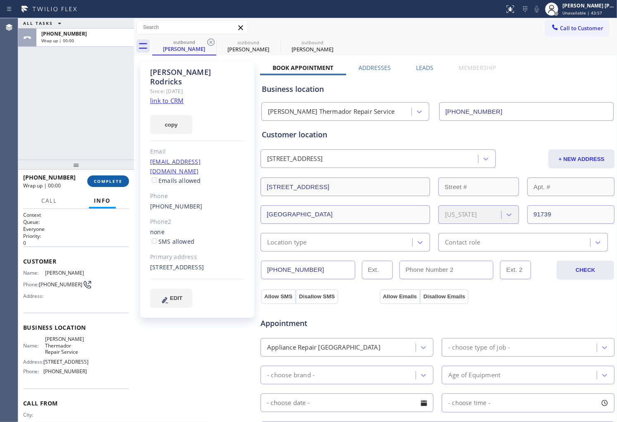
click at [123, 179] on button "COMPLETE" at bounding box center [108, 181] width 42 height 12
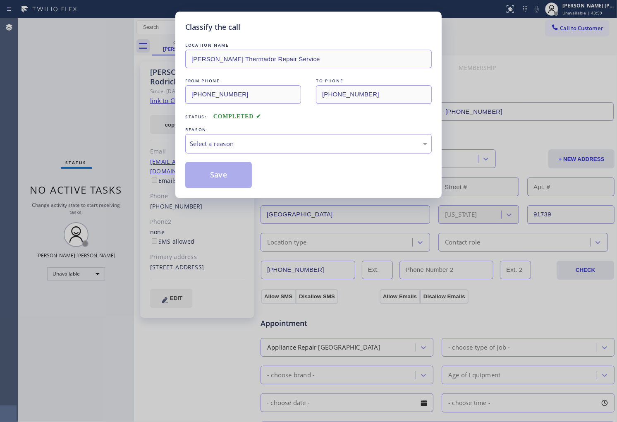
click at [299, 154] on div "LOCATION NAME [PERSON_NAME] Repair Service FROM PHONE [PHONE_NUMBER] TO PHONE […" at bounding box center [308, 114] width 246 height 147
click at [299, 150] on div "Select a reason" at bounding box center [308, 143] width 246 height 19
click at [231, 176] on button "Save" at bounding box center [218, 175] width 67 height 26
click at [224, 178] on div "Classify the call LOCATION NAME 4B2.Paid Subzero Repair Professionals (Google A…" at bounding box center [317, 219] width 598 height 403
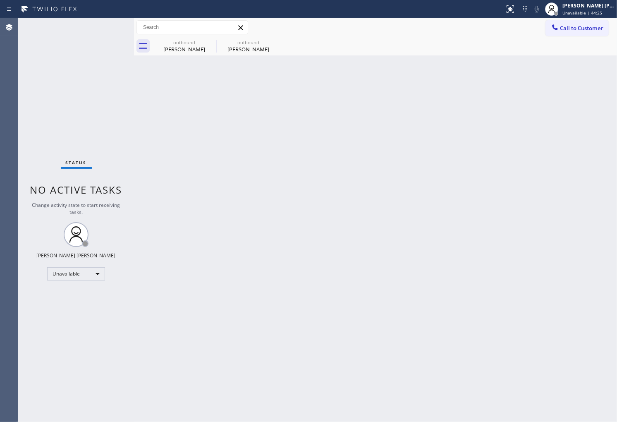
click at [0, 205] on div "Agent Desktop" at bounding box center [9, 219] width 18 height 403
click at [213, 39] on icon at bounding box center [211, 42] width 10 height 10
click at [271, 42] on icon at bounding box center [274, 41] width 7 height 7
click at [211, 42] on div at bounding box center [384, 46] width 464 height 19
click at [574, 32] on button "Call to Customer" at bounding box center [576, 28] width 63 height 16
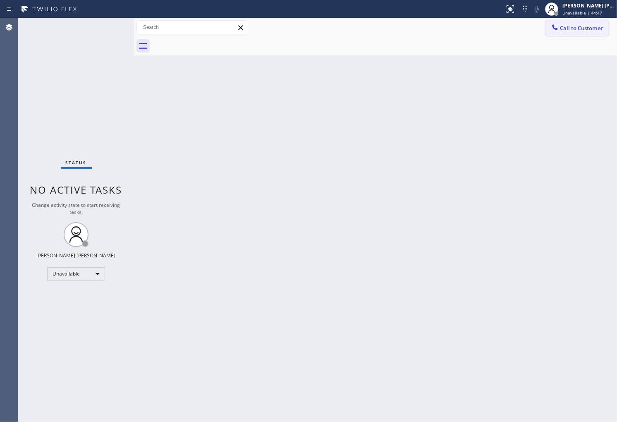
click at [0, 0] on div "Outbound call Location Dylan Thermador Repair Service Your caller id phone numb…" at bounding box center [0, 0] width 0 height 0
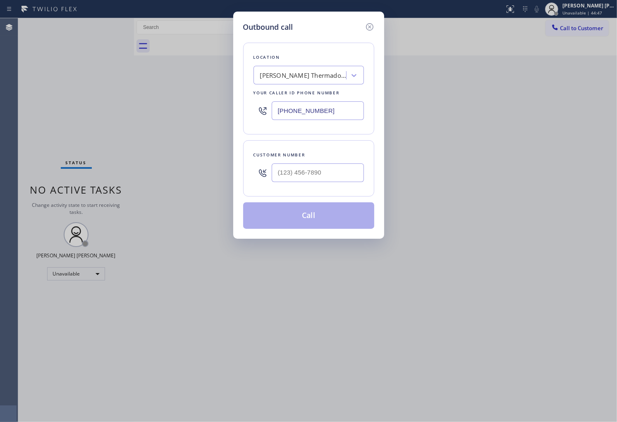
click at [311, 101] on input "[PHONE_NUMBER]" at bounding box center [317, 110] width 92 height 19
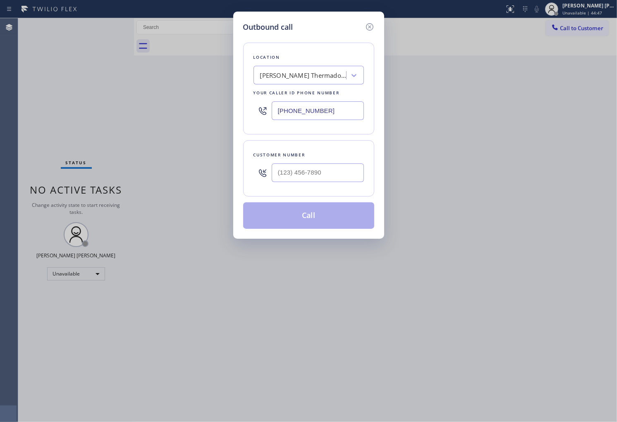
paste input "213) 267-7635"
type input "(213) 267-7635"
click at [321, 178] on input "(___) ___-____" at bounding box center [317, 172] width 92 height 19
paste input "323) 710-7204"
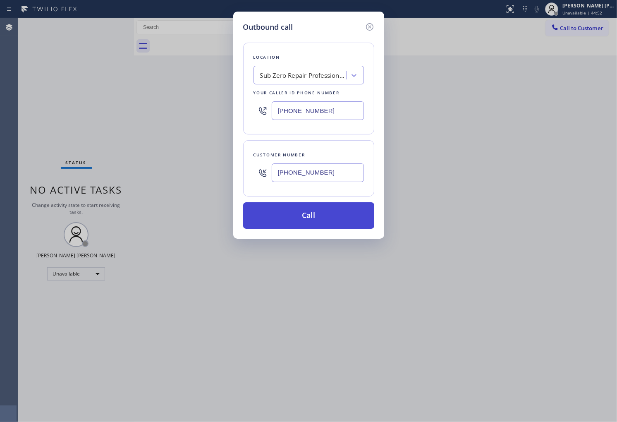
type input "(323) 710-7204"
click at [323, 219] on button "Call" at bounding box center [308, 215] width 131 height 26
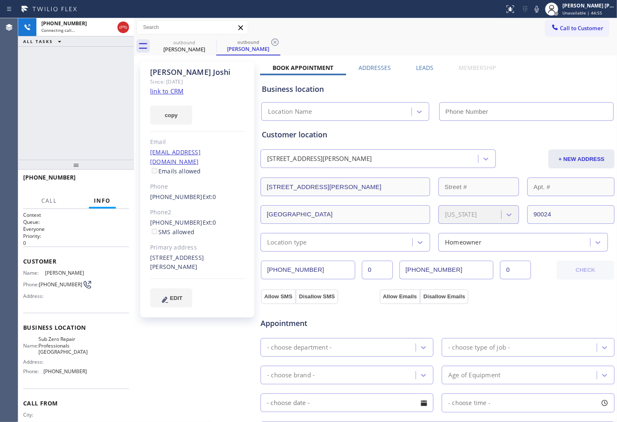
click at [179, 73] on div "Raj Joshi" at bounding box center [197, 72] width 95 height 10
drag, startPoint x: 179, startPoint y: 83, endPoint x: 179, endPoint y: 73, distance: 10.8
click at [179, 73] on div "Raj Joshi" at bounding box center [197, 72] width 95 height 10
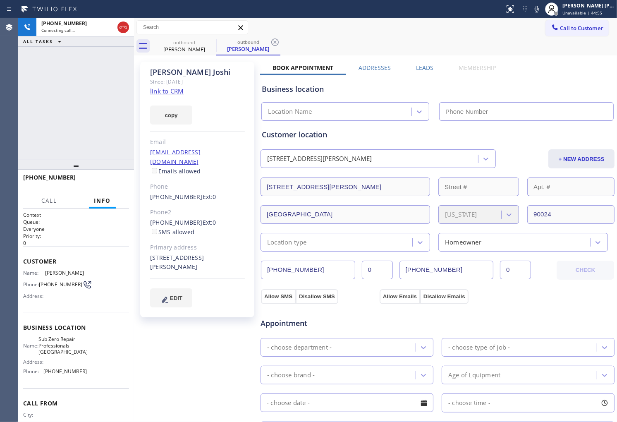
click at [179, 73] on div "Raj Joshi" at bounding box center [197, 72] width 95 height 10
type input "(213) 267-7635"
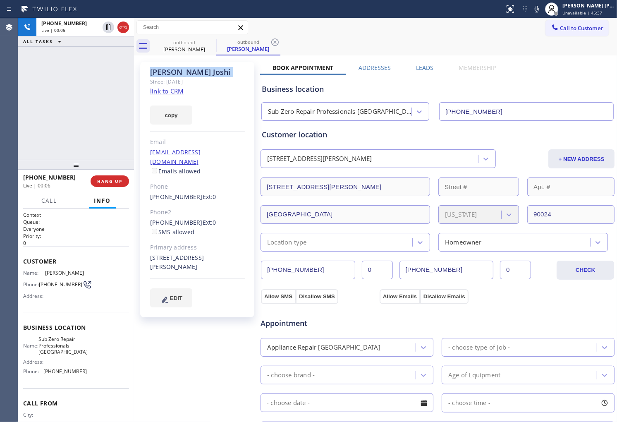
drag, startPoint x: 121, startPoint y: 30, endPoint x: 258, endPoint y: 93, distance: 150.9
click at [121, 30] on icon at bounding box center [123, 27] width 10 height 10
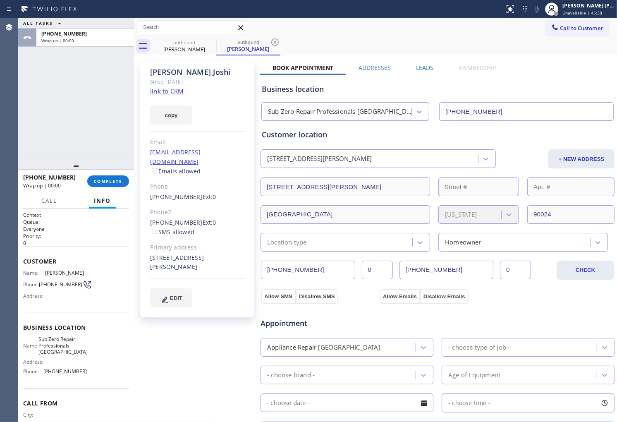
click at [417, 69] on label "Leads" at bounding box center [424, 68] width 17 height 8
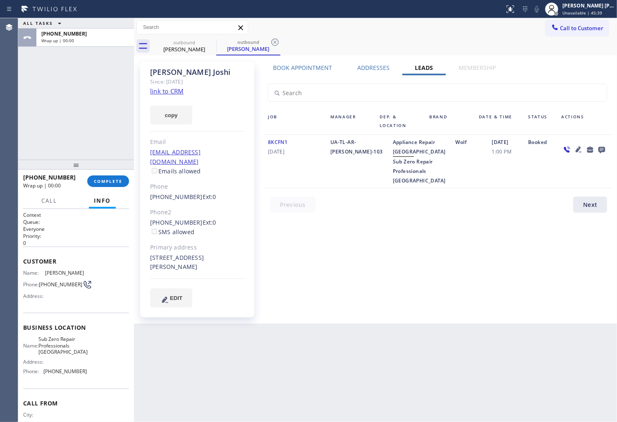
click at [599, 150] on icon at bounding box center [601, 150] width 7 height 7
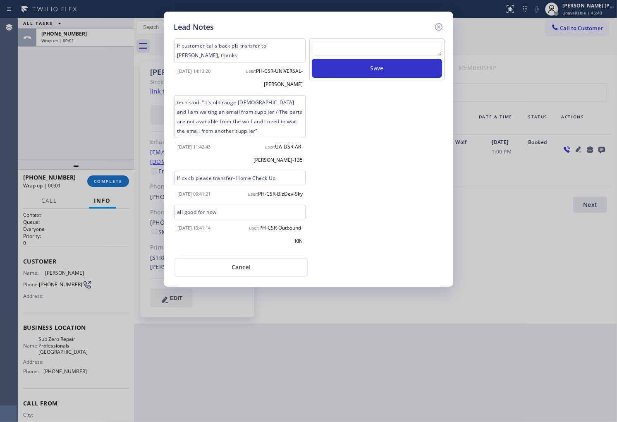
click at [383, 42] on textarea at bounding box center [377, 48] width 130 height 15
paste textarea "N/A - Please transfer"
type textarea "N/A - Please transfer"
click at [378, 64] on button "Save" at bounding box center [377, 68] width 130 height 19
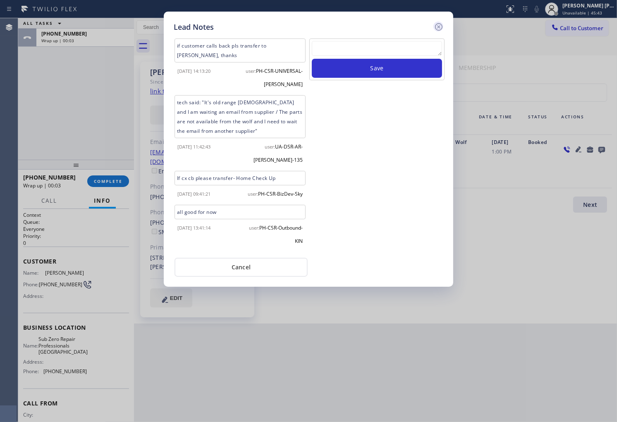
click at [437, 26] on icon at bounding box center [438, 27] width 10 height 10
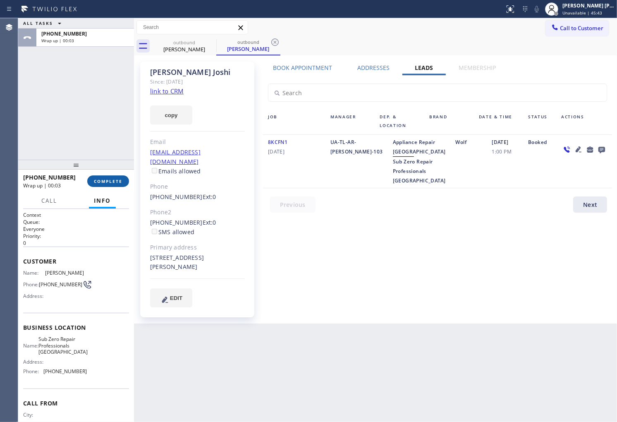
click at [121, 183] on span "COMPLETE" at bounding box center [108, 181] width 29 height 6
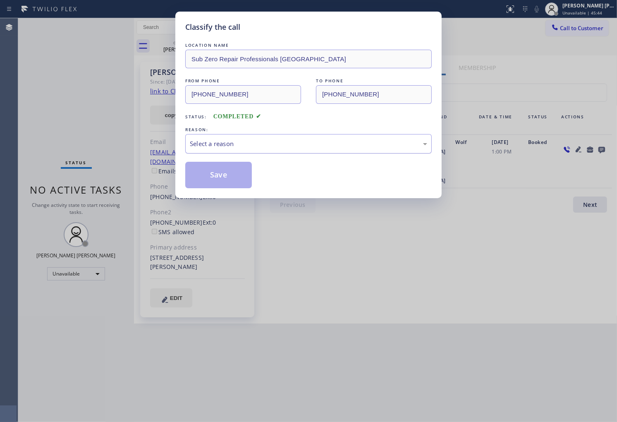
click at [282, 142] on div "Select a reason" at bounding box center [308, 144] width 237 height 10
drag, startPoint x: 282, startPoint y: 142, endPoint x: 274, endPoint y: 159, distance: 19.2
click at [282, 142] on div "Select a reason" at bounding box center [308, 144] width 237 height 10
click at [258, 151] on div "Select a reason" at bounding box center [308, 143] width 246 height 19
click at [216, 183] on button "Save" at bounding box center [218, 175] width 67 height 26
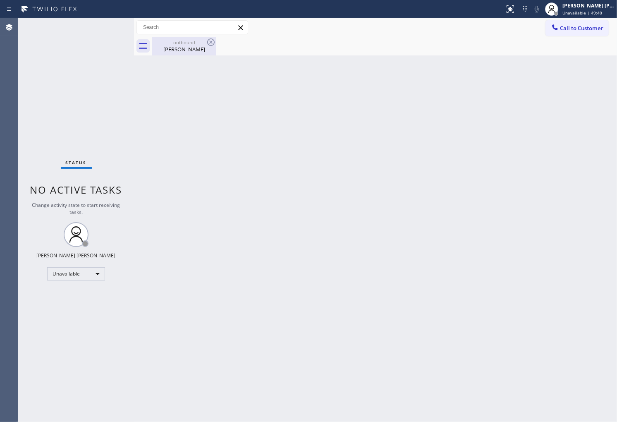
click at [200, 50] on div "Raj Joshi" at bounding box center [184, 48] width 62 height 7
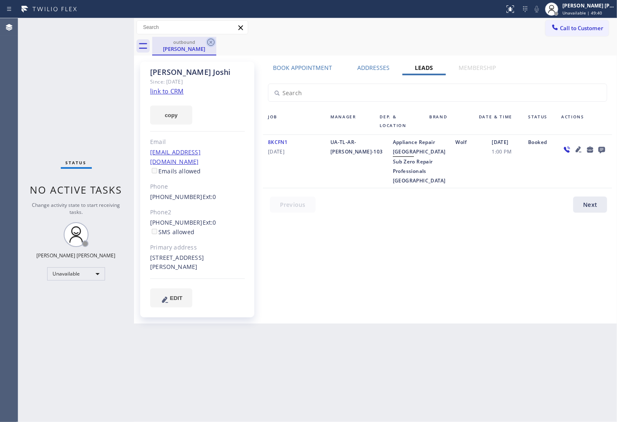
click at [211, 43] on icon at bounding box center [211, 42] width 10 height 10
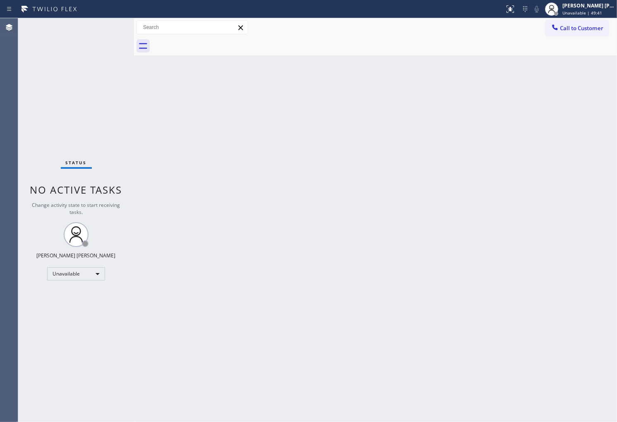
drag, startPoint x: 591, startPoint y: 31, endPoint x: 571, endPoint y: 41, distance: 22.9
click at [591, 31] on span "Call to Customer" at bounding box center [581, 27] width 43 height 7
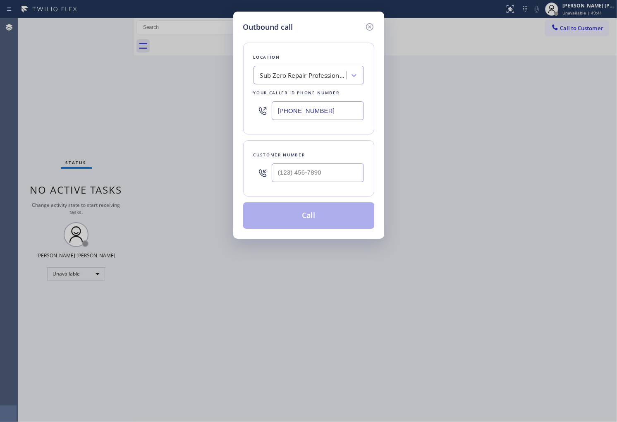
click at [307, 111] on input "(213) 267-7635" at bounding box center [317, 110] width 92 height 19
paste input "06) 203-1370"
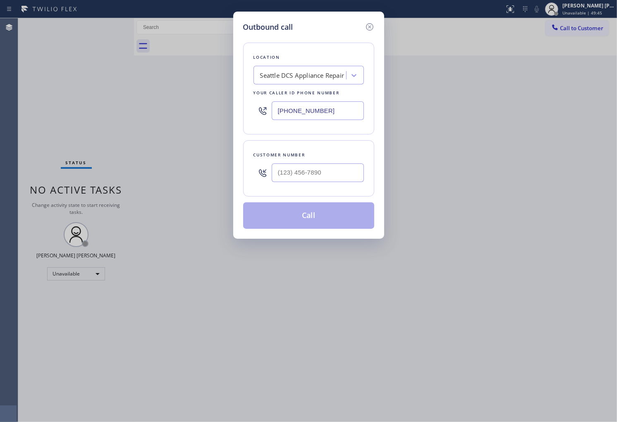
type input "(206) 203-1370"
click at [332, 174] on input "(___) ___-____" at bounding box center [317, 172] width 92 height 19
paste input "206) 399-7934"
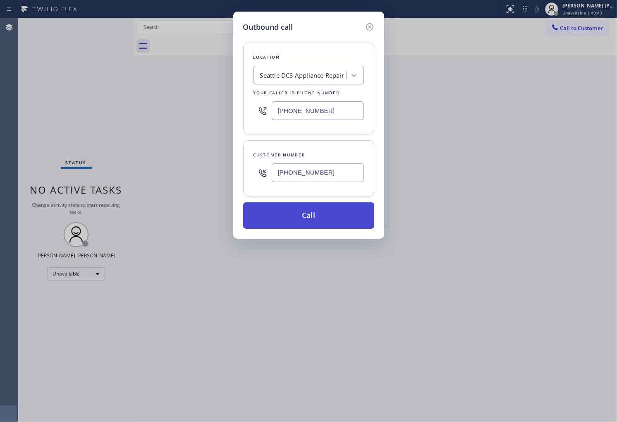
type input "(206) 399-7934"
click at [323, 214] on button "Call" at bounding box center [308, 215] width 131 height 26
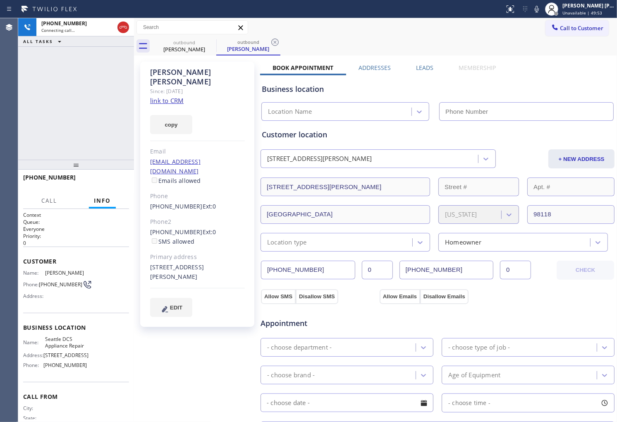
click at [178, 86] on div "Since: [DATE]" at bounding box center [197, 91] width 95 height 10
click at [178, 73] on div "Barbara Friedman" at bounding box center [197, 76] width 95 height 19
copy div "Barbara Friedman"
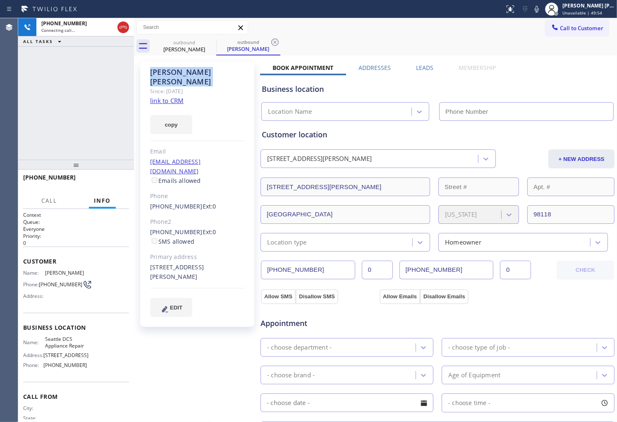
type input "(206) 203-1370"
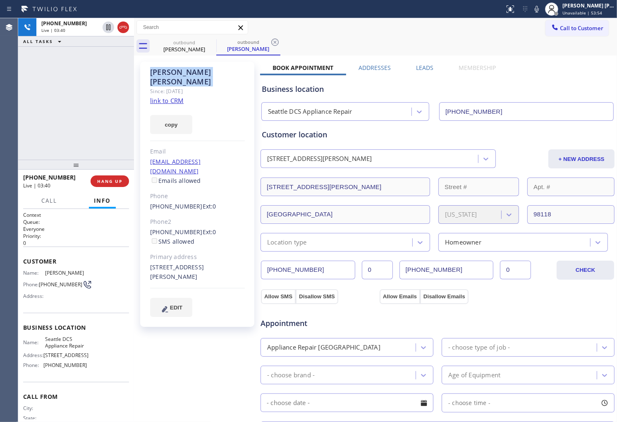
scroll to position [46, 0]
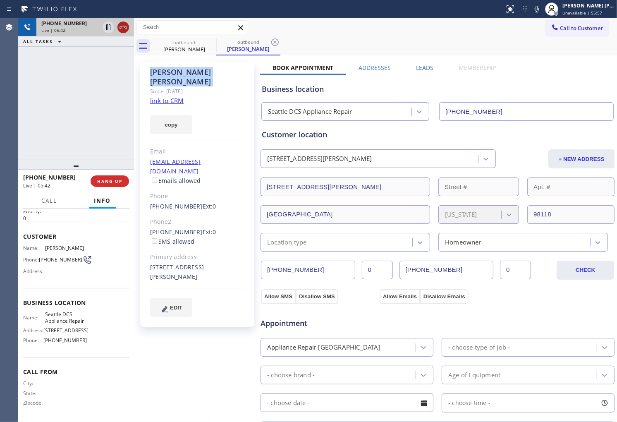
click at [124, 26] on icon at bounding box center [123, 27] width 10 height 10
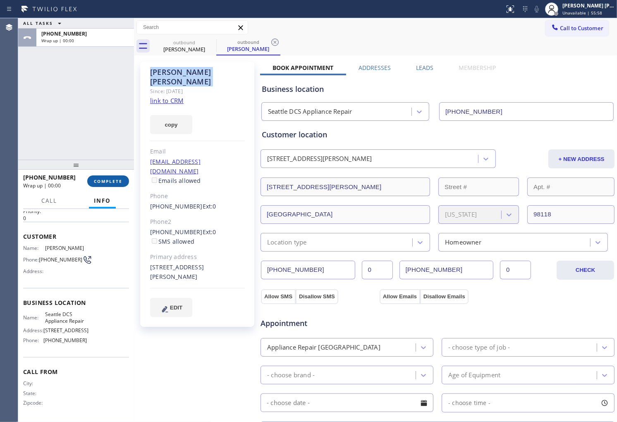
click at [117, 180] on span "COMPLETE" at bounding box center [108, 181] width 29 height 6
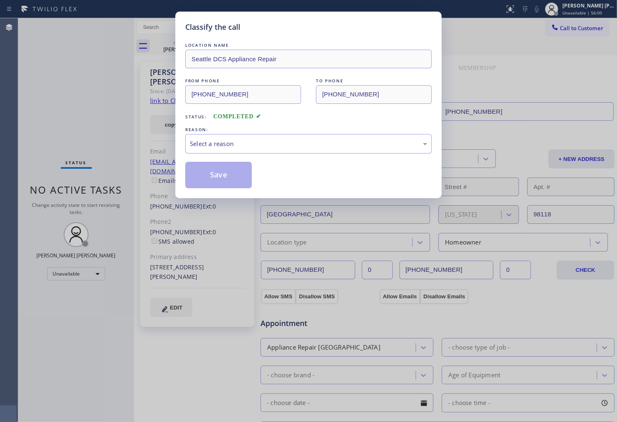
click at [247, 123] on div "LOCATION NAME Seattle DCS Appliance Repair FROM PHONE (206) 203-1370 TO PHONE (…" at bounding box center [308, 114] width 246 height 147
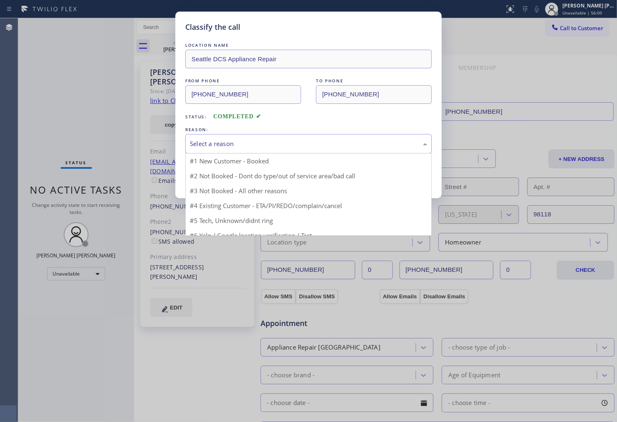
click at [245, 139] on div "Select a reason" at bounding box center [308, 144] width 237 height 10
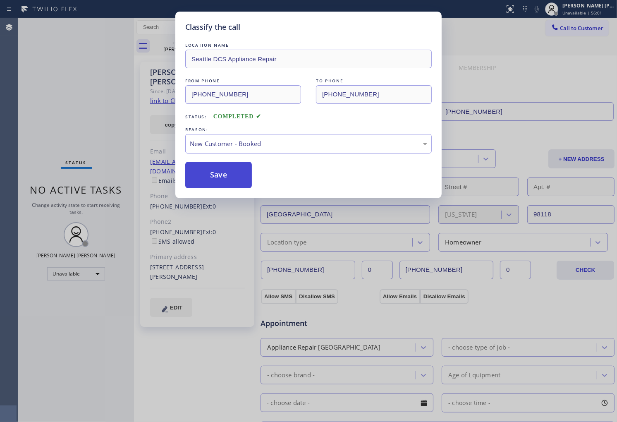
click at [237, 166] on button "Save" at bounding box center [218, 175] width 67 height 26
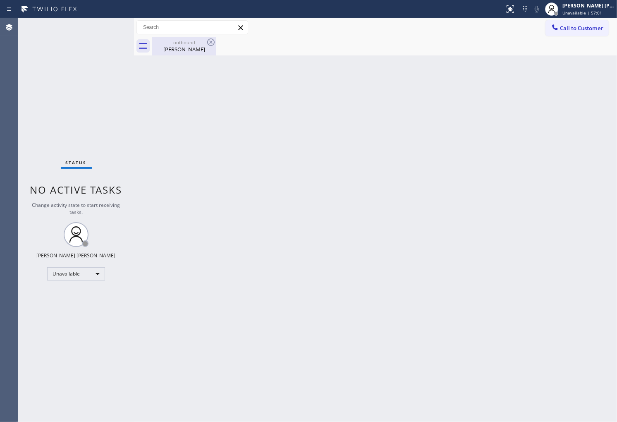
click at [203, 50] on div "Barbara Friedman" at bounding box center [184, 48] width 62 height 7
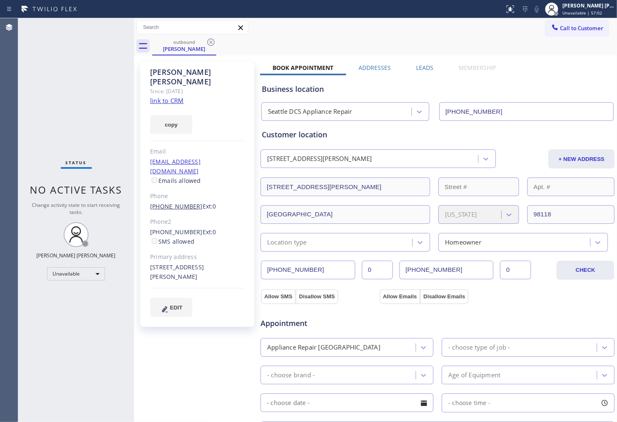
click at [176, 202] on link "(206) 399-7934" at bounding box center [176, 206] width 52 height 8
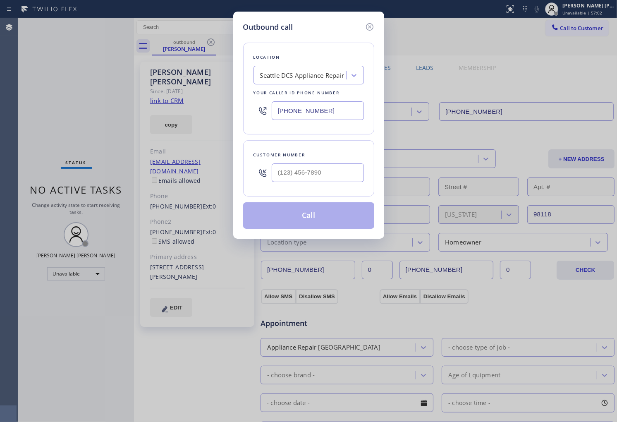
type input "(206) 399-7934"
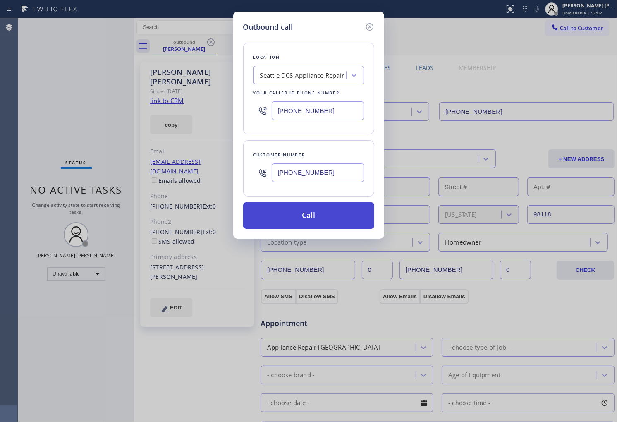
click at [311, 217] on button "Call" at bounding box center [308, 215] width 131 height 26
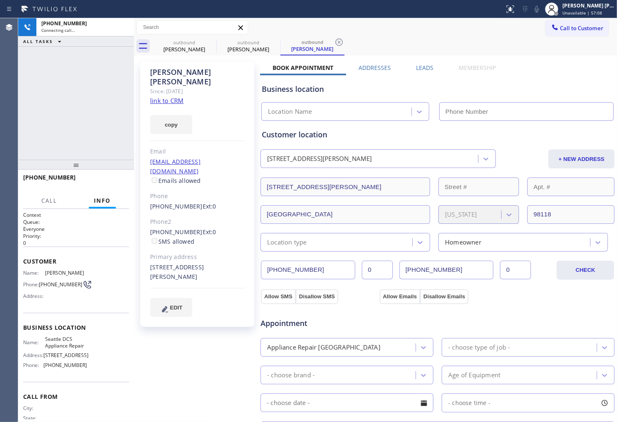
type input "(206) 203-1370"
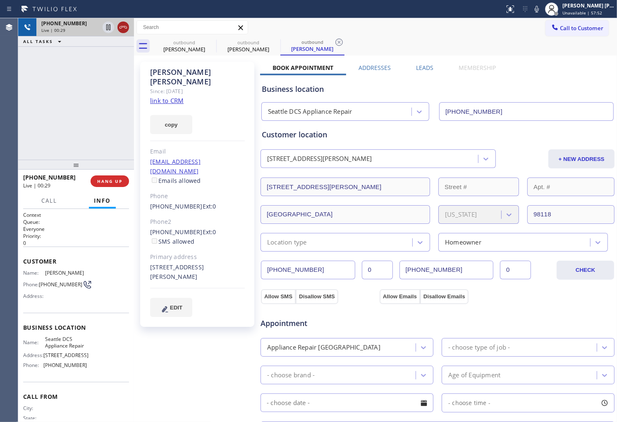
click at [122, 27] on icon at bounding box center [122, 27] width 7 height 2
click at [116, 174] on div "+12063997934 Live | 00:29 HANG UP" at bounding box center [76, 180] width 106 height 21
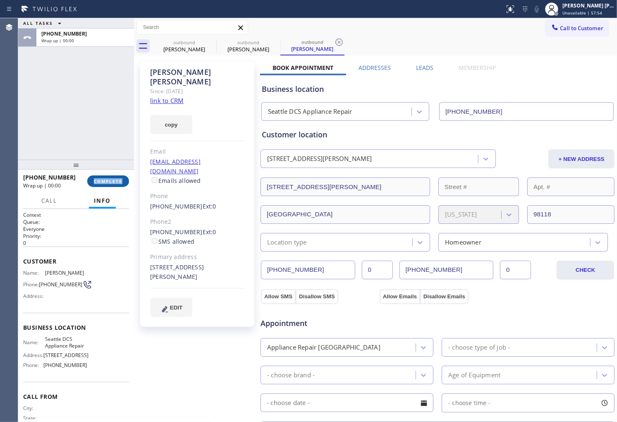
click at [114, 180] on span "COMPLETE" at bounding box center [108, 181] width 29 height 6
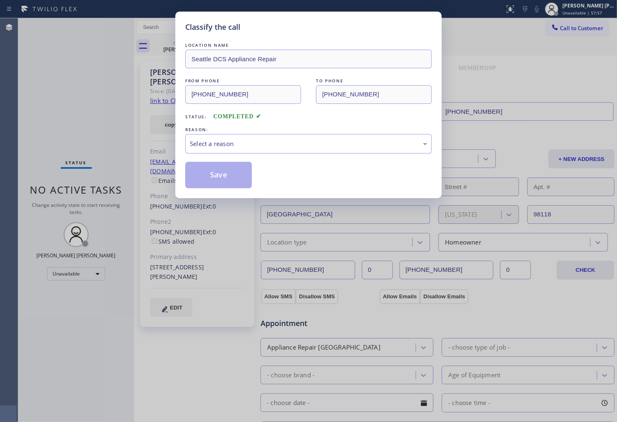
click at [265, 143] on div "Select a reason" at bounding box center [308, 144] width 237 height 10
click at [215, 169] on button "Save" at bounding box center [218, 175] width 67 height 26
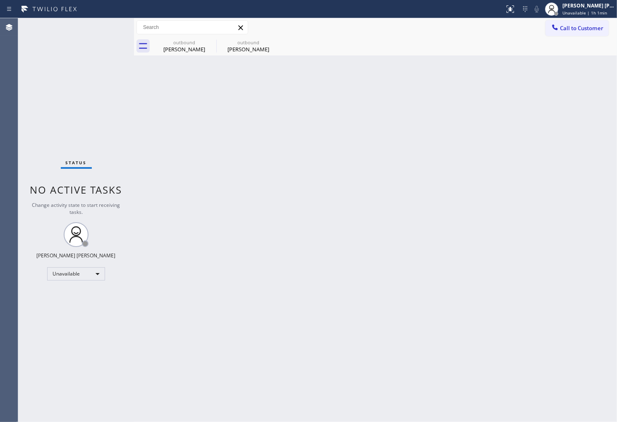
click at [577, 31] on button "Call to Customer" at bounding box center [576, 28] width 63 height 16
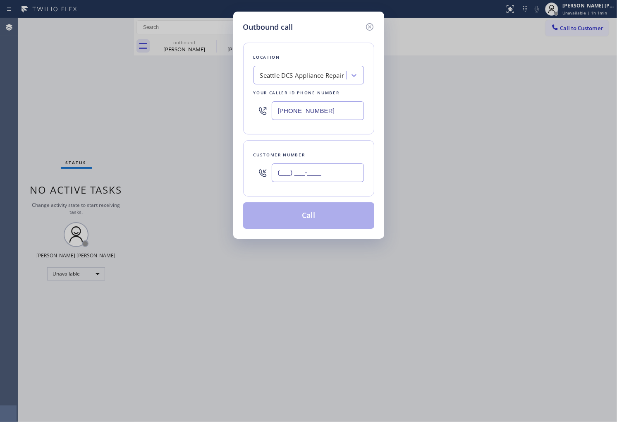
click at [308, 172] on input "(___) ___-____" at bounding box center [317, 172] width 92 height 19
paste input "760) 210-1514"
type input "(760) 210-1514"
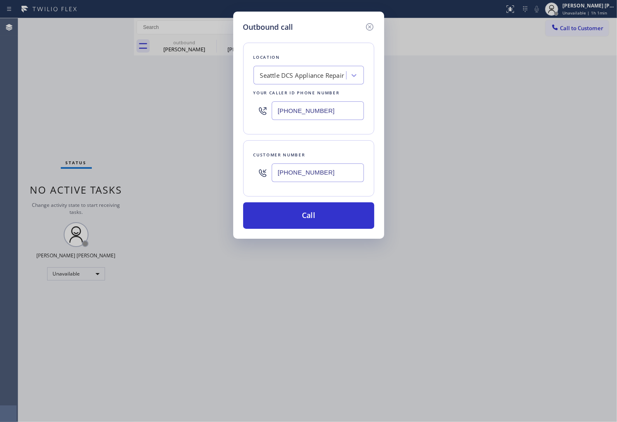
click at [311, 116] on input "(206) 203-1370" at bounding box center [317, 110] width 92 height 19
paste input "760) 332-0528"
type input "(760) 332-0528"
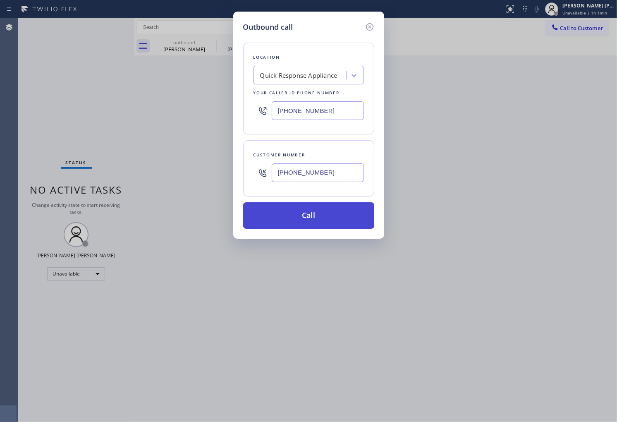
click at [314, 217] on button "Call" at bounding box center [308, 215] width 131 height 26
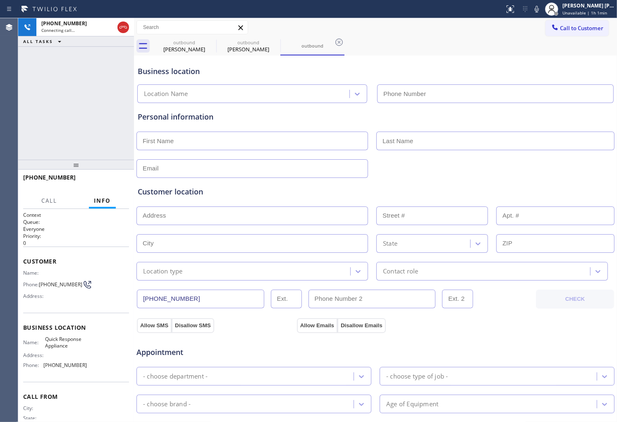
type input "(760) 332-0528"
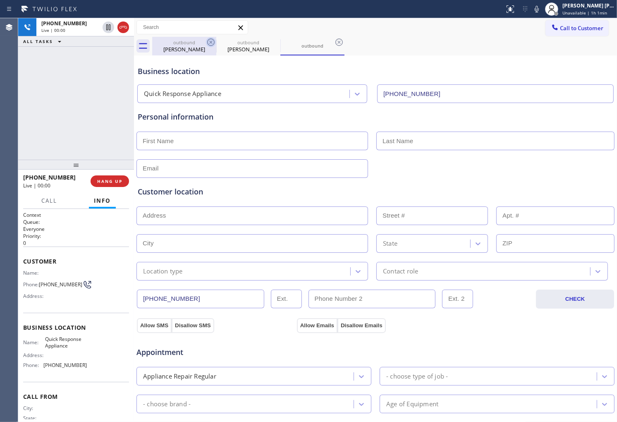
click at [207, 42] on icon at bounding box center [210, 41] width 7 height 7
type input "(206) 203-1370"
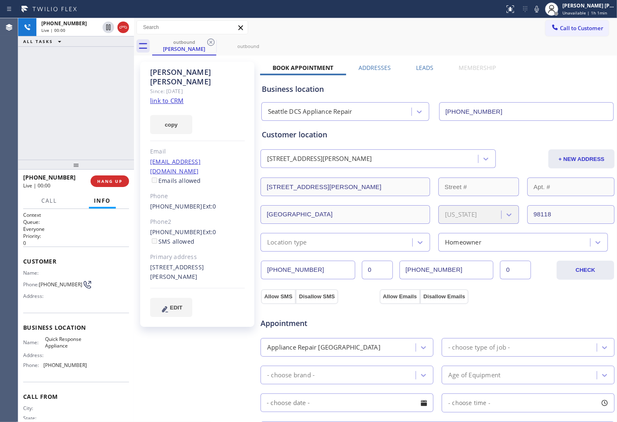
click at [207, 42] on icon at bounding box center [210, 41] width 7 height 7
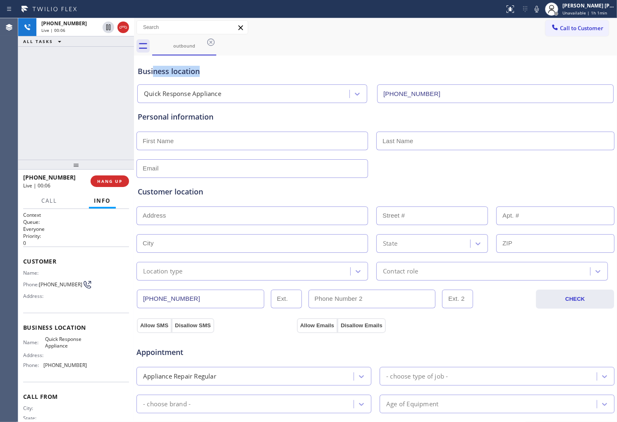
drag, startPoint x: 205, startPoint y: 73, endPoint x: 155, endPoint y: 74, distance: 50.9
click at [155, 74] on div "Business location" at bounding box center [375, 71] width 475 height 11
click at [191, 74] on div "Business location" at bounding box center [375, 71] width 475 height 11
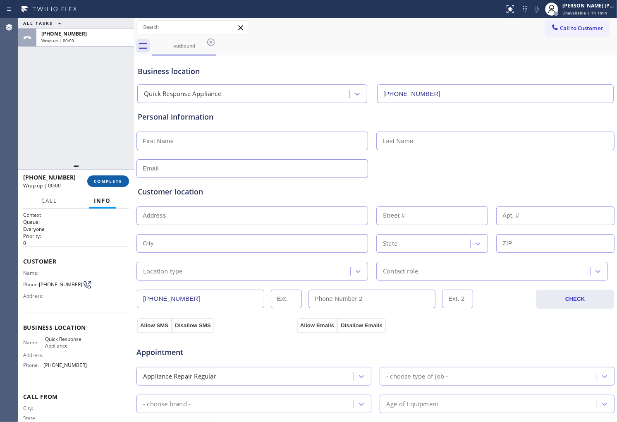
click at [113, 184] on button "COMPLETE" at bounding box center [108, 181] width 42 height 12
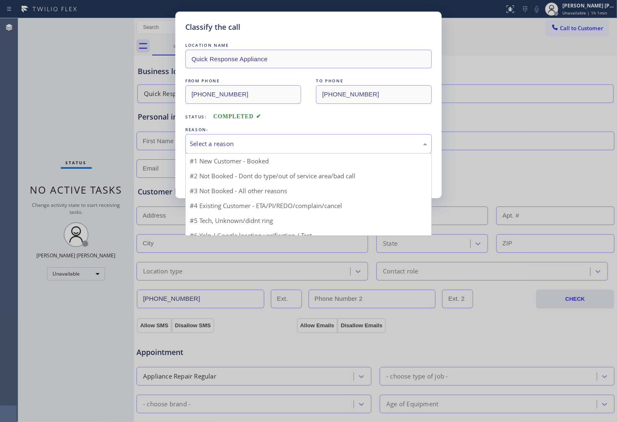
click at [248, 139] on div "Select a reason" at bounding box center [308, 144] width 237 height 10
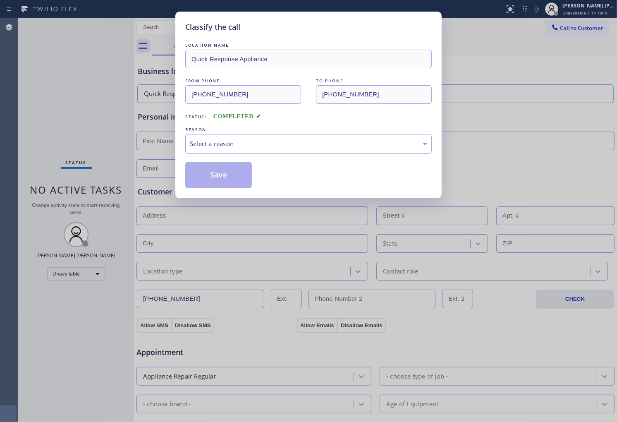
click at [240, 141] on div "Select a reason" at bounding box center [308, 144] width 237 height 10
click at [233, 149] on div "Existing Customer - ETA/PI/REDO/complain/cancel" at bounding box center [308, 143] width 246 height 19
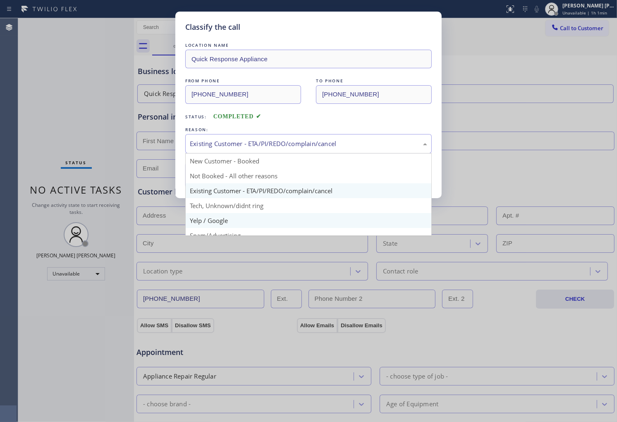
scroll to position [46, 0]
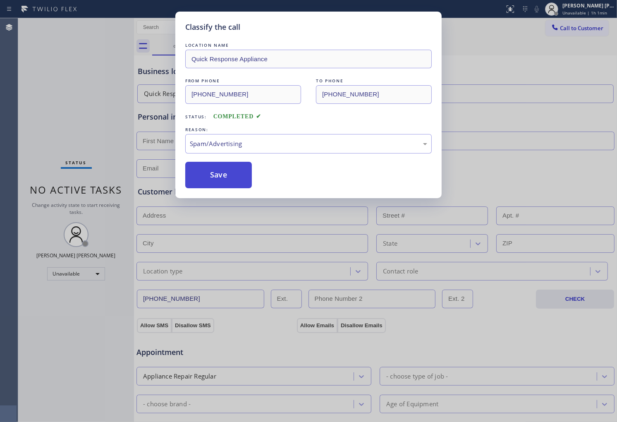
click at [216, 180] on button "Save" at bounding box center [218, 175] width 67 height 26
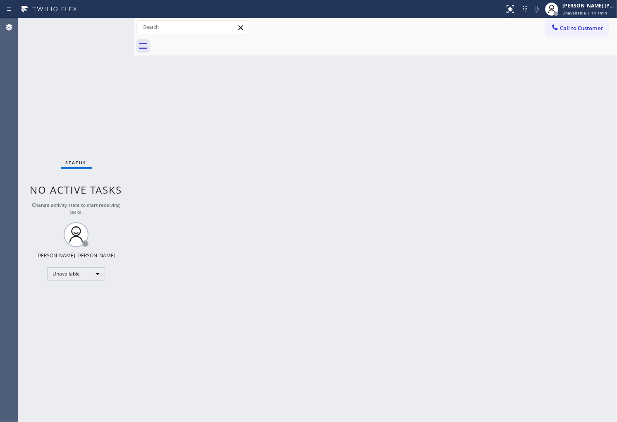
click at [0, 160] on div "Agent Desktop" at bounding box center [9, 219] width 18 height 403
click at [0, 131] on div "Agent Desktop" at bounding box center [9, 219] width 18 height 403
drag, startPoint x: 565, startPoint y: 30, endPoint x: 517, endPoint y: 73, distance: 64.1
click at [565, 29] on span "Call to Customer" at bounding box center [581, 27] width 43 height 7
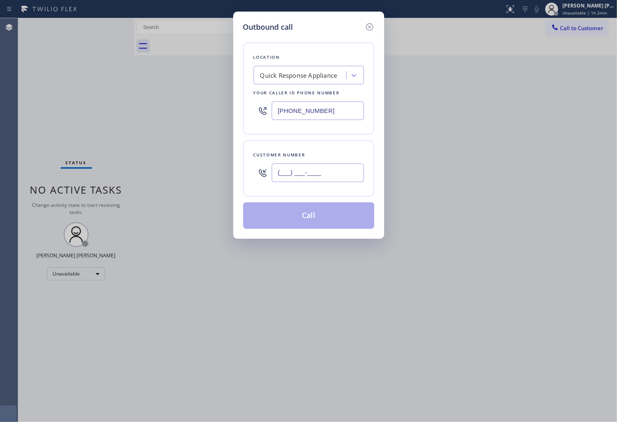
click at [300, 164] on input "(___) ___-____" at bounding box center [317, 172] width 92 height 19
paste input "718) 730-3669"
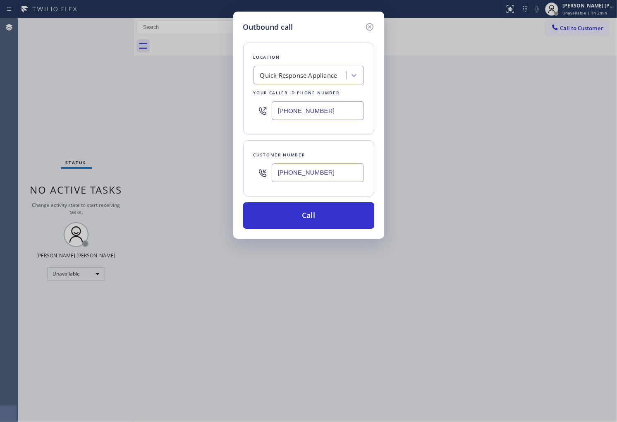
type input "(718) 730-3669"
drag, startPoint x: 21, startPoint y: 198, endPoint x: 146, endPoint y: 182, distance: 125.8
click at [21, 198] on div "Outbound call Location Quick Response Appliance Your caller id phone number (76…" at bounding box center [308, 211] width 617 height 422
click at [329, 105] on input "(760) 332-0528" at bounding box center [317, 110] width 92 height 19
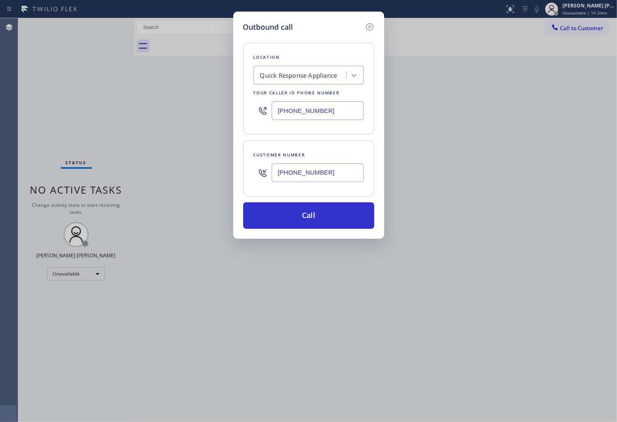
click at [329, 105] on input "(760) 332-0528" at bounding box center [317, 110] width 92 height 19
paste input "929) 203-9053"
type input "(929) 203-9053"
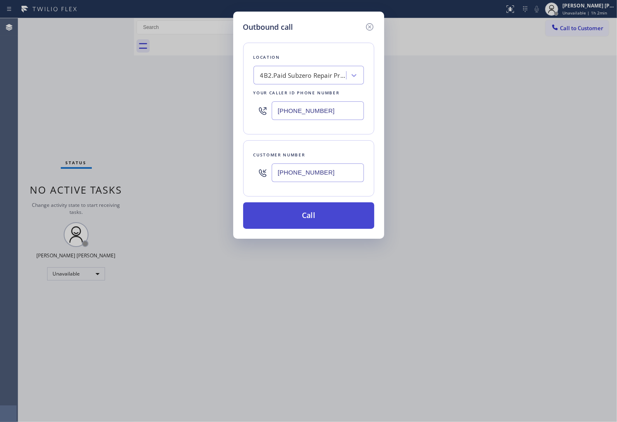
click at [335, 211] on button "Call" at bounding box center [308, 215] width 131 height 26
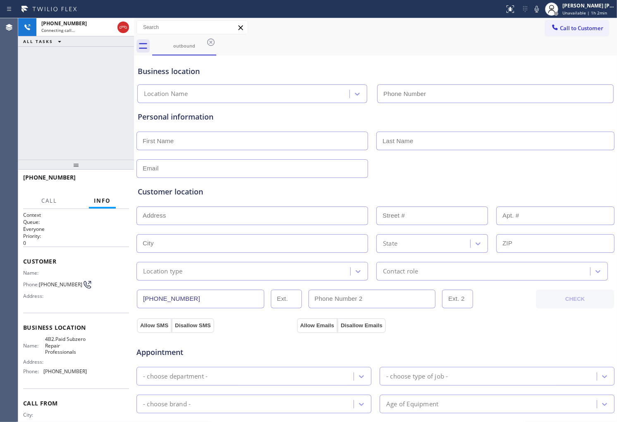
type input "(929) 203-9053"
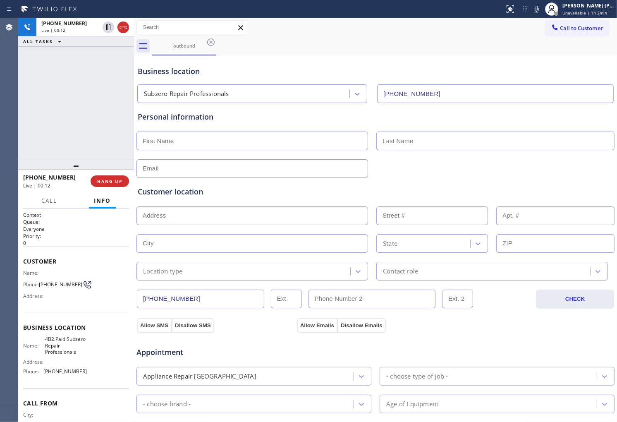
click at [0, 97] on div "Agent Desktop" at bounding box center [9, 219] width 18 height 403
click at [9, 96] on div "Agent Desktop" at bounding box center [9, 219] width 18 height 403
click at [541, 10] on icon at bounding box center [536, 9] width 10 height 10
click at [106, 27] on icon at bounding box center [108, 27] width 4 height 6
click at [0, 129] on div "Agent Desktop" at bounding box center [9, 219] width 18 height 403
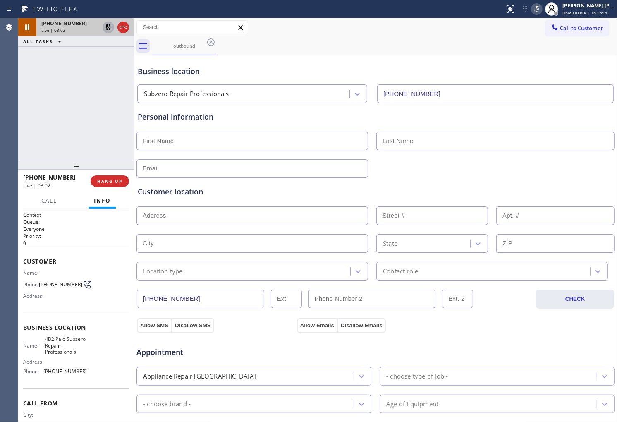
click at [191, 138] on input "text" at bounding box center [251, 140] width 231 height 19
type input "Joseph"
click at [402, 138] on input "text" at bounding box center [495, 140] width 238 height 19
click at [58, 188] on div "Live | 03:10" at bounding box center [54, 185] width 62 height 7
click at [410, 143] on input "text" at bounding box center [495, 140] width 238 height 19
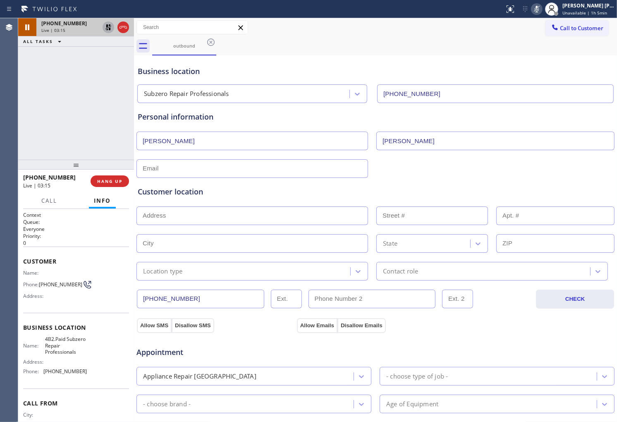
type input "Arthur"
click at [212, 171] on input "text" at bounding box center [251, 168] width 231 height 19
type input "[EMAIL_ADDRESS][DOMAIN_NAME]"
click at [279, 191] on div "Customer location" at bounding box center [375, 191] width 475 height 11
click at [199, 214] on input "text" at bounding box center [251, 215] width 231 height 19
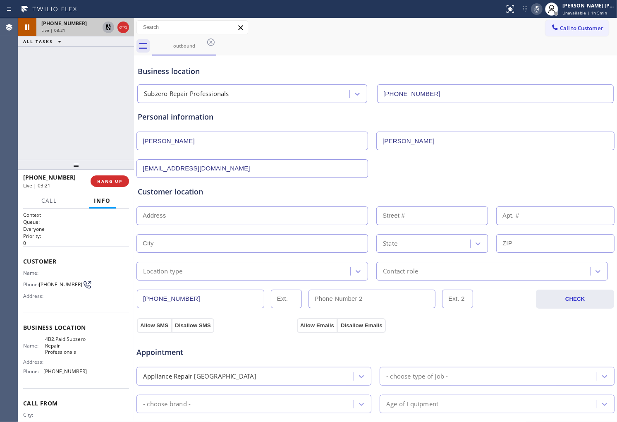
paste input "Ossining, NY 10562"
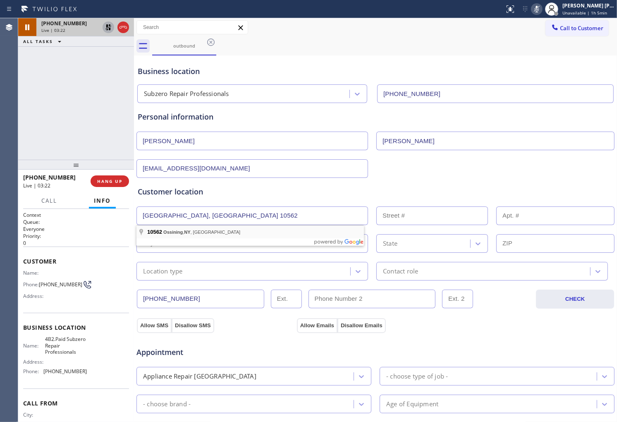
type input "Ossining, NY 10562, USA"
type input "Ossining"
type input "10562"
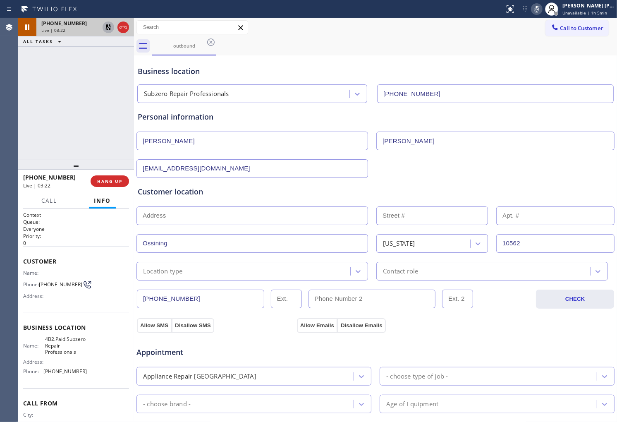
scroll to position [92, 0]
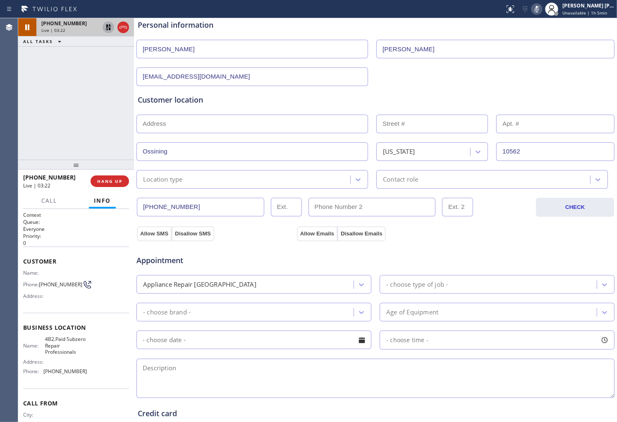
click at [196, 171] on div "Location type" at bounding box center [251, 179] width 231 height 19
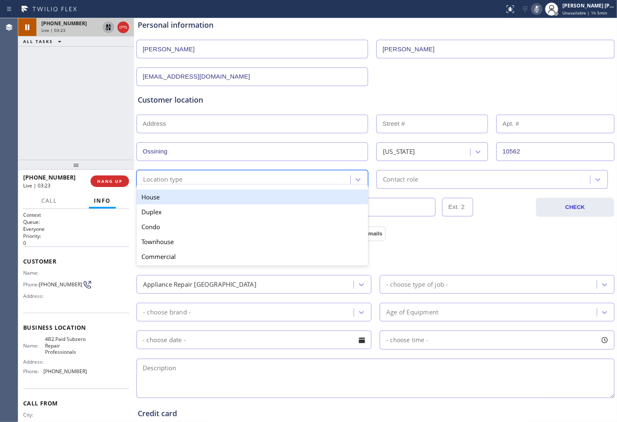
click at [191, 200] on div "House" at bounding box center [251, 196] width 231 height 15
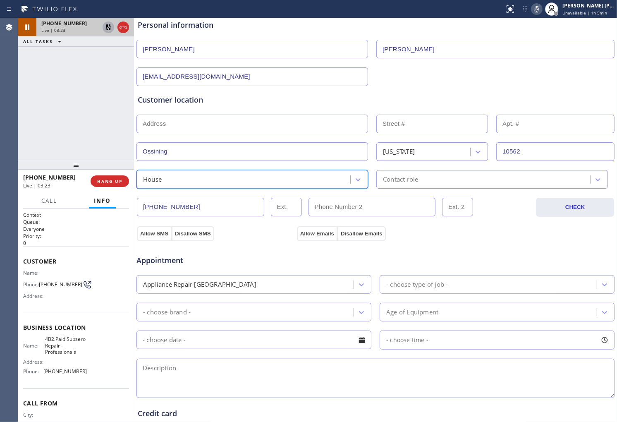
click at [403, 188] on div "(718) 730-3669 CHECK" at bounding box center [375, 202] width 479 height 28
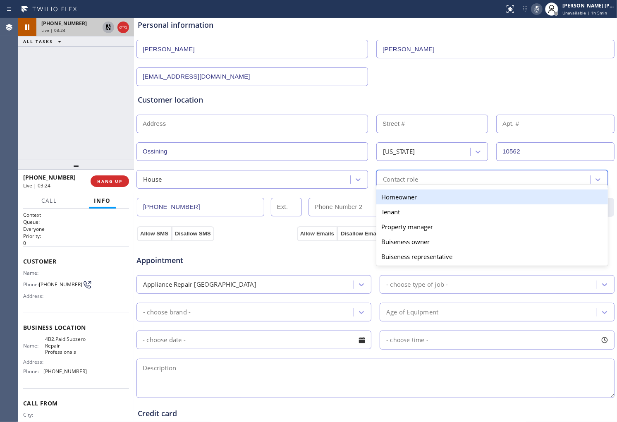
click at [403, 183] on div "Contact role" at bounding box center [400, 179] width 35 height 10
click at [395, 198] on div "Homeowner" at bounding box center [491, 196] width 231 height 15
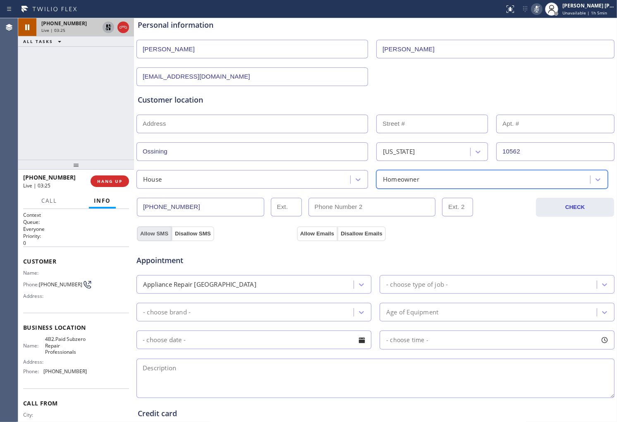
click at [157, 231] on button "Allow SMS" at bounding box center [154, 233] width 35 height 15
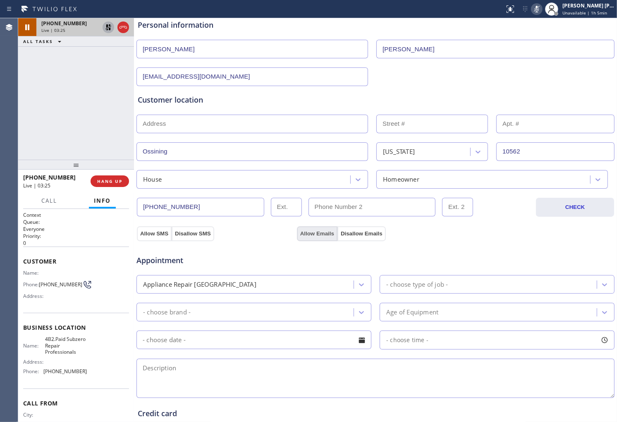
click at [302, 234] on button "Allow Emails" at bounding box center [317, 233] width 40 height 15
click at [11, 81] on div "Agent Desktop" at bounding box center [9, 219] width 18 height 403
click at [541, 5] on icon at bounding box center [536, 9] width 10 height 10
click at [107, 27] on icon at bounding box center [108, 27] width 10 height 10
click at [36, 83] on div "+17187303669 Live | 05:29 ALL TASKS ALL TASKS ACTIVE TASKS TASKS IN WRAP UP" at bounding box center [76, 88] width 116 height 141
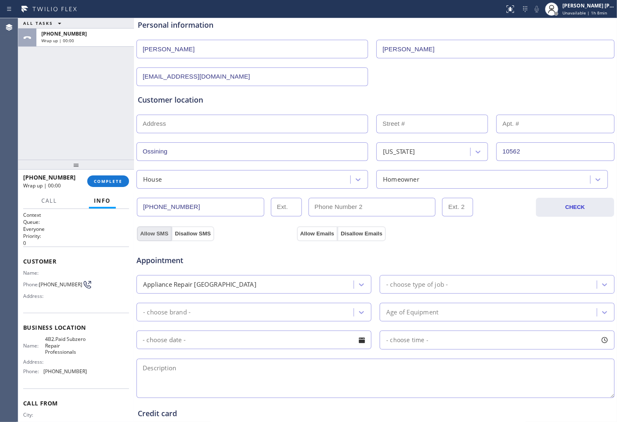
click at [164, 237] on button "Allow SMS" at bounding box center [154, 233] width 35 height 15
click at [304, 245] on div "Appointment" at bounding box center [375, 255] width 479 height 21
click at [305, 241] on div "Appointment Appliance Repair High End - choose type of job - - choose brand - A…" at bounding box center [375, 320] width 479 height 159
click at [308, 235] on button "Allow Emails" at bounding box center [317, 233] width 40 height 15
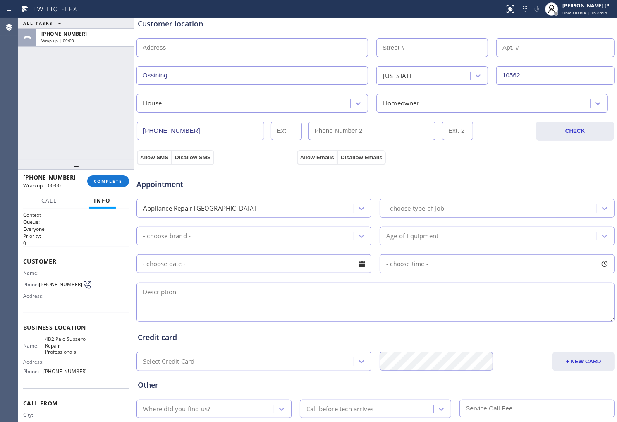
scroll to position [219, 0]
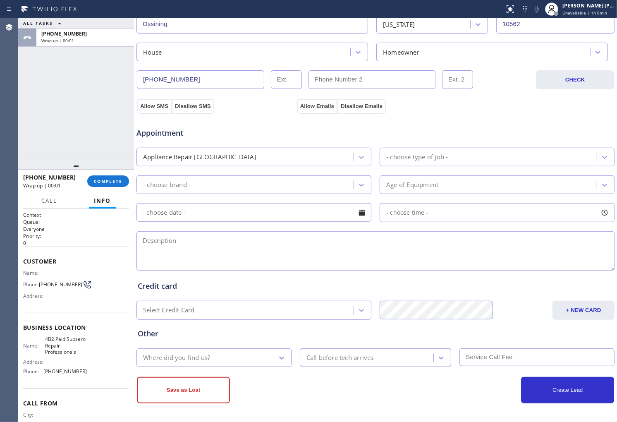
click at [467, 152] on div "- choose type of job -" at bounding box center [489, 157] width 214 height 14
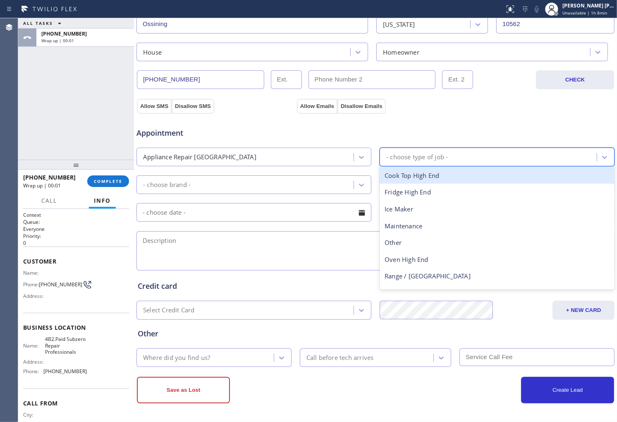
click at [466, 157] on div "- choose type of job -" at bounding box center [489, 157] width 214 height 14
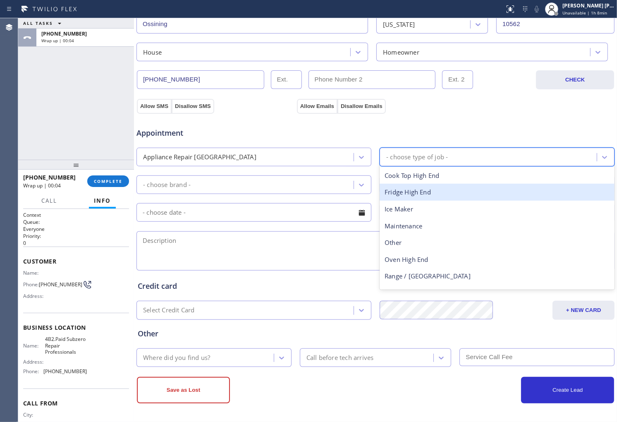
click at [419, 195] on div "Fridge High End" at bounding box center [496, 191] width 235 height 17
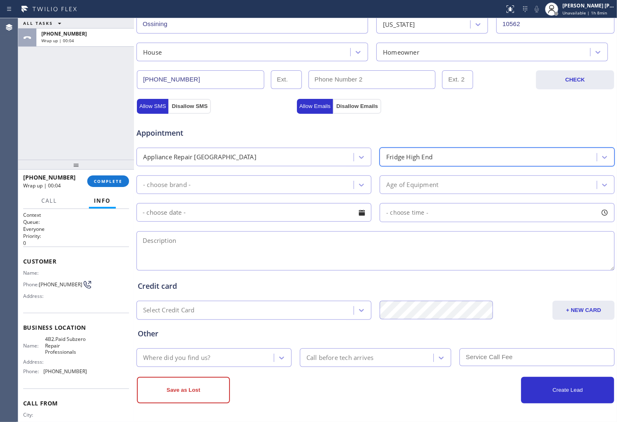
click at [336, 191] on div "- choose brand -" at bounding box center [246, 184] width 214 height 14
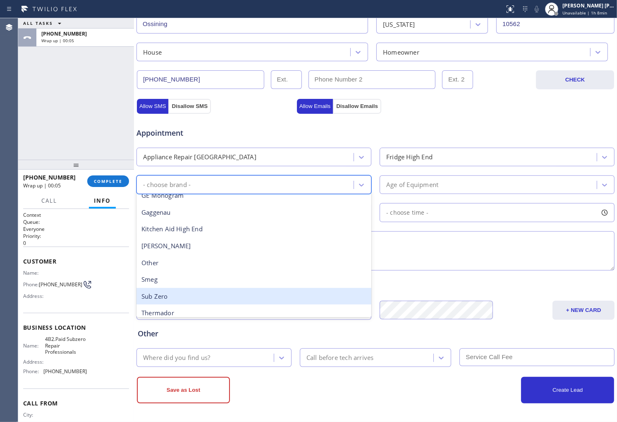
scroll to position [92, 0]
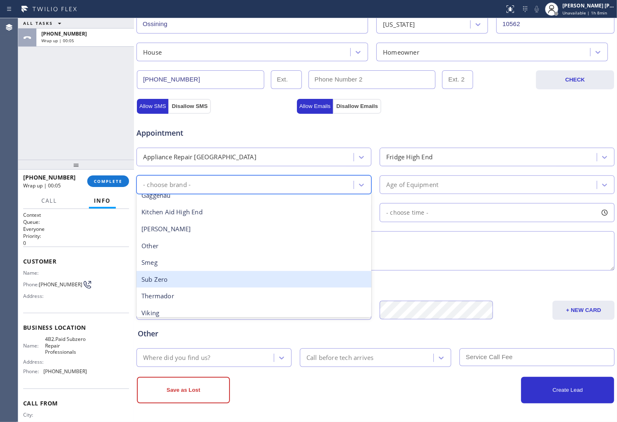
click at [213, 283] on div "Sub Zero" at bounding box center [253, 279] width 235 height 17
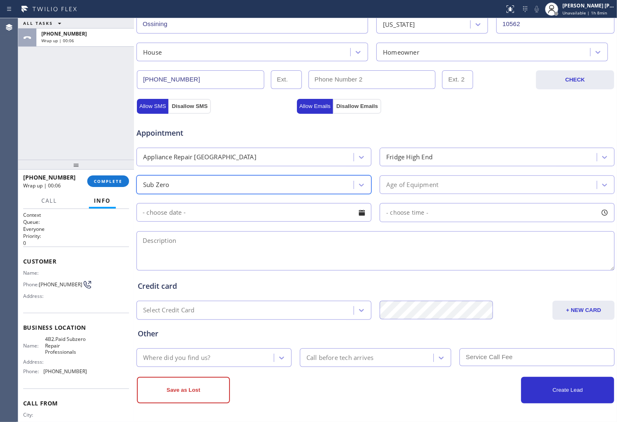
click at [431, 183] on div "Age of Equipment" at bounding box center [412, 185] width 52 height 10
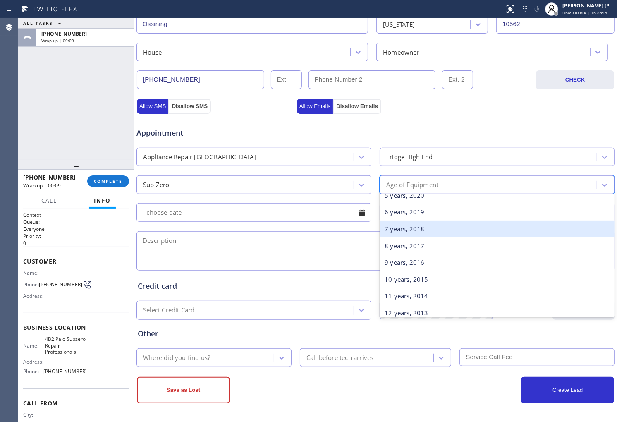
click at [403, 231] on div "7 years, 2018" at bounding box center [496, 228] width 235 height 17
click at [403, 231] on textarea at bounding box center [375, 250] width 478 height 39
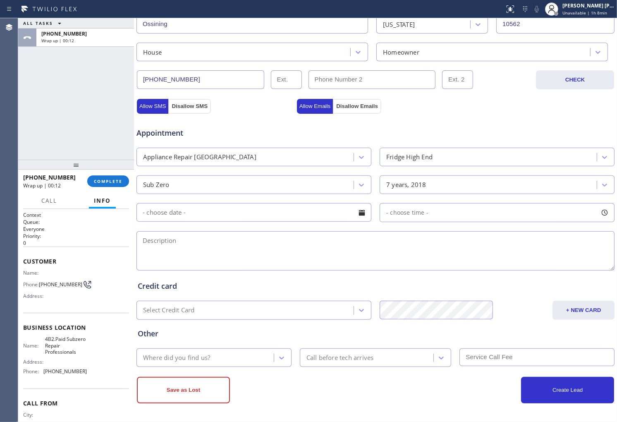
click at [316, 257] on textarea at bounding box center [375, 250] width 478 height 39
paste textarea "Subzero refrigerator BI, small leak he's not sure which part |6-7yrs|House-Ho O…"
click at [372, 240] on textarea "Subzero refrigerator BI, small leak he's not sure which part |6-7yrs|House-Ho O…" at bounding box center [375, 250] width 478 height 39
click at [479, 241] on textarea "Subzero refrigerator BI, small leak he's not sure which part |6-7yrs|House-Ho| …" at bounding box center [375, 250] width 478 height 39
click at [52, 351] on span "4B2.Paid Subzero Repair Professionals" at bounding box center [65, 345] width 41 height 19
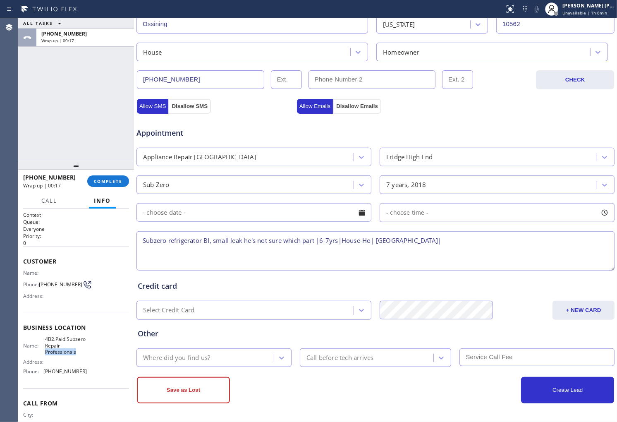
click at [52, 351] on span "4B2.Paid Subzero Repair Professionals" at bounding box center [65, 345] width 41 height 19
copy span "4B2.Paid Subzero Repair Professionals"
click at [453, 242] on textarea "Subzero refrigerator BI, small leak he's not sure which part |6-7yrs|House-Ho| …" at bounding box center [375, 250] width 478 height 39
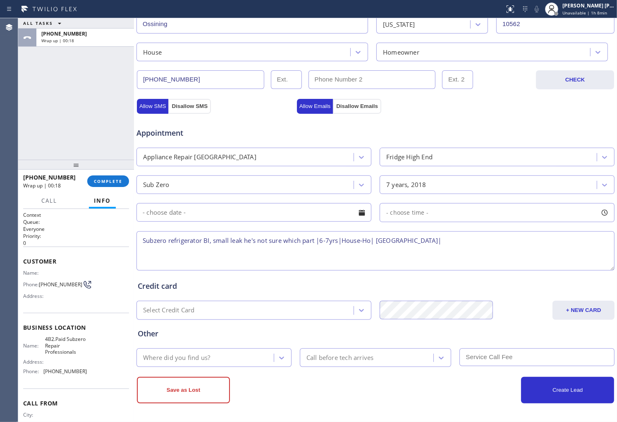
paste textarea "4B2.Paid Subzero Repair Professionals"
click at [436, 241] on textarea "Subzero refrigerator BI, small leak he's not sure which part |6-7yrs|House-Ho| …" at bounding box center [375, 250] width 478 height 39
click at [451, 242] on textarea "Subzero refrigerator BI, small leak he's not sure which part |6-7yrs|House-Ho| …" at bounding box center [375, 250] width 478 height 39
paste textarea "4B2.Paid Subzero Repair Professionals"
click at [567, 243] on textarea "Subzero refrigerator BI, small leak he's not sure which part |6-7yrs|House-Ho| …" at bounding box center [375, 250] width 478 height 39
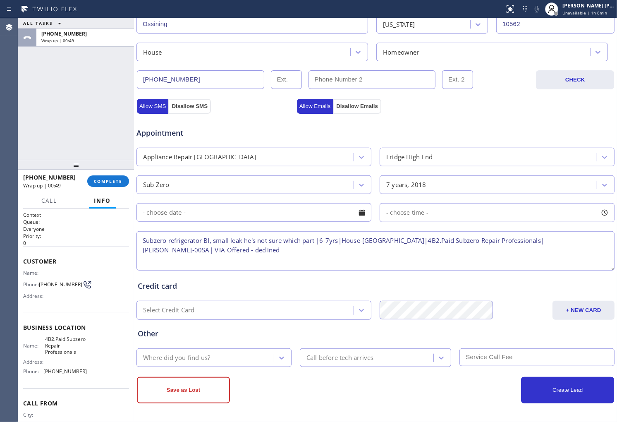
click at [222, 251] on textarea "Subzero refrigerator BI, small leak he's not sure which part |6-7yrs|House-Ho| …" at bounding box center [375, 250] width 478 height 39
click at [200, 254] on textarea "Subzero refrigerator BI, small leak he's not sure which part |6-7yrs|House-Ho| …" at bounding box center [375, 250] width 478 height 39
click at [168, 239] on textarea "Subzero refrigerator BI, small leak he's not sure which part |6-7yrs|House-Ho| …" at bounding box center [375, 250] width 478 height 39
click at [229, 249] on textarea "Subzero |refrigerator BI, small leak he's not sure which part |6-7yrs|House-Ho|…" at bounding box center [375, 250] width 478 height 39
click at [415, 250] on textarea "Subzero |refrigerator BI, small leak he's not sure which part |6-7yrs|House-Ho|…" at bounding box center [375, 250] width 478 height 39
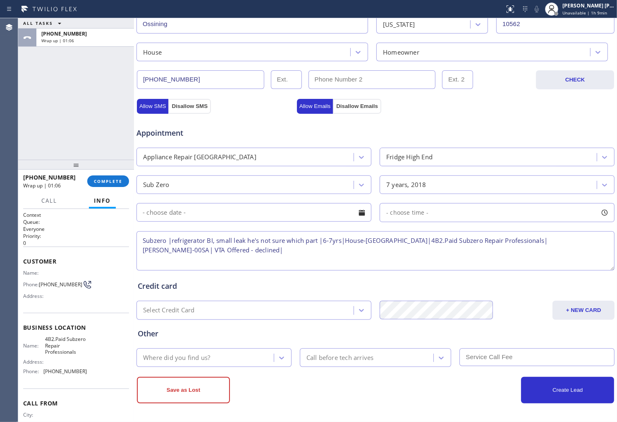
click at [278, 254] on textarea "Subzero |refrigerator BI, small leak he's not sure which part |6-7yrs|House-Ho|…" at bounding box center [375, 250] width 478 height 39
click at [216, 251] on textarea "Subzero |refrigerator BI, small leak he's not sure which part |6-7yrs|House-Ho|…" at bounding box center [375, 250] width 478 height 39
click at [245, 245] on textarea "Subzero |refrigerator BI, small leak he's not sure which part |6-7yrs|House-Ho|…" at bounding box center [375, 250] width 478 height 39
click at [246, 247] on textarea "Subzero |refrigerator BI, small leak he's not sure which part |6-7yrs|House-Ho|…" at bounding box center [375, 250] width 478 height 39
type textarea "Subzero |refrigerator BI, small leak he's not sure which part |6-7yrs|House-Ho|…"
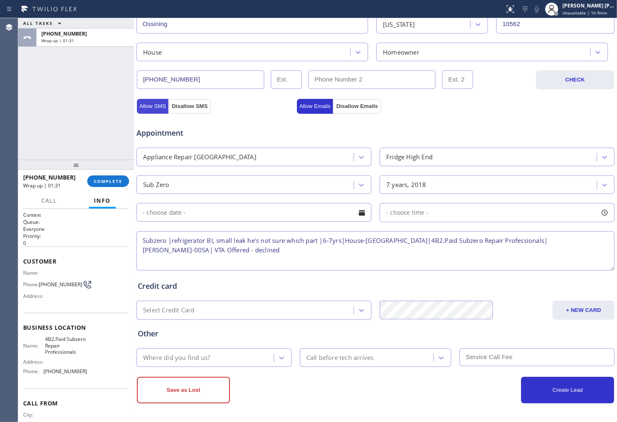
click at [143, 102] on button "Allow SMS" at bounding box center [152, 106] width 31 height 15
click at [306, 106] on button "Allow Emails" at bounding box center [315, 106] width 36 height 15
click at [216, 362] on div "Where did you find us?" at bounding box center [206, 357] width 135 height 14
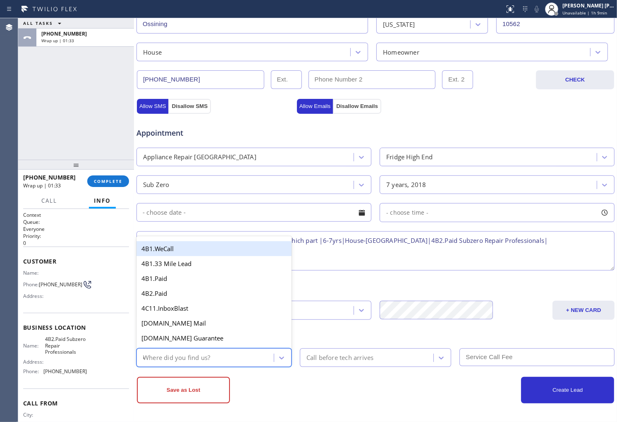
type input "GO"
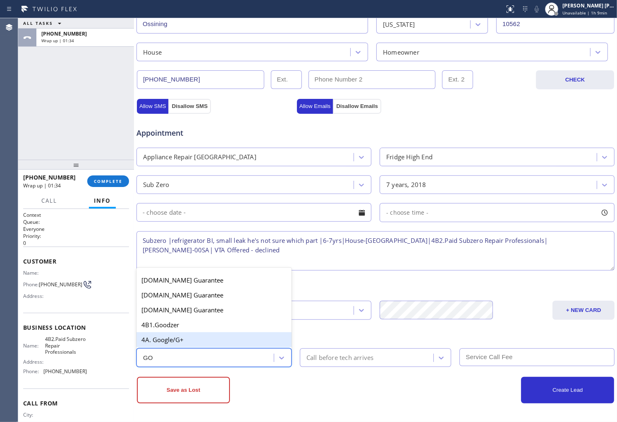
click at [202, 341] on div "4A. Google/G+" at bounding box center [213, 339] width 155 height 15
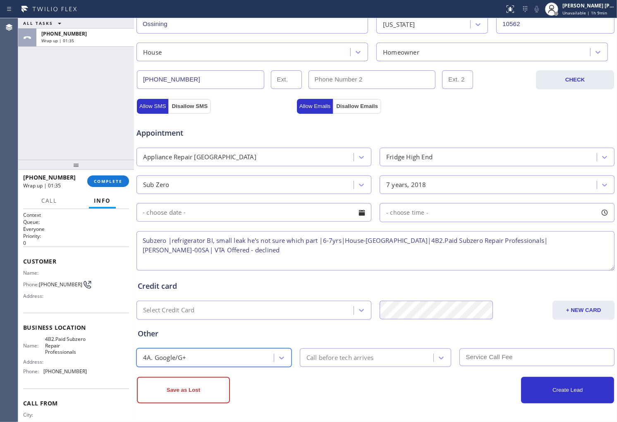
click at [390, 350] on div "Call before tech arrives" at bounding box center [367, 357] width 131 height 14
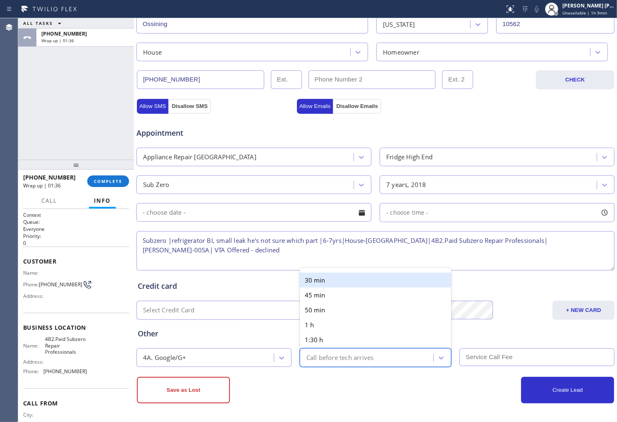
click at [337, 286] on div "30 min" at bounding box center [376, 279] width 152 height 15
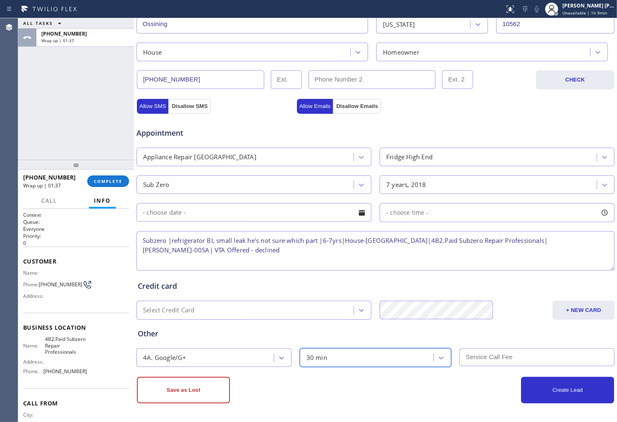
click at [315, 354] on div "30 min" at bounding box center [316, 357] width 21 height 10
click at [319, 353] on div "30 min" at bounding box center [316, 357] width 21 height 10
click at [317, 356] on div "30 min" at bounding box center [316, 357] width 21 height 10
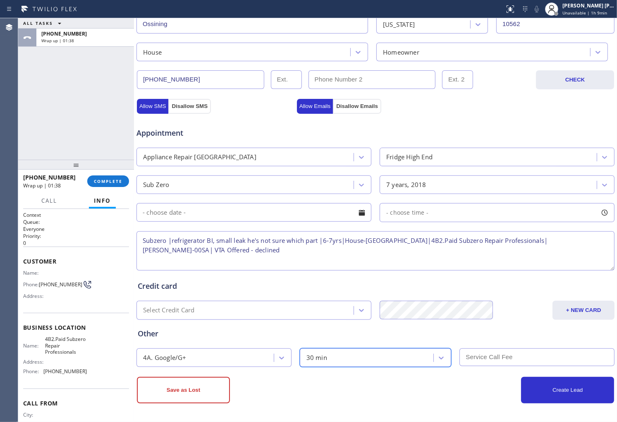
click at [317, 356] on div "30 min" at bounding box center [316, 357] width 21 height 10
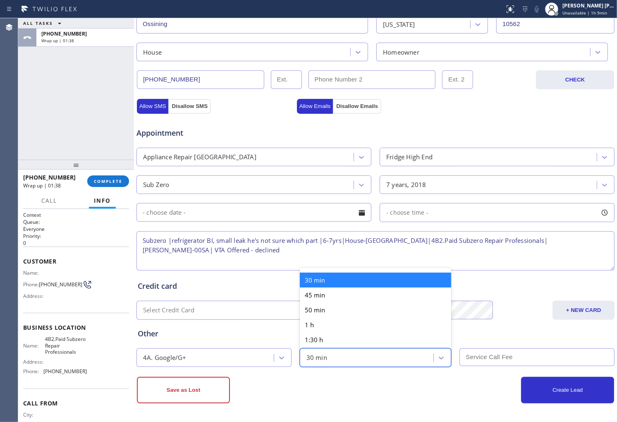
click at [317, 356] on div "30 min" at bounding box center [316, 357] width 21 height 10
click at [211, 336] on div "Other" at bounding box center [375, 333] width 475 height 11
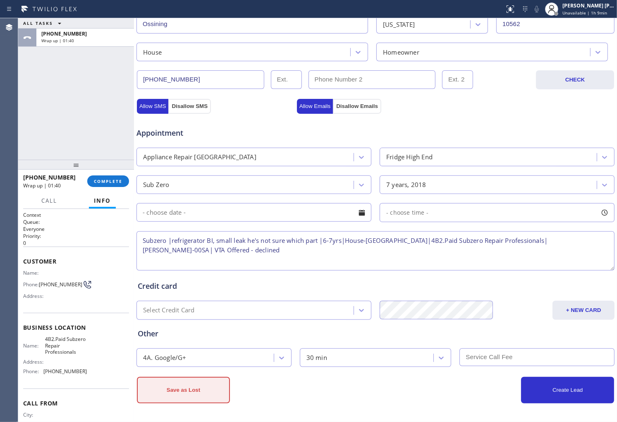
click at [205, 389] on button "Save as Lost" at bounding box center [183, 389] width 93 height 26
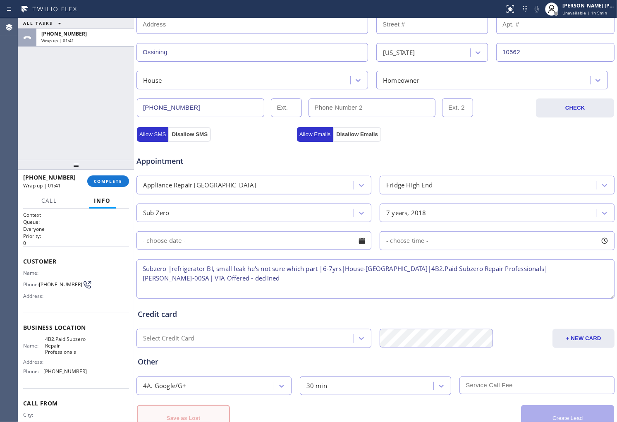
scroll to position [247, 0]
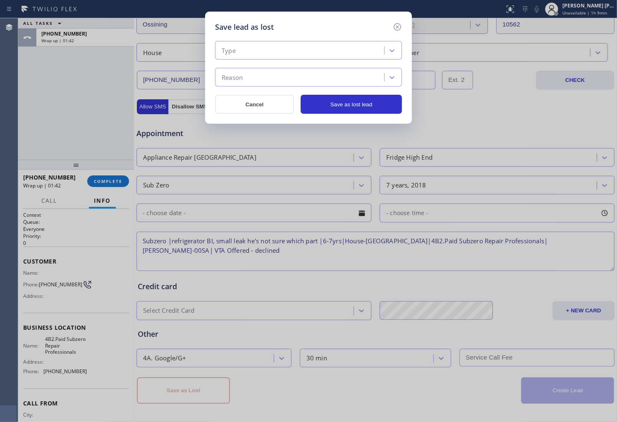
click at [264, 49] on div "Type" at bounding box center [300, 50] width 167 height 14
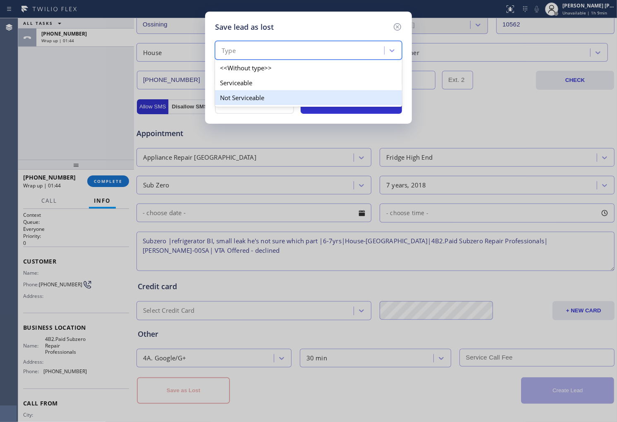
click at [258, 92] on div "Not Serviceable" at bounding box center [308, 97] width 187 height 15
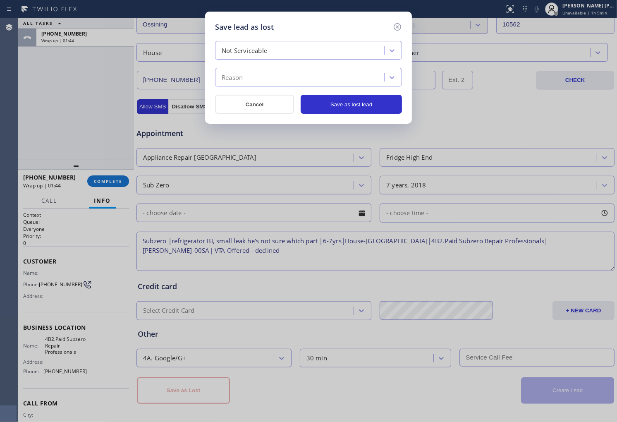
click at [262, 76] on div "Reason" at bounding box center [300, 77] width 167 height 14
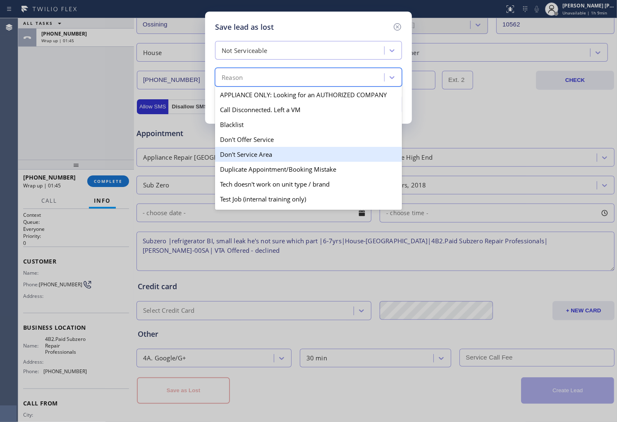
click at [261, 155] on div "Don't Service Area" at bounding box center [308, 154] width 187 height 15
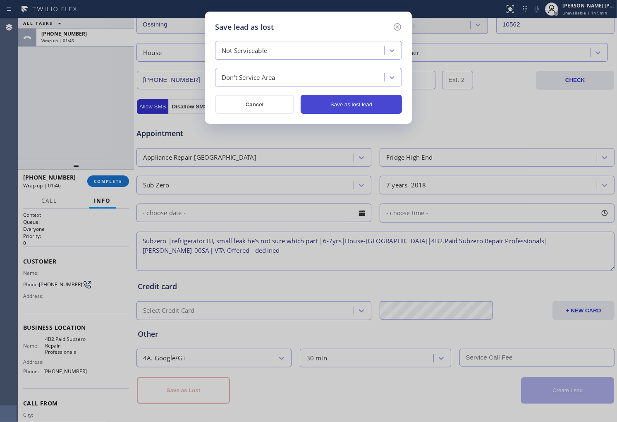
click at [340, 103] on button "Save as lost lead" at bounding box center [350, 104] width 101 height 19
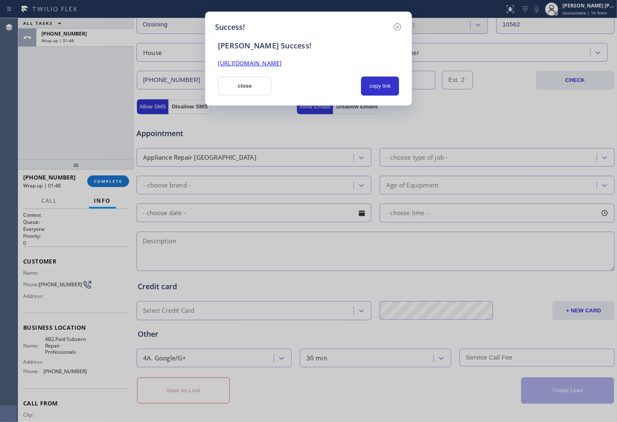
click at [262, 65] on link "https://erp.apollosoft.co/customer/764467#portlet_lead" at bounding box center [250, 63] width 64 height 8
drag, startPoint x: 237, startPoint y: 79, endPoint x: 236, endPoint y: 88, distance: 8.7
click at [237, 79] on button "close" at bounding box center [245, 85] width 54 height 19
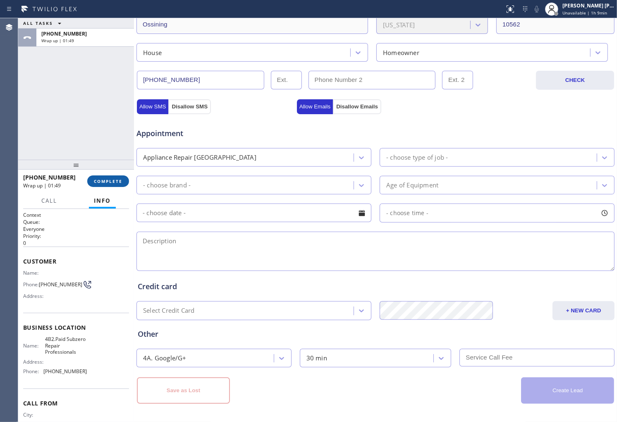
click at [116, 179] on span "COMPLETE" at bounding box center [108, 181] width 29 height 6
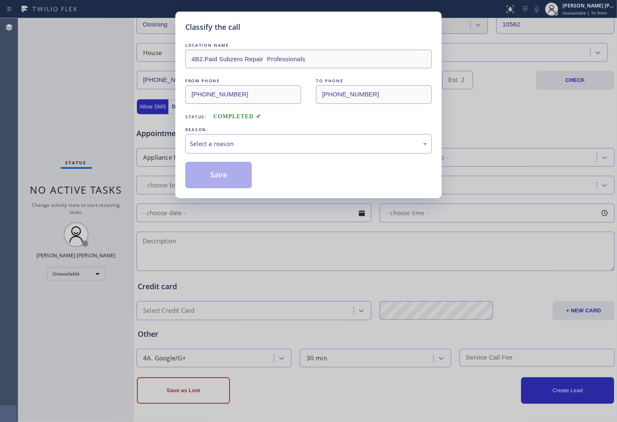
click at [221, 145] on div "Select a reason" at bounding box center [308, 144] width 237 height 10
click at [218, 177] on button "Save" at bounding box center [218, 175] width 67 height 26
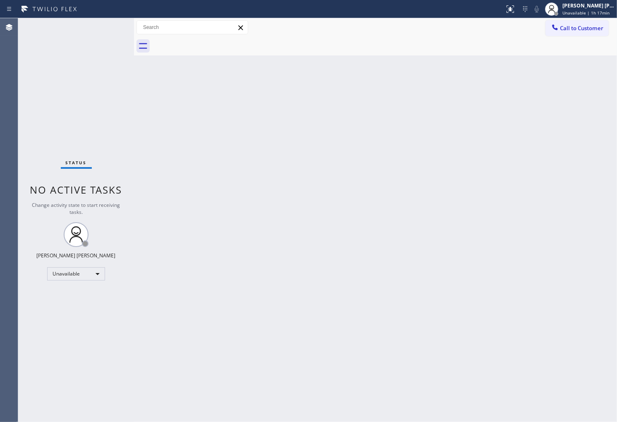
click at [0, 124] on div "Agent Desktop" at bounding box center [9, 219] width 18 height 403
click at [0, 232] on div "Agent Desktop" at bounding box center [9, 219] width 18 height 403
click at [595, 6] on div "[PERSON_NAME] [PERSON_NAME]" at bounding box center [588, 5] width 52 height 7
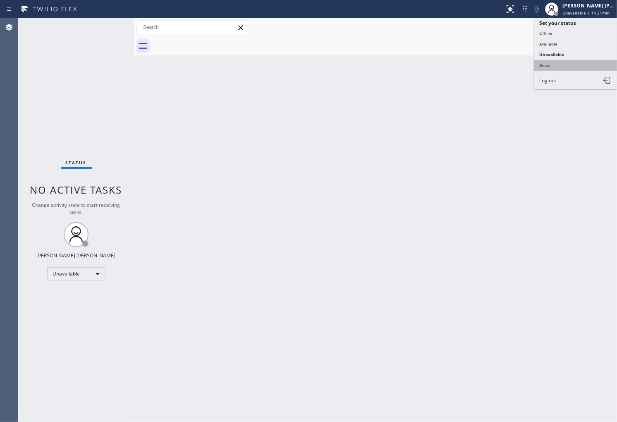
click at [554, 63] on button "Break" at bounding box center [575, 65] width 83 height 11
